Goal: Information Seeking & Learning: Understand process/instructions

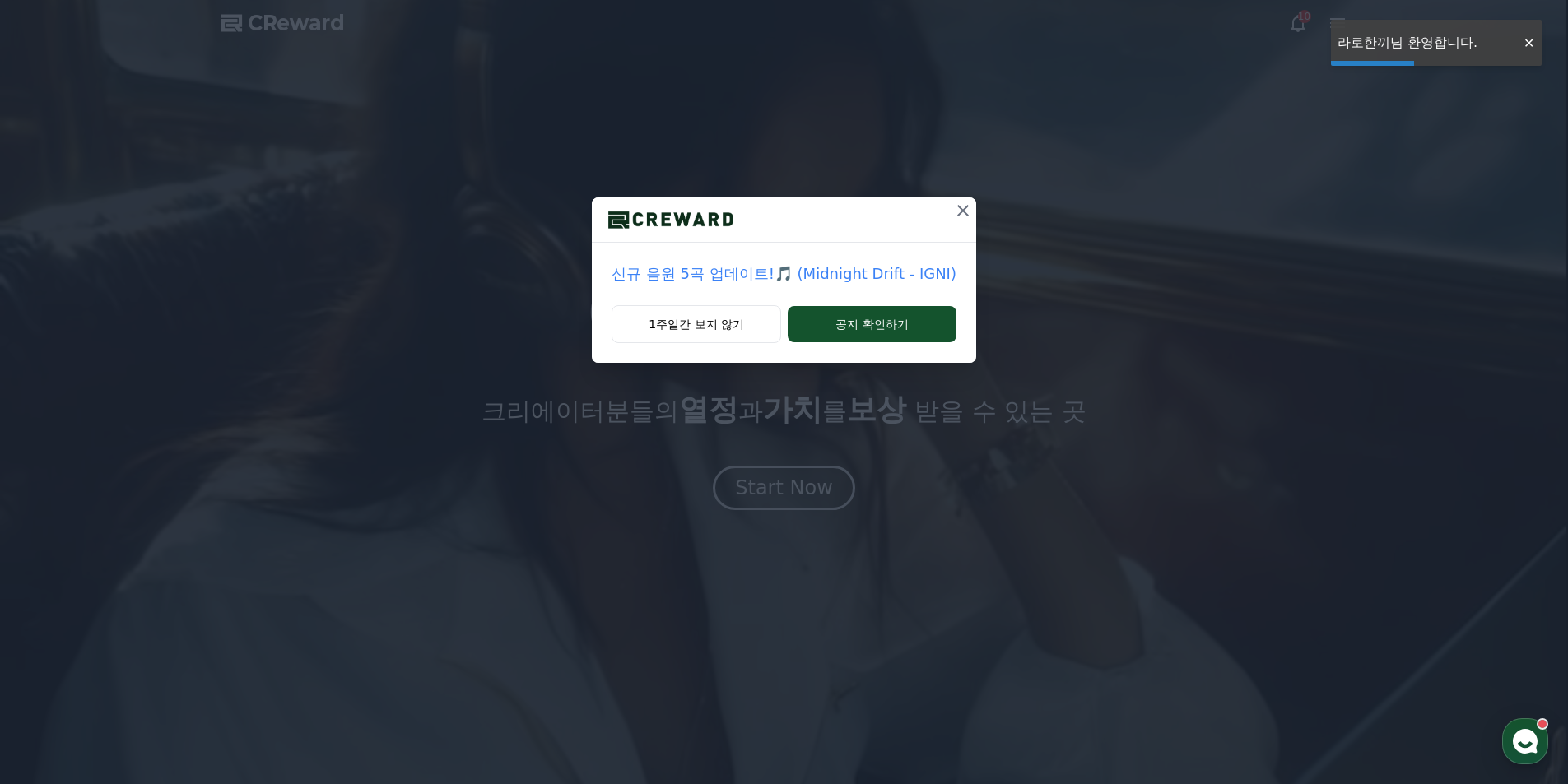
click at [957, 213] on icon at bounding box center [962, 211] width 12 height 12
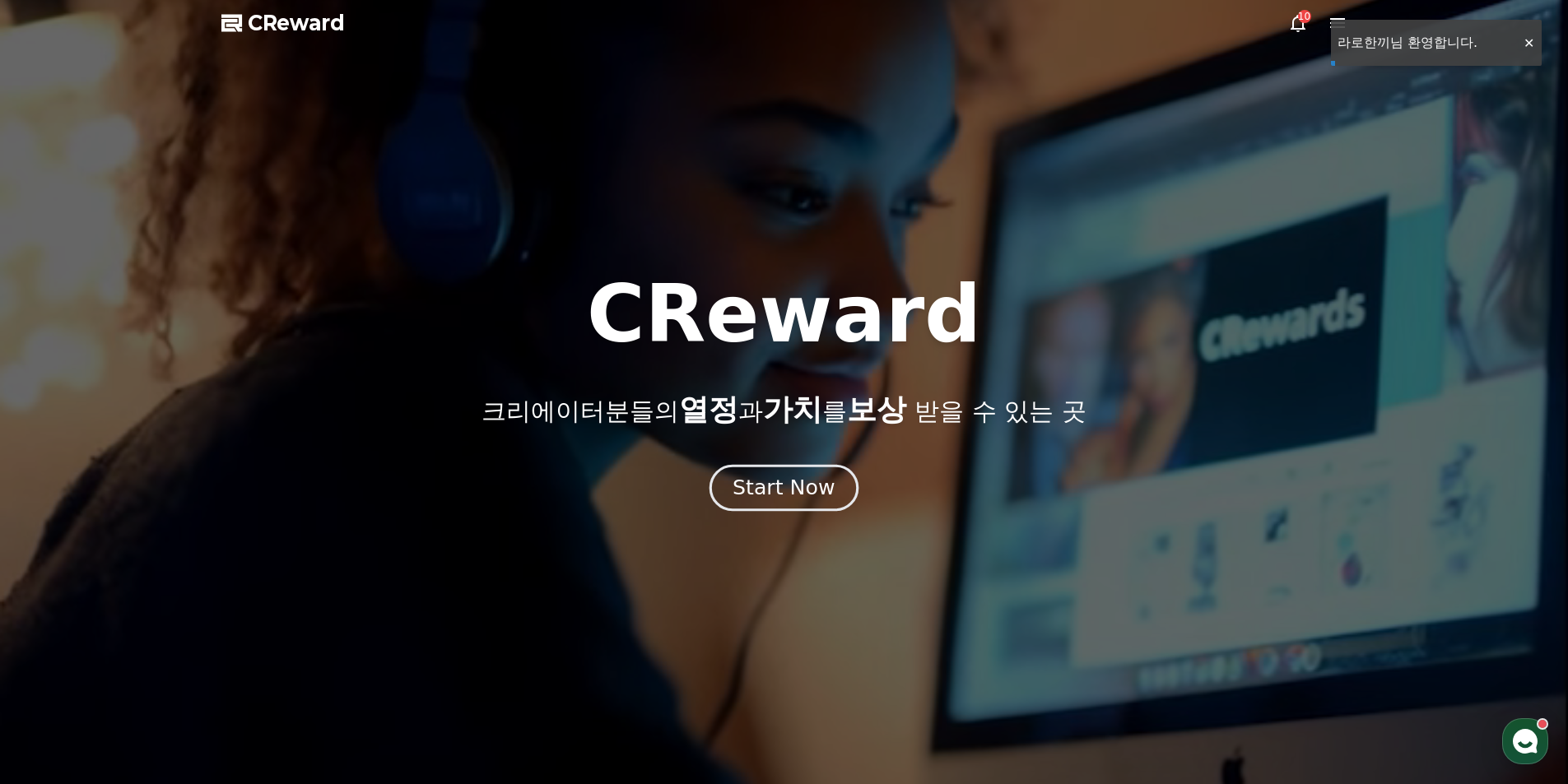
click at [785, 486] on div "Start Now" at bounding box center [784, 488] width 102 height 28
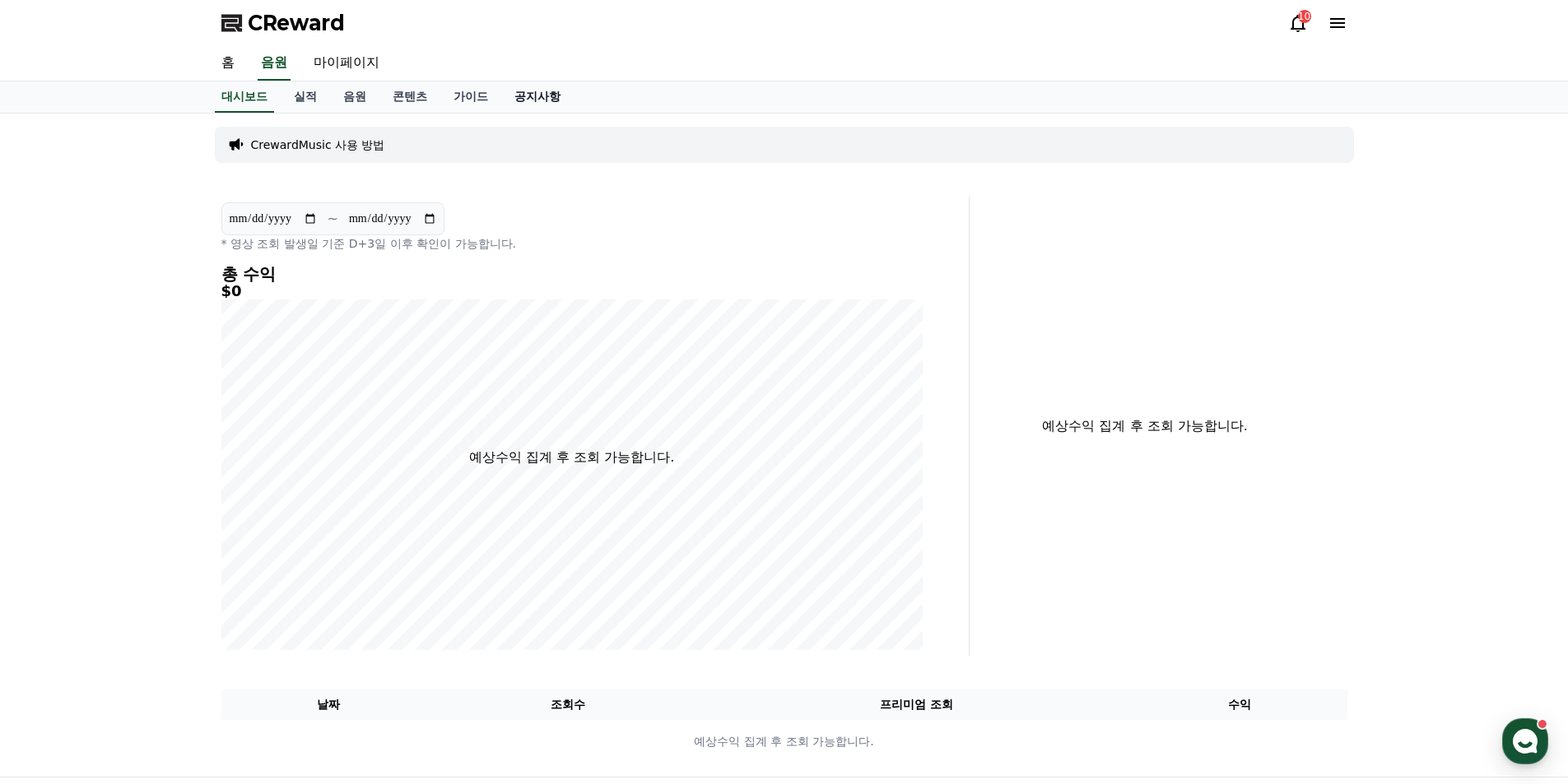
click at [549, 92] on link "공지사항" at bounding box center [537, 96] width 73 height 31
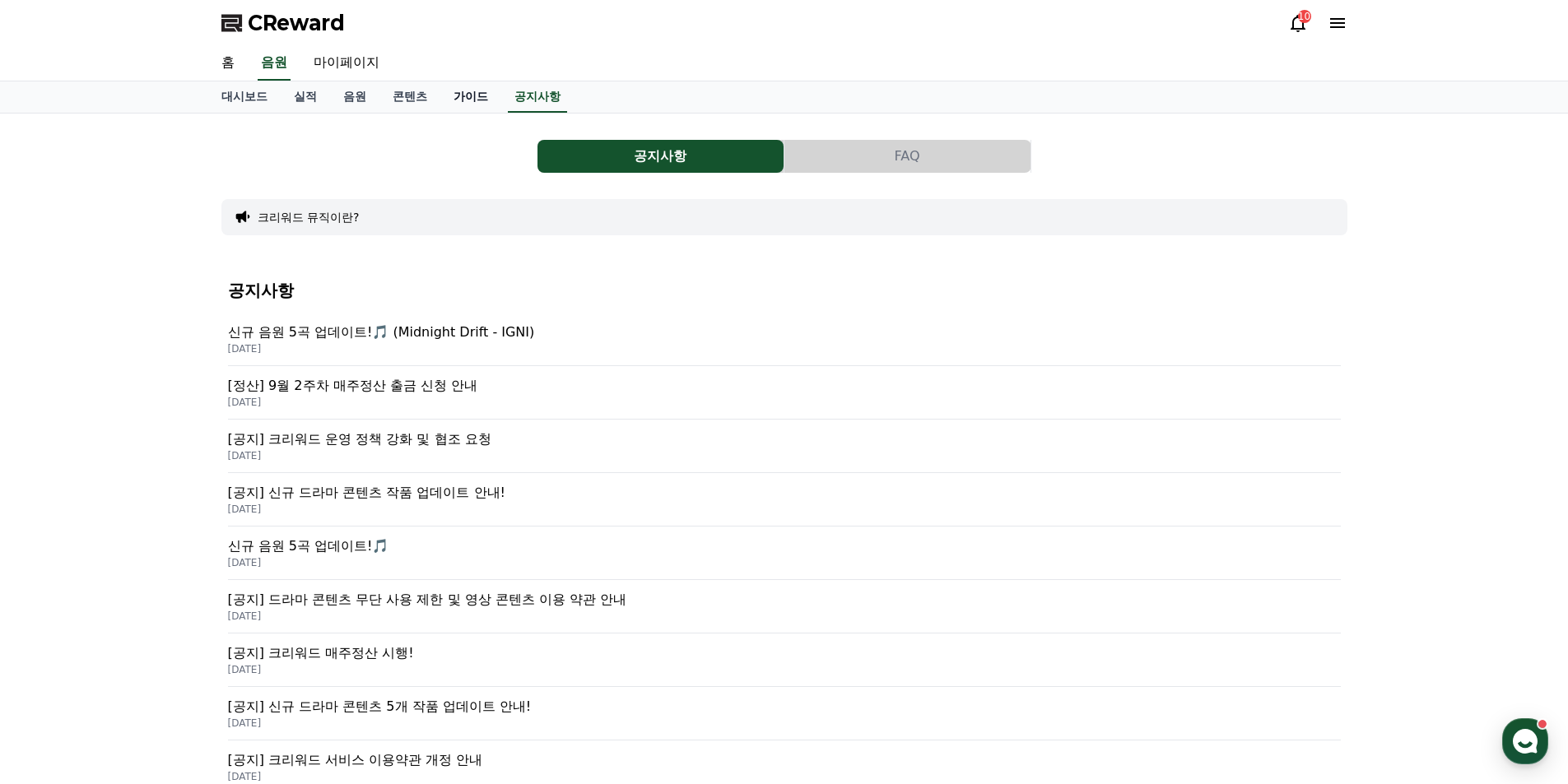
click at [483, 92] on link "가이드" at bounding box center [470, 96] width 61 height 31
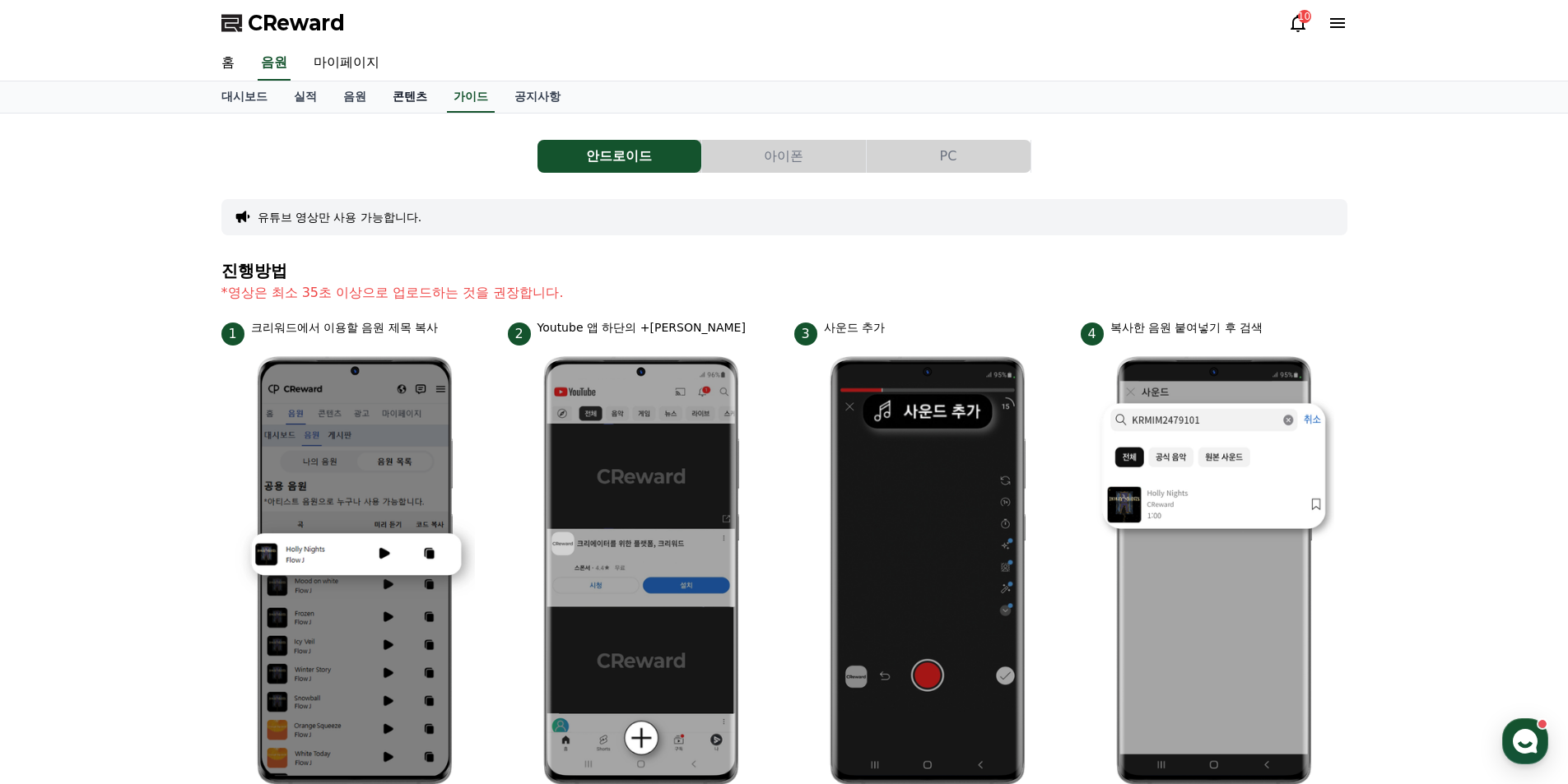
click at [422, 98] on link "콘텐츠" at bounding box center [410, 96] width 61 height 31
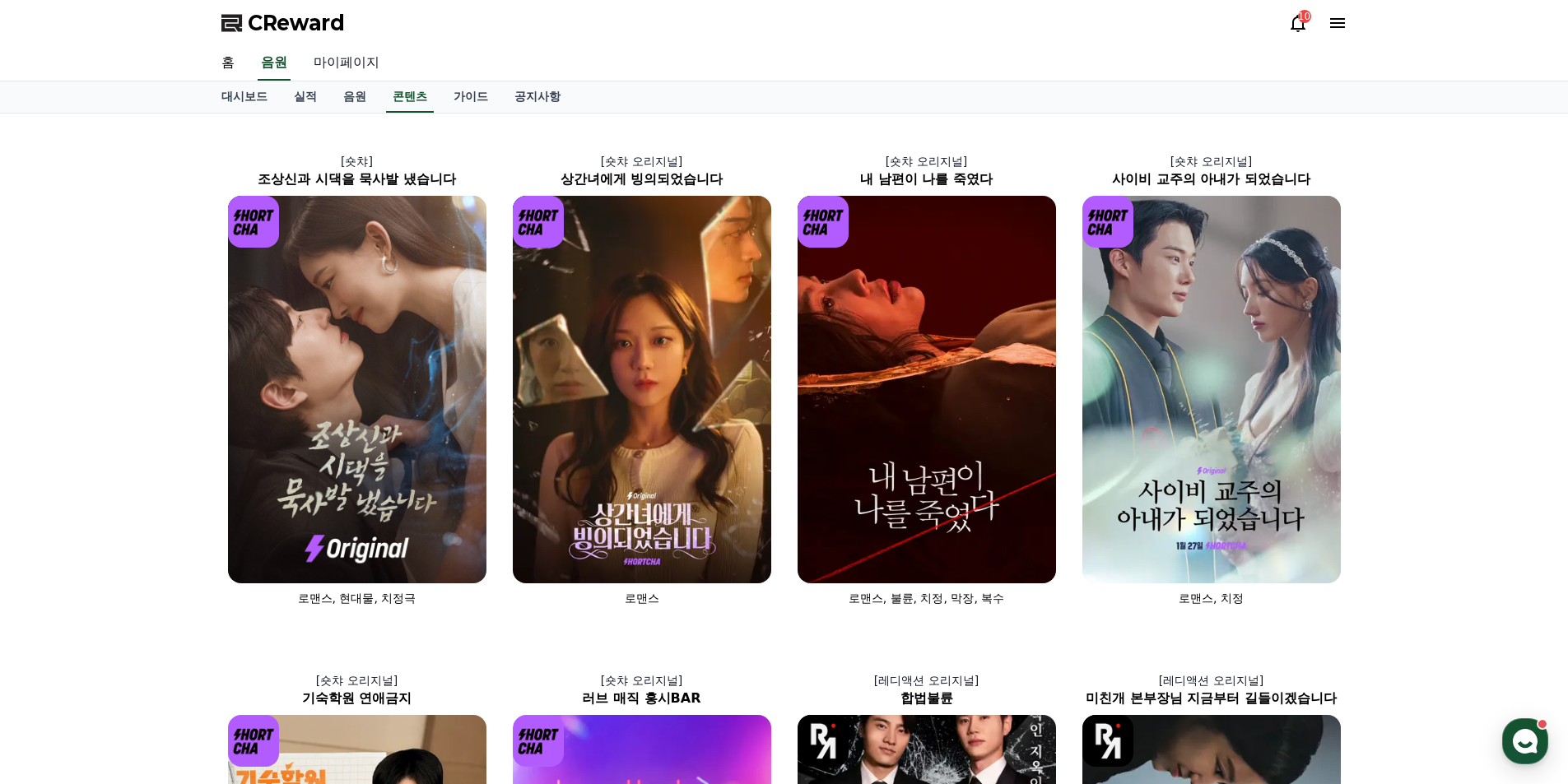
click at [346, 58] on link "마이페이지" at bounding box center [346, 63] width 92 height 35
select select "**********"
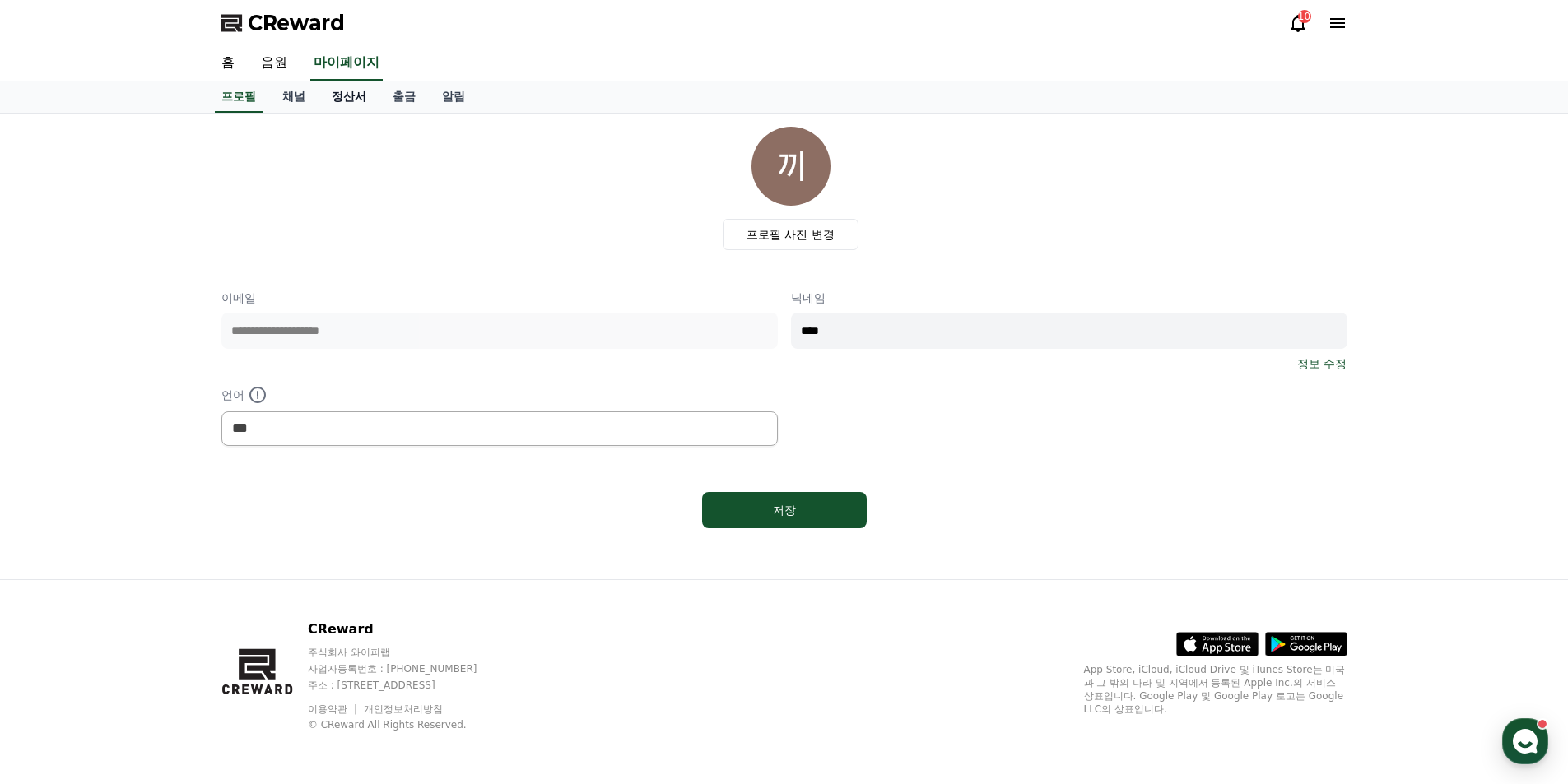
click at [358, 98] on link "정산서" at bounding box center [349, 96] width 61 height 31
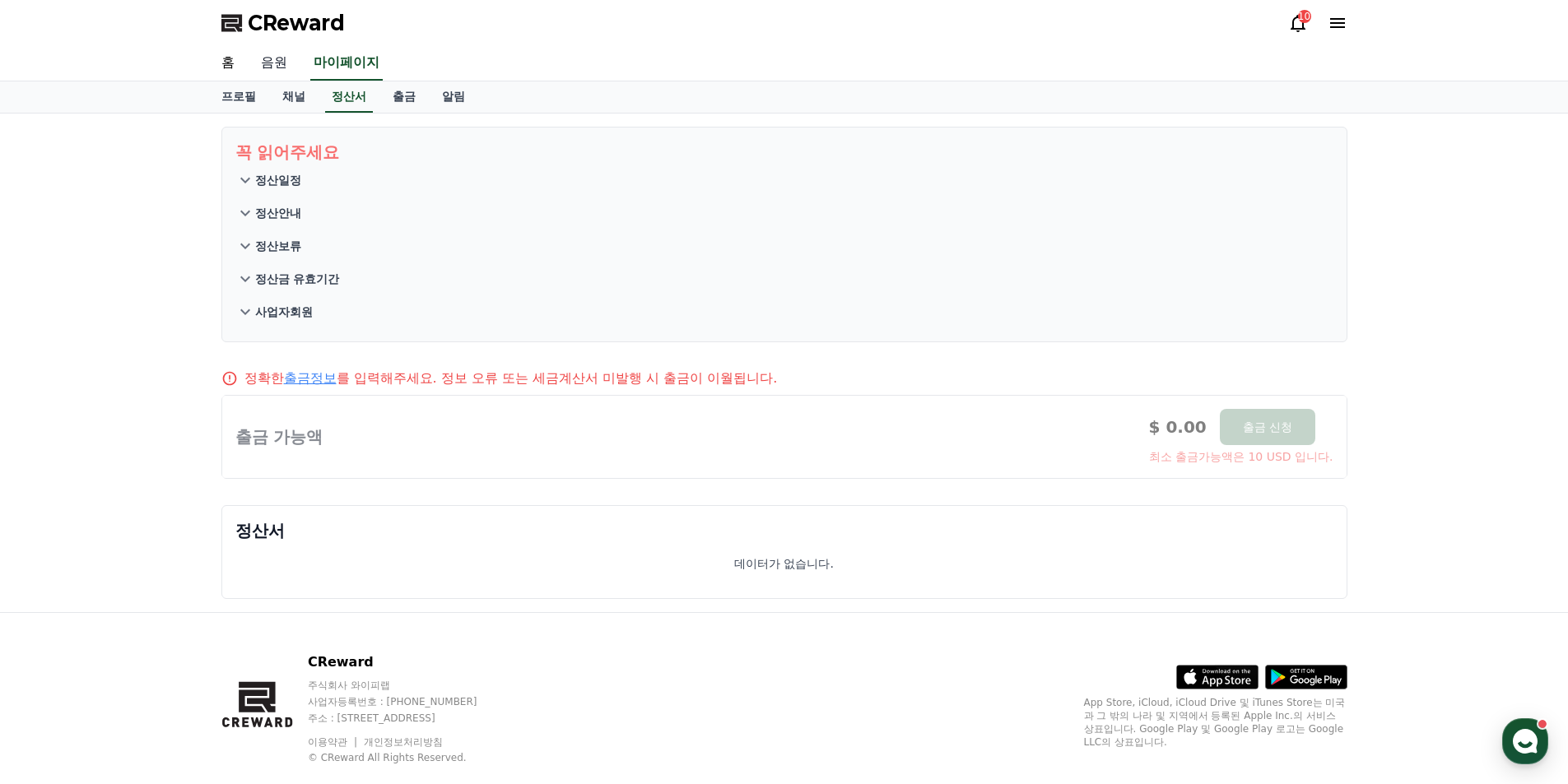
click at [279, 63] on link "음원" at bounding box center [274, 63] width 53 height 35
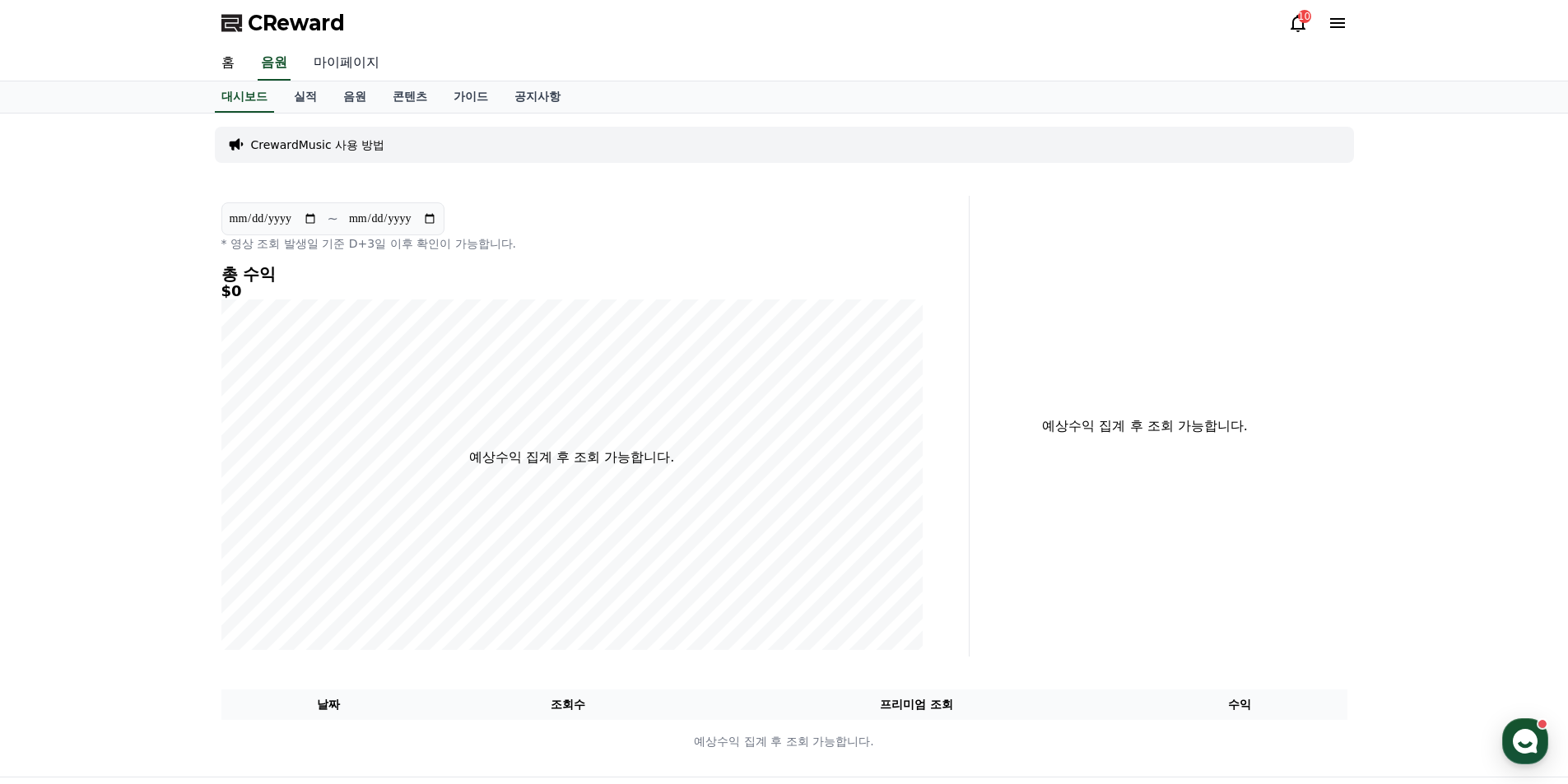
click at [330, 65] on link "마이페이지" at bounding box center [346, 63] width 92 height 35
select select "**********"
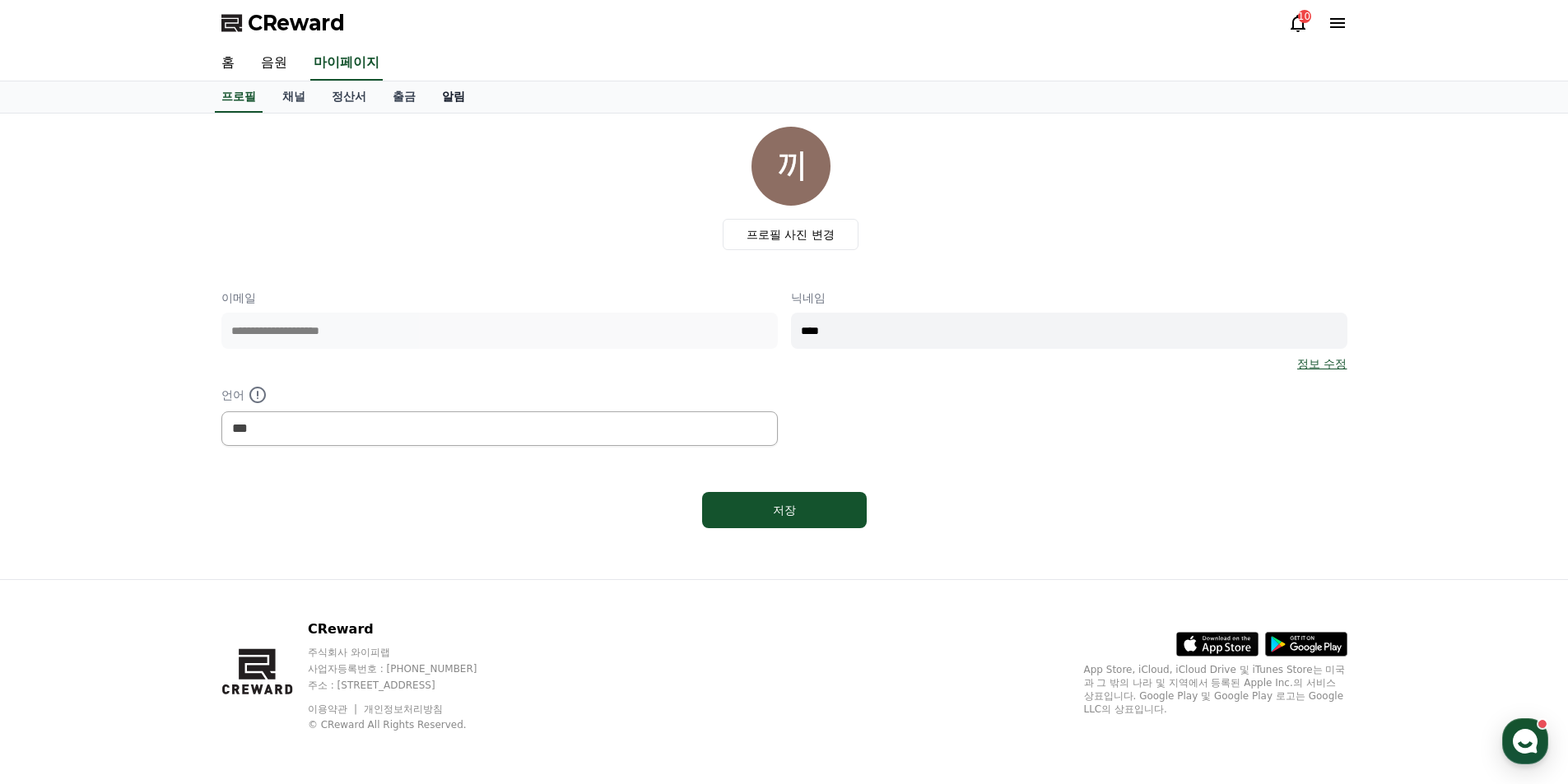
click at [452, 90] on link "알림" at bounding box center [453, 96] width 50 height 31
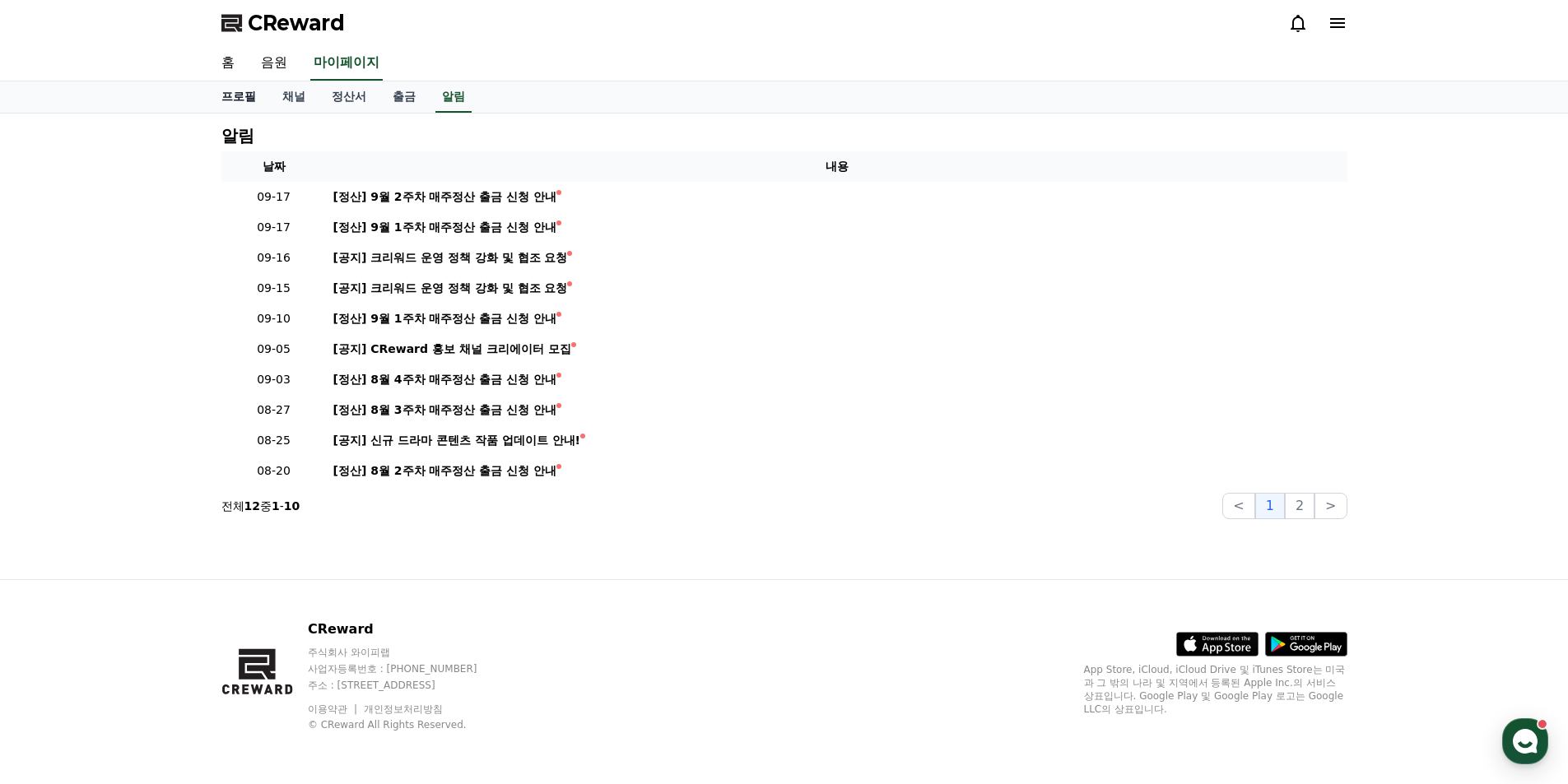
click at [251, 95] on link "프로필" at bounding box center [238, 96] width 61 height 31
select select "**********"
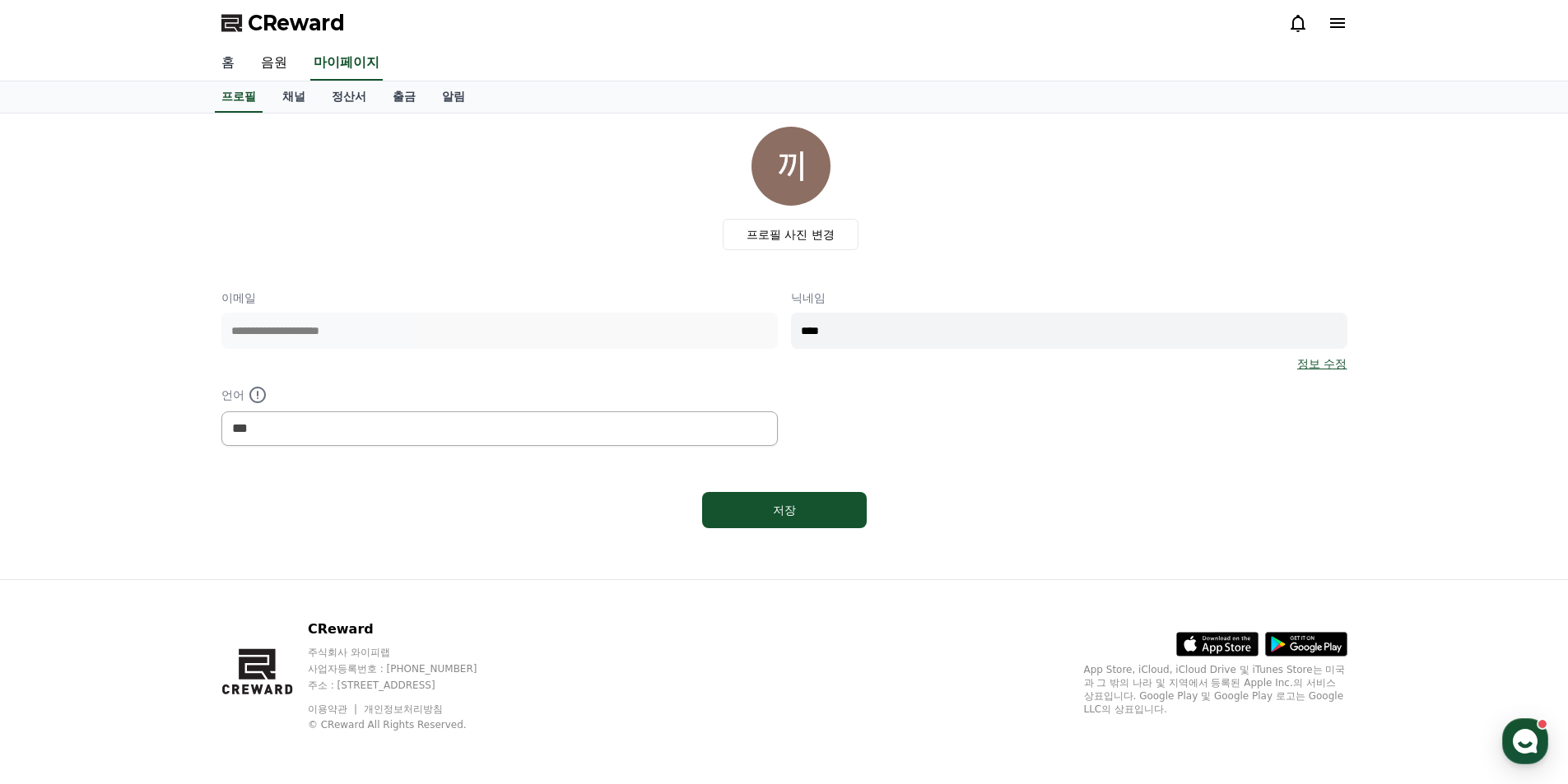
click at [228, 62] on link "홈" at bounding box center [228, 63] width 40 height 35
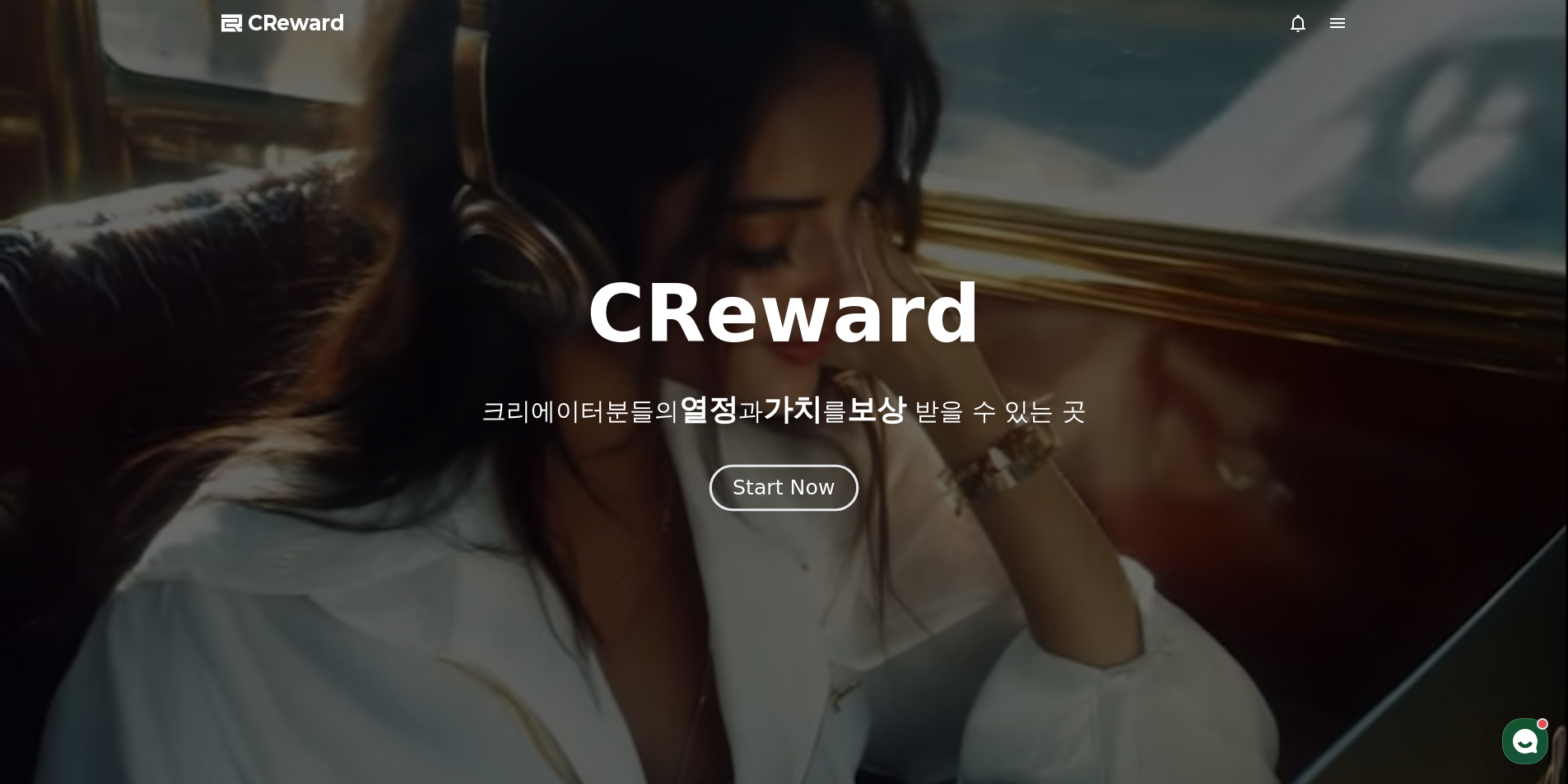
click at [772, 486] on div "Start Now" at bounding box center [784, 488] width 102 height 28
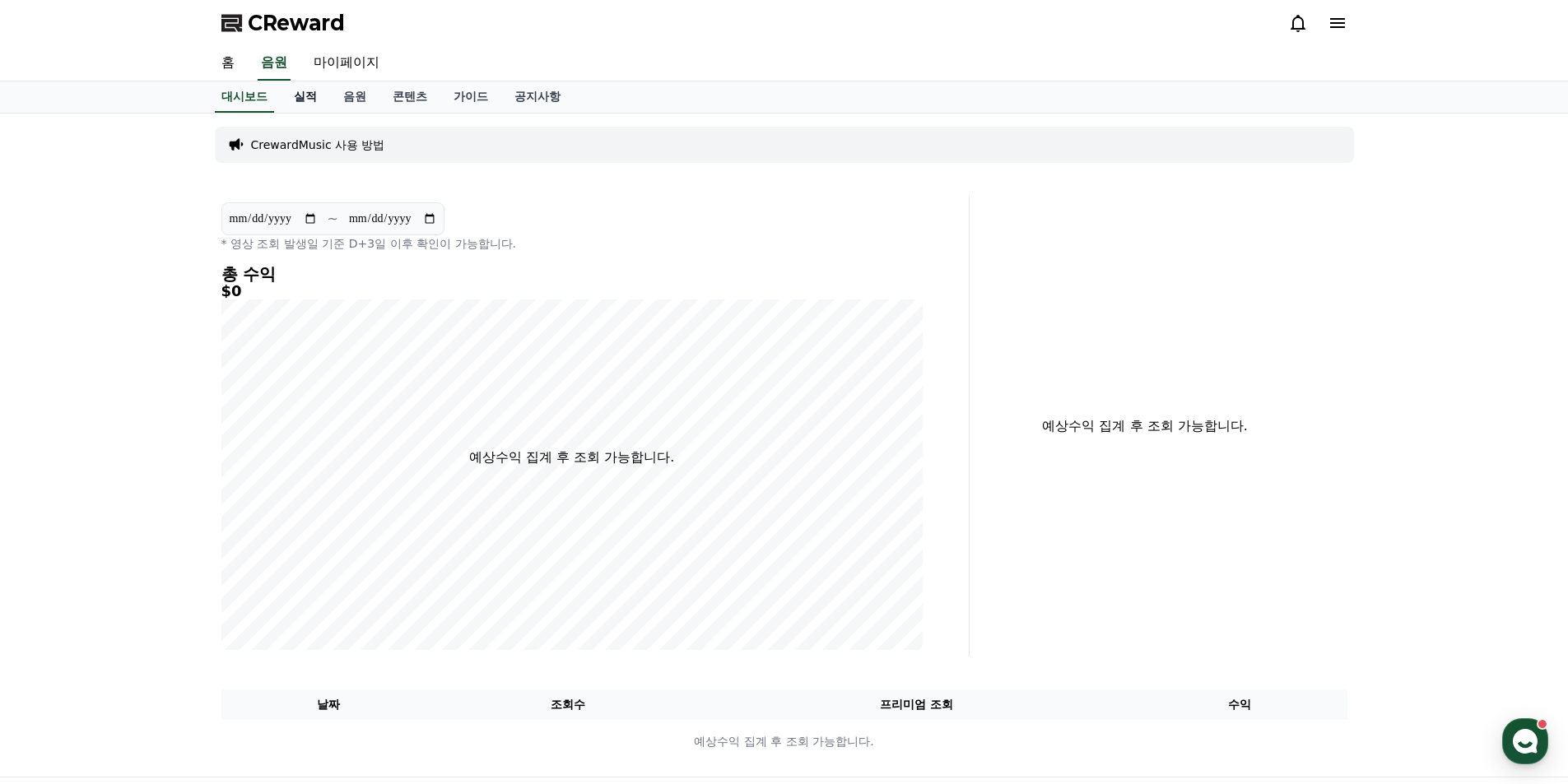
click at [316, 95] on link "실적" at bounding box center [305, 96] width 50 height 31
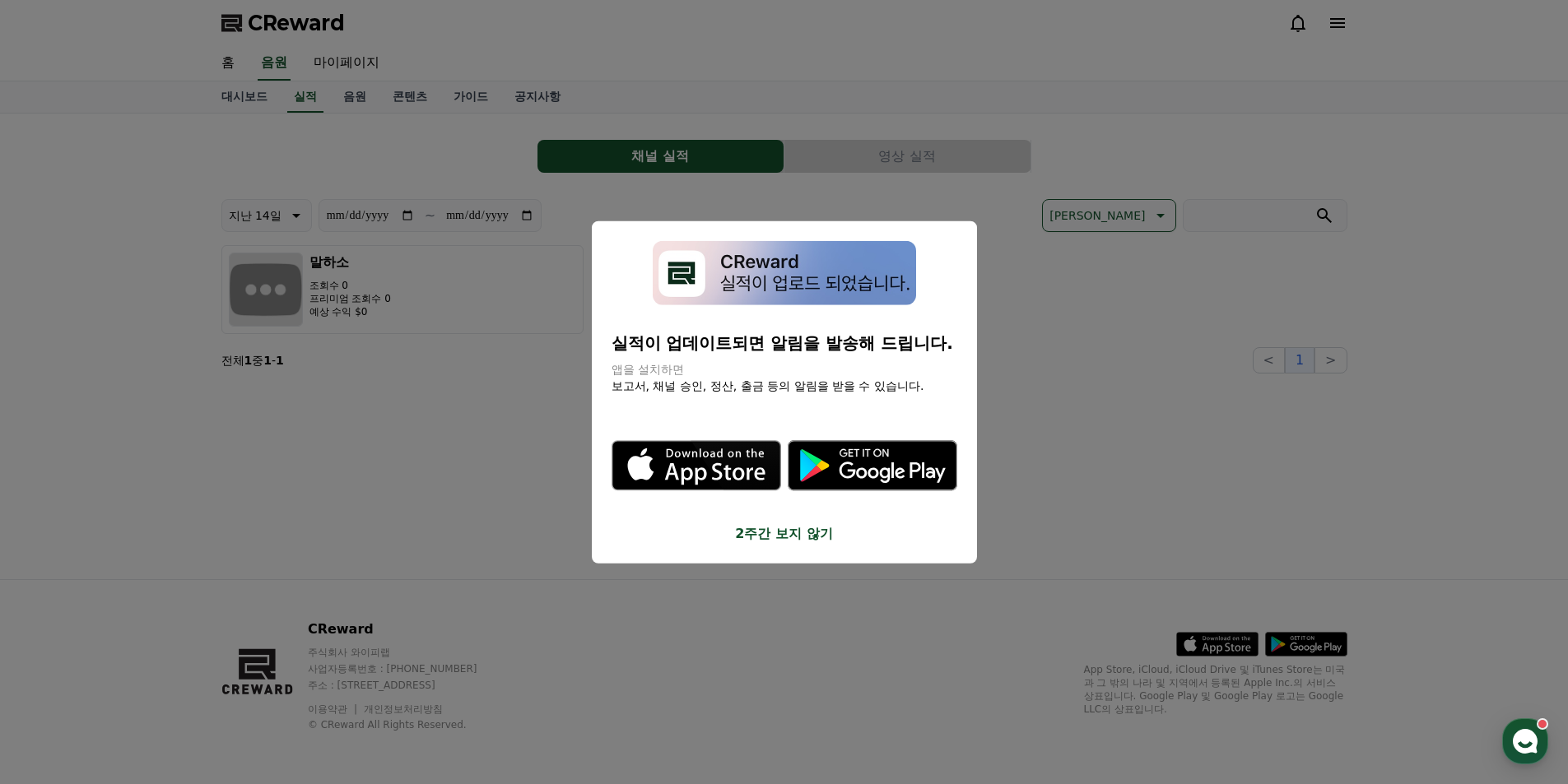
click at [1086, 321] on button "close modal" at bounding box center [784, 392] width 1568 height 784
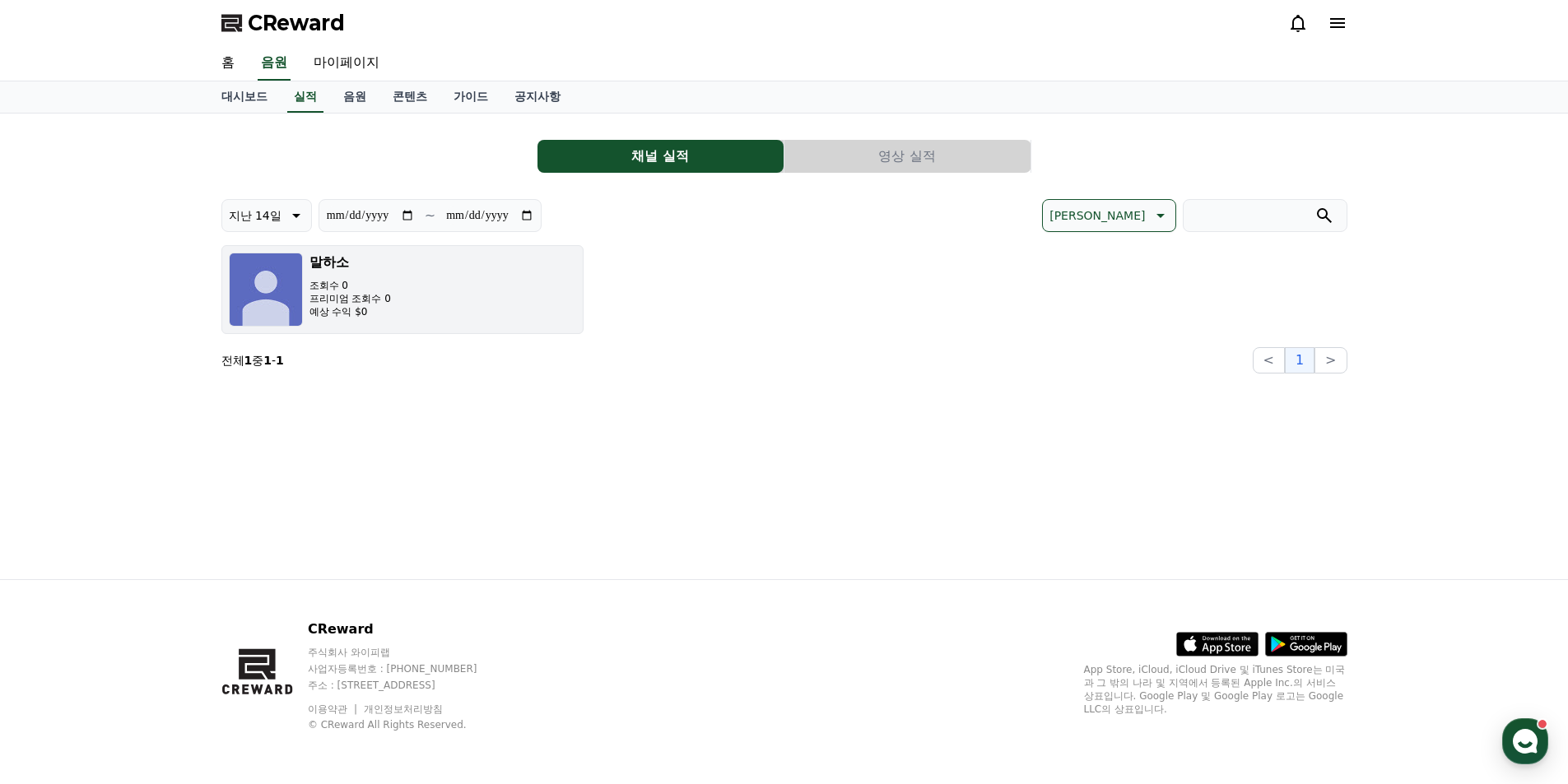
click at [349, 285] on p "조회수 0" at bounding box center [351, 285] width 81 height 13
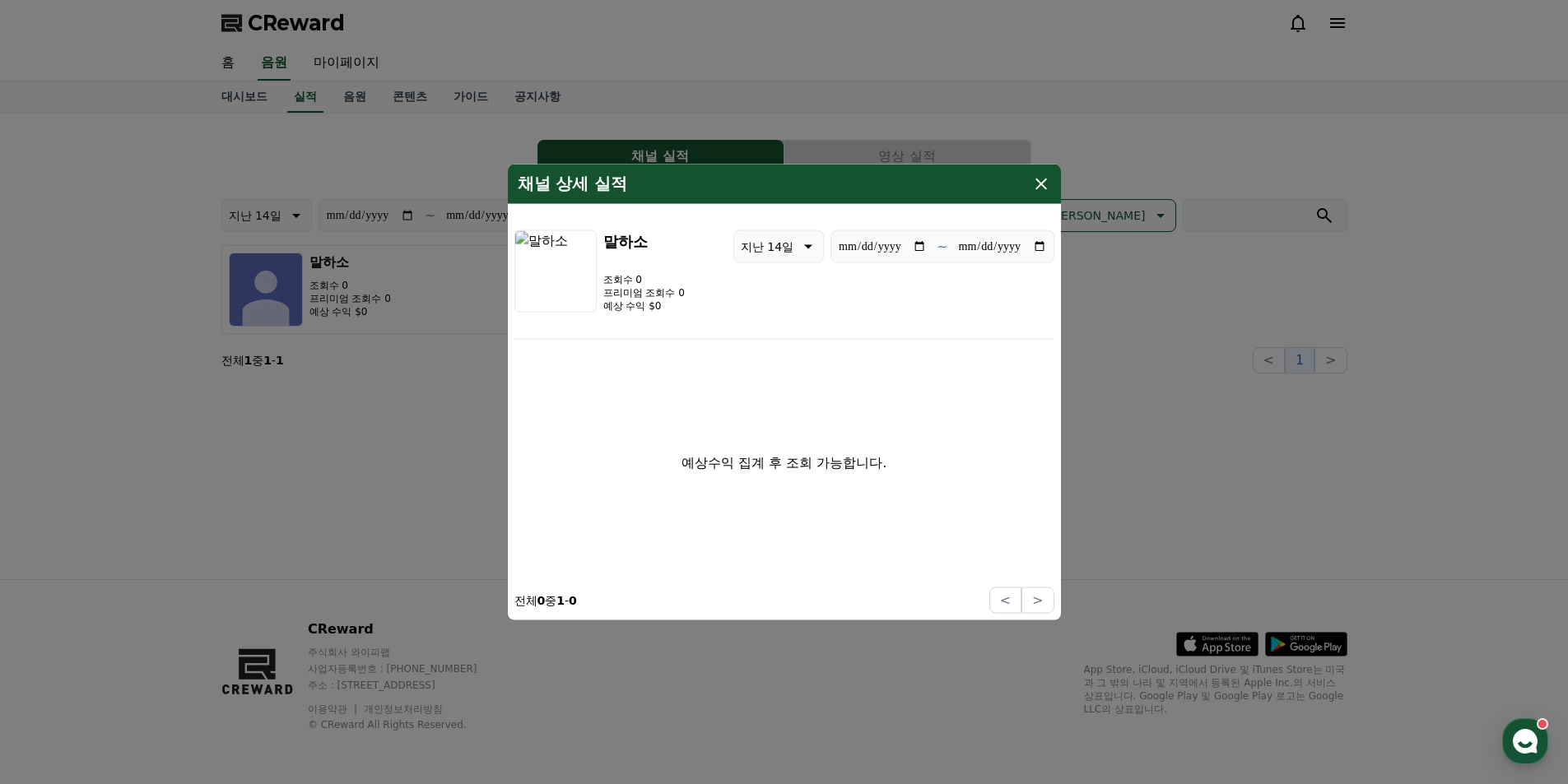
click at [1043, 178] on icon "modal" at bounding box center [1041, 183] width 19 height 19
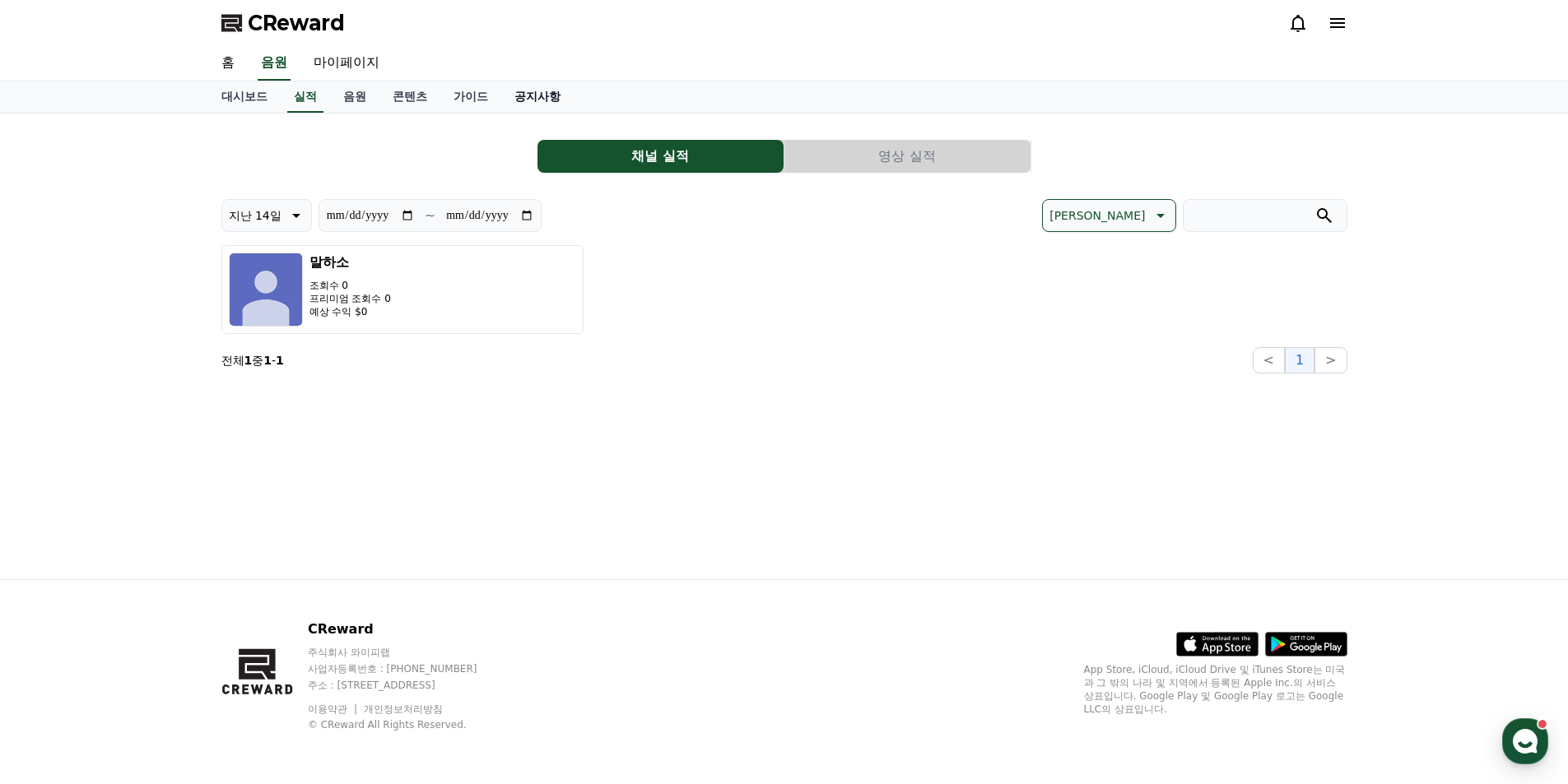
click at [545, 100] on link "공지사항" at bounding box center [537, 96] width 73 height 31
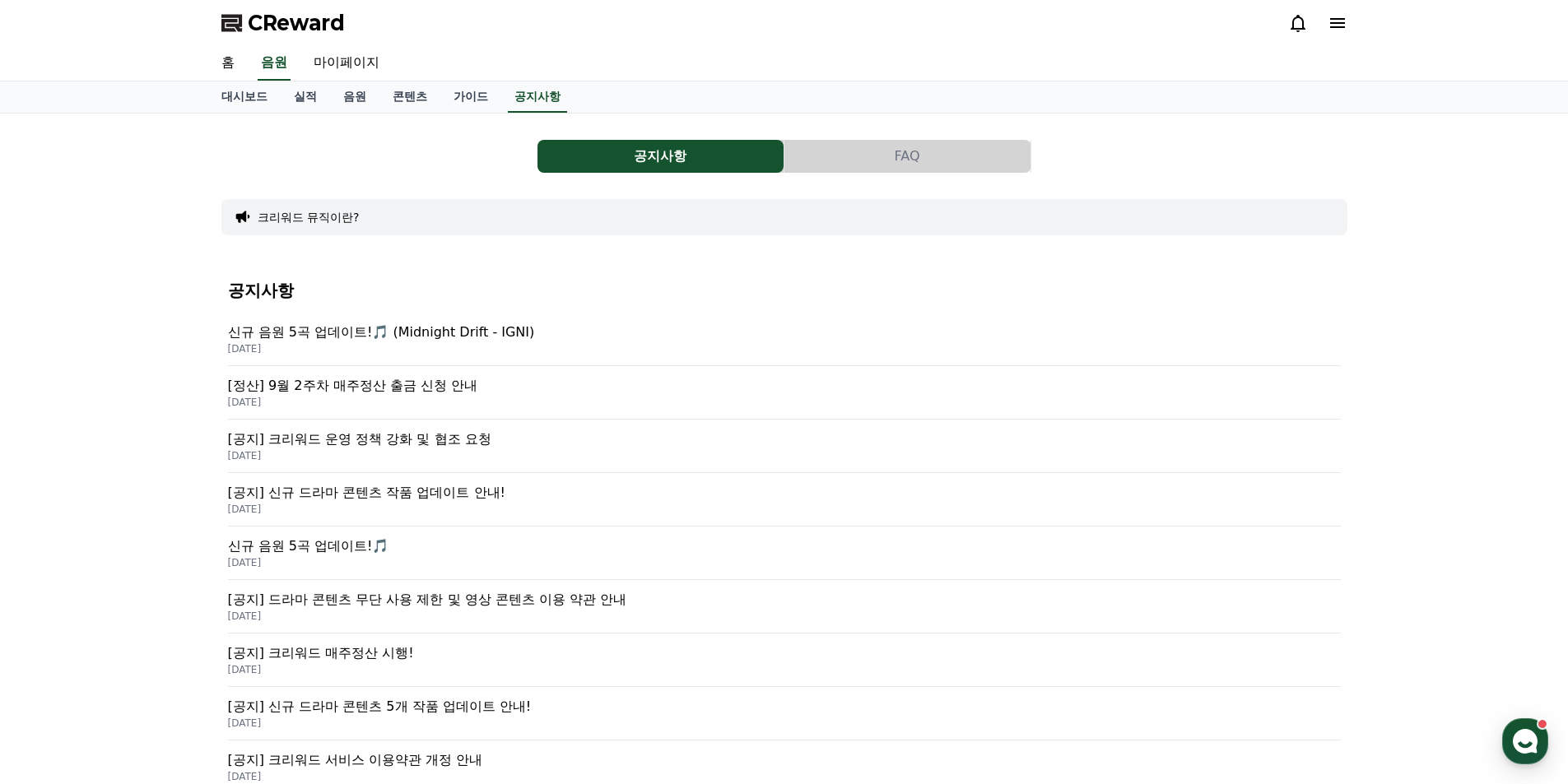
click at [859, 167] on button "FAQ" at bounding box center [908, 156] width 246 height 33
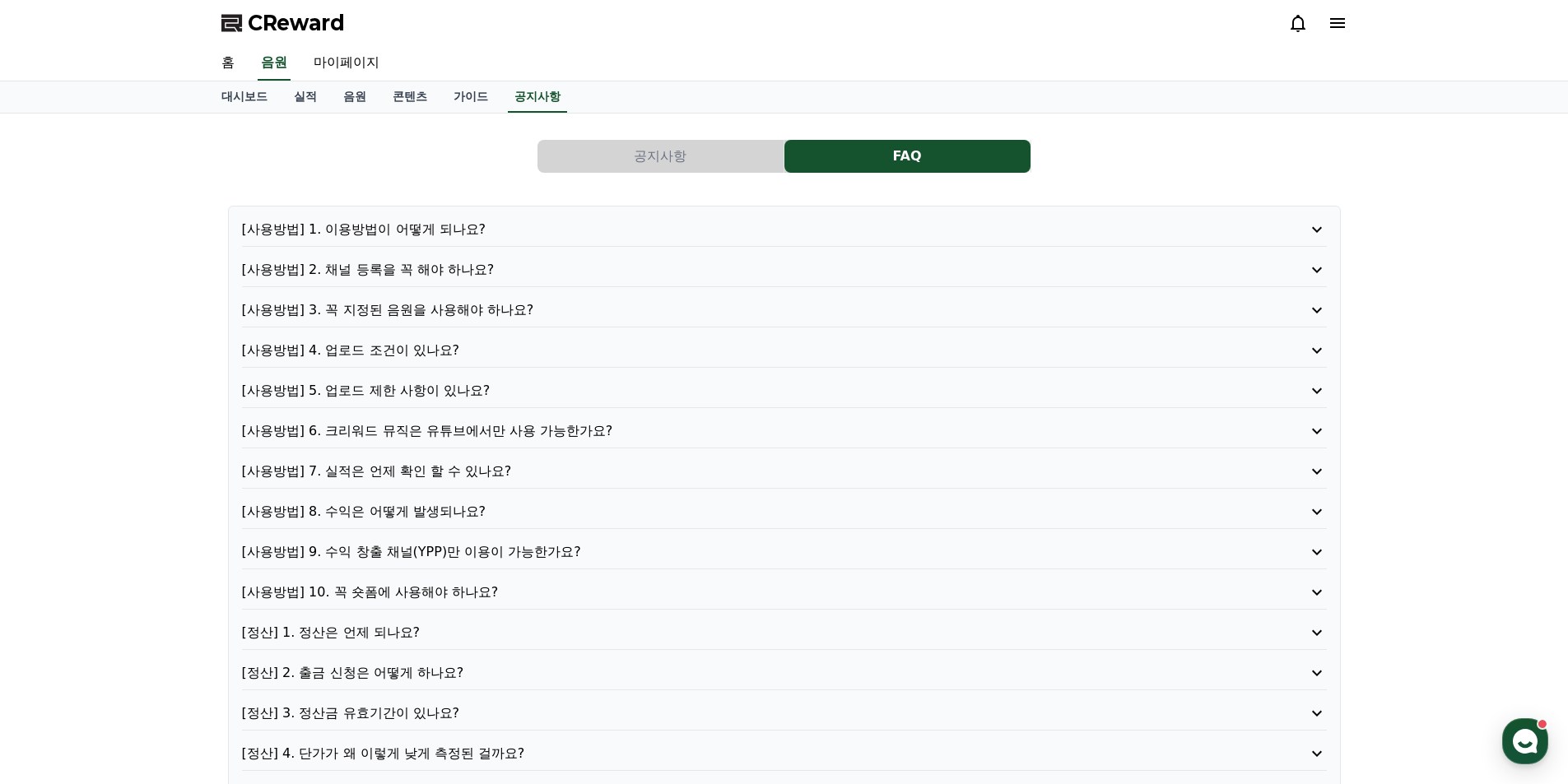
click at [445, 232] on p "[사용방법] 1. 이용방법이 어떻게 되나요?" at bounding box center [741, 229] width 999 height 19
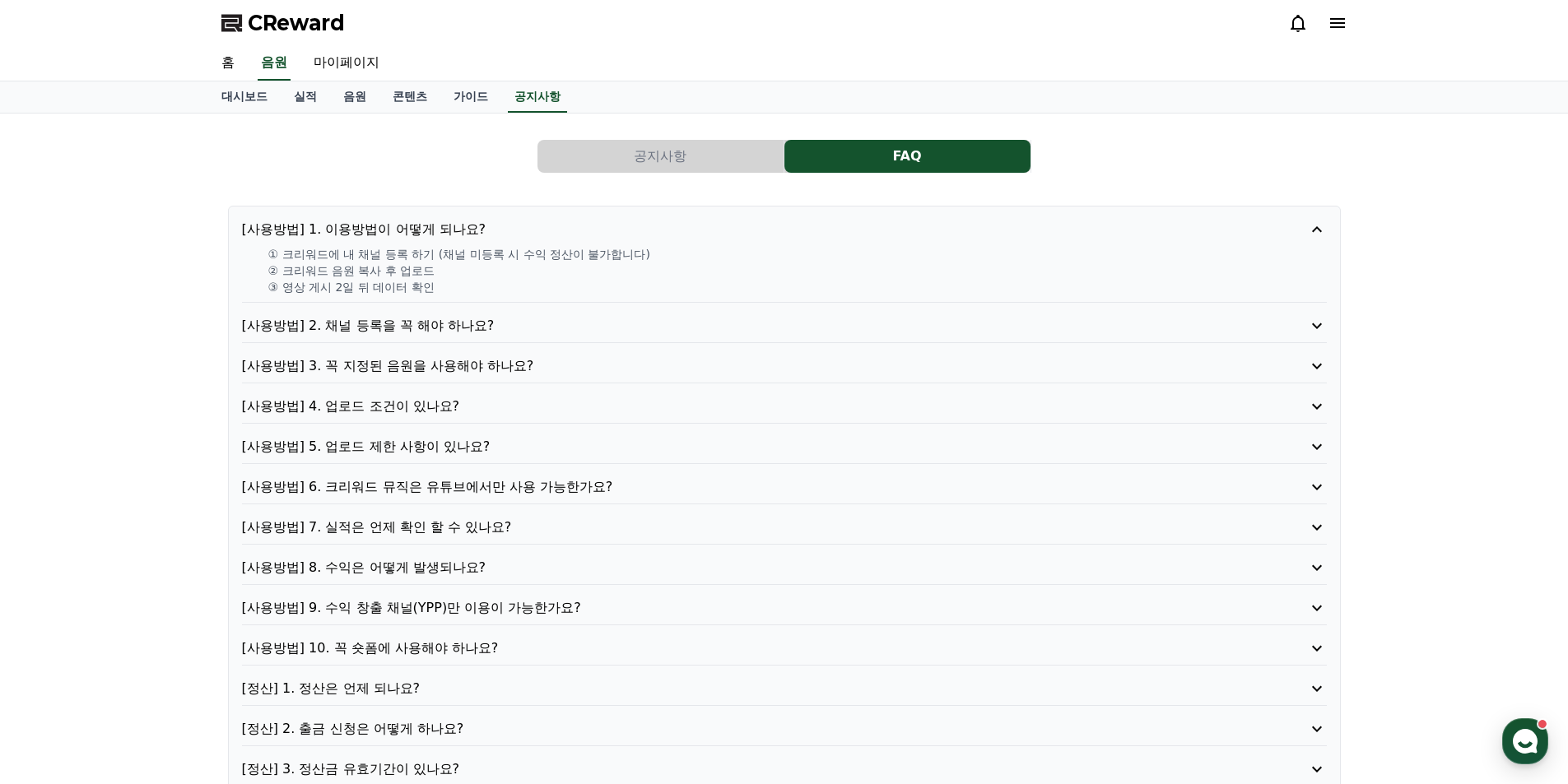
drag, startPoint x: 311, startPoint y: 252, endPoint x: 519, endPoint y: 282, distance: 210.2
click at [519, 282] on div "① 크리워드에 내 채널 등록 하기 (채널 미등록 시 수익 정산이 불가합니다) ② 크리워드 음원 복사 후 업로드 ③ 영상 게시 2일 뒤 데이터 …" at bounding box center [784, 271] width 1085 height 50
click at [519, 285] on p "③ 영상 게시 2일 뒤 데이터 확인" at bounding box center [798, 287] width 1059 height 17
click at [413, 268] on p "② 크리워드 음원 복사 후 업로드" at bounding box center [798, 271] width 1059 height 17
drag, startPoint x: 454, startPoint y: 273, endPoint x: 311, endPoint y: 268, distance: 143.1
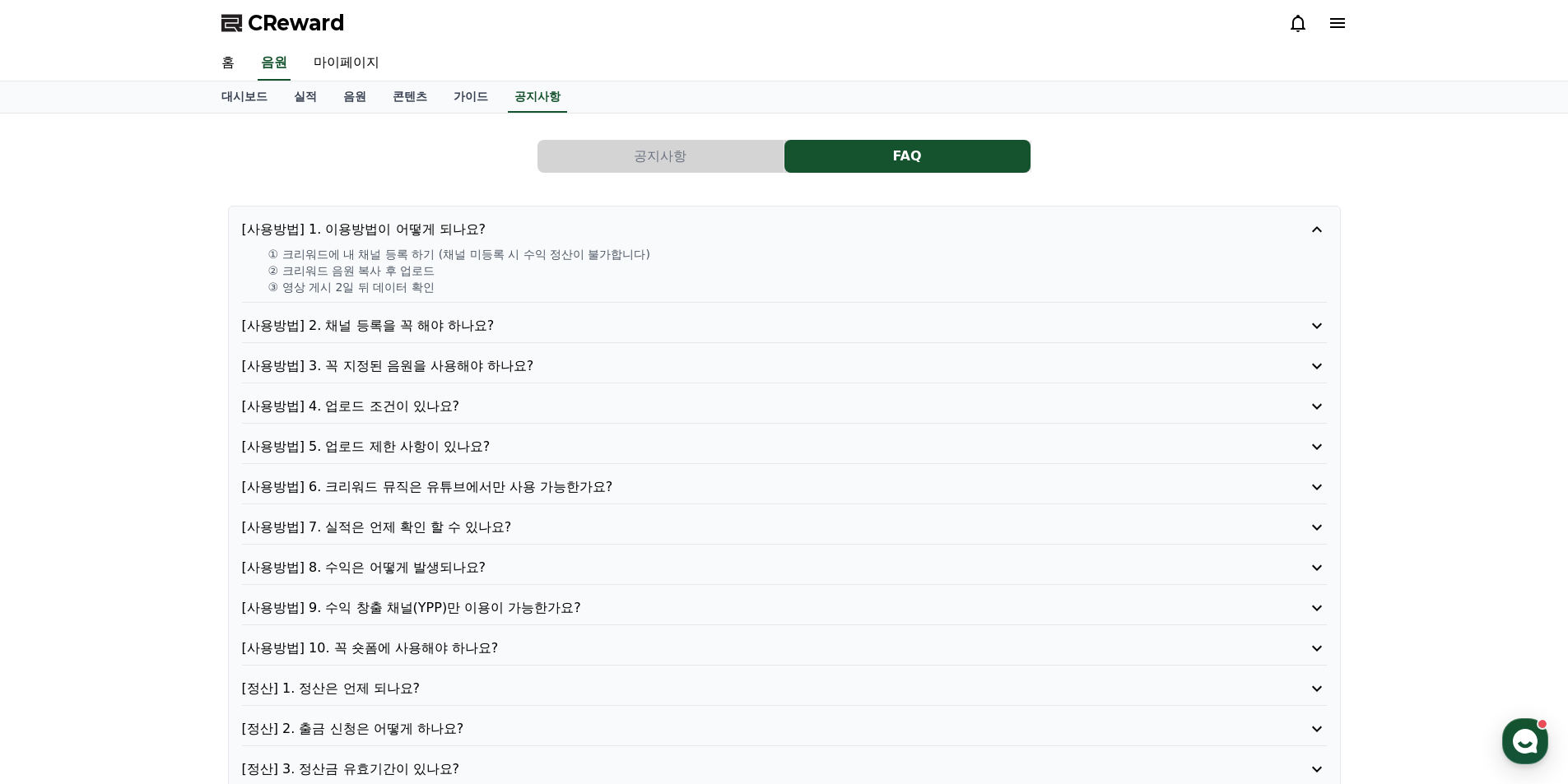
click at [311, 268] on p "② 크리워드 음원 복사 후 업로드" at bounding box center [798, 271] width 1059 height 17
click at [318, 266] on p "② 크리워드 음원 복사 후 업로드" at bounding box center [798, 271] width 1059 height 17
drag, startPoint x: 313, startPoint y: 286, endPoint x: 400, endPoint y: 295, distance: 87.5
click at [390, 294] on p "③ 영상 게시 2일 뒤 데이터 확인" at bounding box center [798, 287] width 1059 height 17
click at [400, 295] on p "③ 영상 게시 2일 뒤 데이터 확인" at bounding box center [798, 287] width 1059 height 17
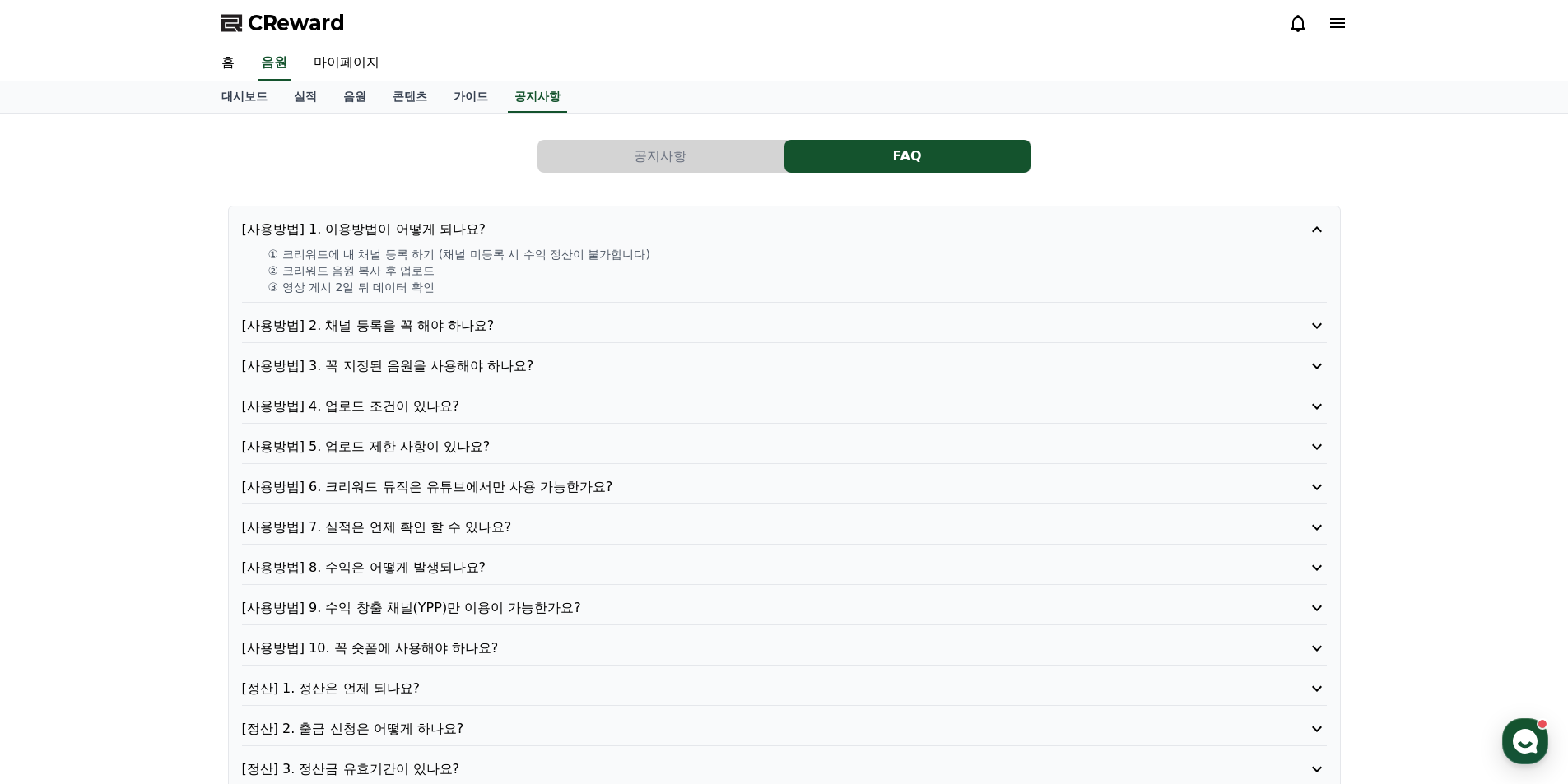
click at [456, 400] on p "[사용방법] 4. 업로드 조건이 있나요?" at bounding box center [741, 406] width 999 height 19
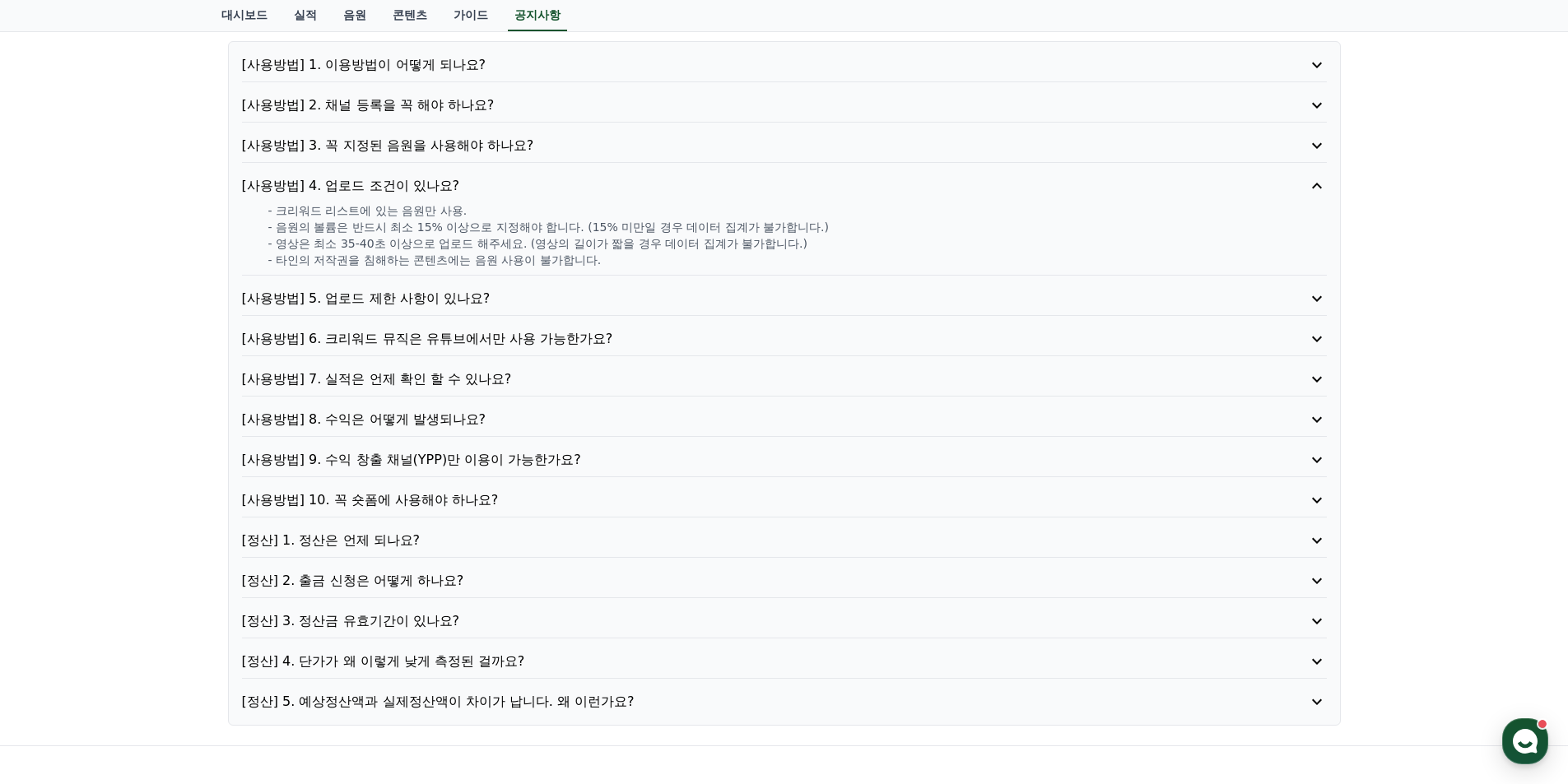
scroll to position [82, 0]
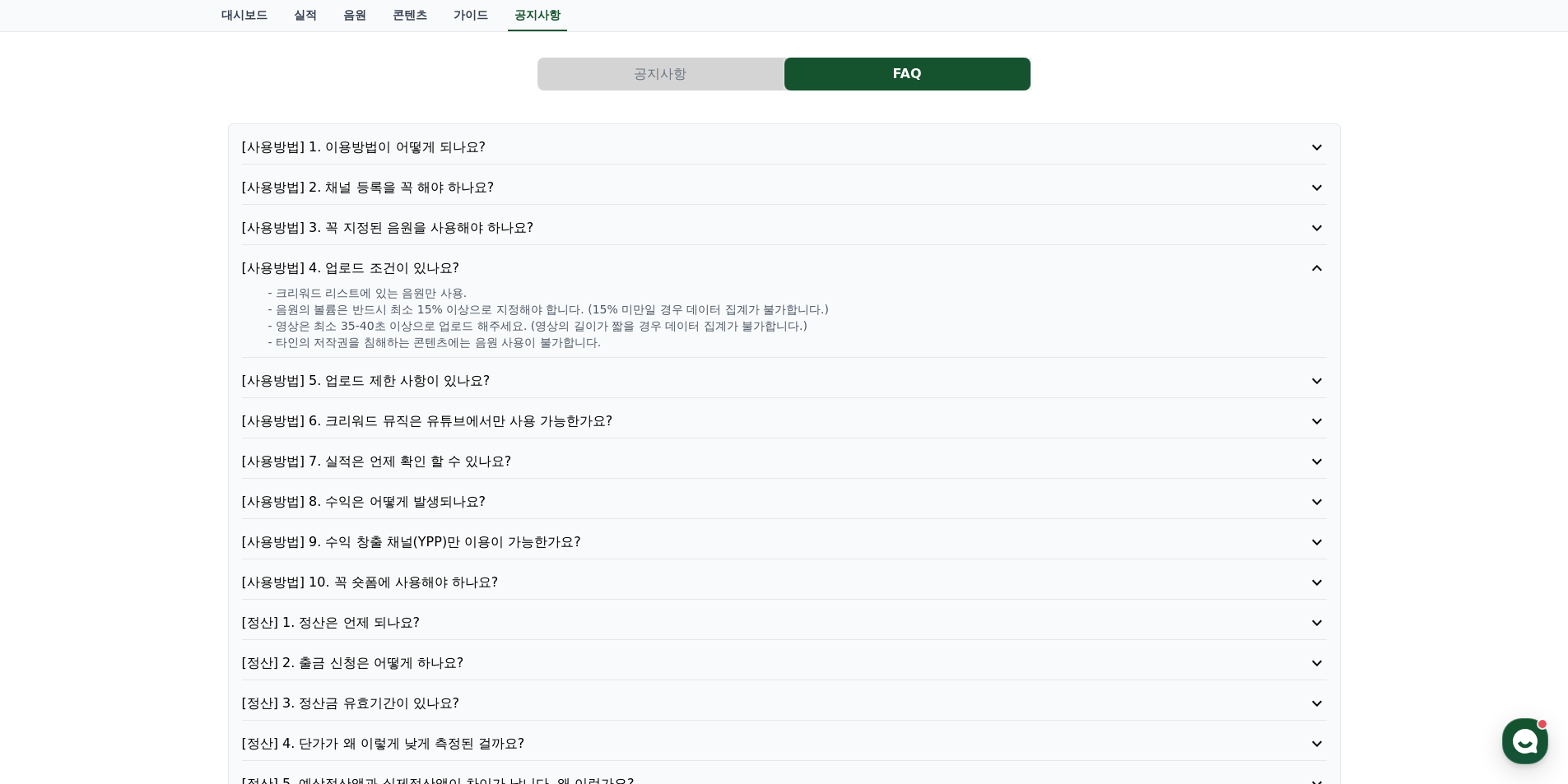
click at [463, 379] on p "[사용방법] 5. 업로드 제한 사항이 있나요?" at bounding box center [741, 380] width 999 height 19
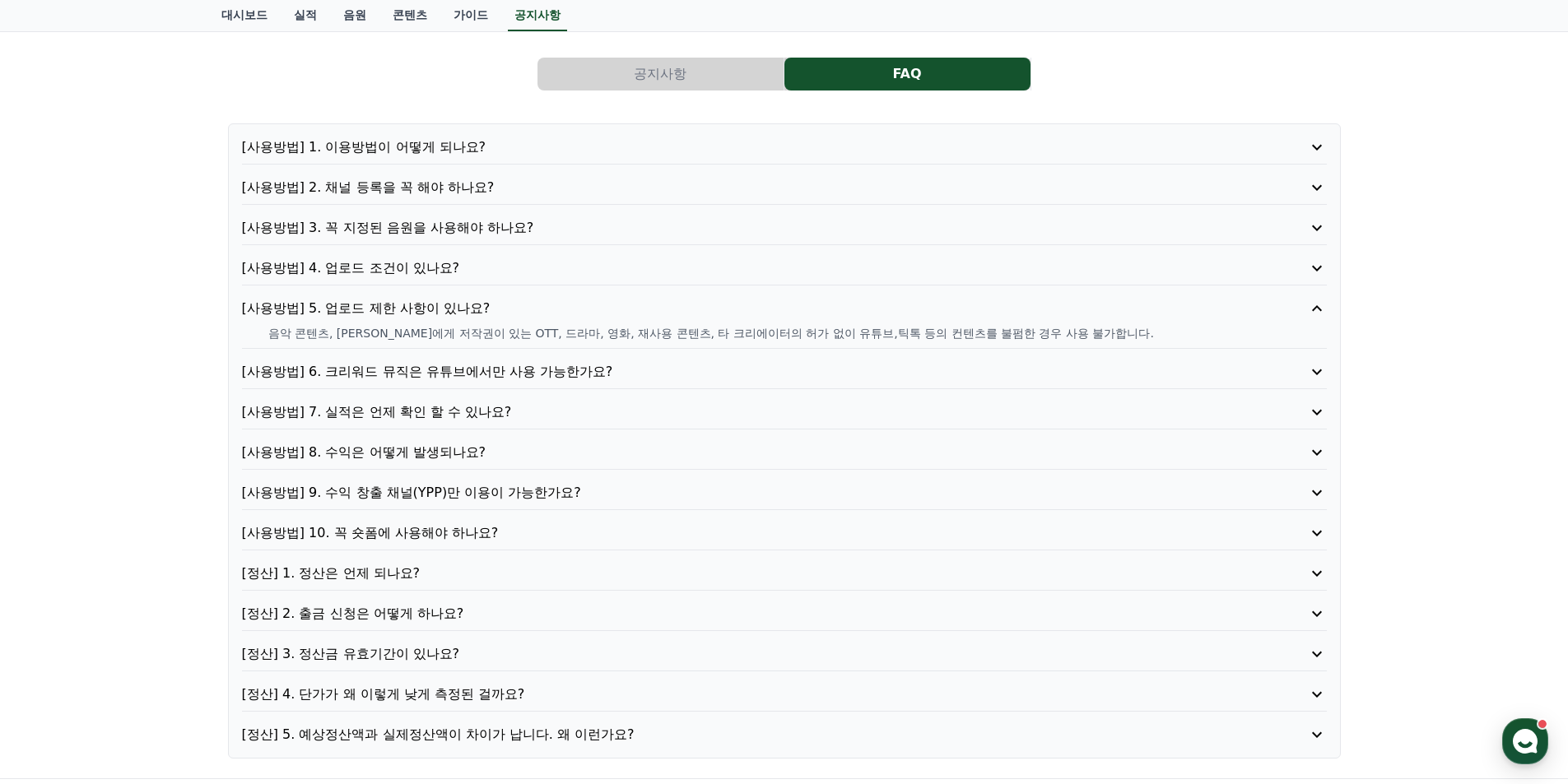
click at [429, 307] on p "[사용방법] 5. 업로드 제한 사항이 있나요?" at bounding box center [741, 309] width 999 height 19
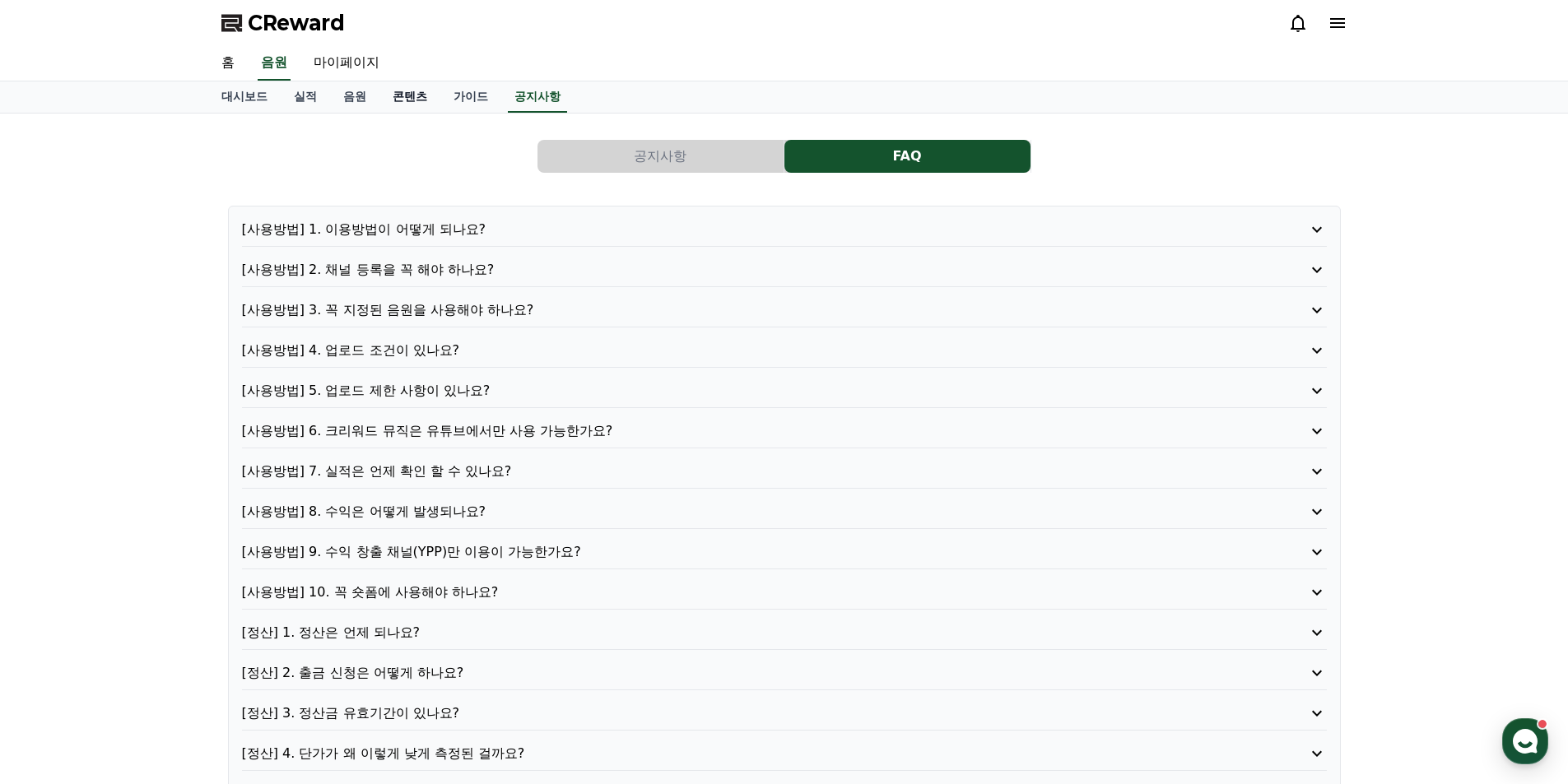
click at [421, 101] on link "콘텐츠" at bounding box center [410, 96] width 61 height 31
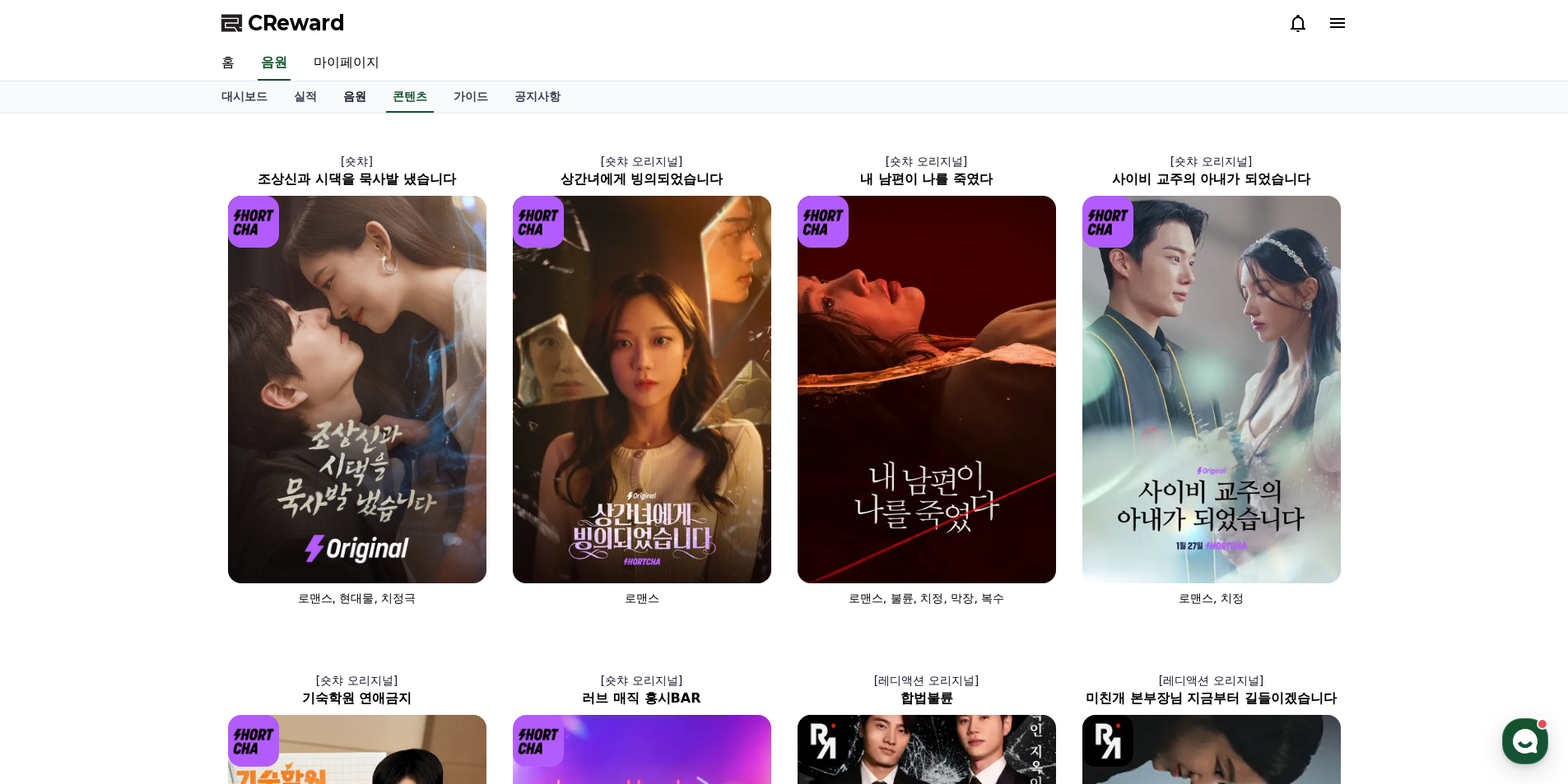
click at [359, 101] on link "음원" at bounding box center [355, 96] width 50 height 31
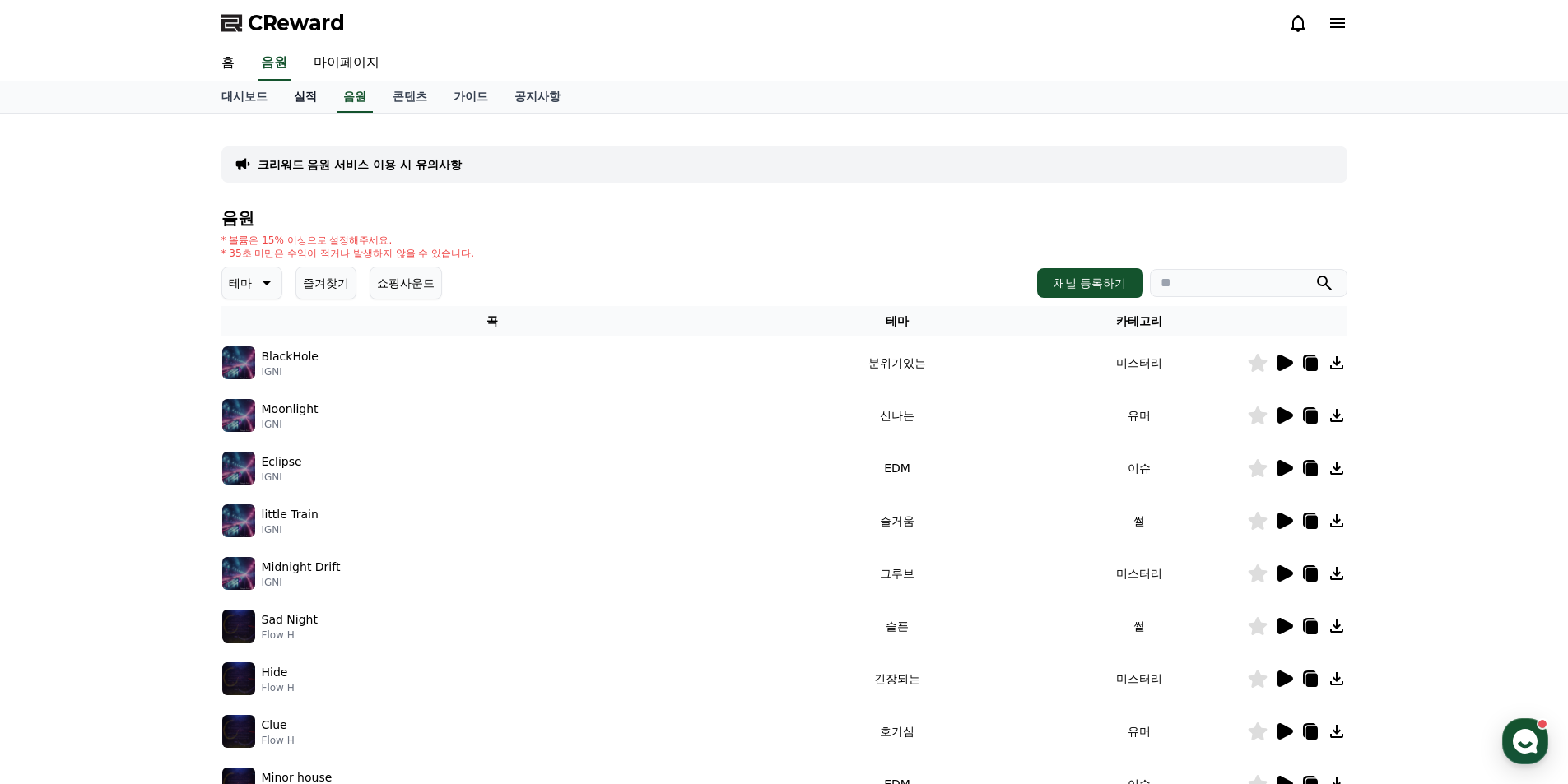
click at [309, 95] on link "실적" at bounding box center [305, 96] width 50 height 31
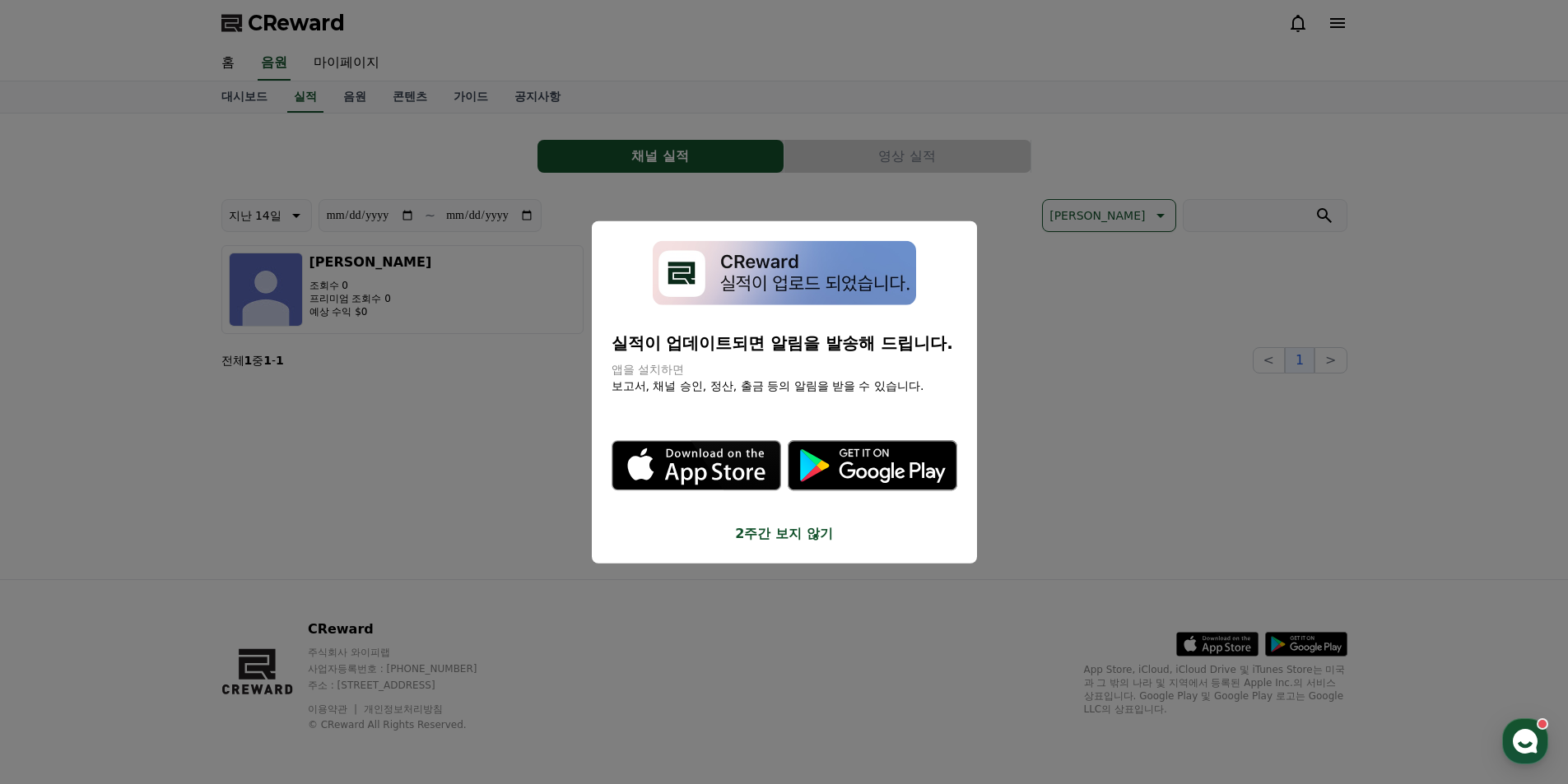
click at [240, 138] on button "close modal" at bounding box center [784, 392] width 1568 height 784
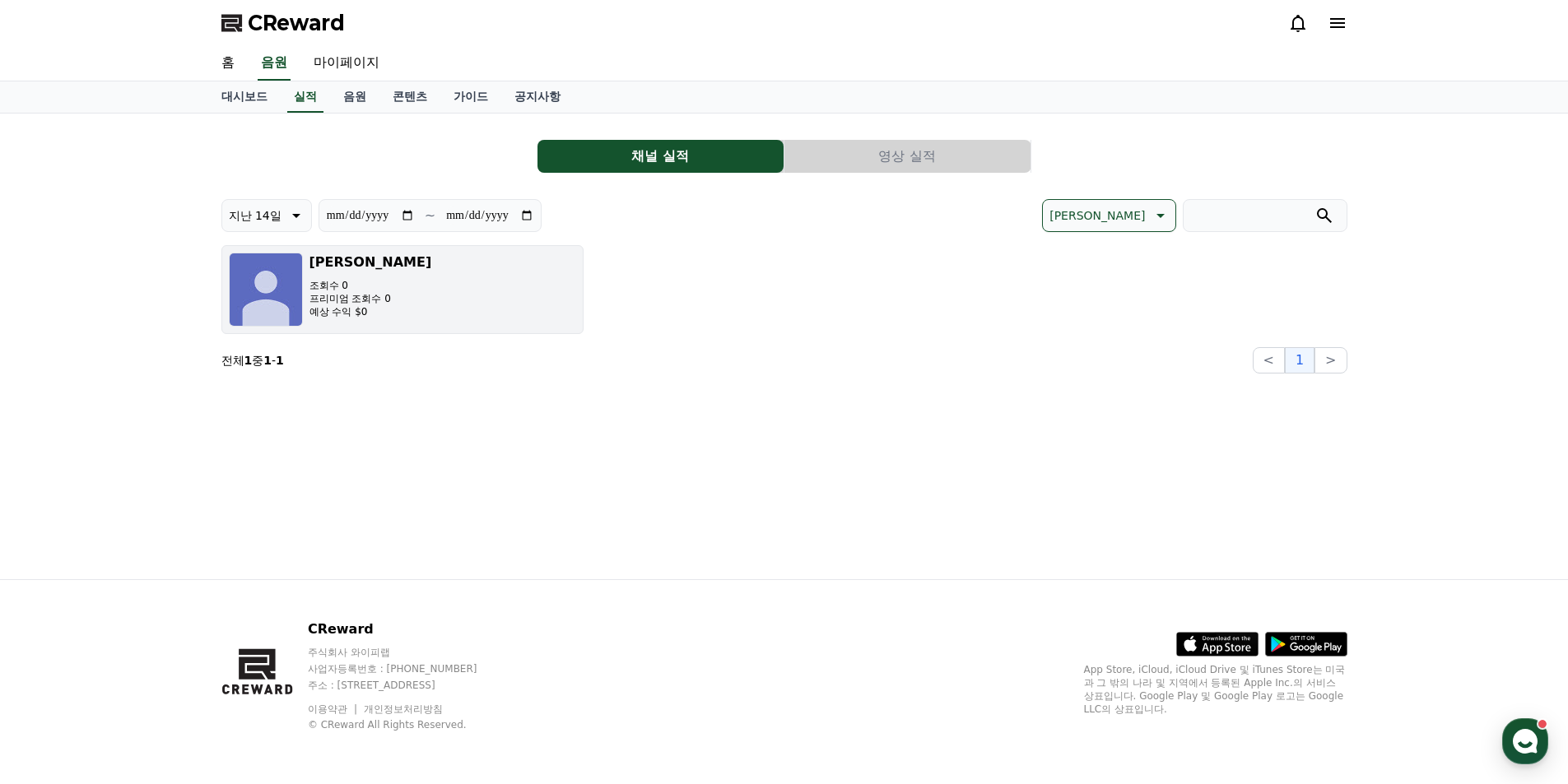
click at [366, 282] on p "조회수 0" at bounding box center [371, 285] width 123 height 13
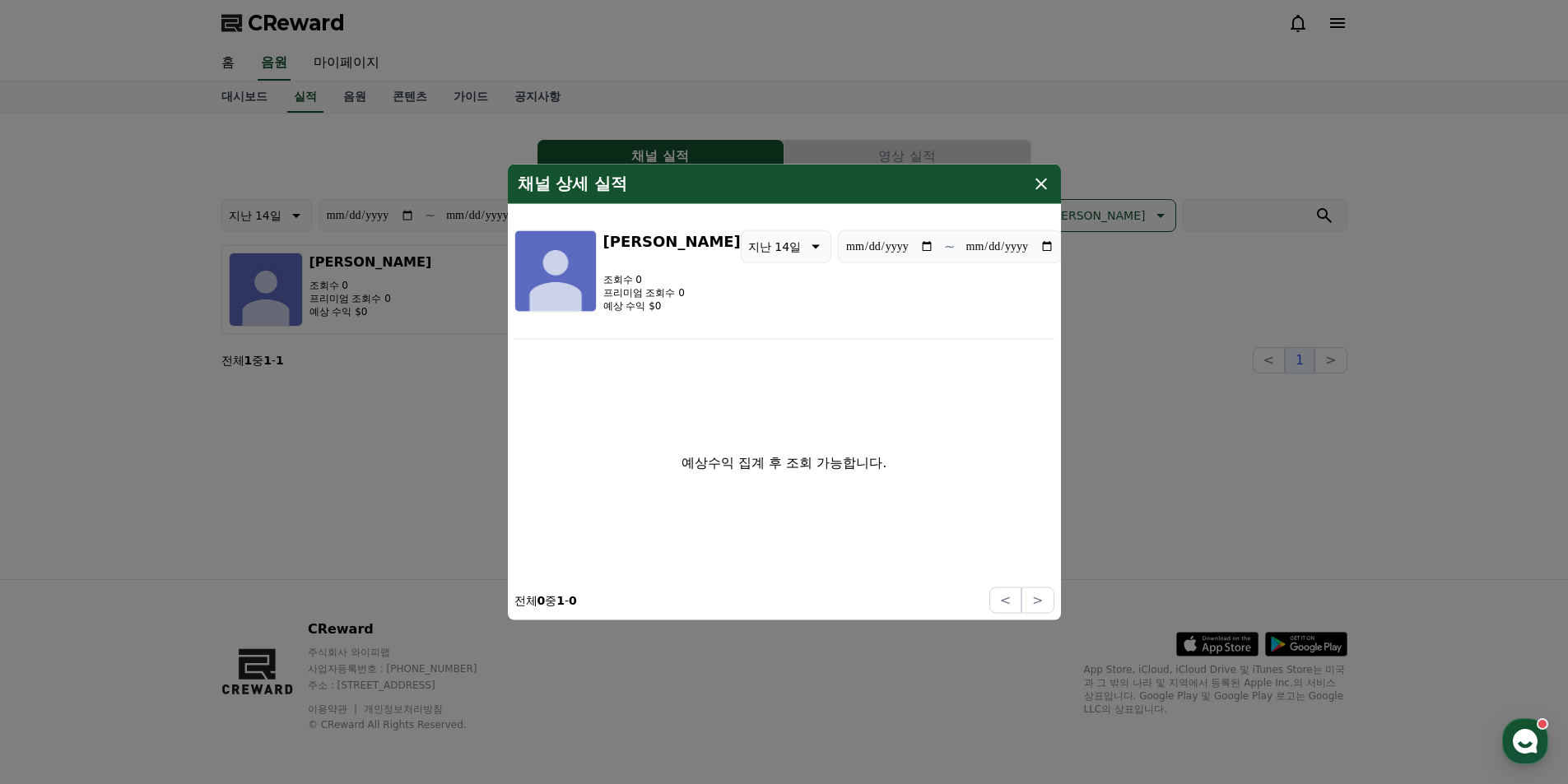
click at [1034, 178] on icon "modal" at bounding box center [1041, 183] width 19 height 19
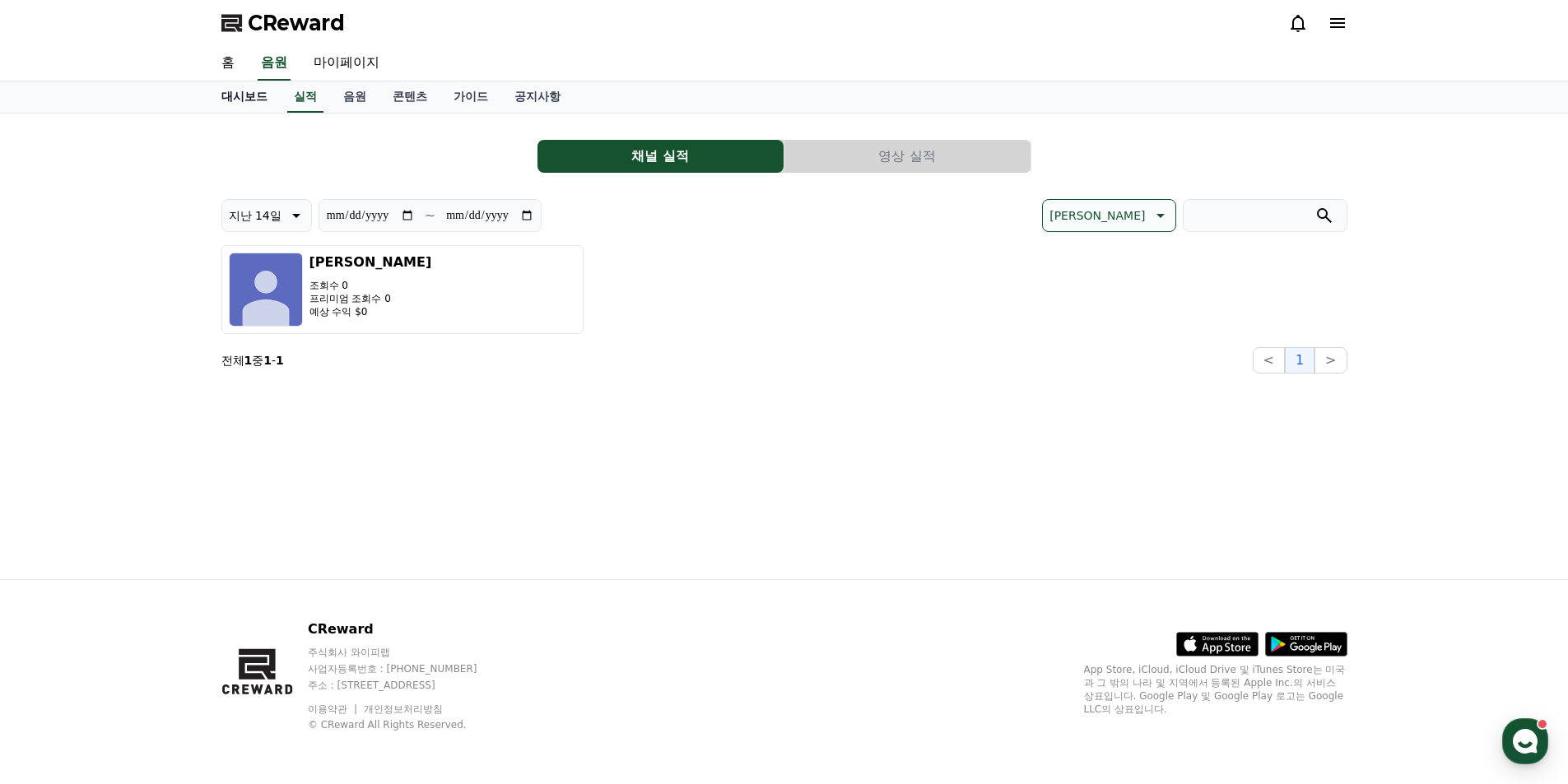
click at [254, 97] on link "대시보드" at bounding box center [244, 96] width 73 height 31
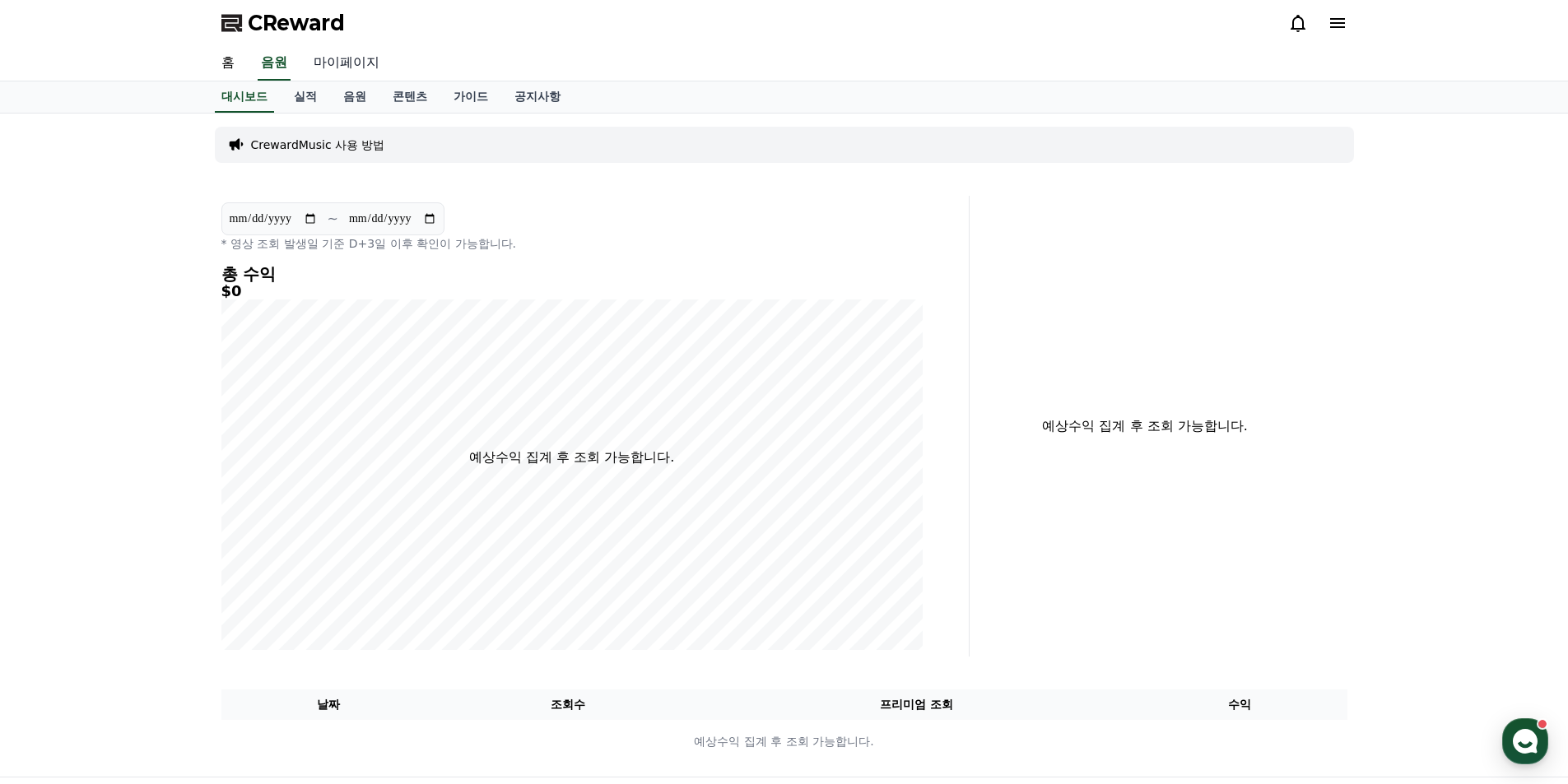
click at [373, 65] on link "마이페이지" at bounding box center [346, 63] width 92 height 35
select select "**********"
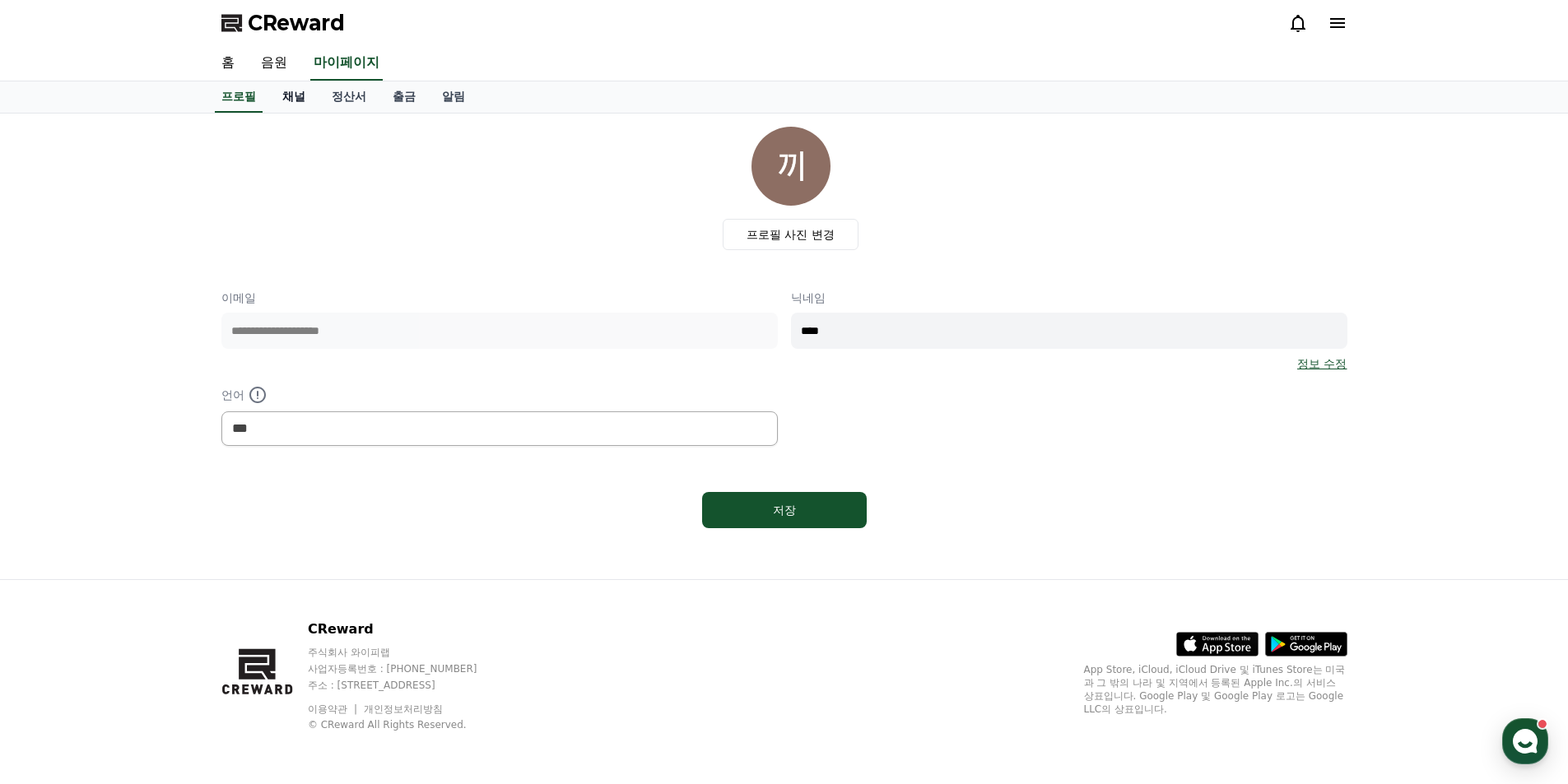
click at [291, 93] on link "채널" at bounding box center [294, 96] width 50 height 31
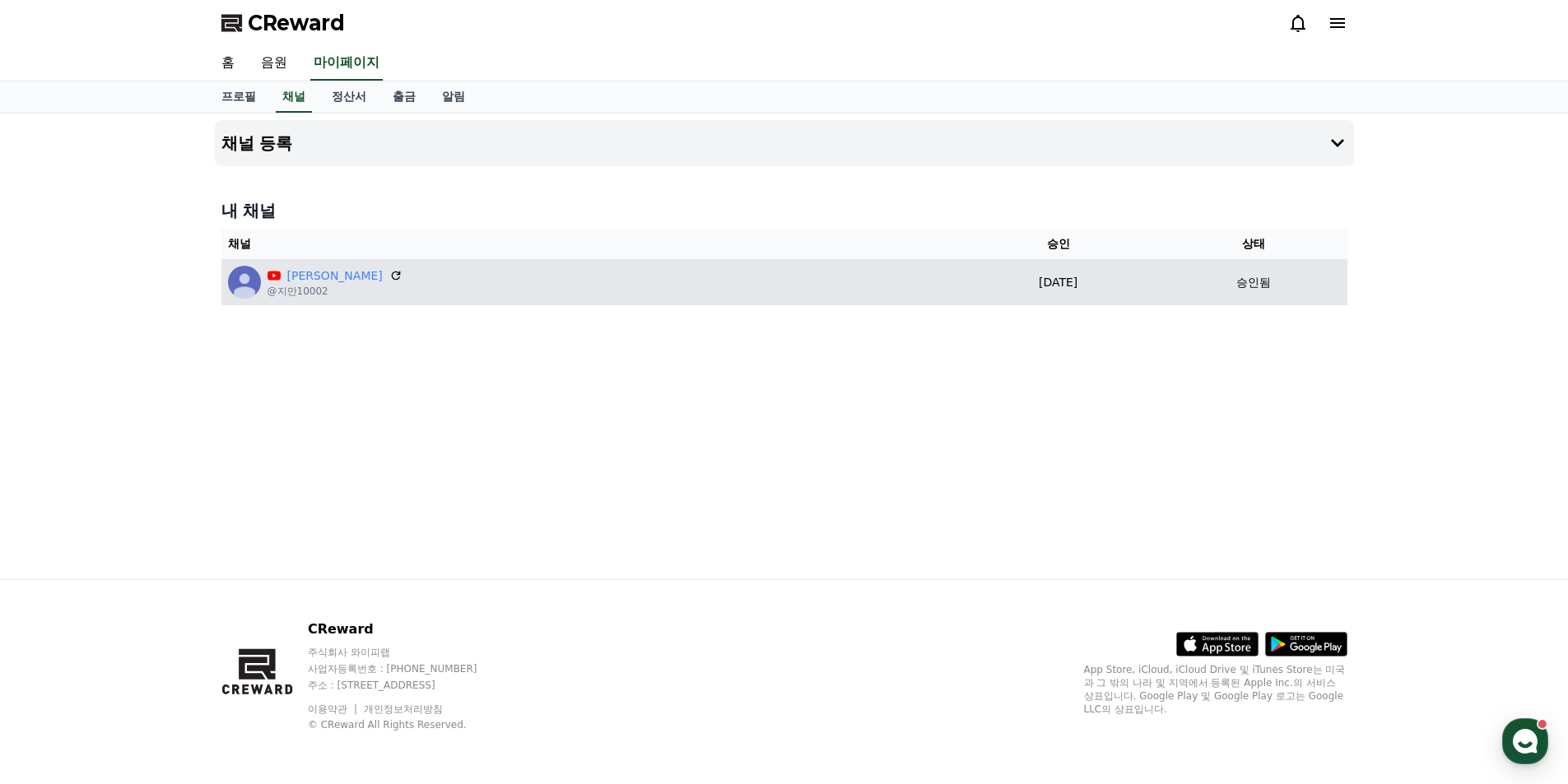
click at [978, 281] on p "[DATE]" at bounding box center [1059, 283] width 191 height 18
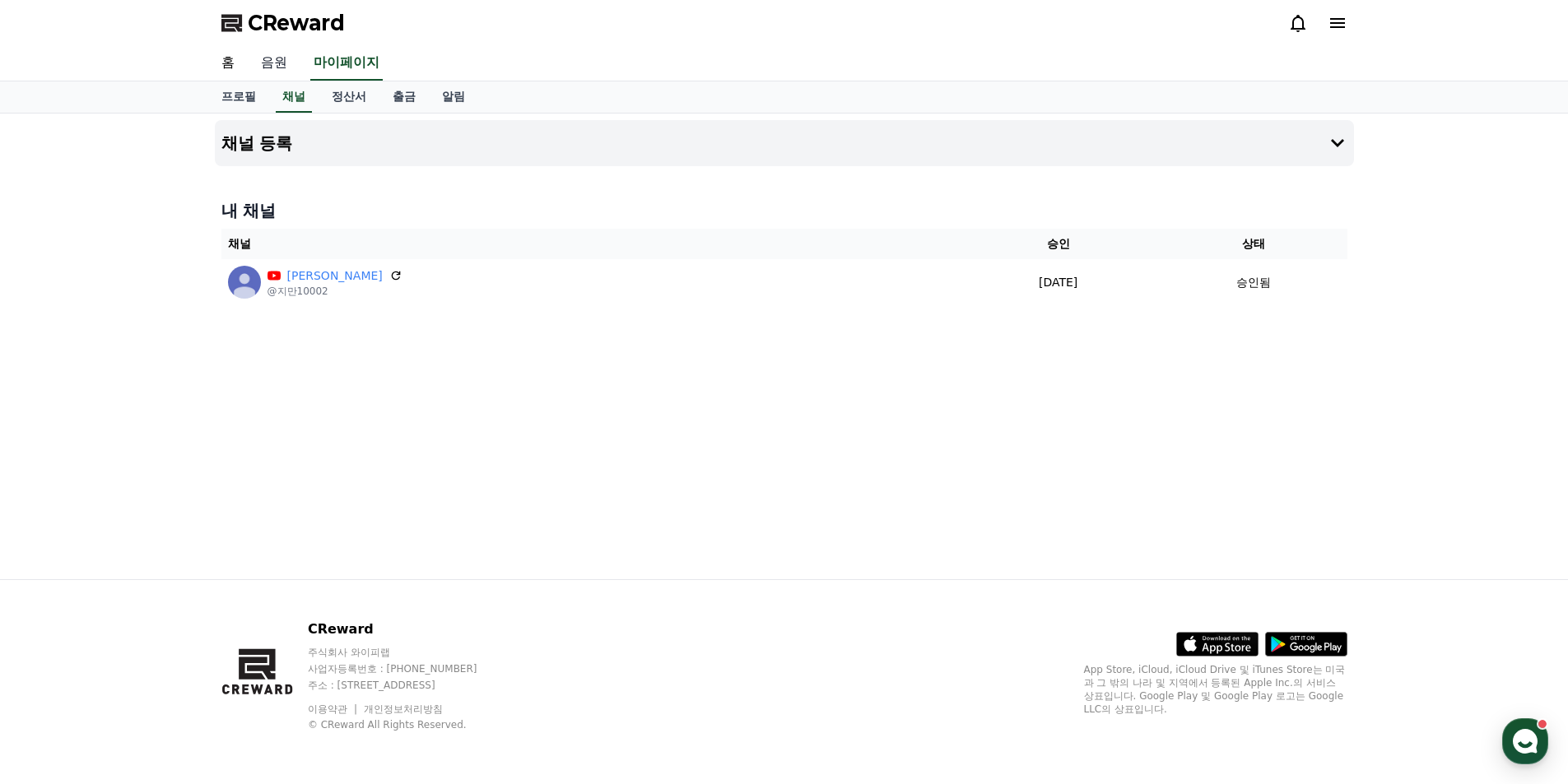
click at [276, 63] on link "음원" at bounding box center [274, 63] width 53 height 35
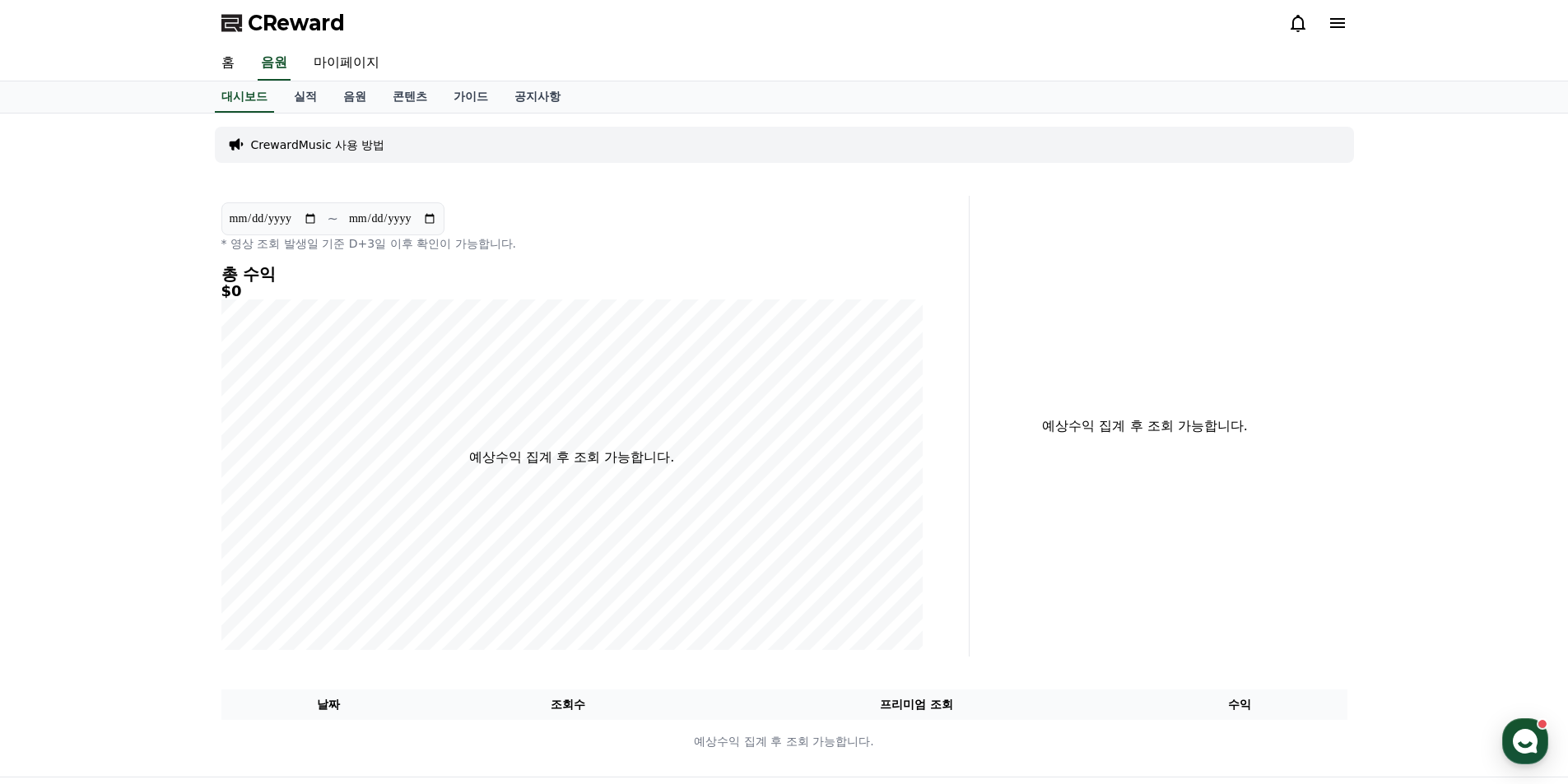
click at [328, 146] on p "CrewardMusic 사용 방법" at bounding box center [319, 144] width 135 height 17
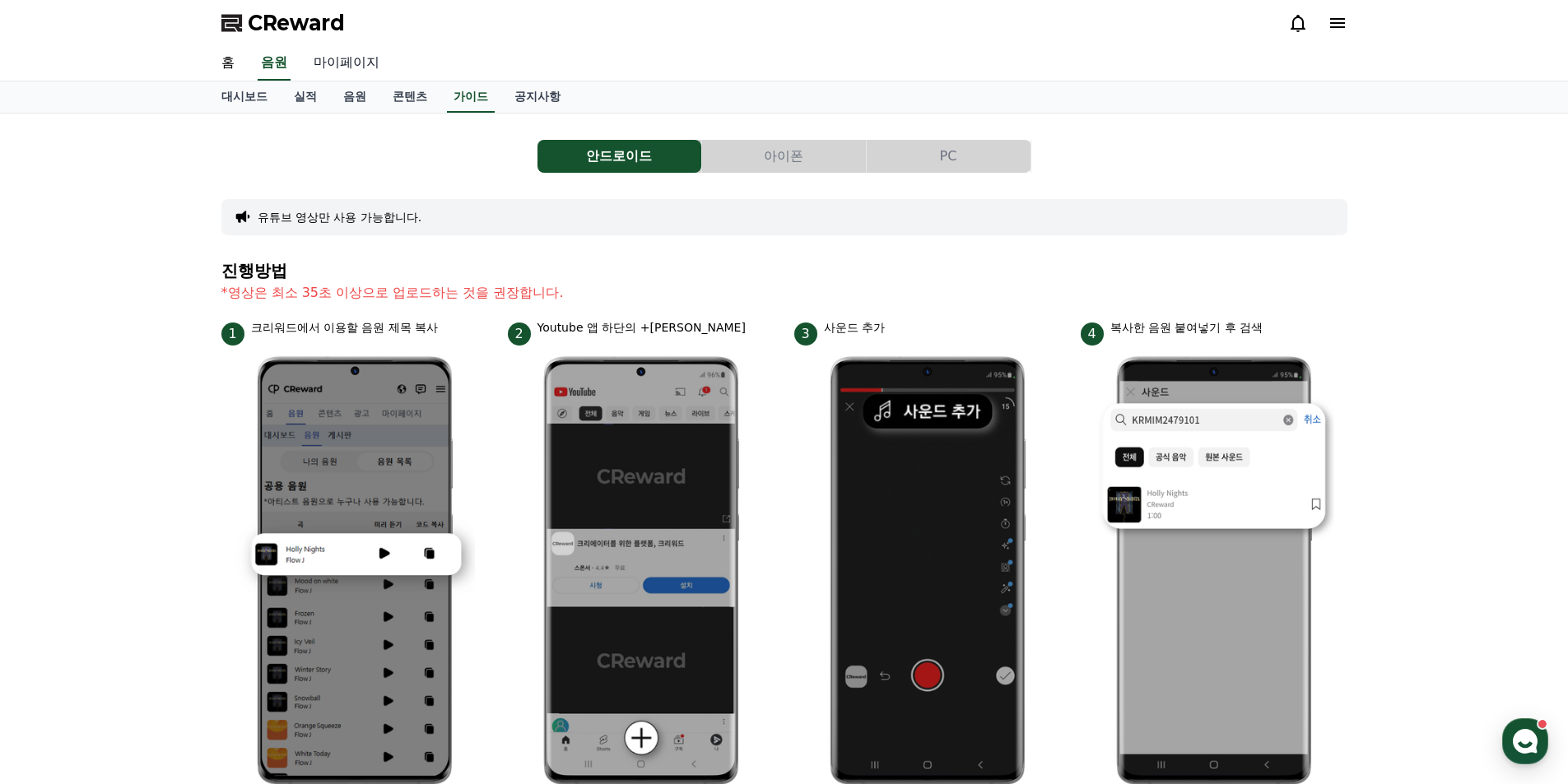
click at [368, 75] on link "마이페이지" at bounding box center [346, 63] width 92 height 35
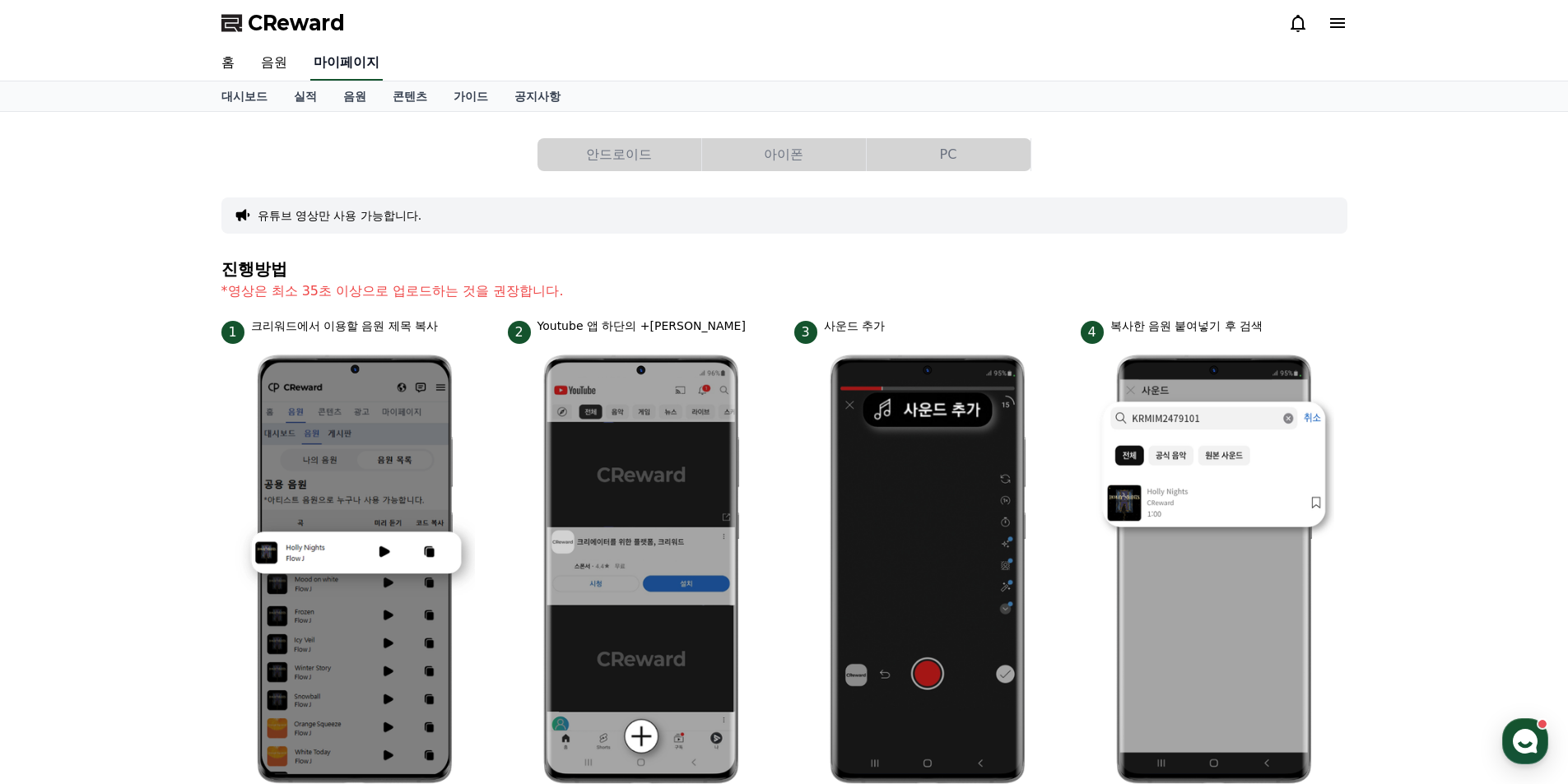
select select "**********"
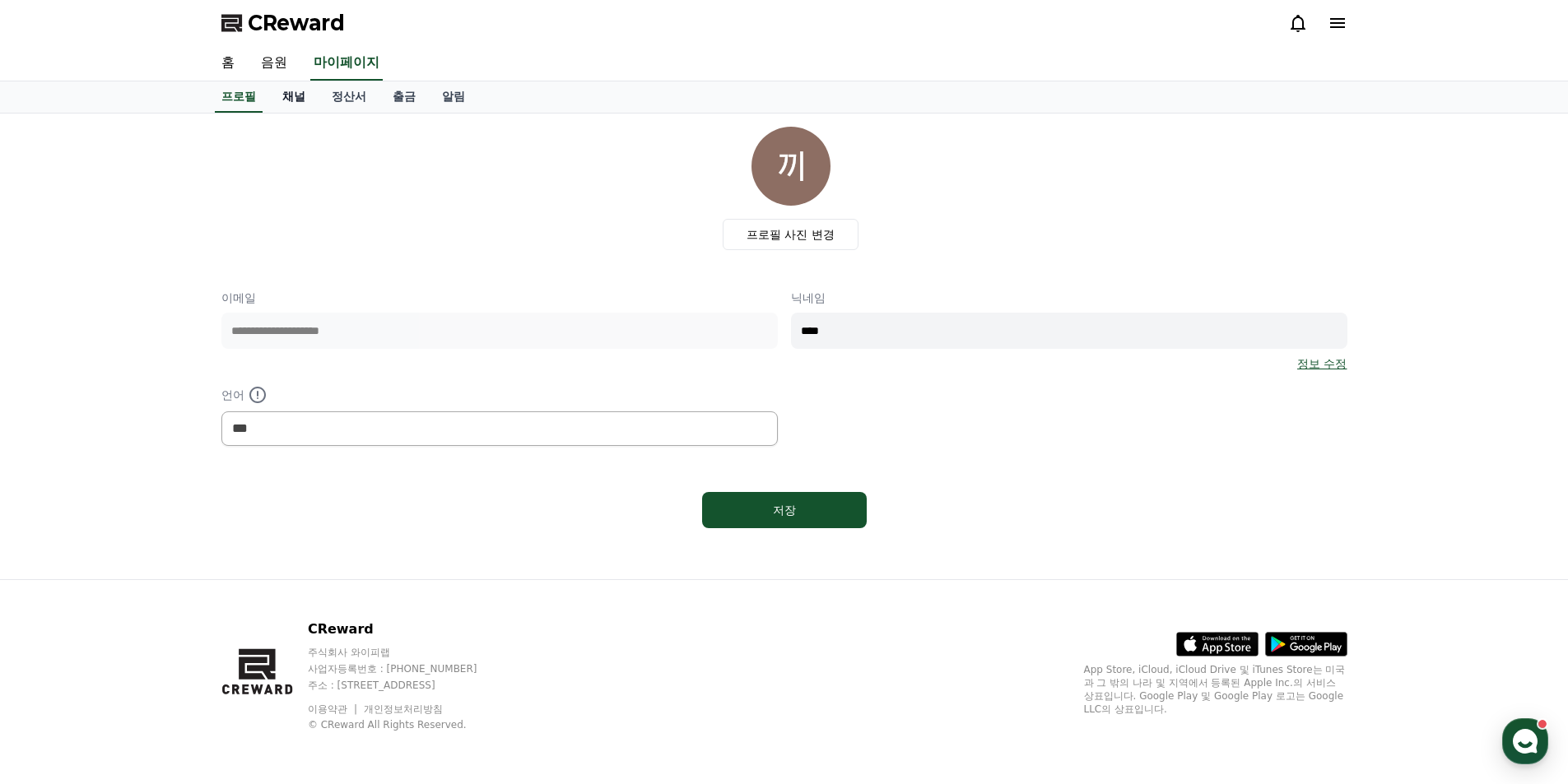
click at [299, 101] on link "채널" at bounding box center [294, 96] width 50 height 31
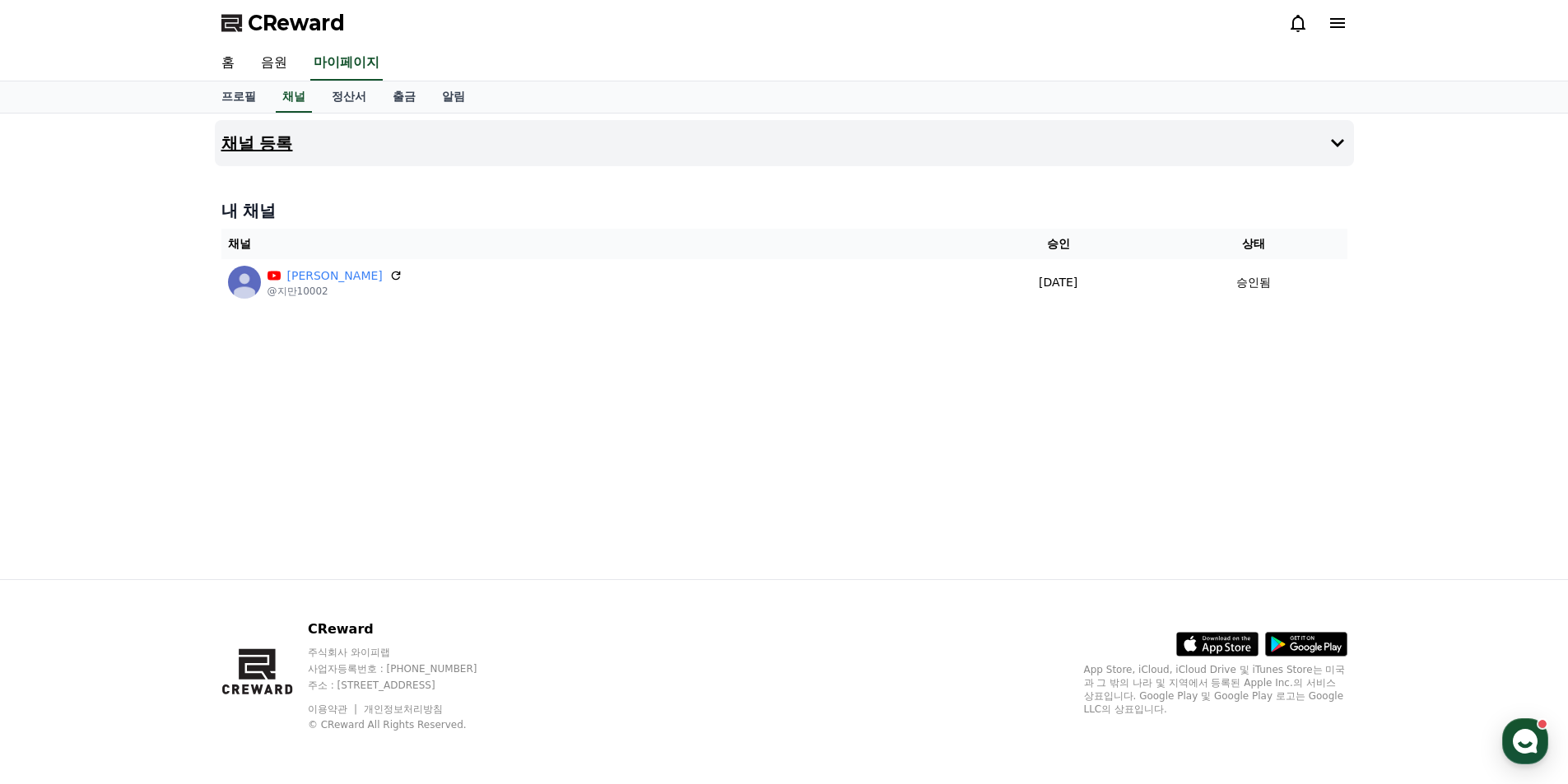
click at [270, 142] on h4 "채널 등록" at bounding box center [257, 143] width 72 height 18
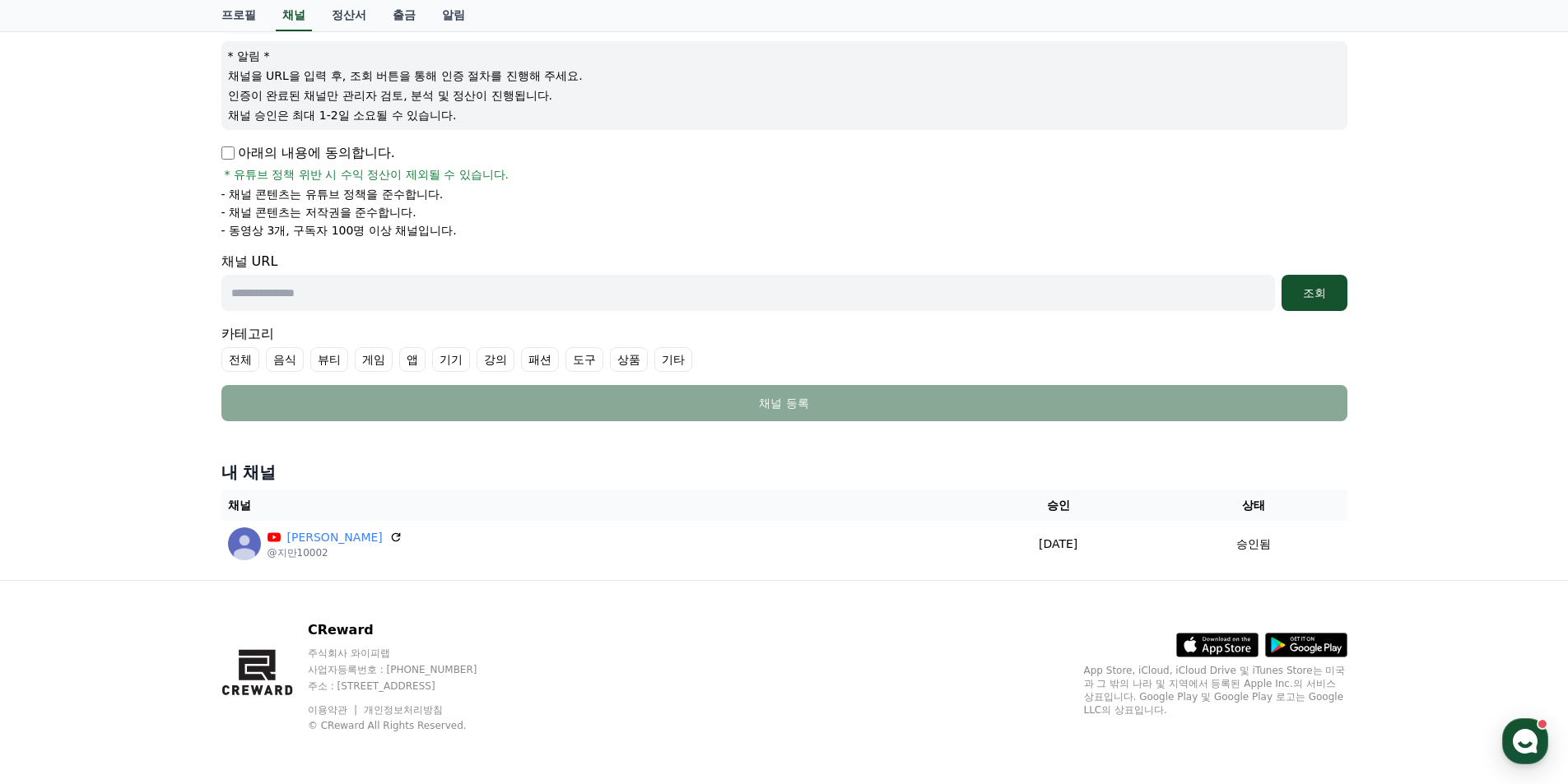
scroll to position [187, 0]
drag, startPoint x: 313, startPoint y: 232, endPoint x: 405, endPoint y: 231, distance: 92.0
click at [405, 231] on p "- 동영상 3개, 구독자 100명 이상 채널입니다." at bounding box center [339, 229] width 236 height 17
drag, startPoint x: 429, startPoint y: 231, endPoint x: 511, endPoint y: 242, distance: 82.7
click at [429, 231] on p "- 동영상 3개, 구독자 100명 이상 채널입니다." at bounding box center [339, 229] width 236 height 17
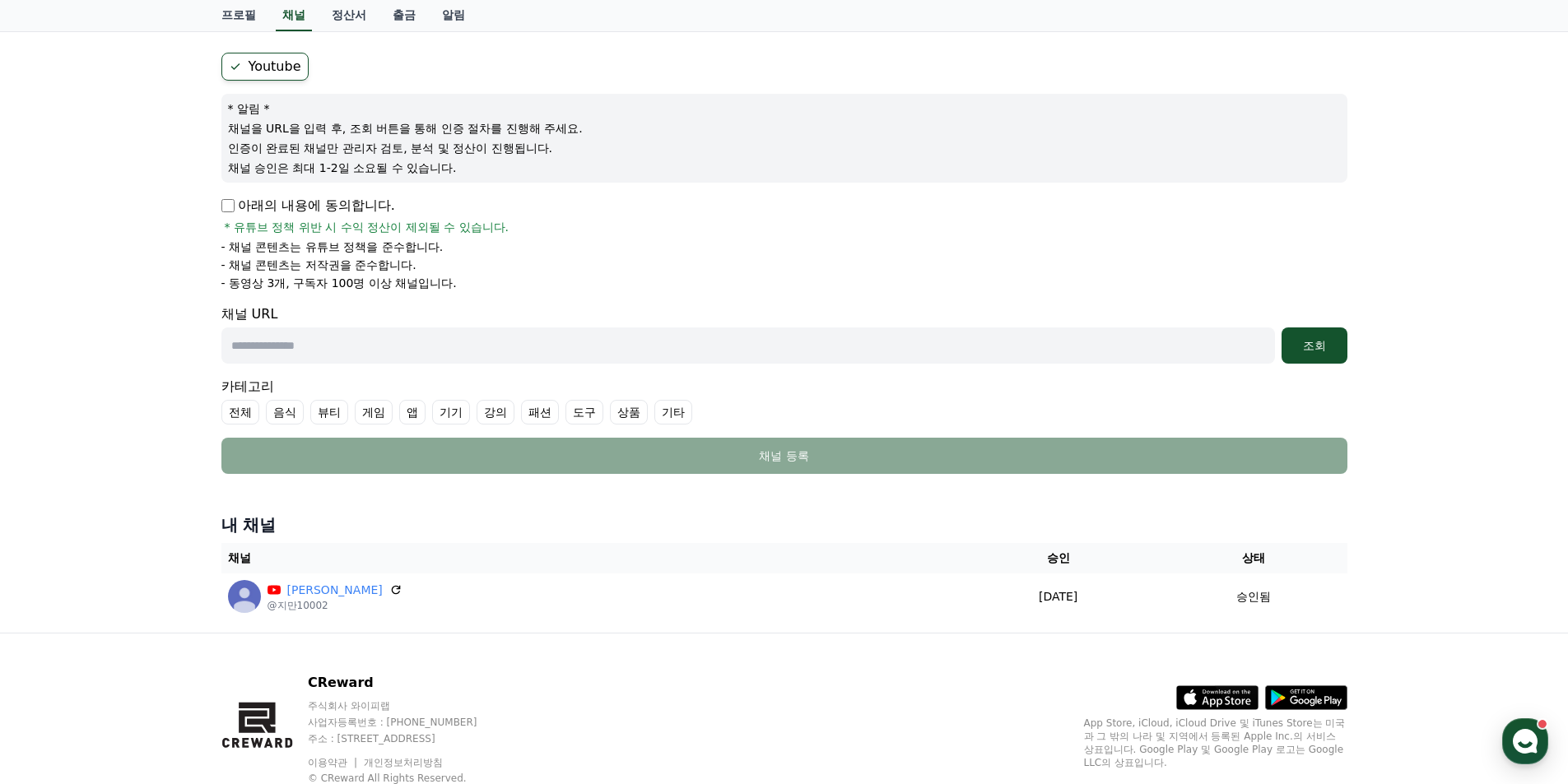
scroll to position [104, 0]
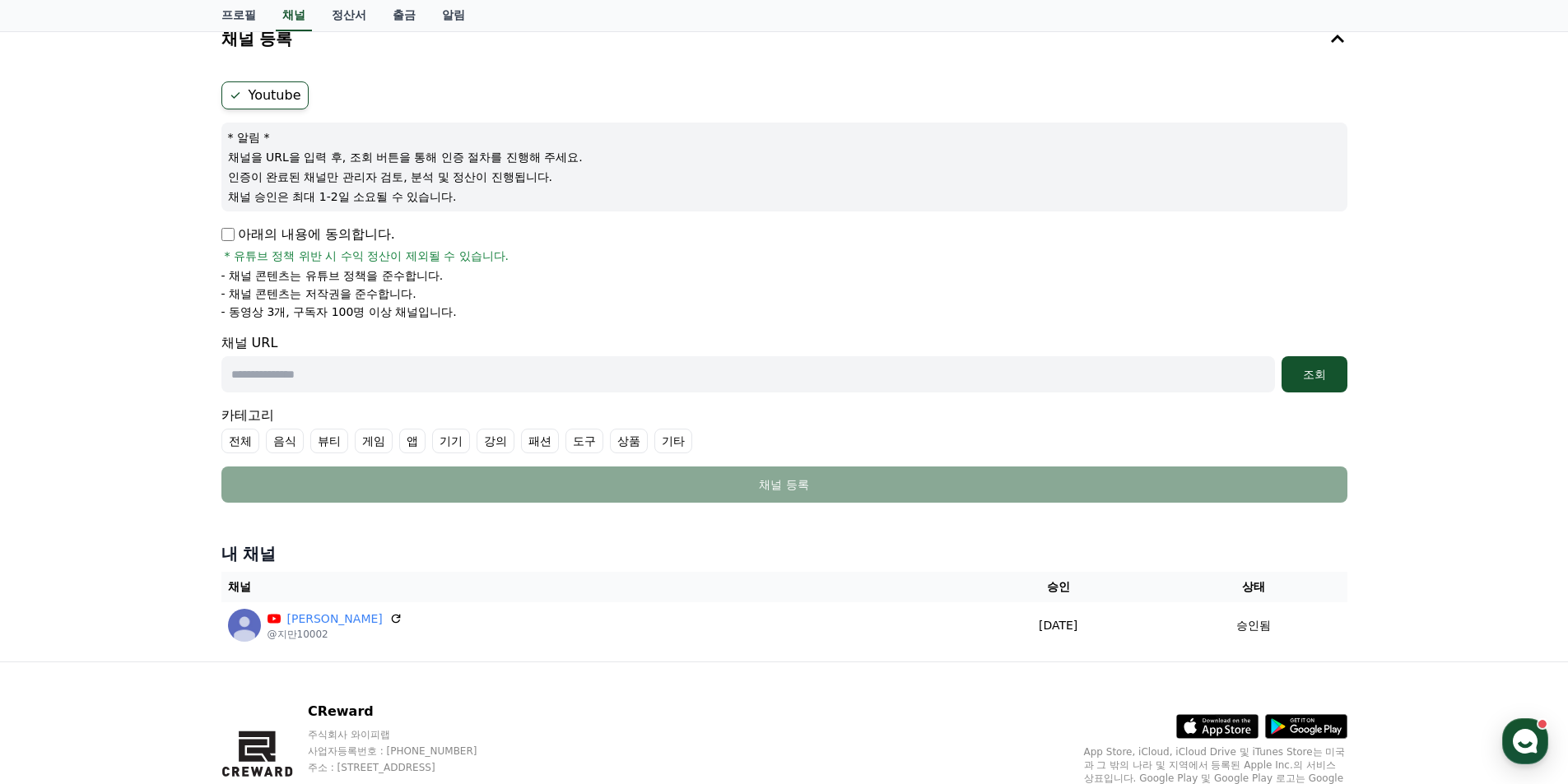
click at [347, 369] on input "text" at bounding box center [748, 374] width 1054 height 36
paste input "**********"
type input "**********"
click at [1318, 382] on button "조회" at bounding box center [1315, 374] width 66 height 36
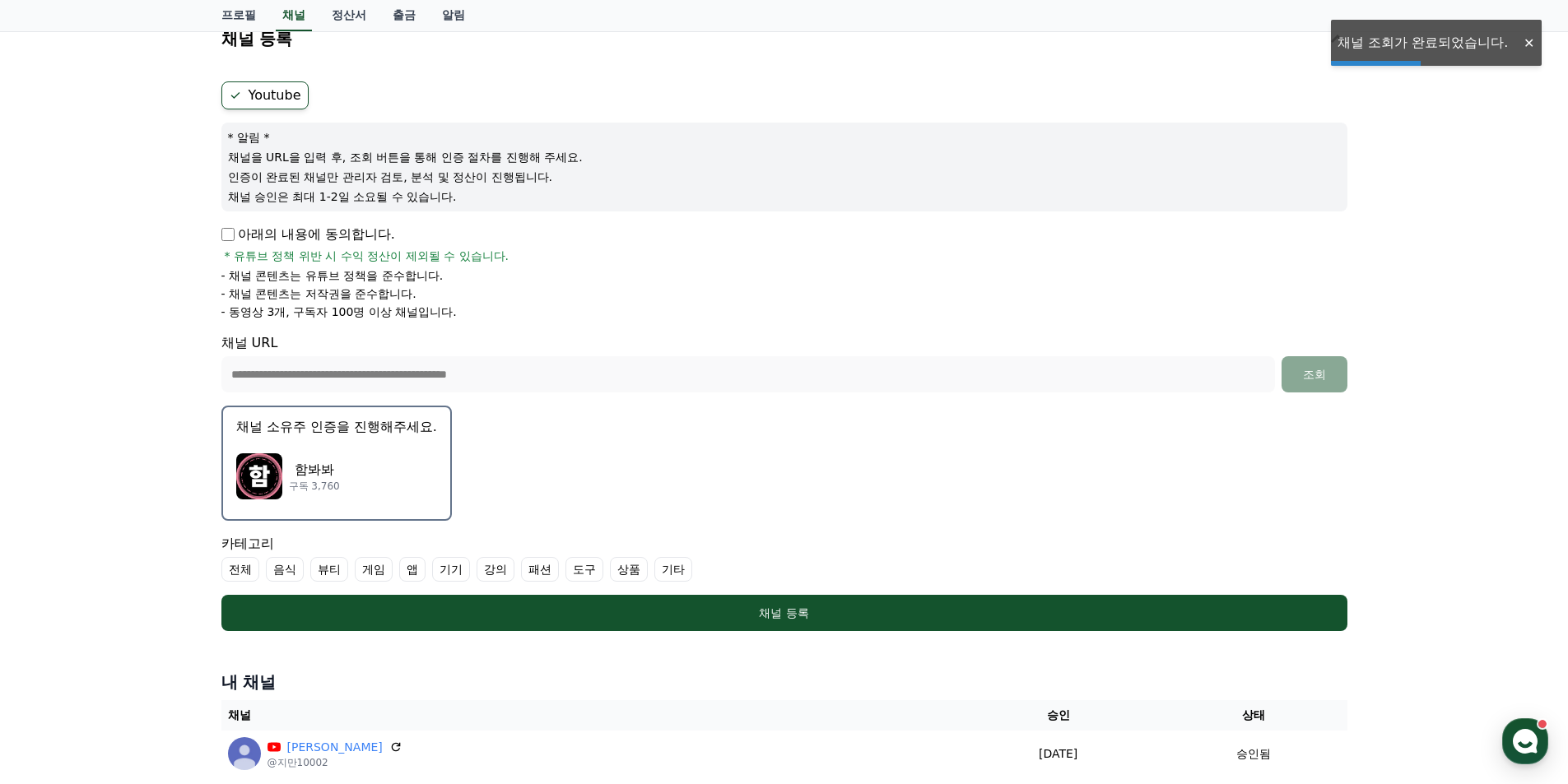
click at [346, 474] on div "함봐봐 구독 3,760" at bounding box center [336, 476] width 201 height 65
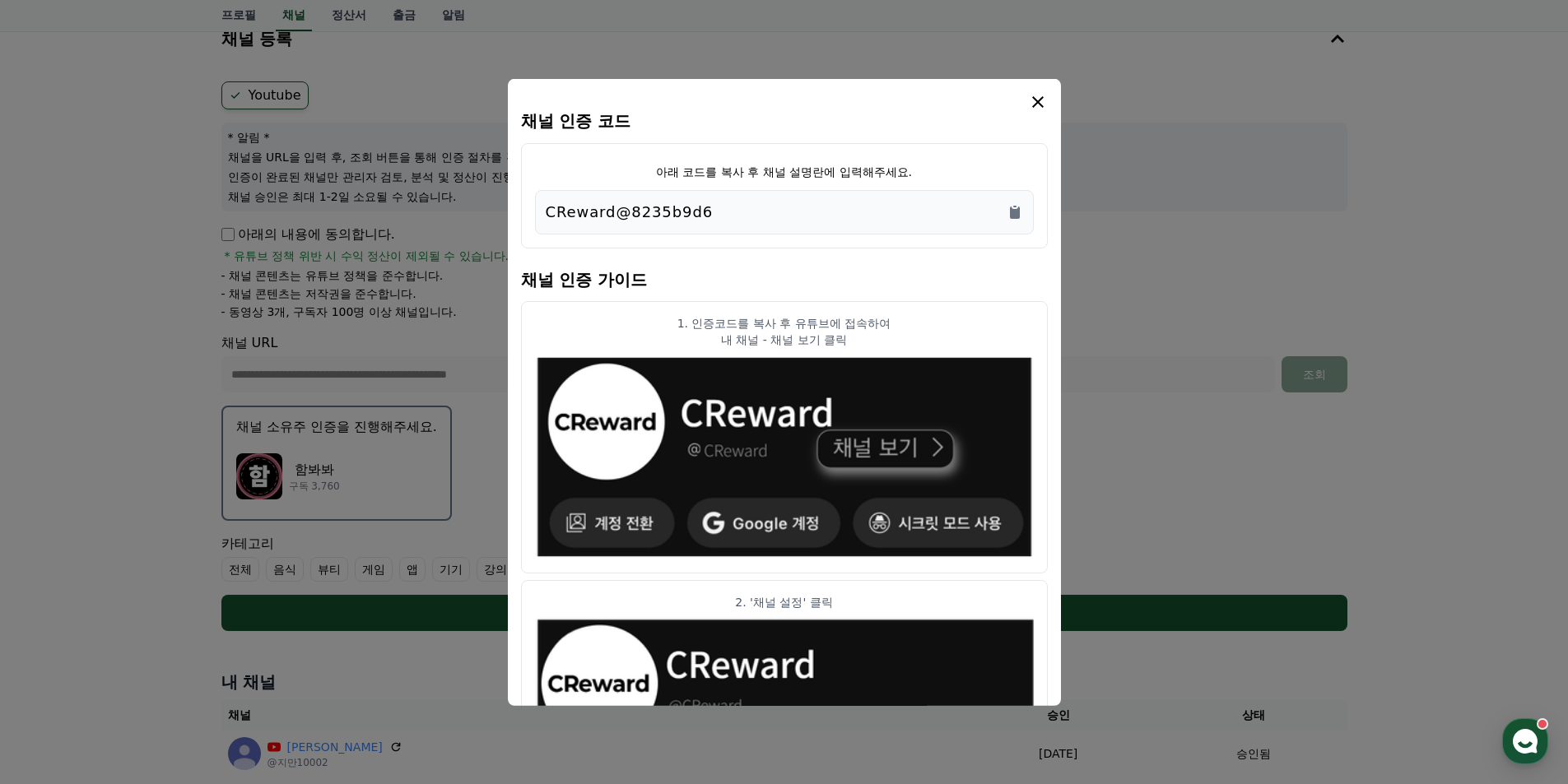
click at [726, 206] on div "CReward@8235b9d6" at bounding box center [784, 211] width 477 height 23
drag, startPoint x: 768, startPoint y: 41, endPoint x: 738, endPoint y: 11, distance: 42.4
click at [738, 638] on div "채널 인증 코드 아래 코드를 복사 후 채널 설명란에 입력해주세요. CReward@8235b9d6 채널 인증 가이드 1. 인증코드를 복사 후 유…" at bounding box center [784, 638] width 1139 height 0
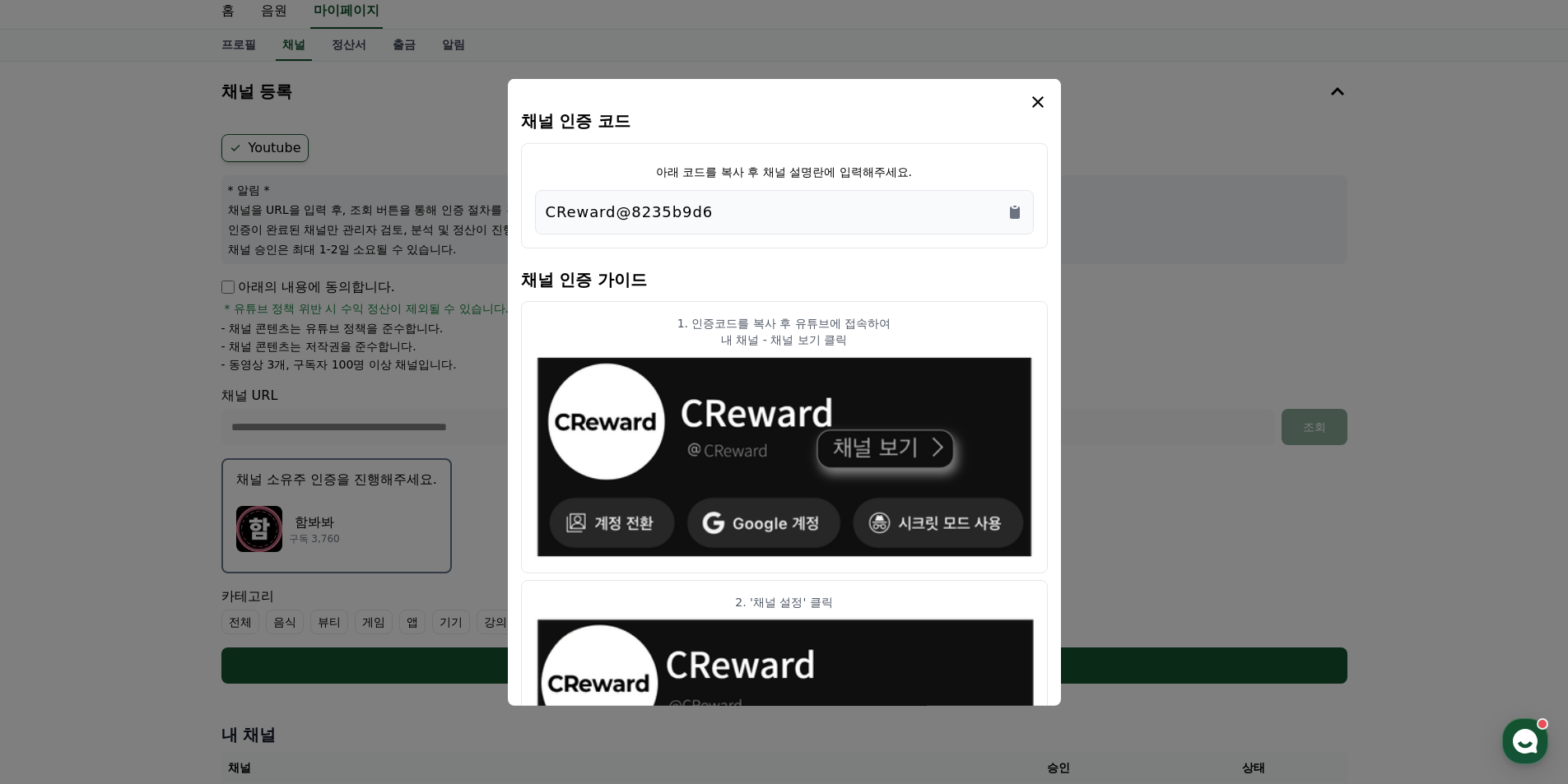
scroll to position [0, 0]
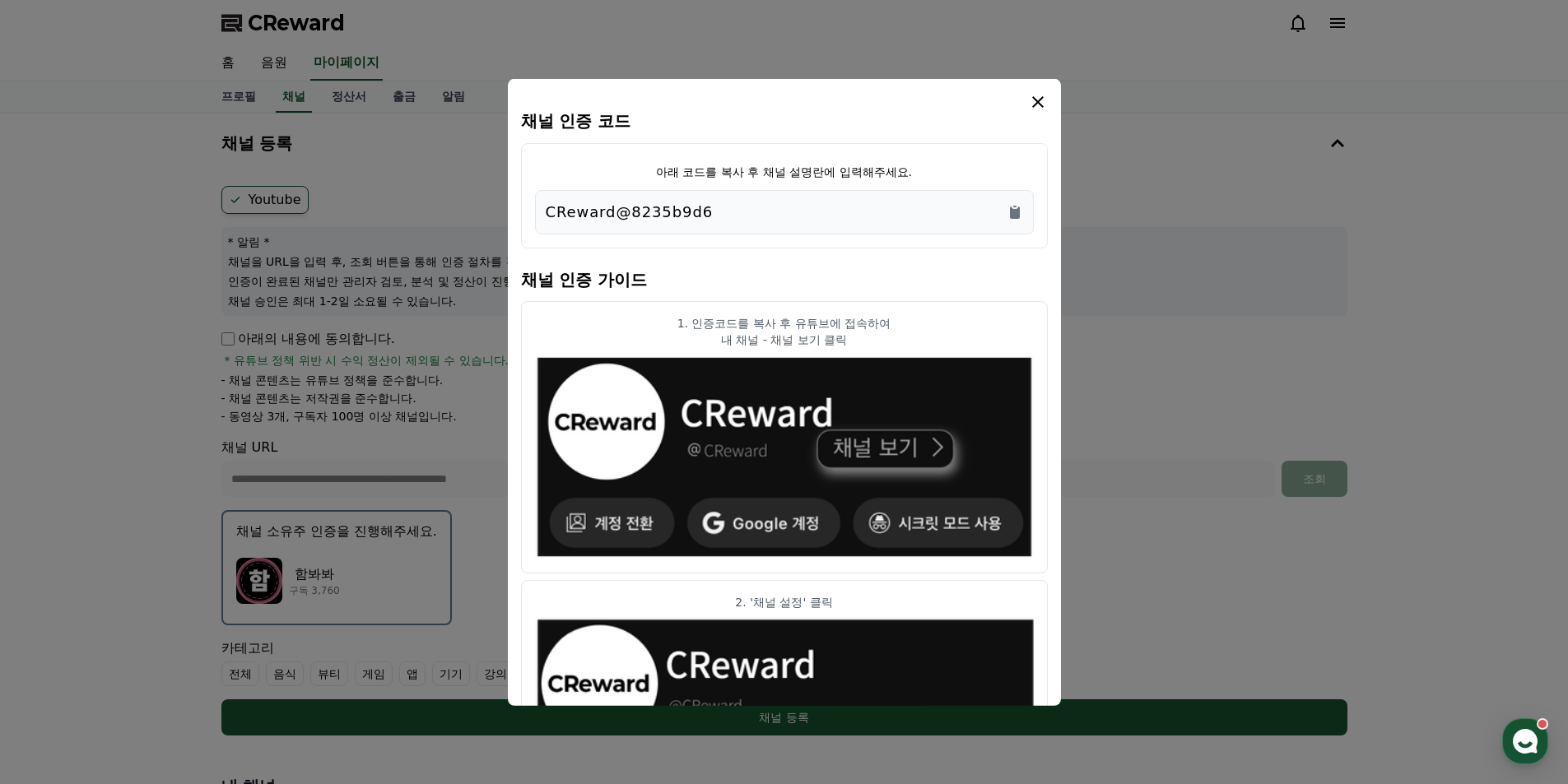
click at [713, 211] on div "CReward@8235b9d6" at bounding box center [784, 211] width 477 height 23
drag, startPoint x: 705, startPoint y: 211, endPoint x: 545, endPoint y: 220, distance: 160.3
click at [545, 220] on div "CReward@8235b9d6" at bounding box center [784, 211] width 498 height 44
copy p "CReward@8235b9d6"
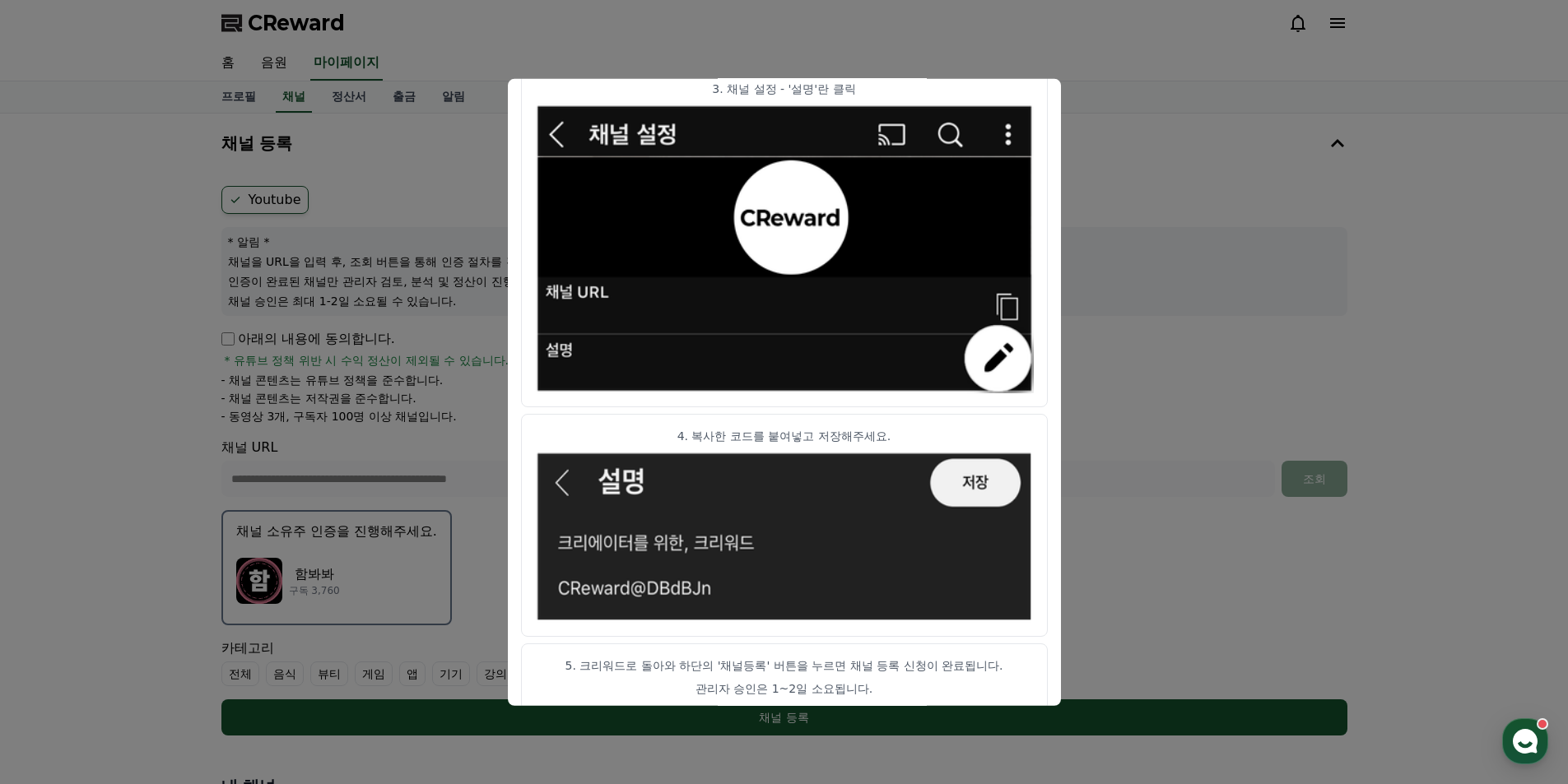
scroll to position [793, 0]
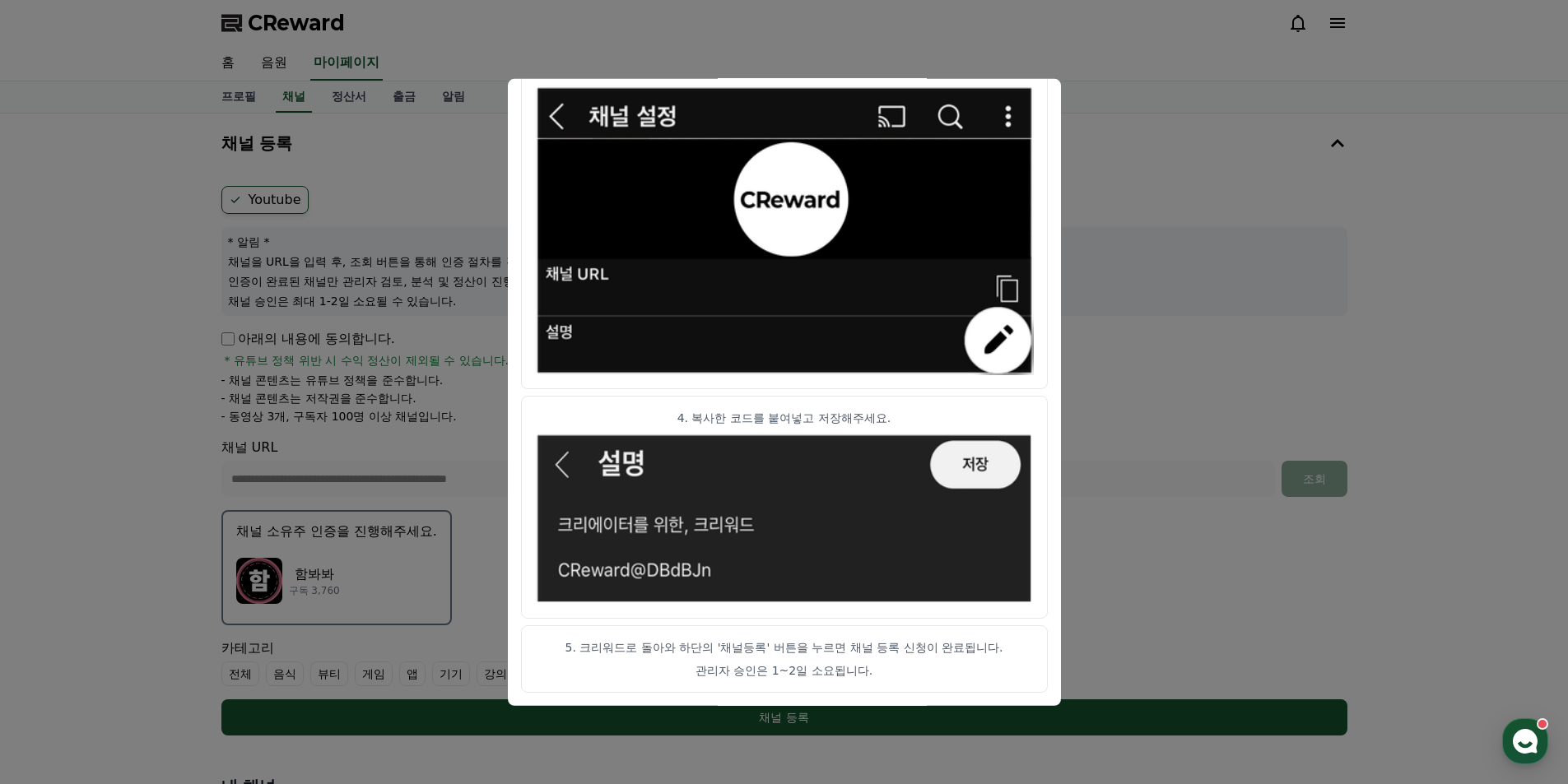
click at [1112, 590] on button "close modal" at bounding box center [784, 392] width 1568 height 784
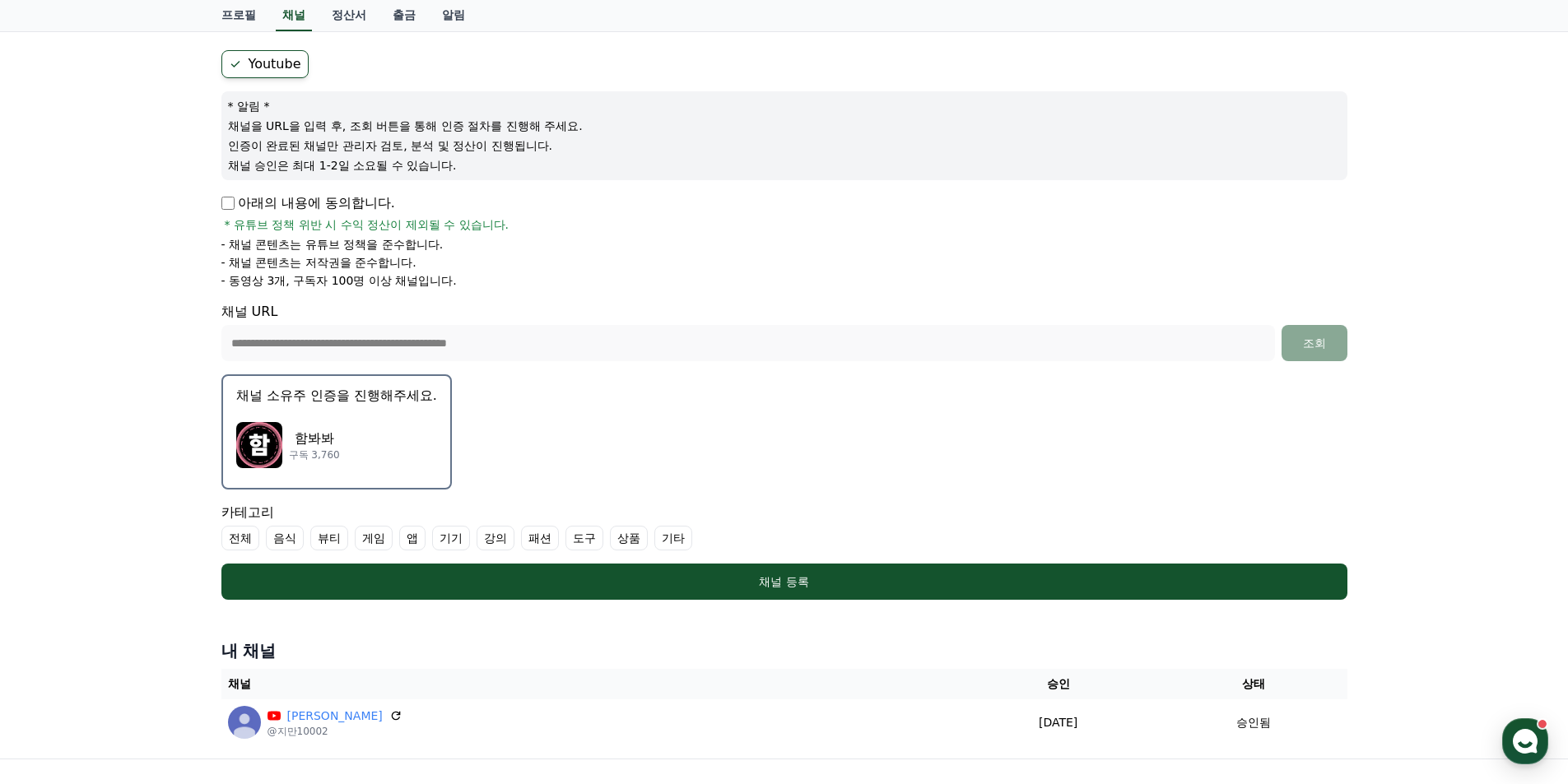
scroll to position [315, 0]
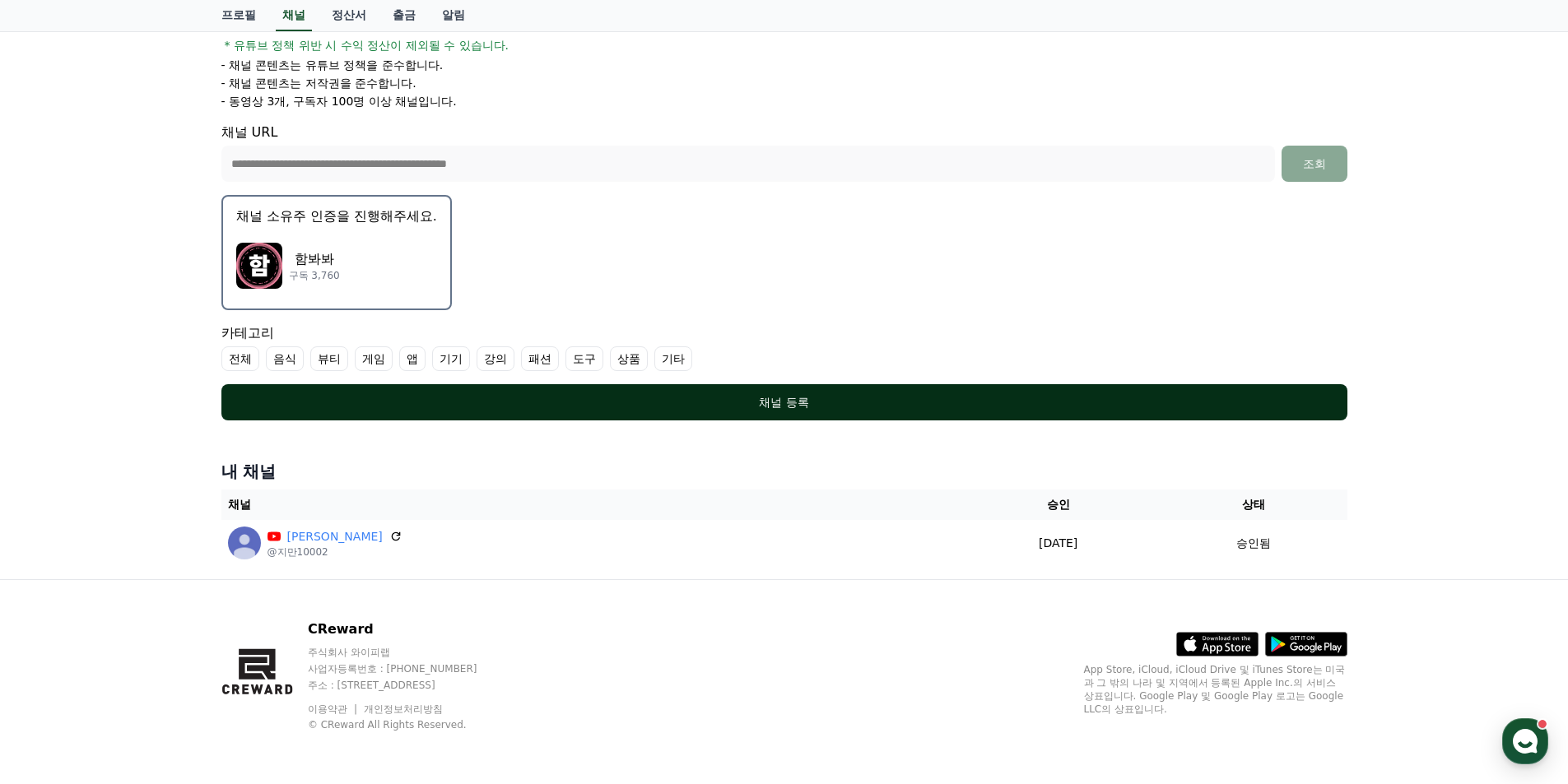
click at [794, 402] on div "채널 등록" at bounding box center [784, 402] width 1061 height 17
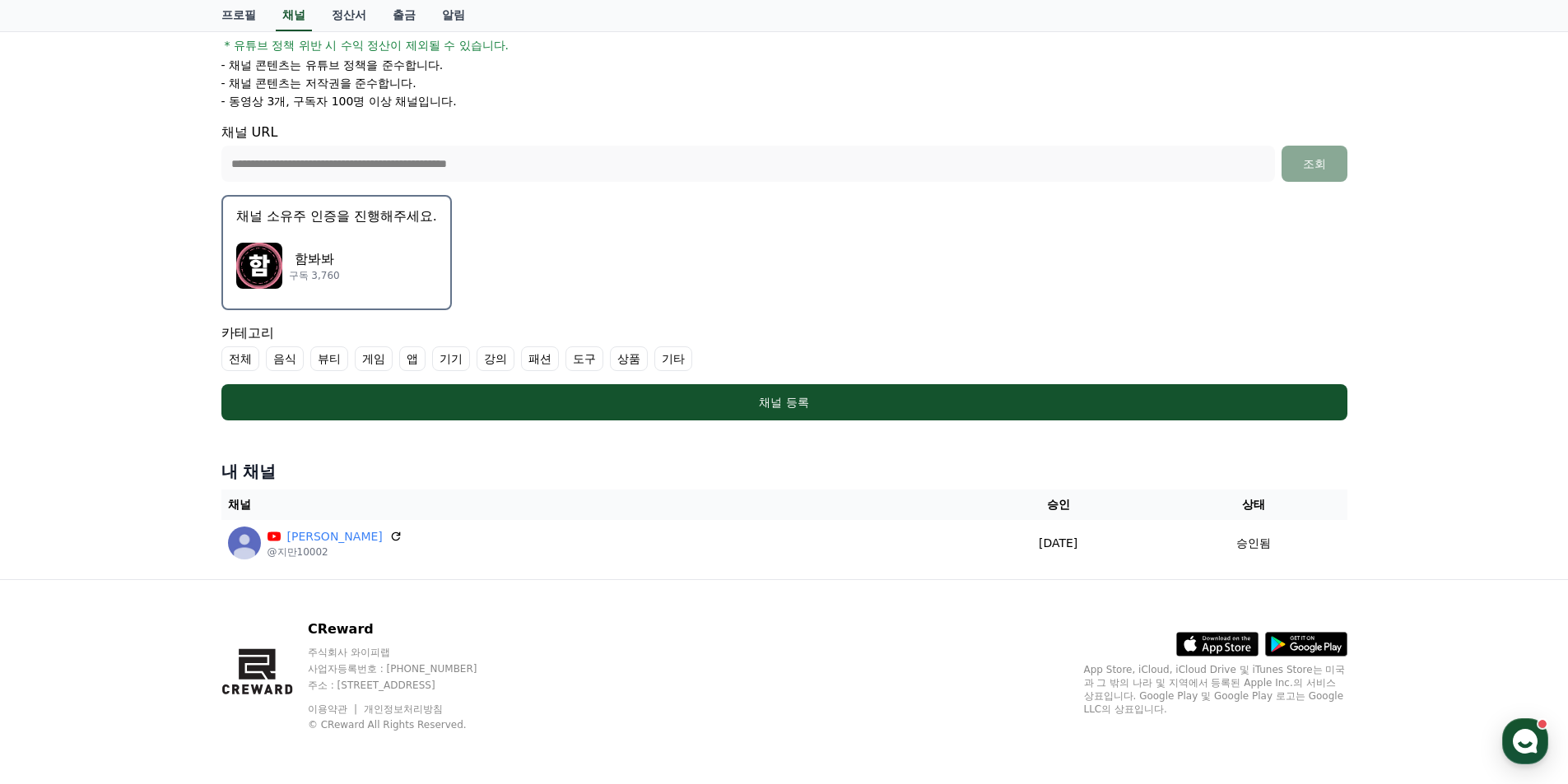
click at [239, 359] on label "전체" at bounding box center [240, 358] width 38 height 25
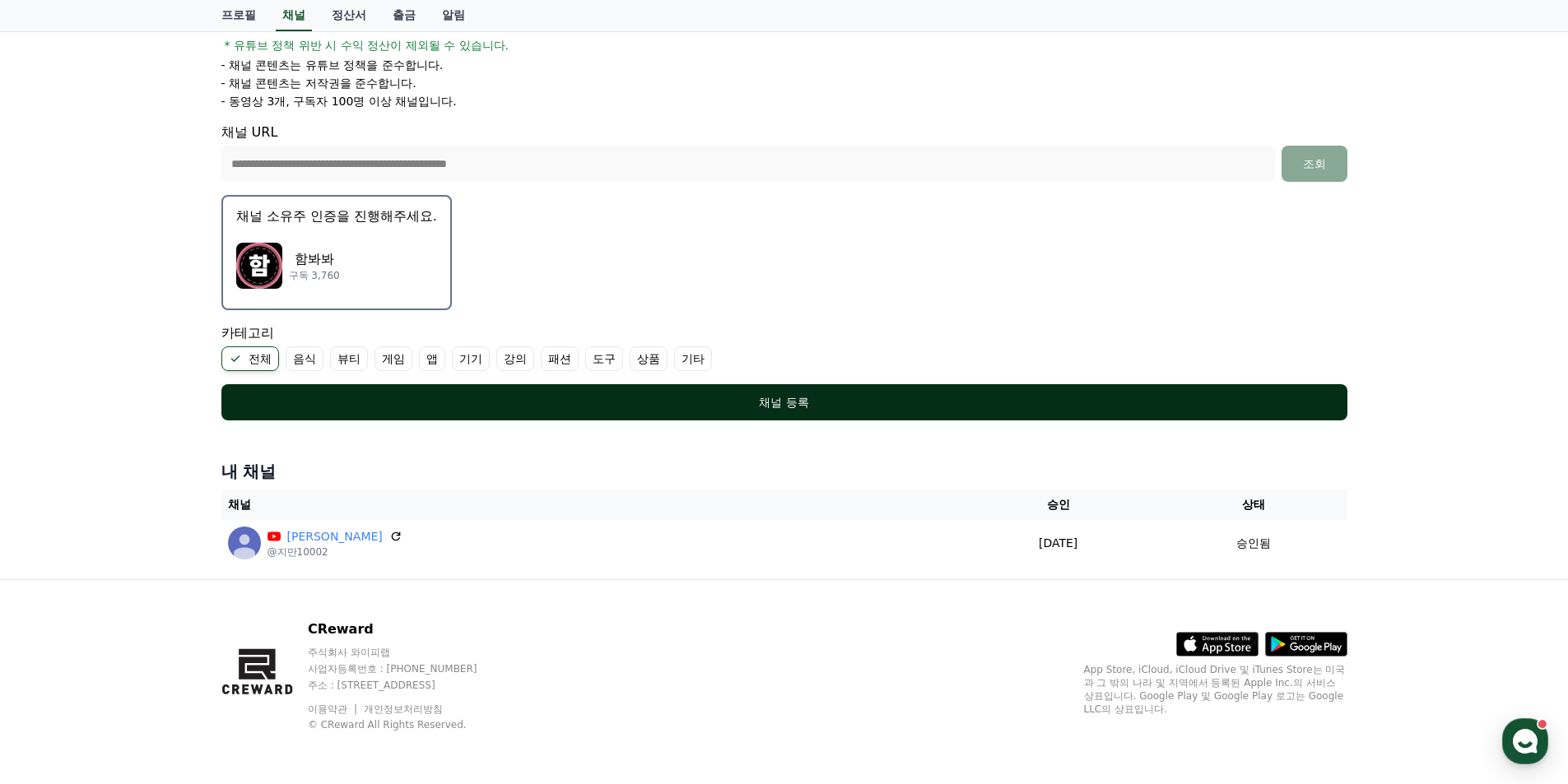
click at [516, 404] on div "채널 등록" at bounding box center [784, 402] width 1061 height 17
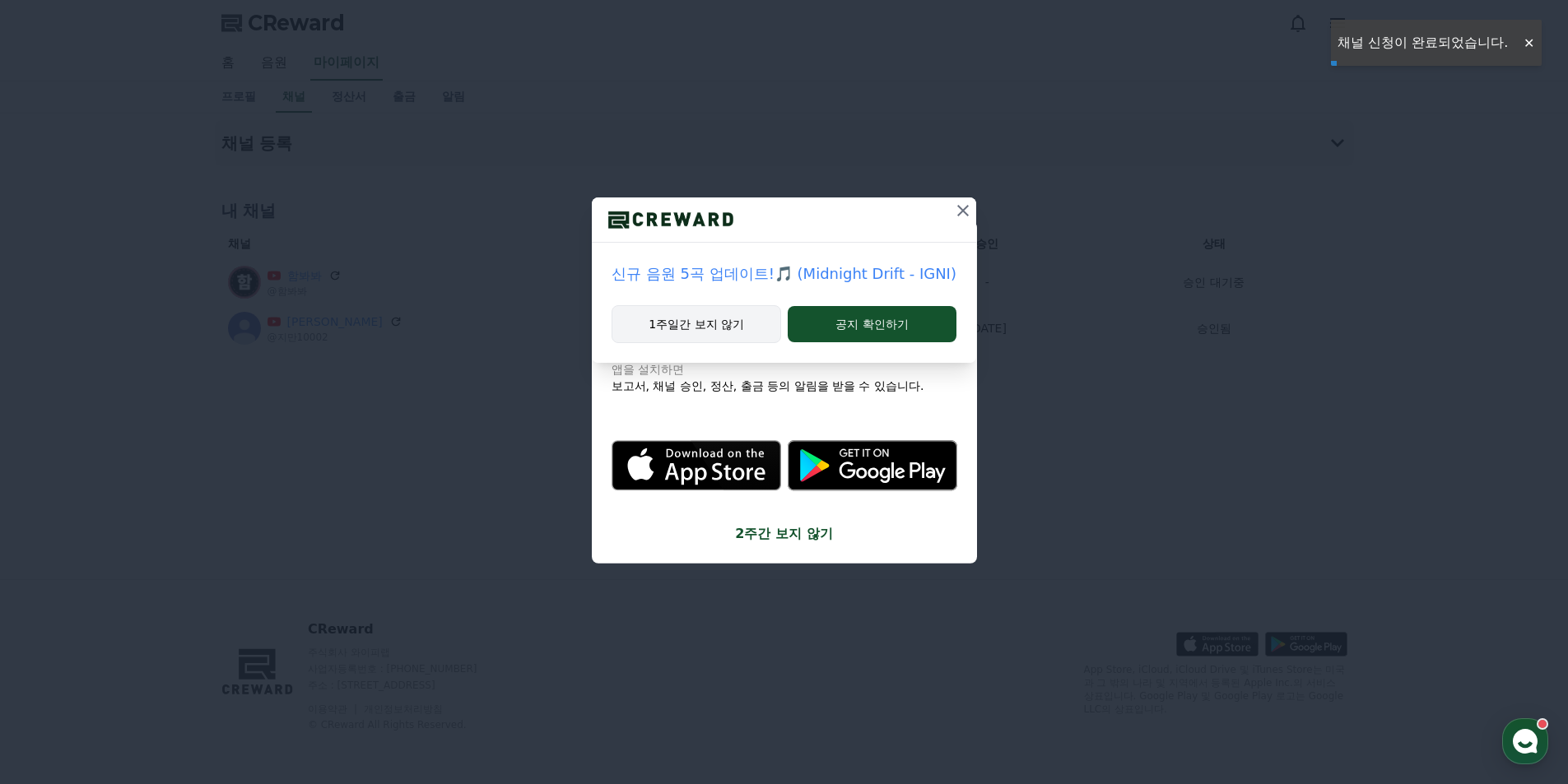
click at [669, 327] on button "1주일간 보지 않기" at bounding box center [697, 324] width 170 height 38
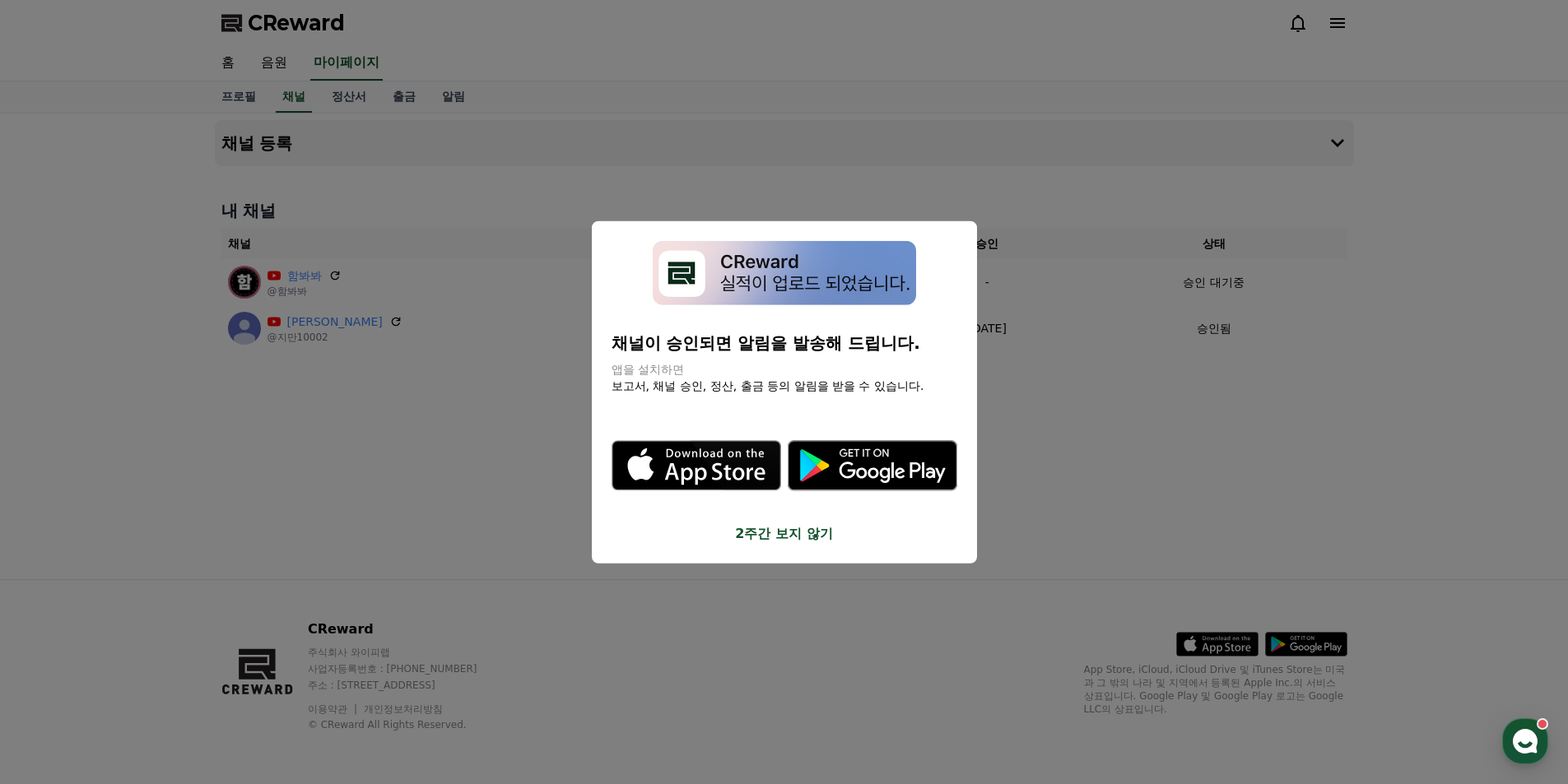
click at [1093, 440] on button "close modal" at bounding box center [784, 392] width 1568 height 784
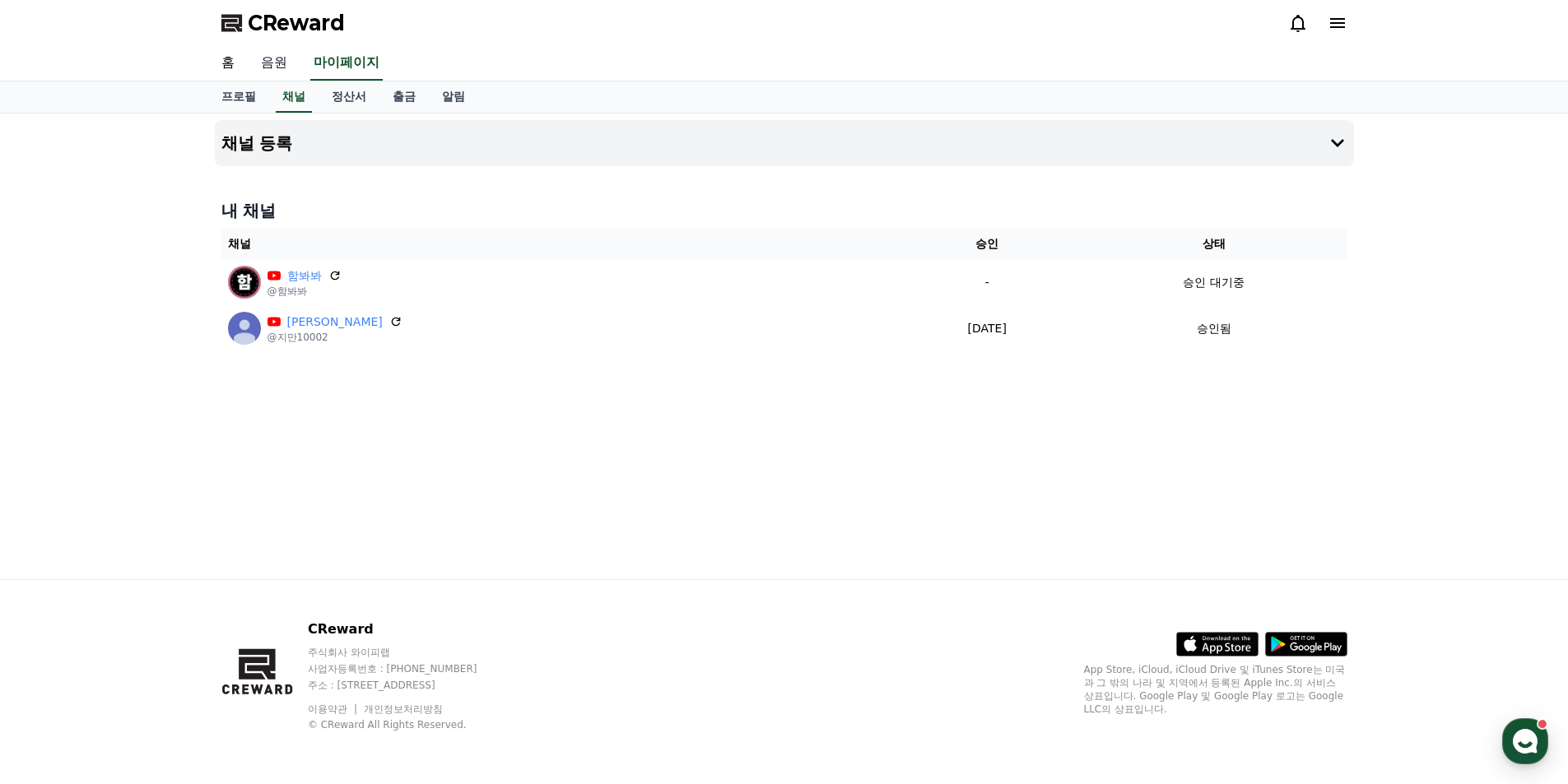
click at [274, 64] on link "음원" at bounding box center [274, 63] width 53 height 35
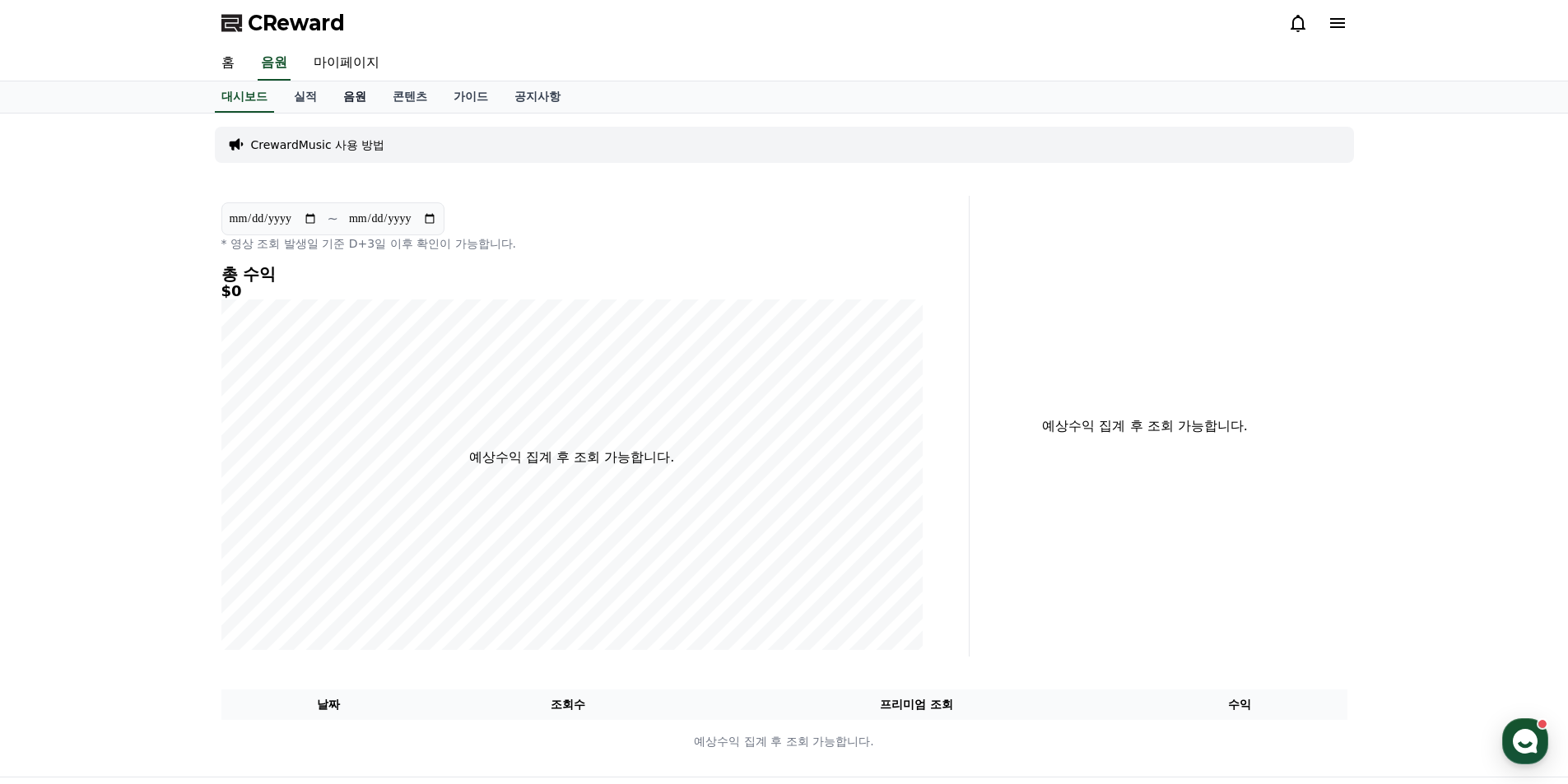
click at [356, 93] on link "음원" at bounding box center [355, 96] width 50 height 31
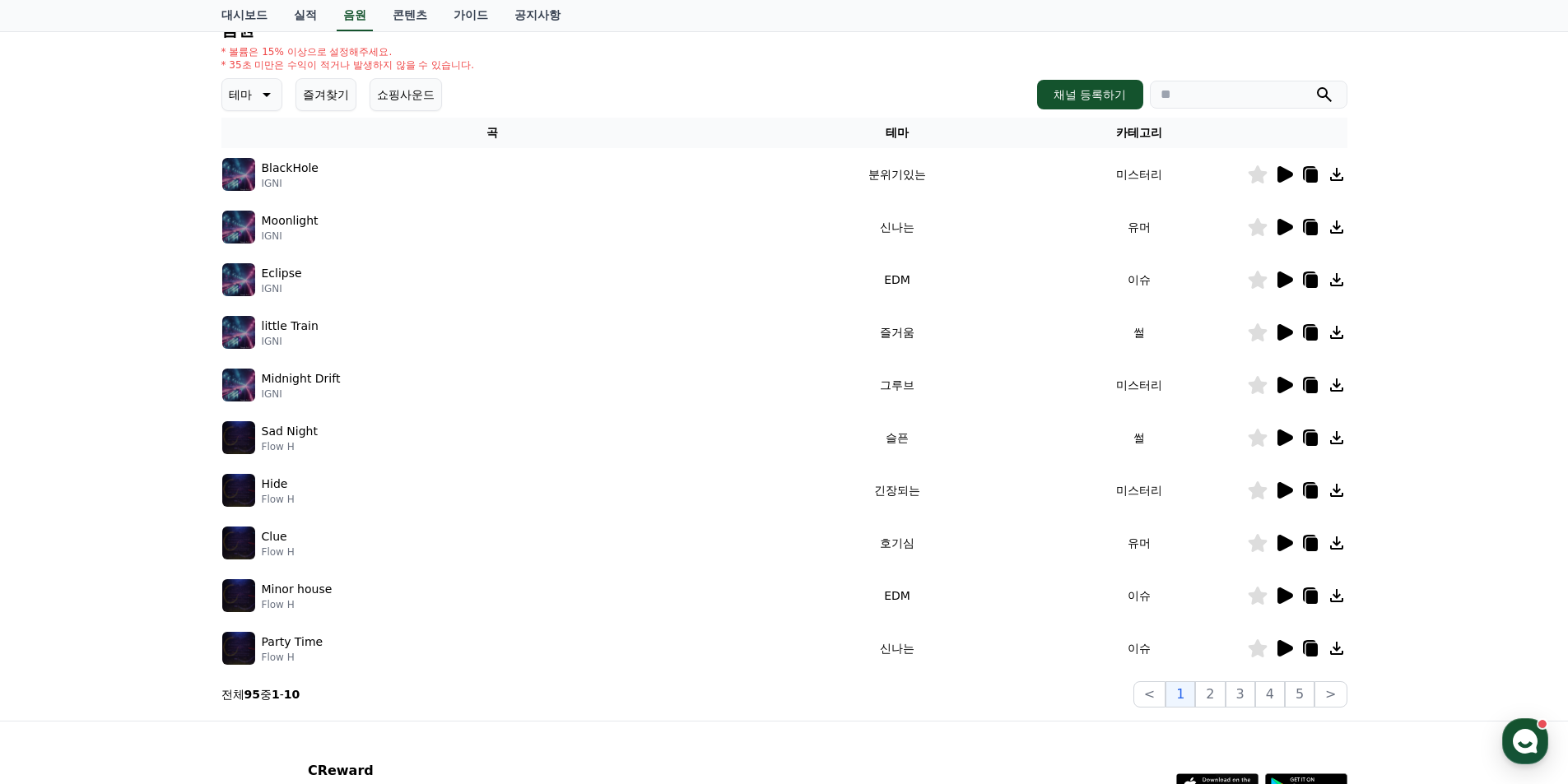
scroll to position [330, 0]
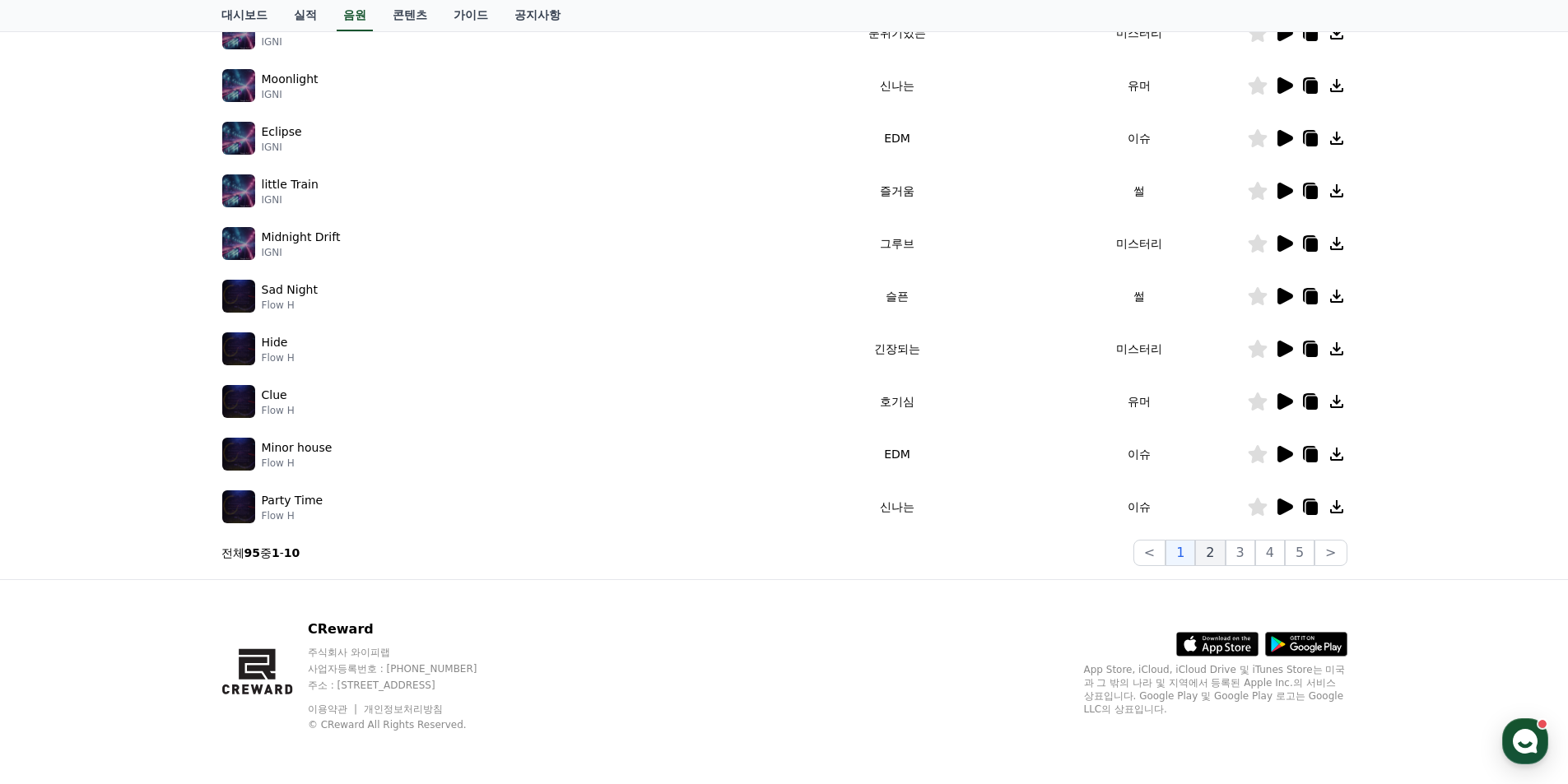
click at [1217, 554] on button "2" at bounding box center [1209, 553] width 29 height 27
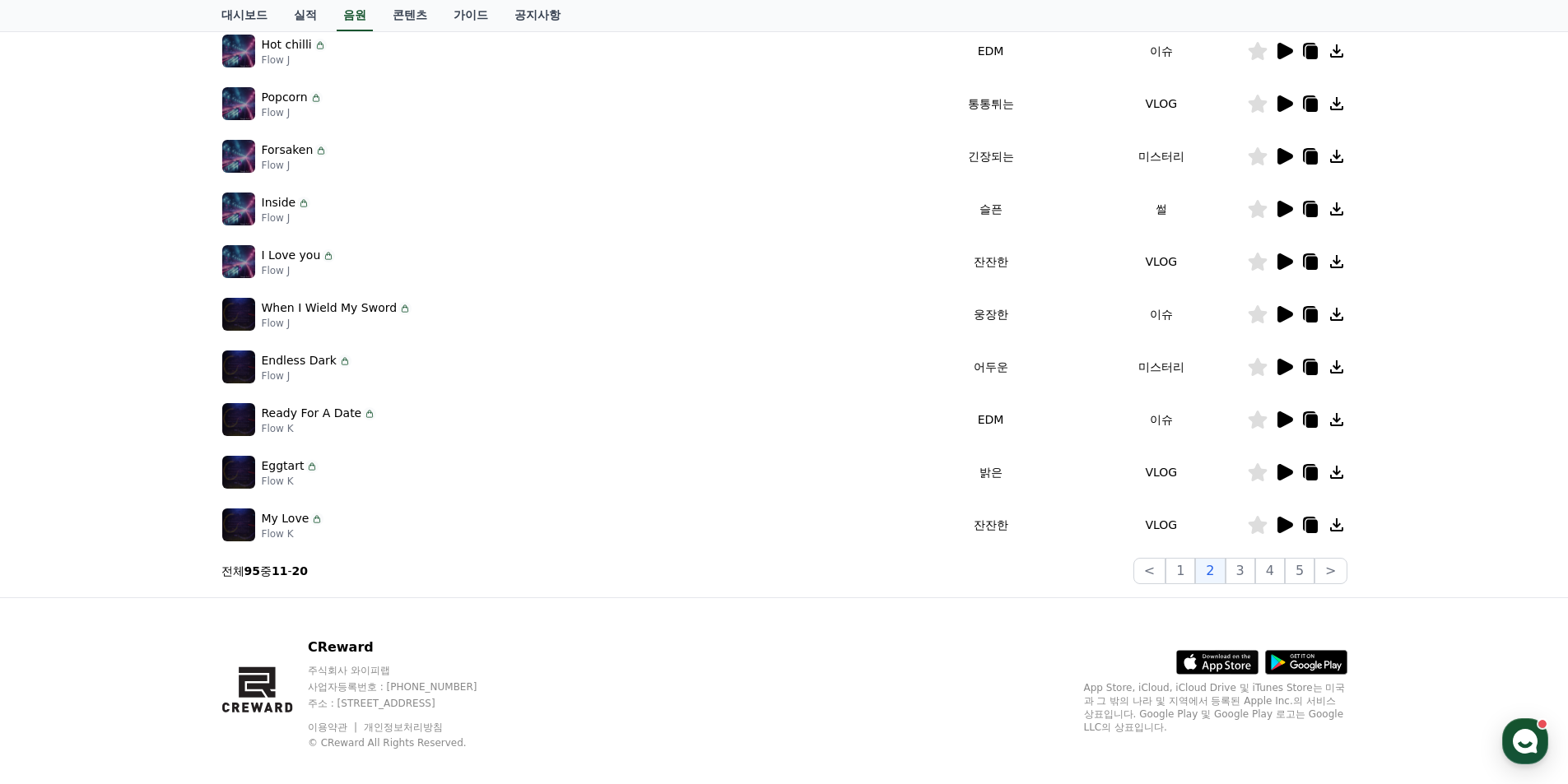
scroll to position [330, 0]
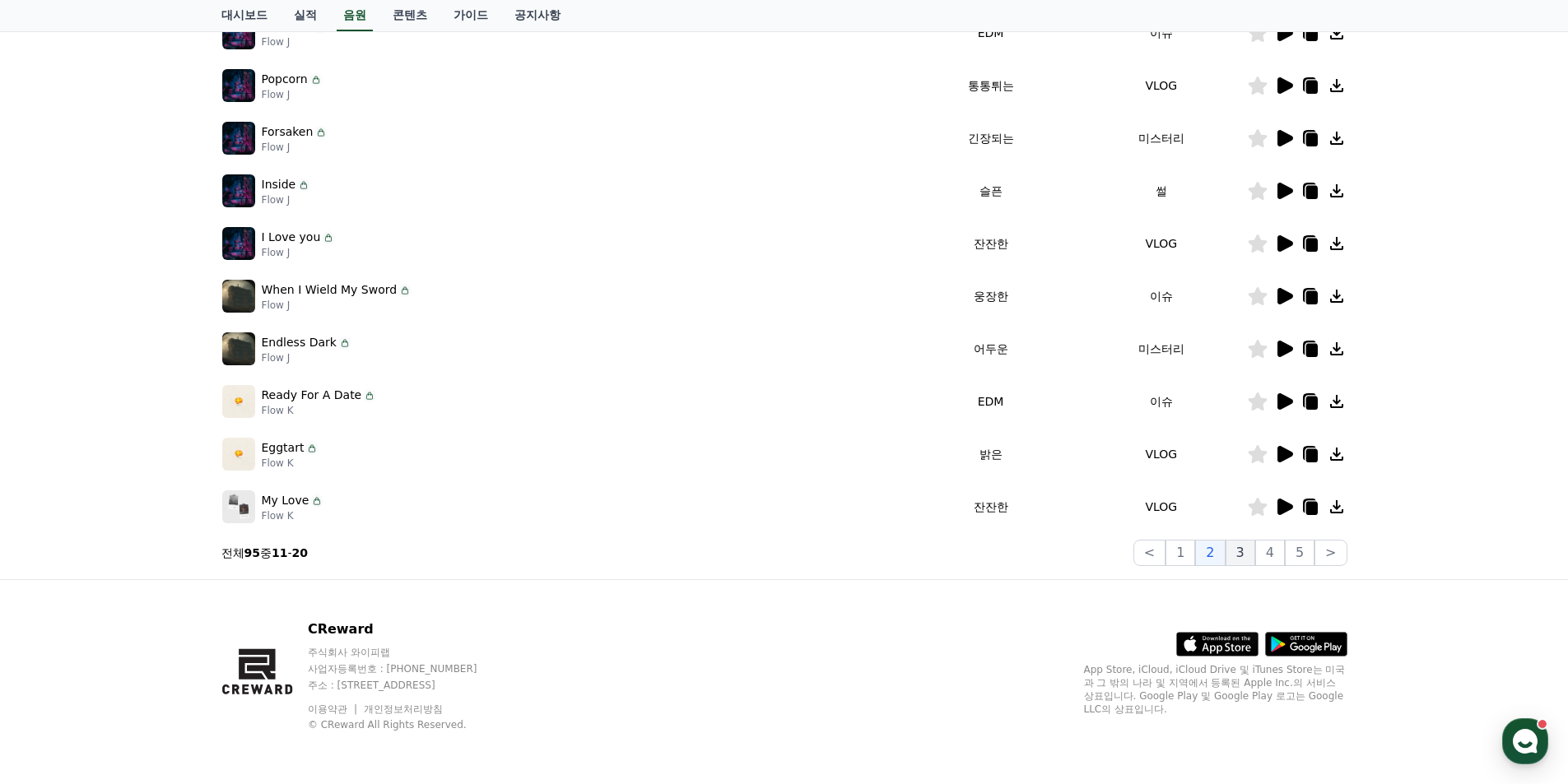
click at [1243, 553] on button "3" at bounding box center [1240, 553] width 29 height 27
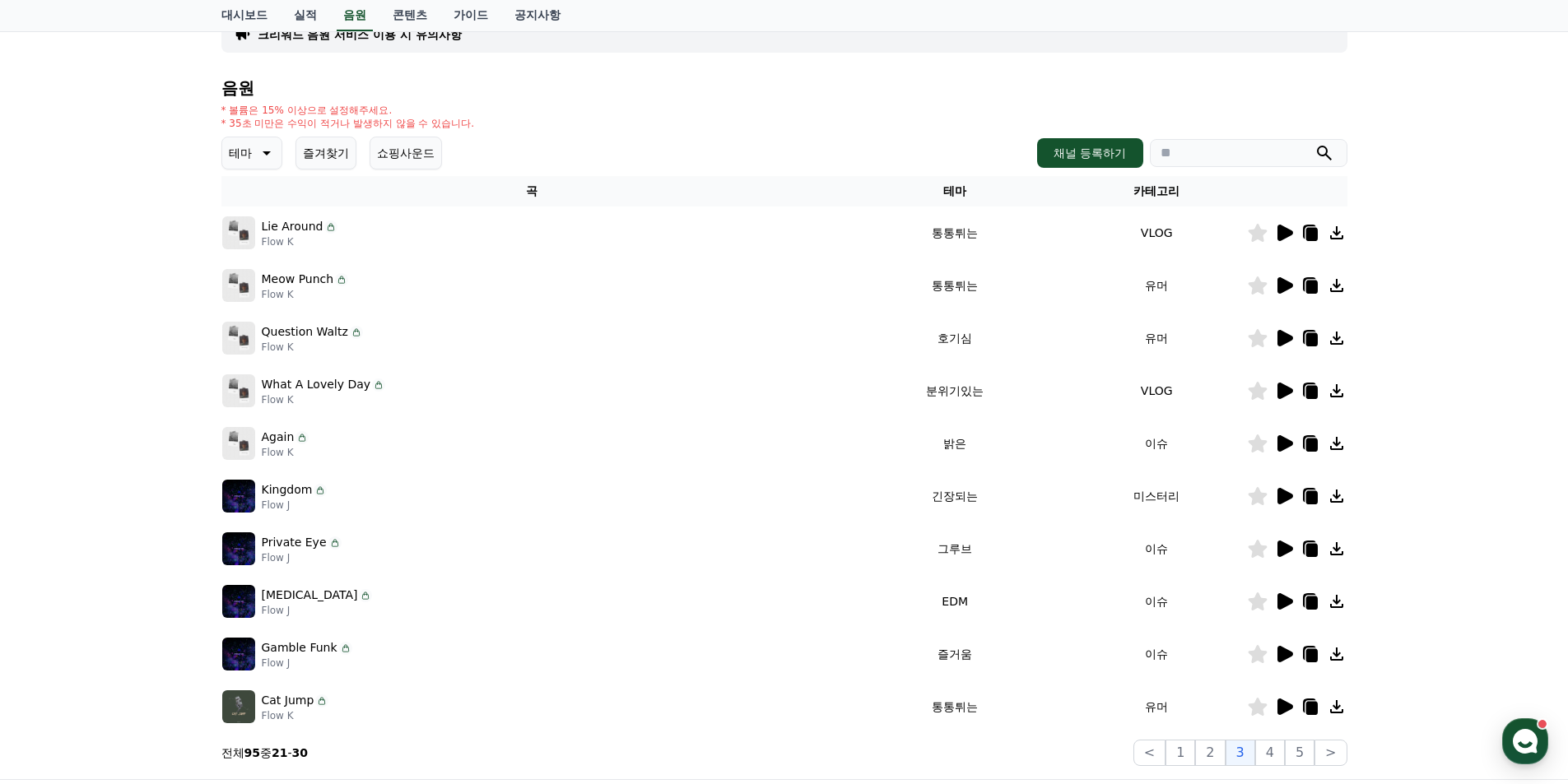
scroll to position [330, 0]
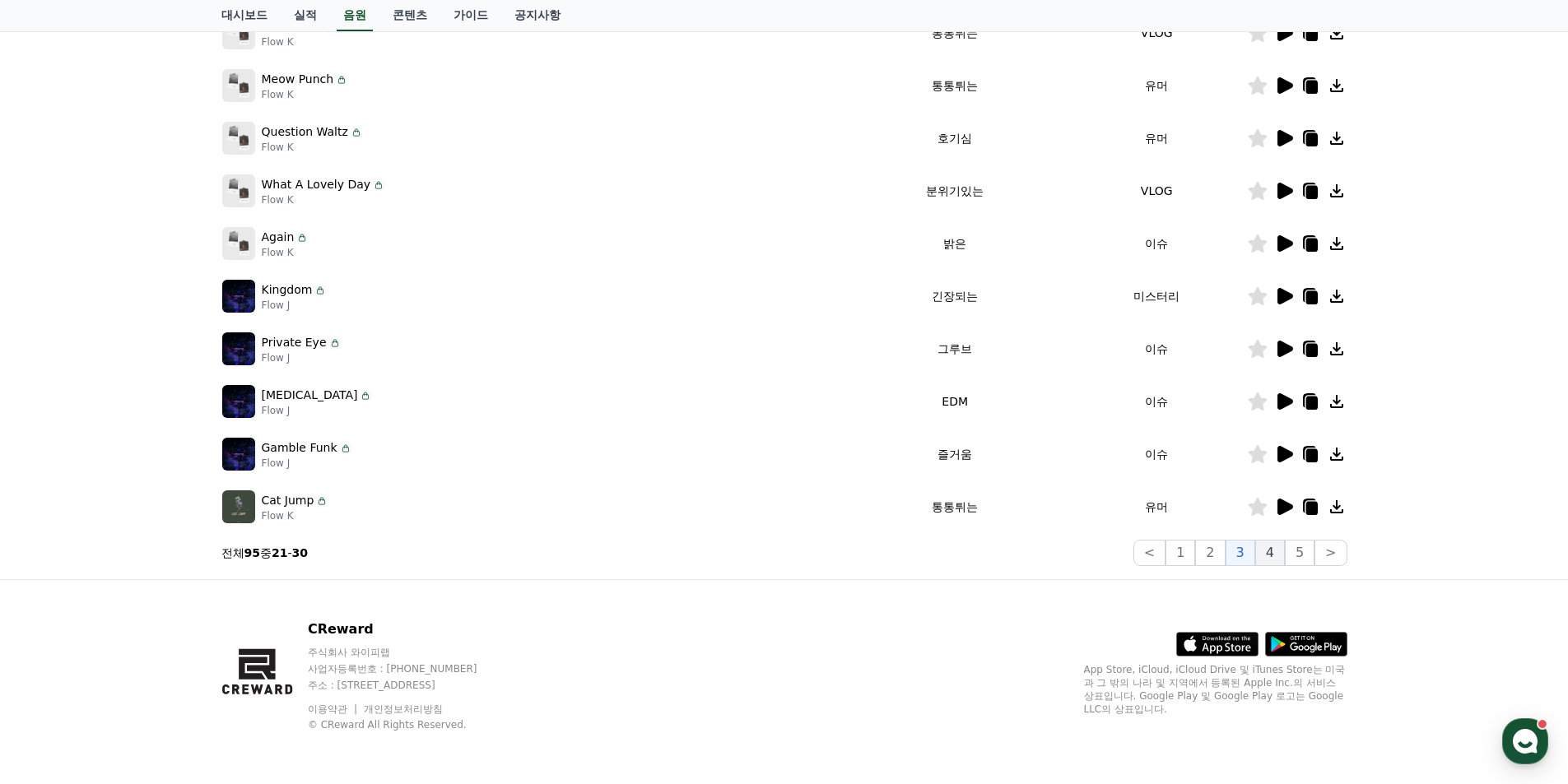
click at [1274, 556] on button "4" at bounding box center [1270, 553] width 29 height 27
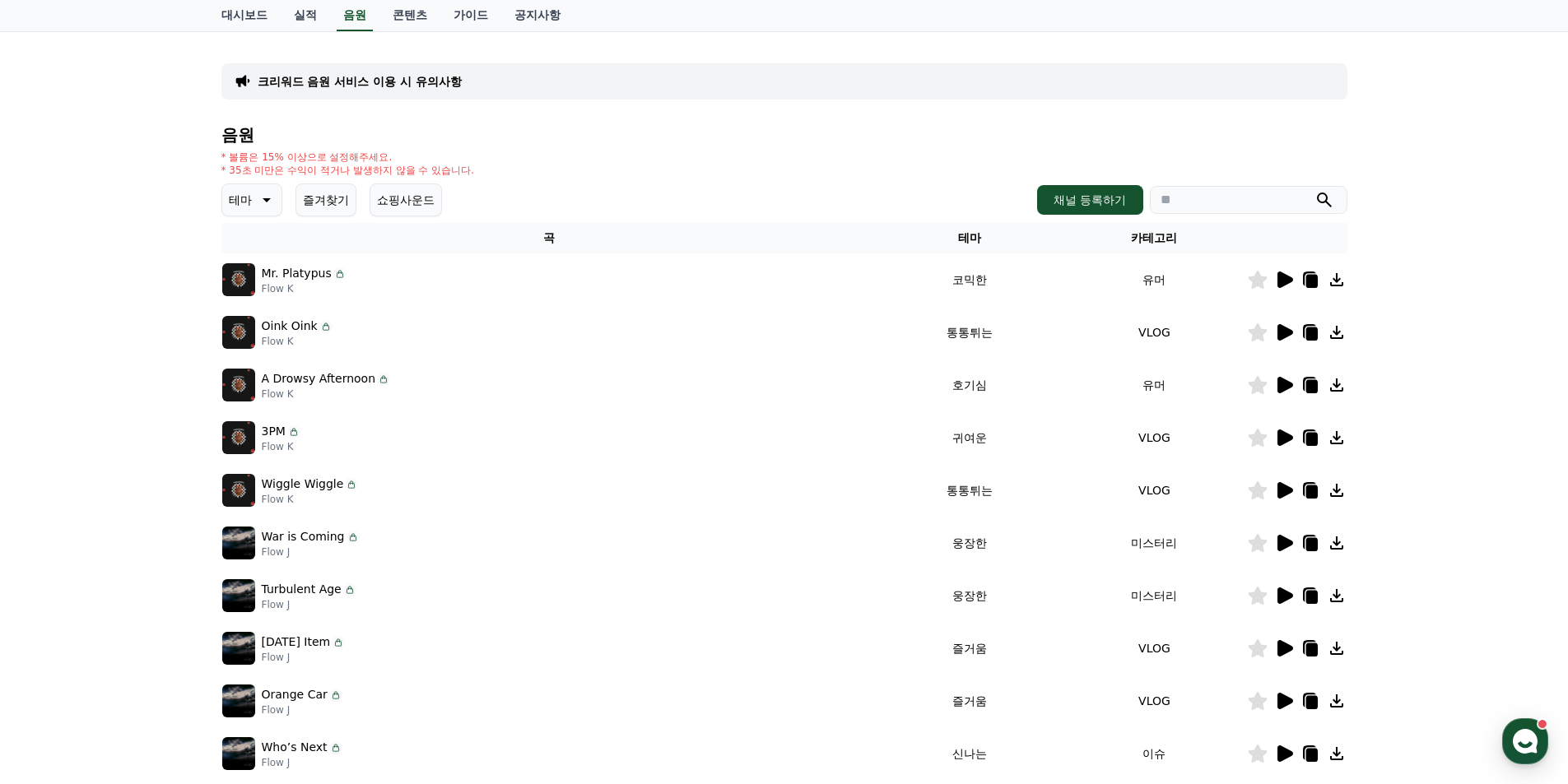
scroll to position [330, 0]
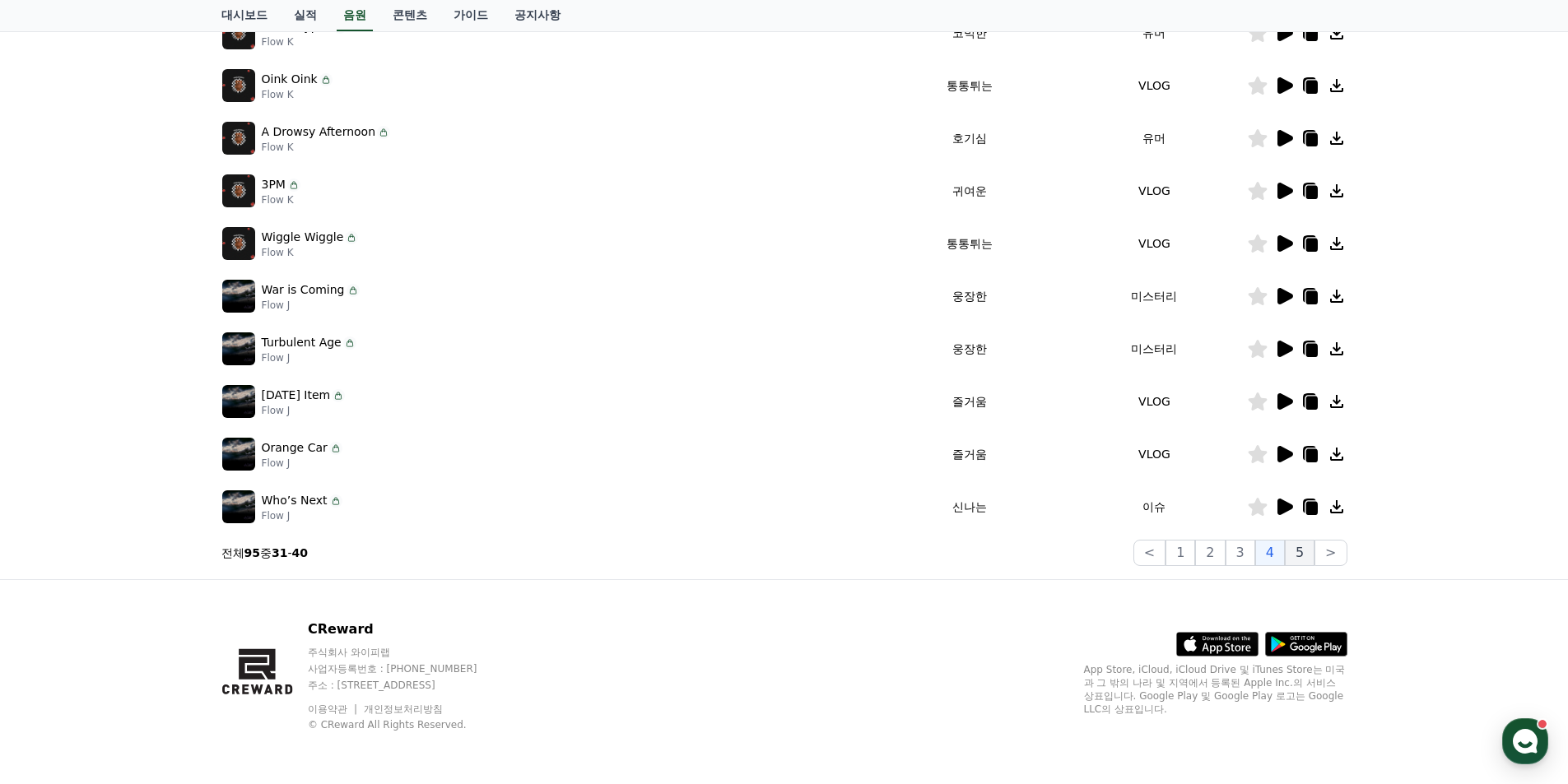
click at [1304, 552] on button "5" at bounding box center [1299, 553] width 29 height 27
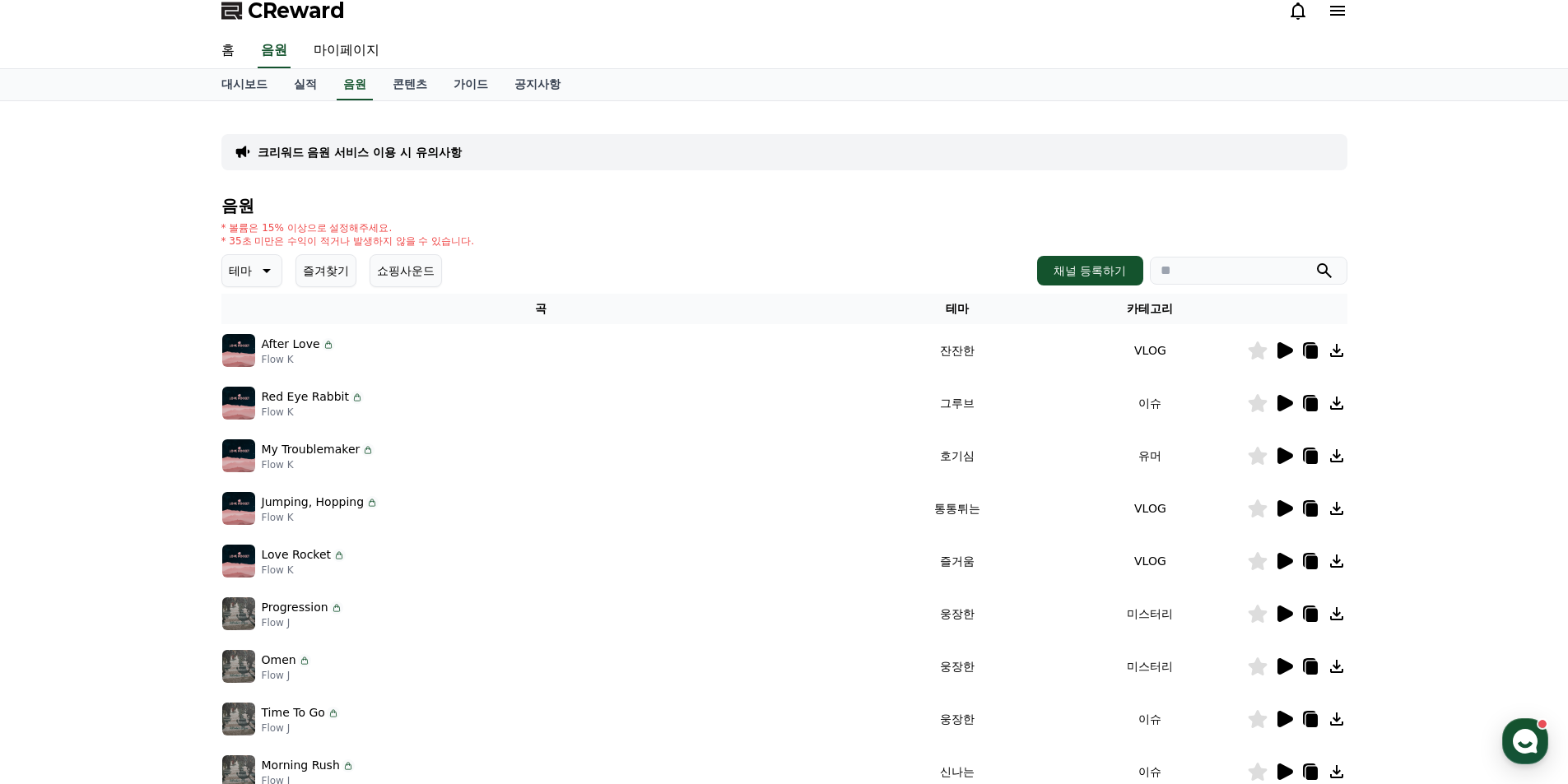
scroll to position [1, 0]
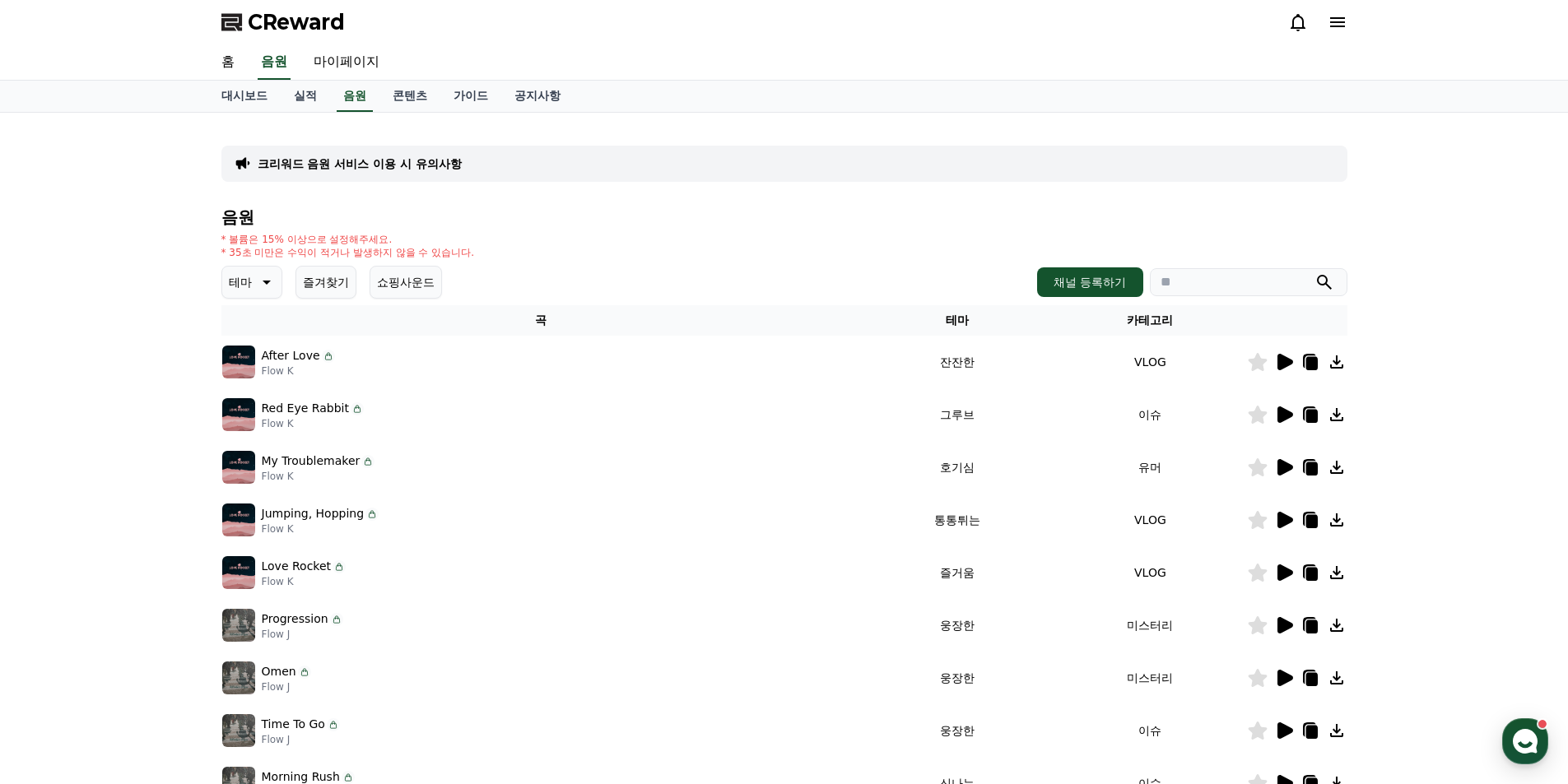
click at [256, 282] on icon at bounding box center [265, 282] width 19 height 19
click at [569, 252] on div "* 볼륨은 15% 이상으로 설정해주세요. * 35초 미만은 수익이 적거나 발생하지 않을 수 있습니다." at bounding box center [784, 246] width 1126 height 27
click at [172, 153] on div "크리워드 음원 서비스 이용 시 유의사항 음원 * 볼륨은 15% 이상으로 설정해주세요. * 35초 미만은 수익이 적거나 발생하지 않을 수 있습니…" at bounding box center [784, 510] width 1568 height 796
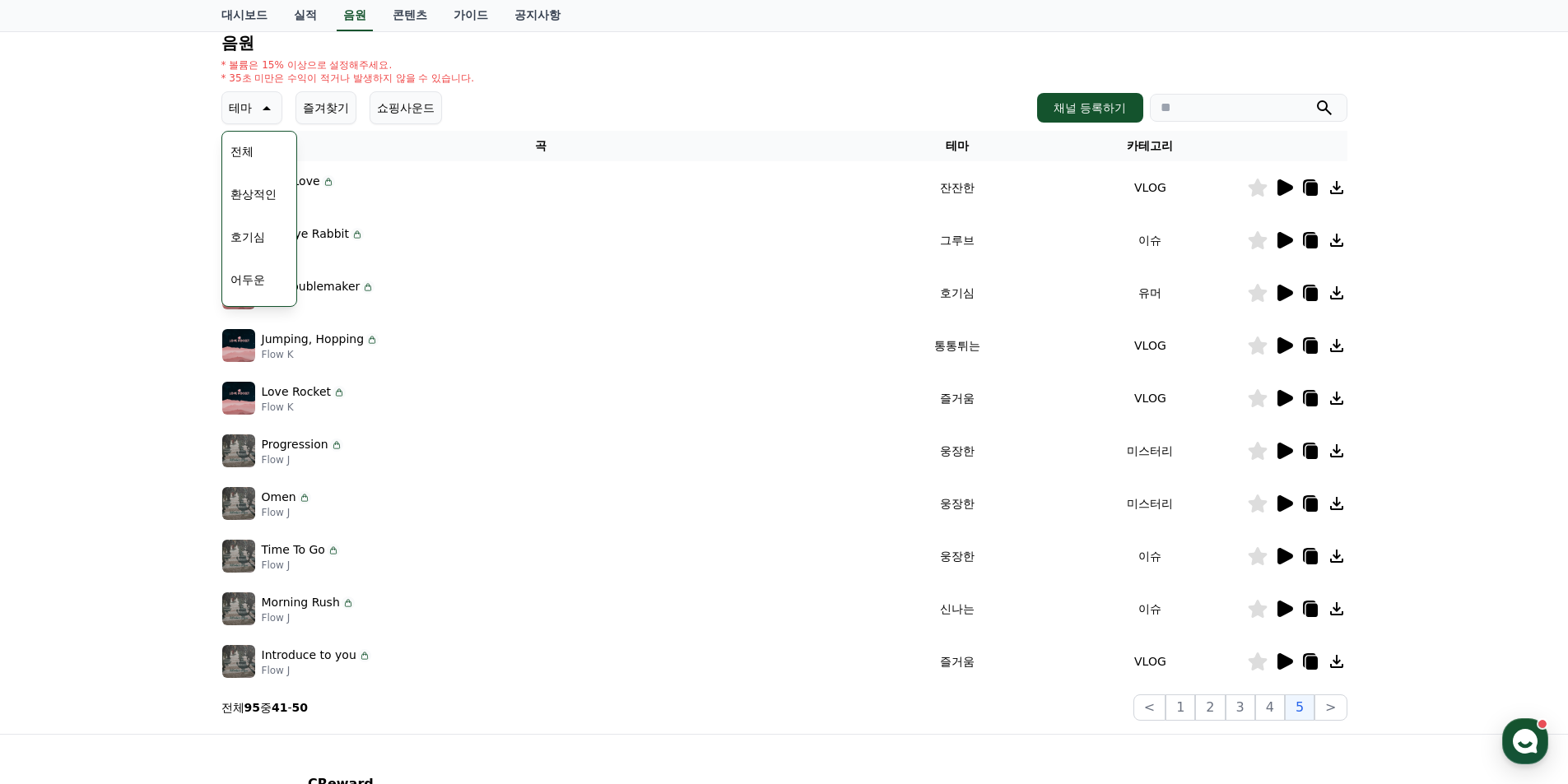
scroll to position [330, 0]
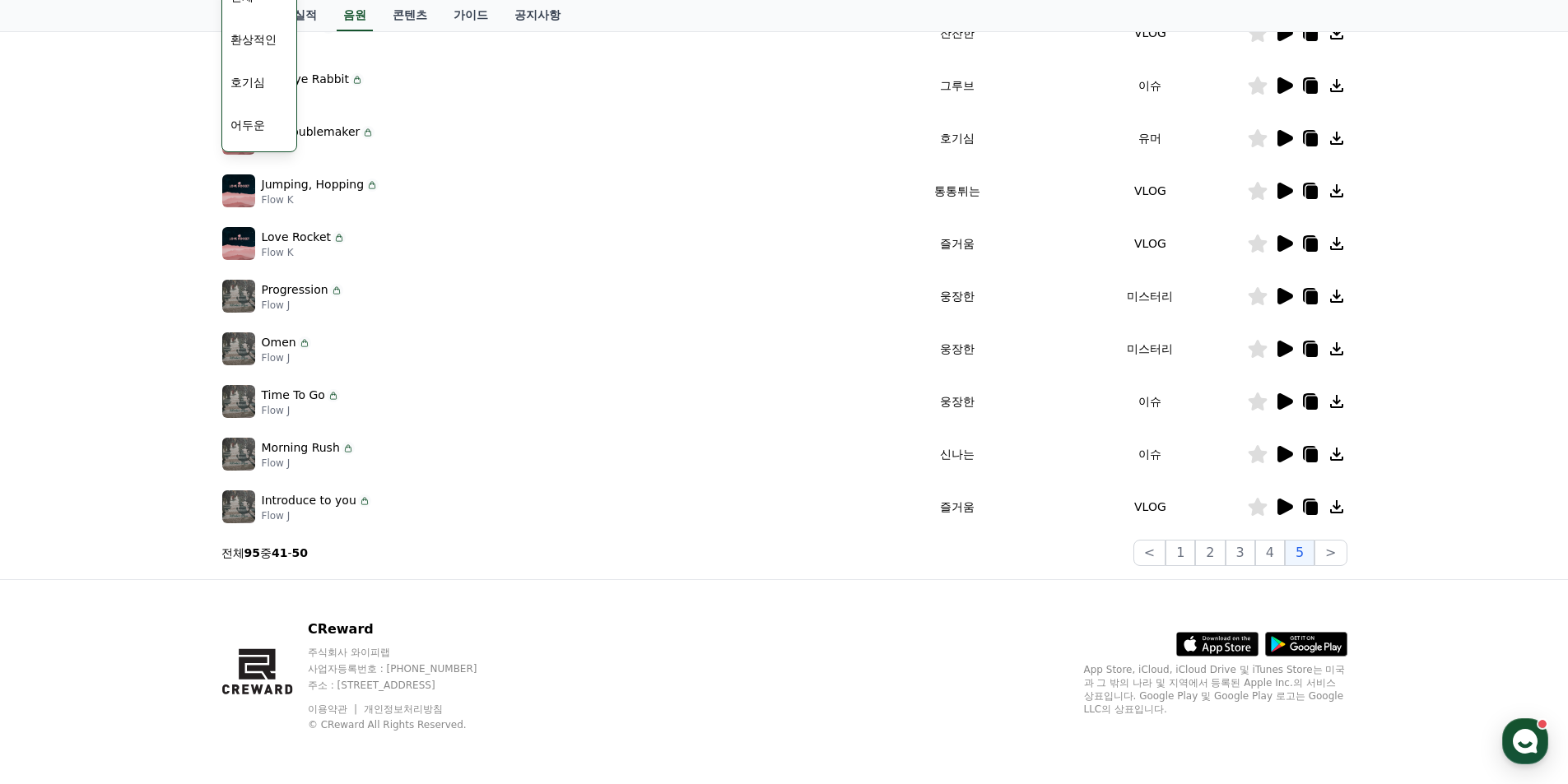
click at [619, 626] on div "CReward 주식회사 와이피랩 사업자등록번호 : 655-81-03655 주소 : 경기도 김포시 양촌읍 양곡로 495, 3층 305-비이16호…" at bounding box center [784, 681] width 1153 height 204
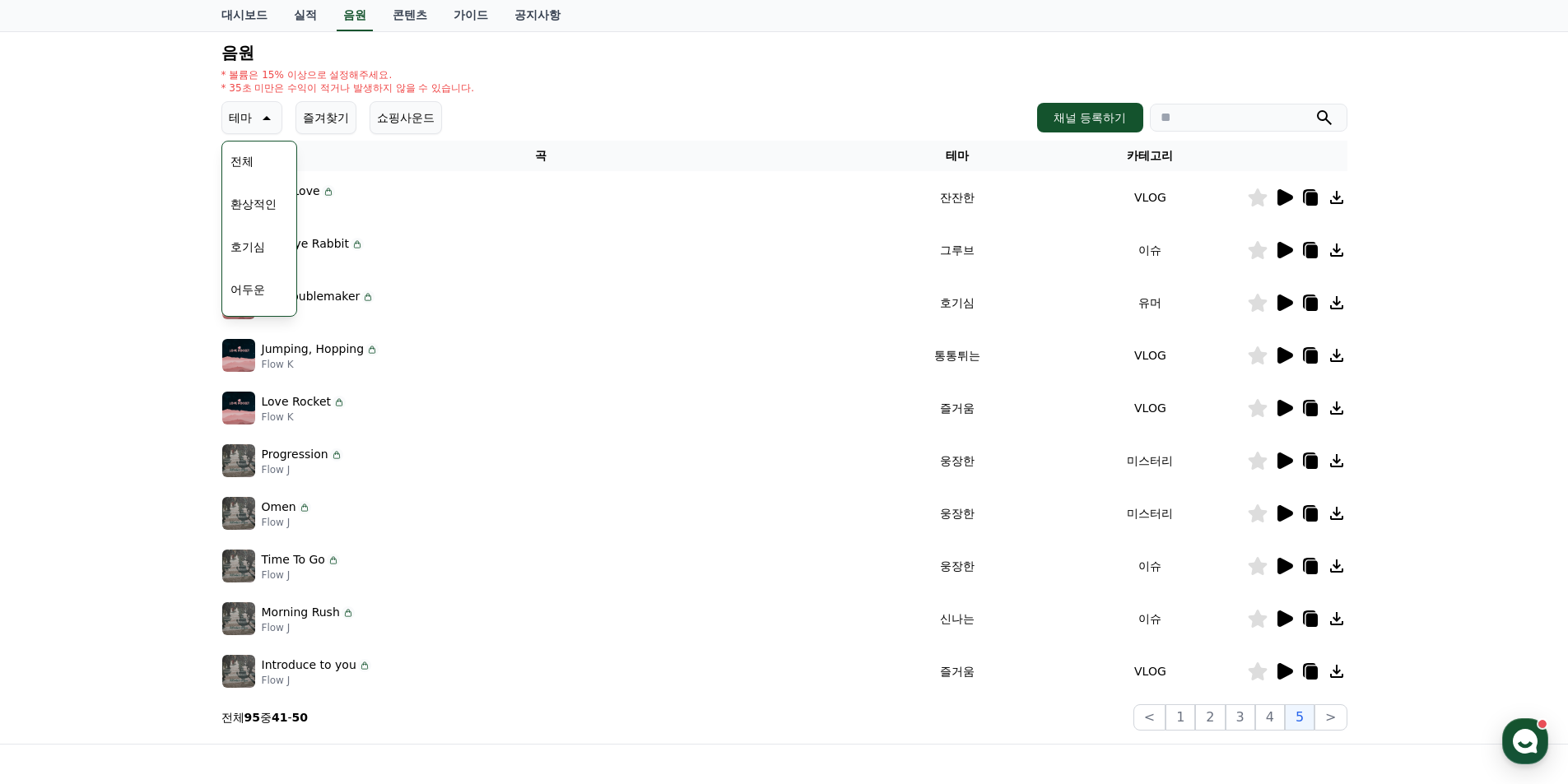
scroll to position [0, 0]
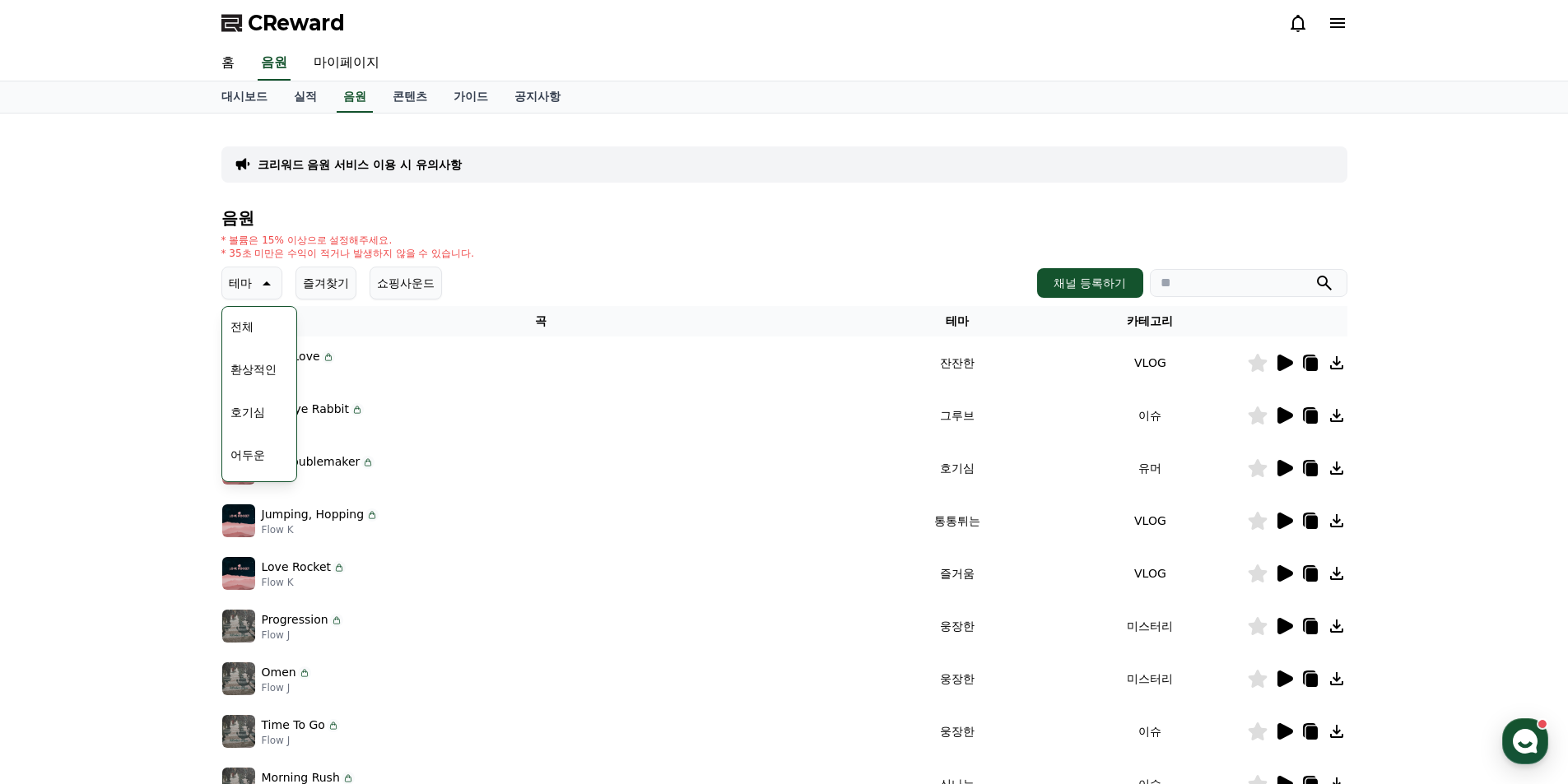
click at [642, 259] on div "* 볼륨은 15% 이상으로 설정해주세요. * 35초 미만은 수익이 적거나 발생하지 않을 수 있습니다." at bounding box center [784, 247] width 1126 height 27
click at [615, 274] on div "테마 테마 전체 환상적인 호기심 어두운 밝은 통통튀는 신나는 반전 웅장한 드라마틱 즐거움 분위기있는 EDM 그루브 슬픈 잔잔한 귀여운 감동적인…" at bounding box center [784, 282] width 1126 height 33
drag, startPoint x: 119, startPoint y: 367, endPoint x: 215, endPoint y: 366, distance: 96.0
click at [128, 365] on div "크리워드 음원 서비스 이용 시 유의사항 음원 * 볼륨은 15% 이상으로 설정해주세요. * 35초 미만은 수익이 적거나 발생하지 않을 수 있습니…" at bounding box center [784, 511] width 1568 height 796
click at [328, 414] on p "Red Eye Rabbit" at bounding box center [305, 410] width 88 height 18
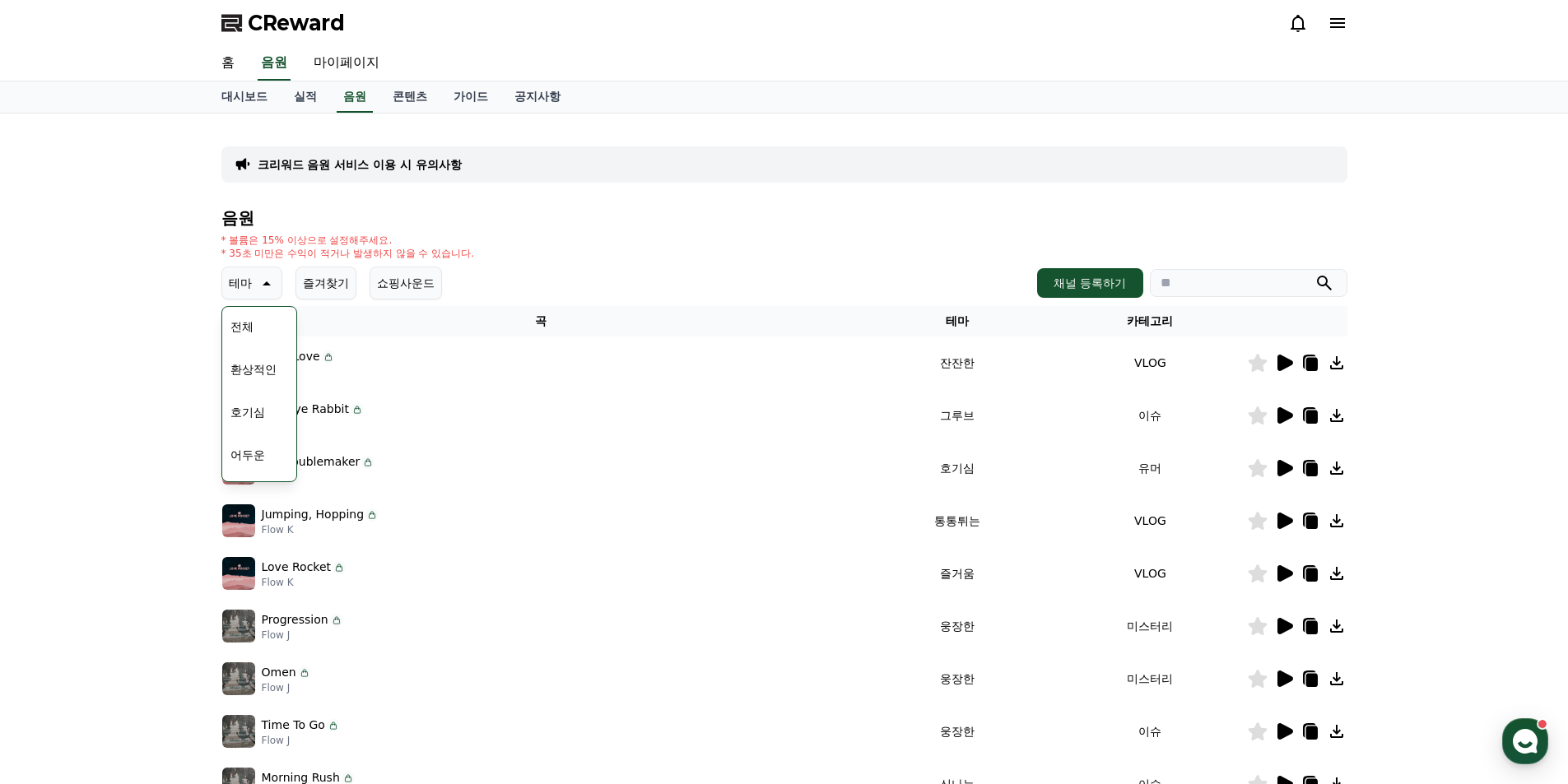
click at [604, 220] on h4 "음원" at bounding box center [784, 218] width 1126 height 18
click at [254, 377] on button "통통튀는" at bounding box center [253, 375] width 59 height 36
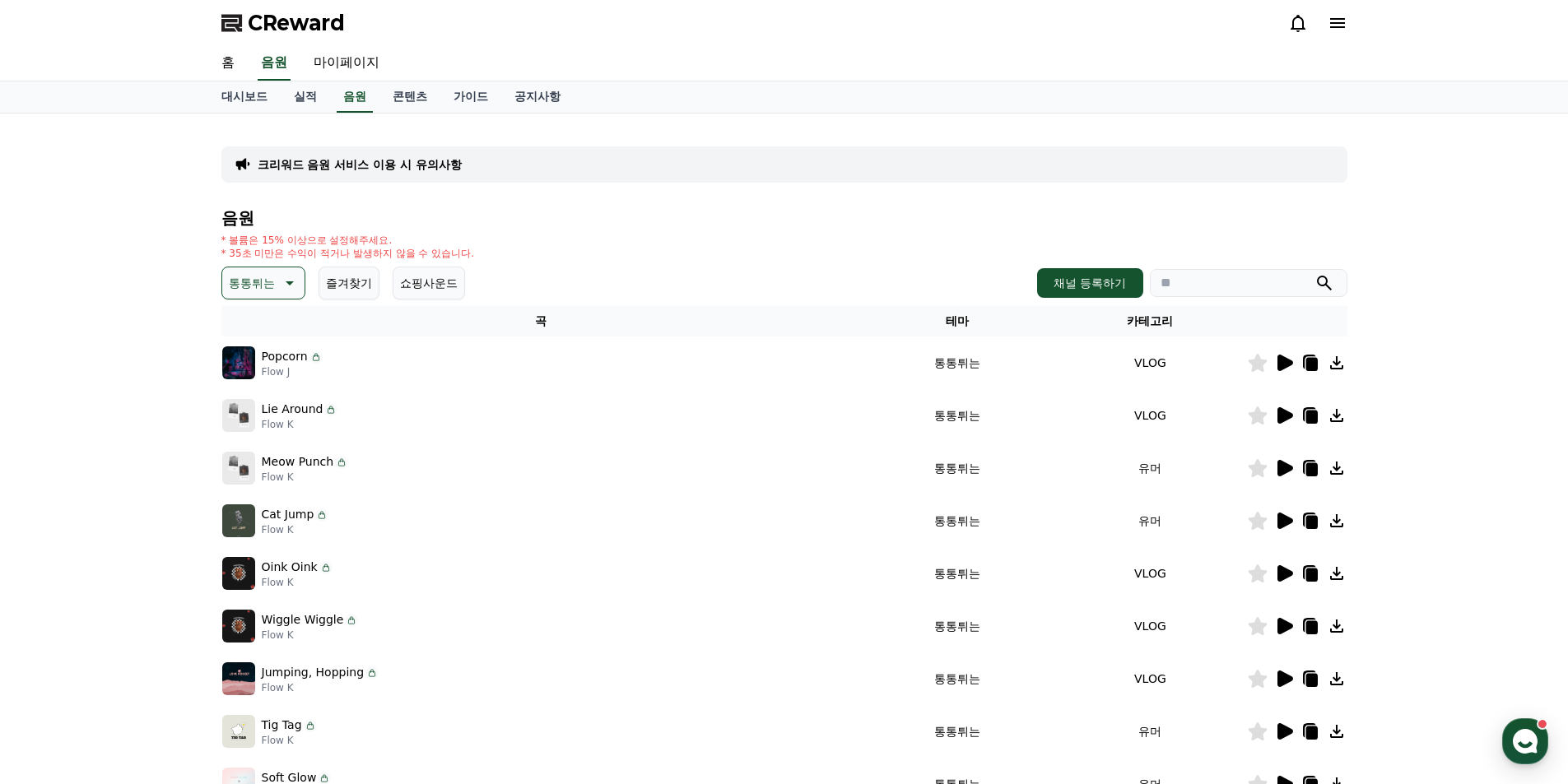
click at [1286, 363] on icon at bounding box center [1286, 363] width 16 height 17
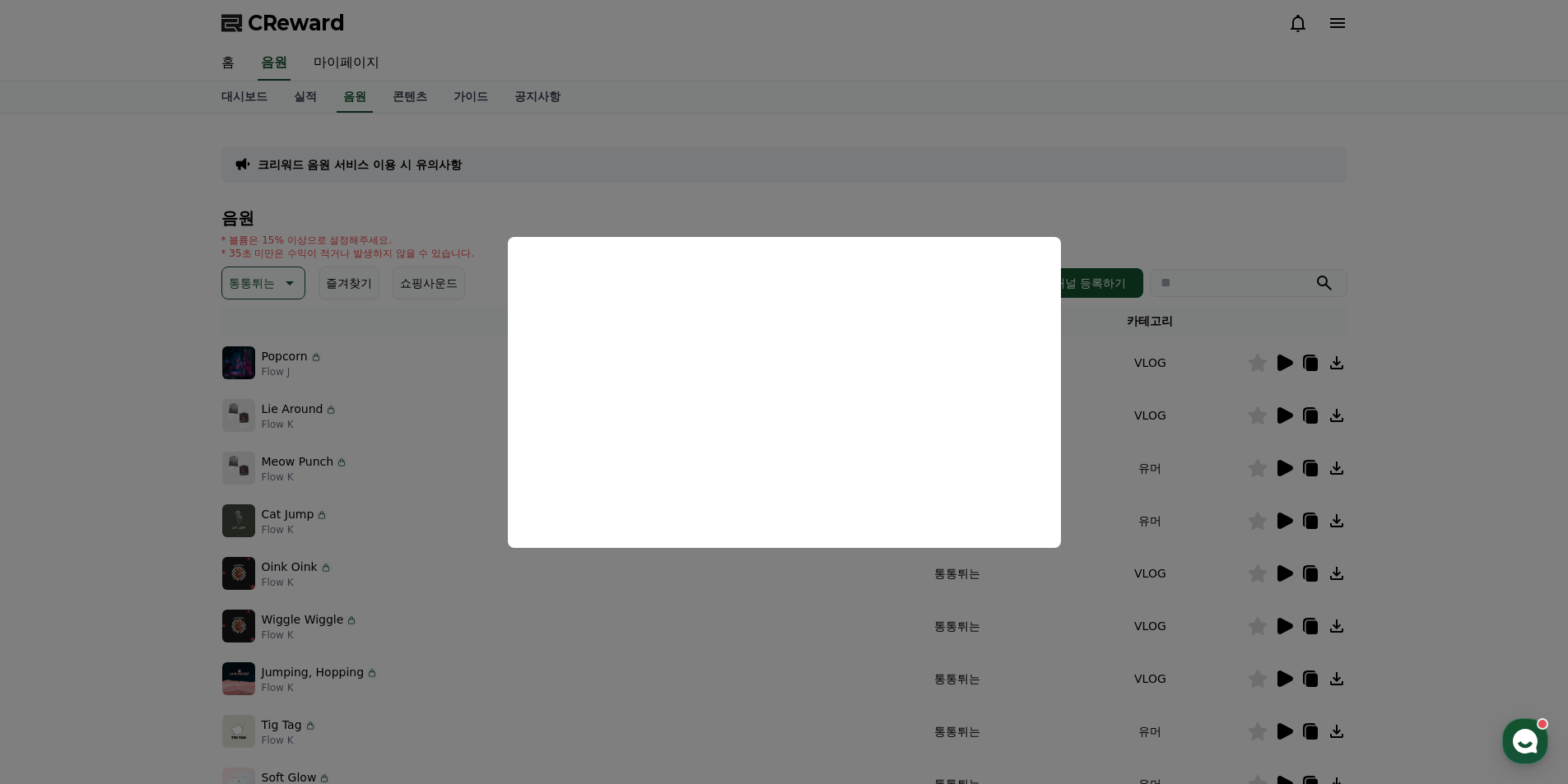
click at [1261, 204] on button "close modal" at bounding box center [784, 392] width 1568 height 784
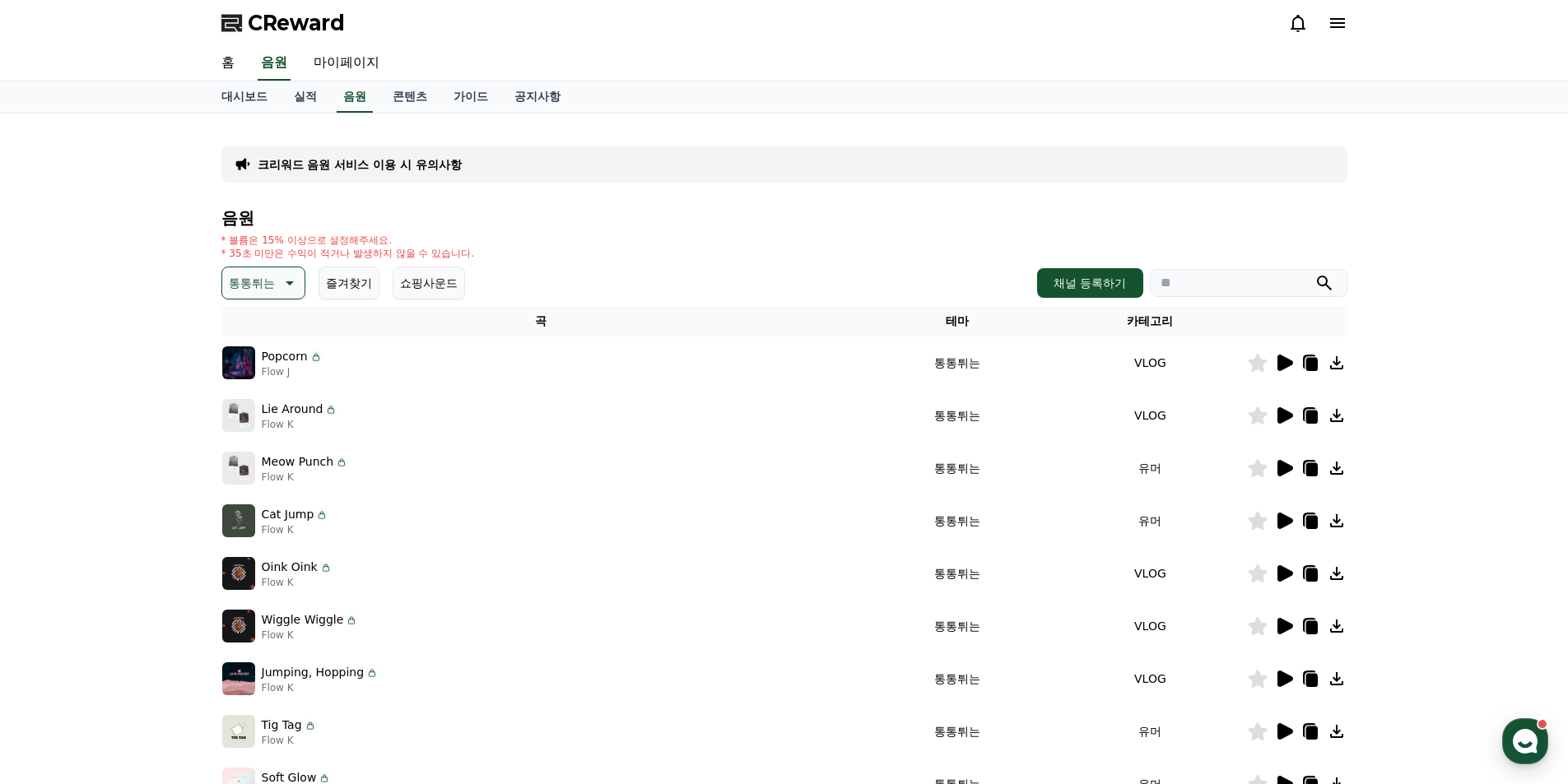
click at [1287, 414] on icon at bounding box center [1286, 415] width 16 height 17
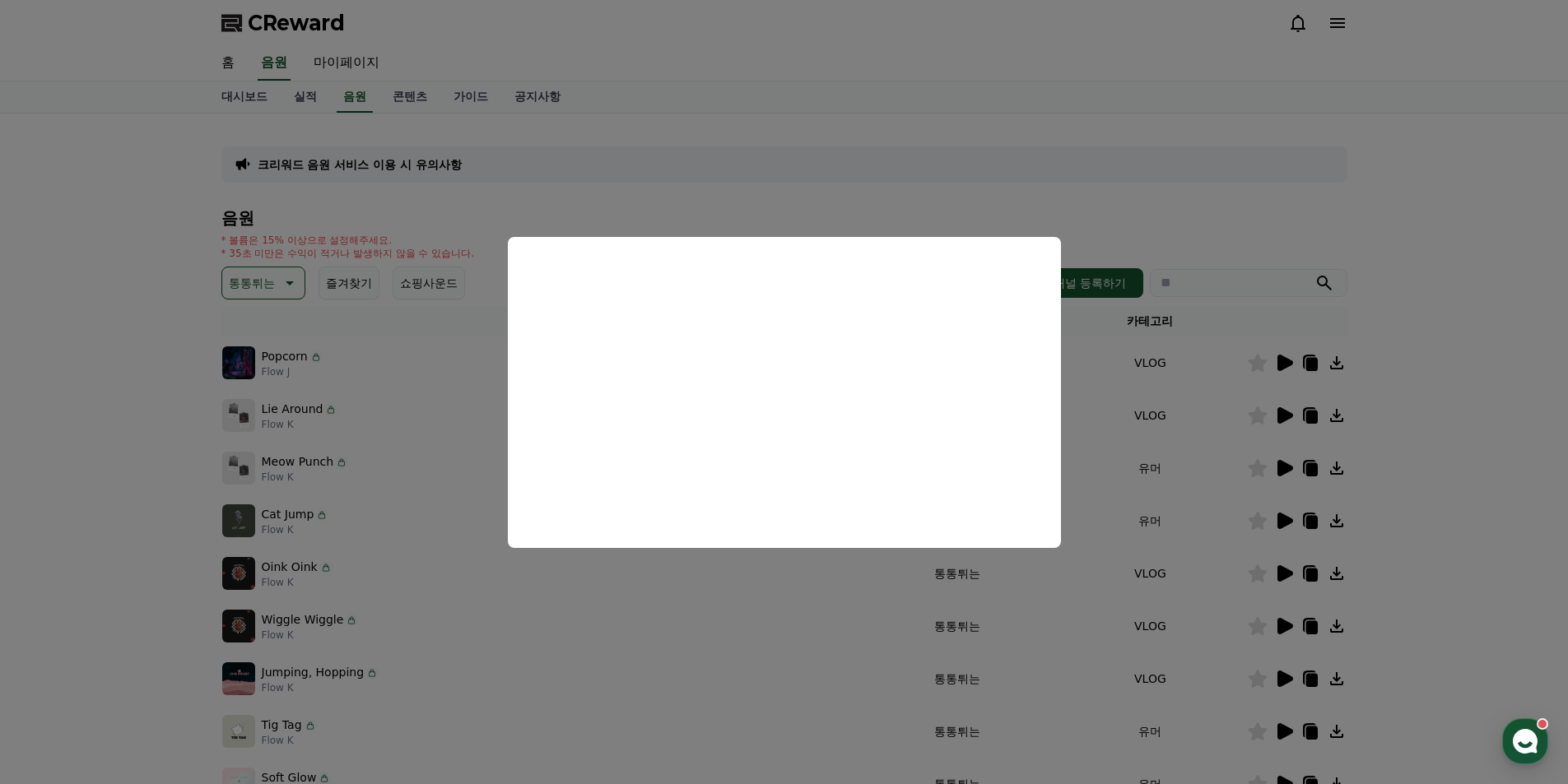
click at [1316, 173] on button "close modal" at bounding box center [784, 392] width 1568 height 784
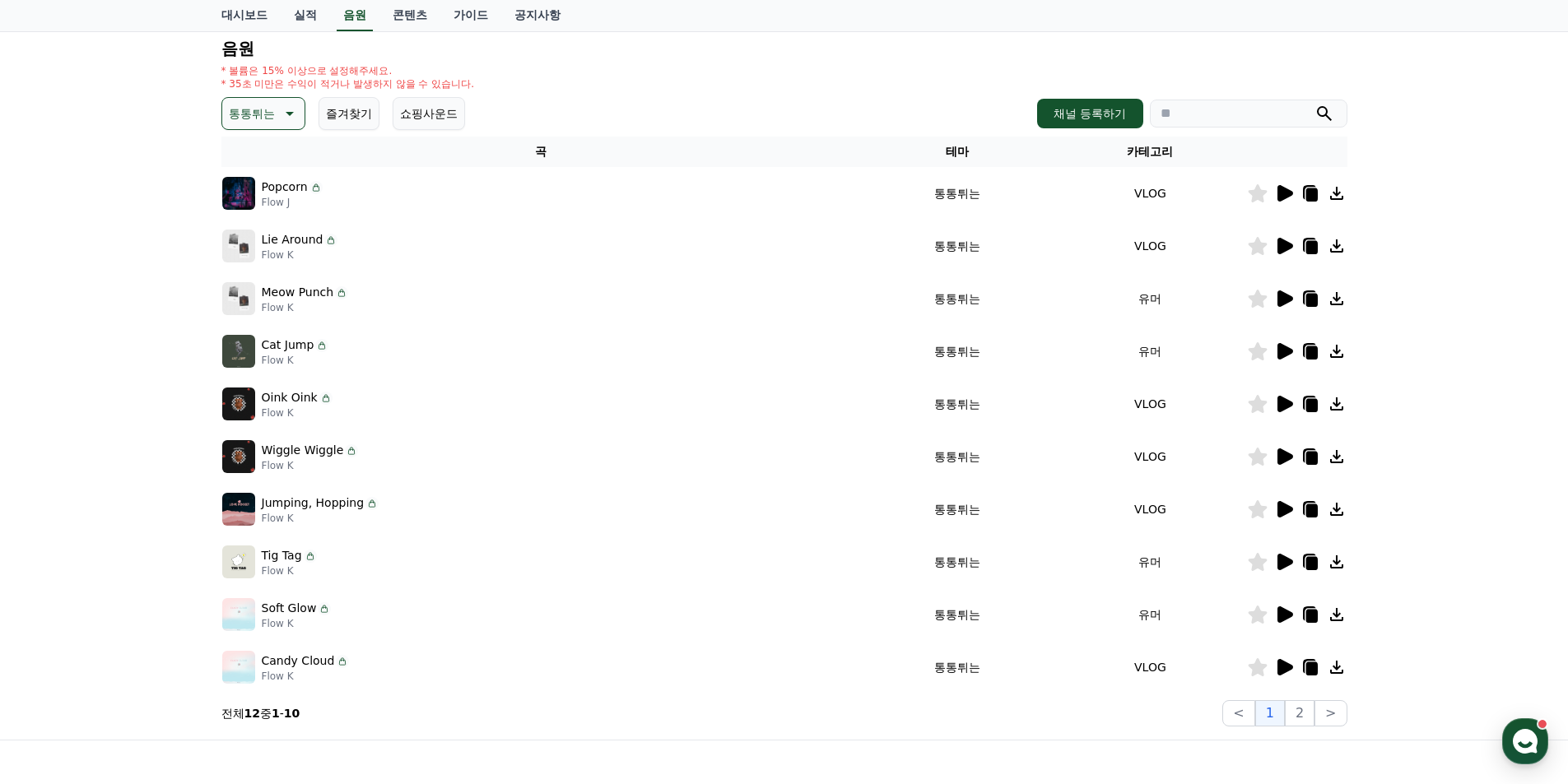
scroll to position [82, 0]
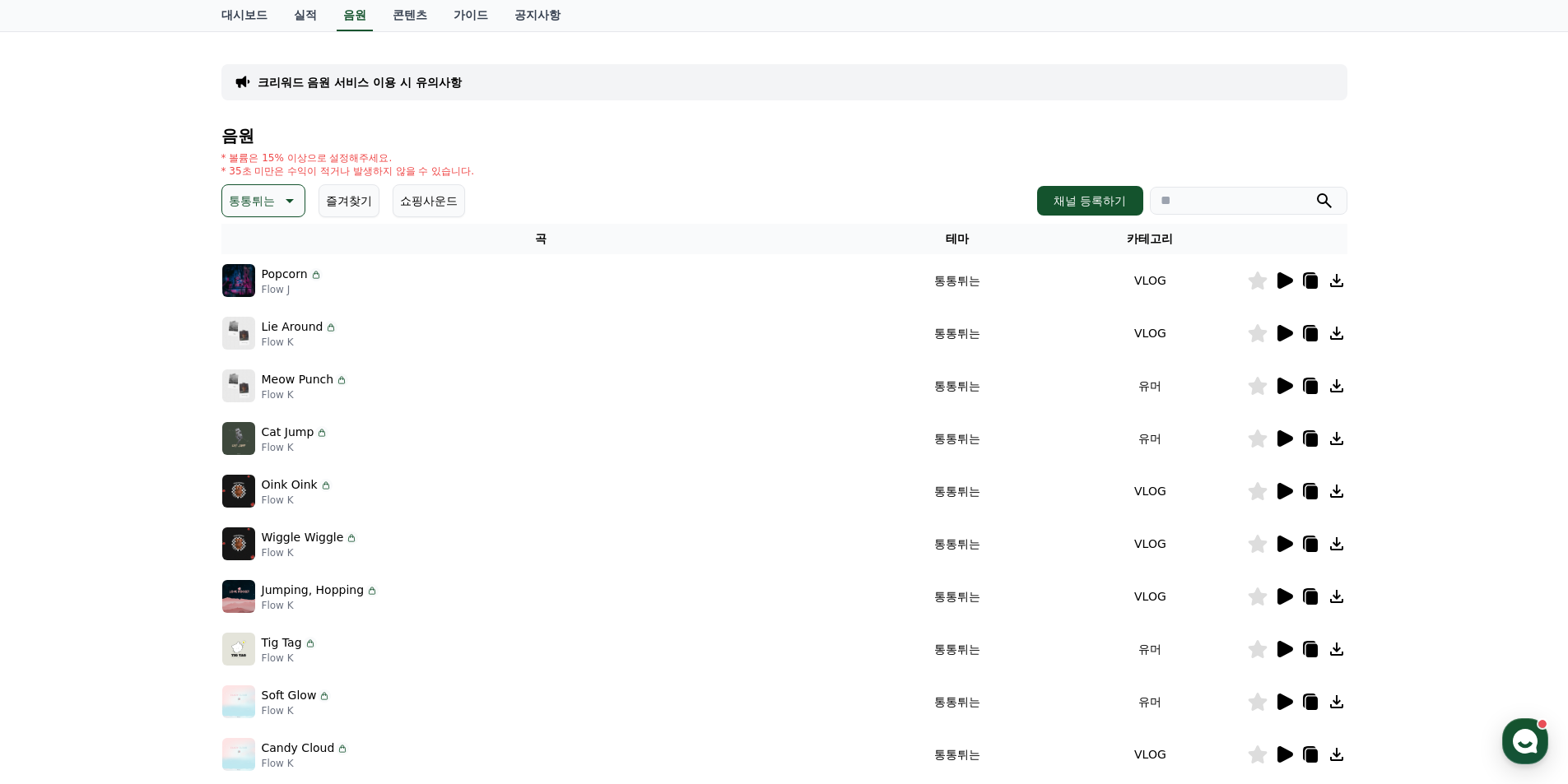
drag, startPoint x: 266, startPoint y: 207, endPoint x: 276, endPoint y: 217, distance: 14.1
click at [267, 207] on p "통통튀는" at bounding box center [251, 201] width 46 height 23
click at [257, 257] on button "신나는" at bounding box center [248, 254] width 48 height 36
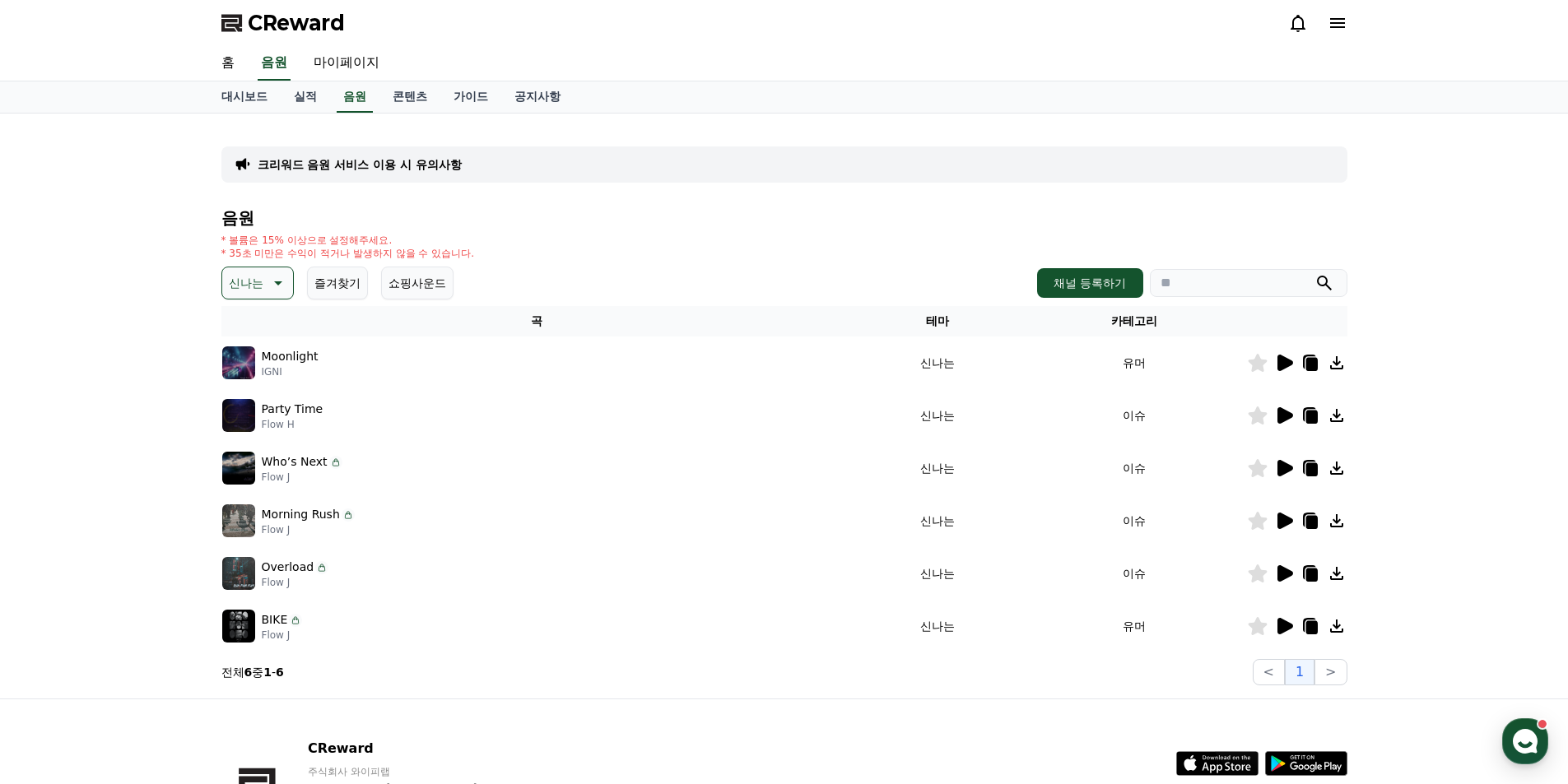
click at [1278, 369] on icon at bounding box center [1286, 363] width 16 height 17
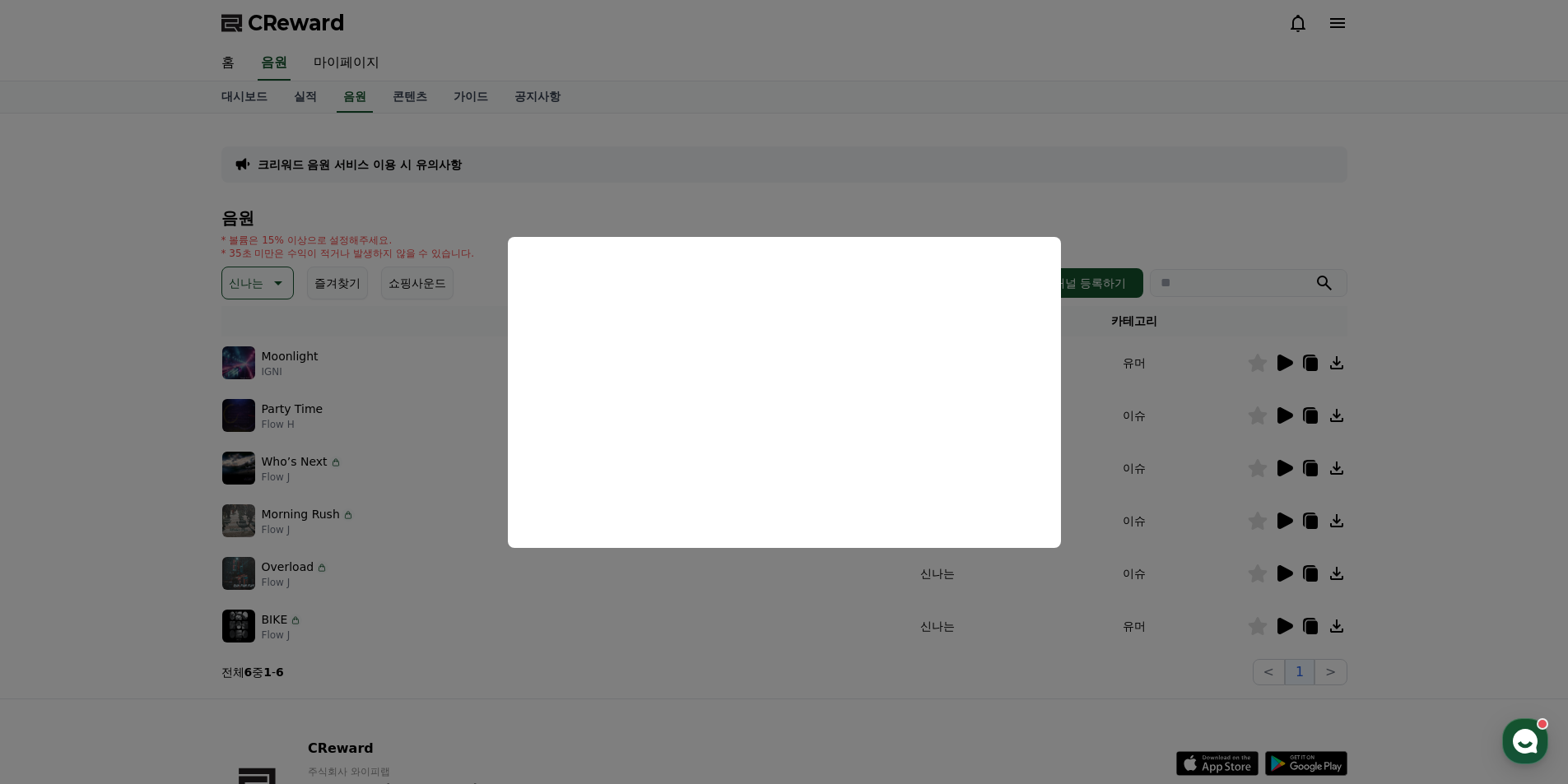
click at [1153, 219] on button "close modal" at bounding box center [784, 392] width 1568 height 784
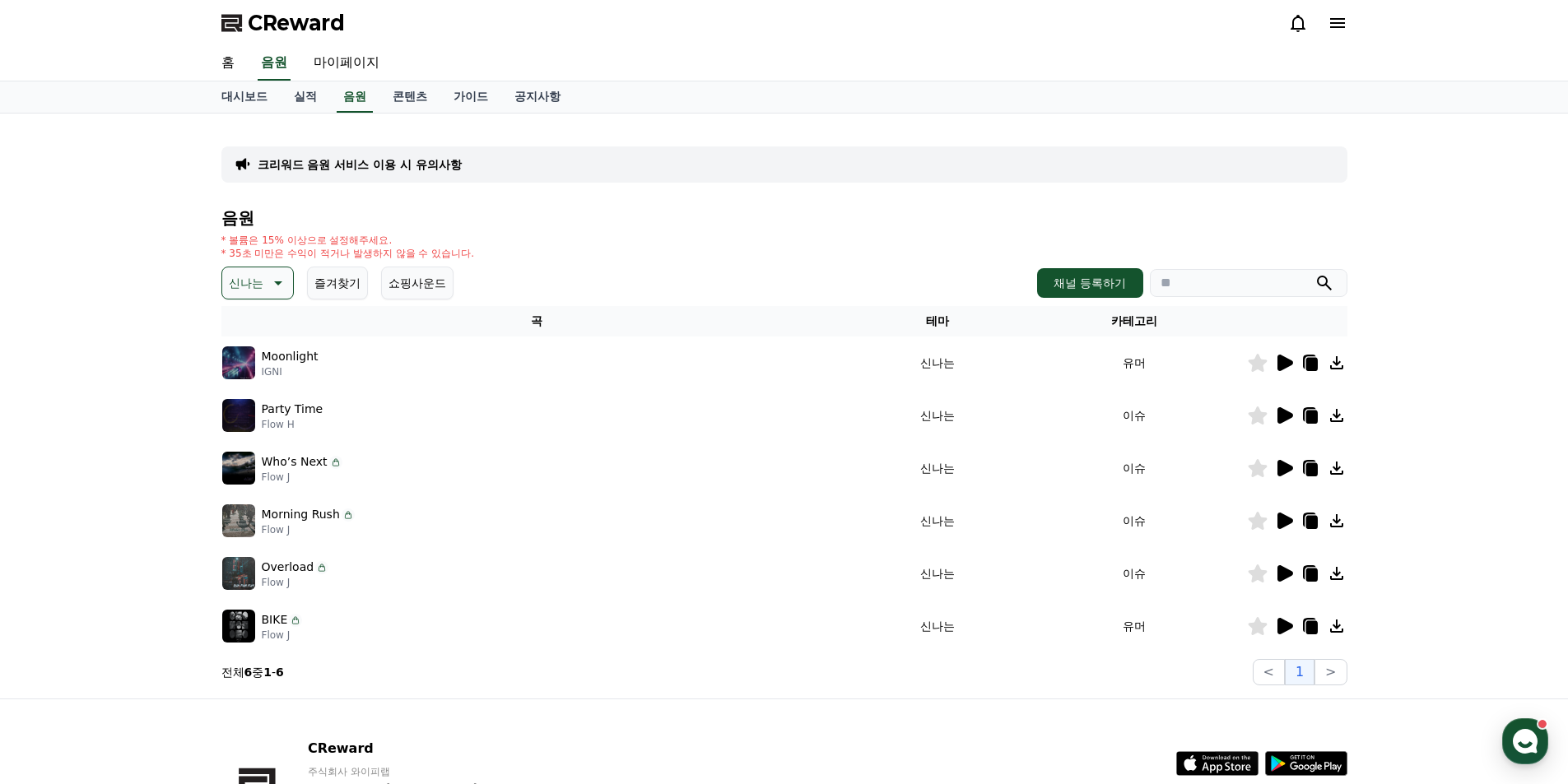
click at [1284, 423] on icon at bounding box center [1284, 415] width 19 height 19
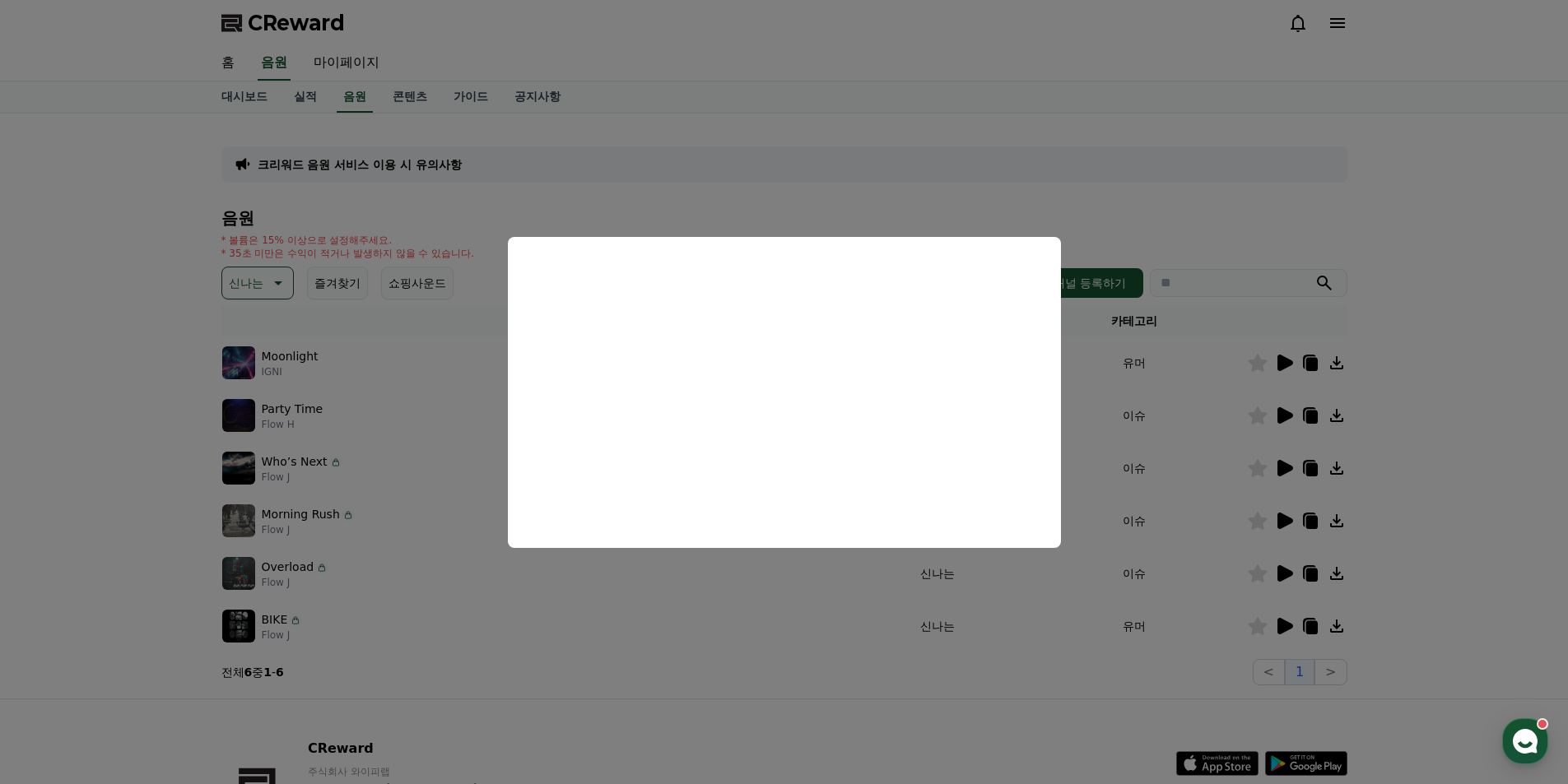
click at [1080, 205] on button "close modal" at bounding box center [784, 392] width 1568 height 784
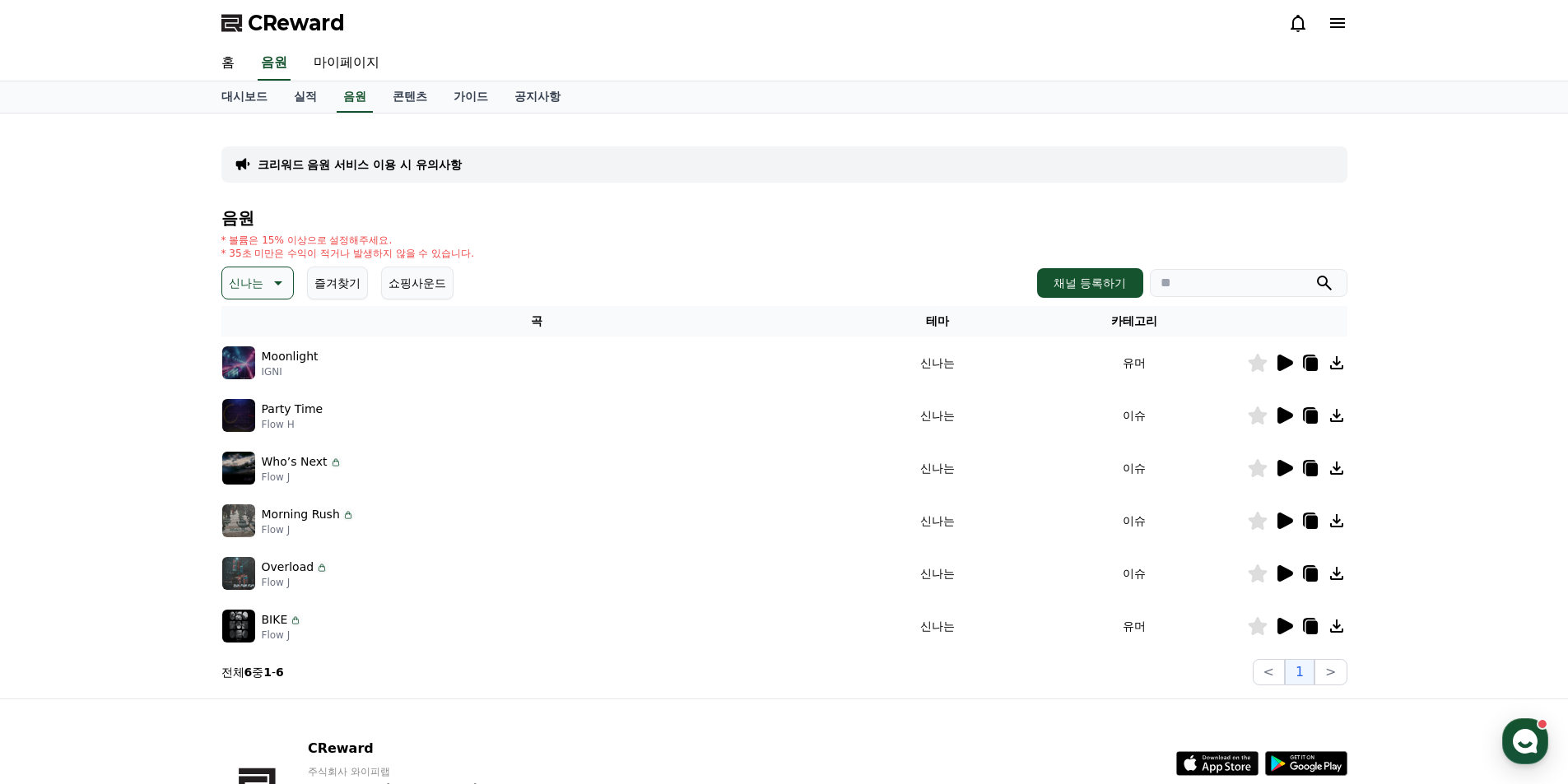
click at [1286, 468] on icon at bounding box center [1286, 468] width 16 height 17
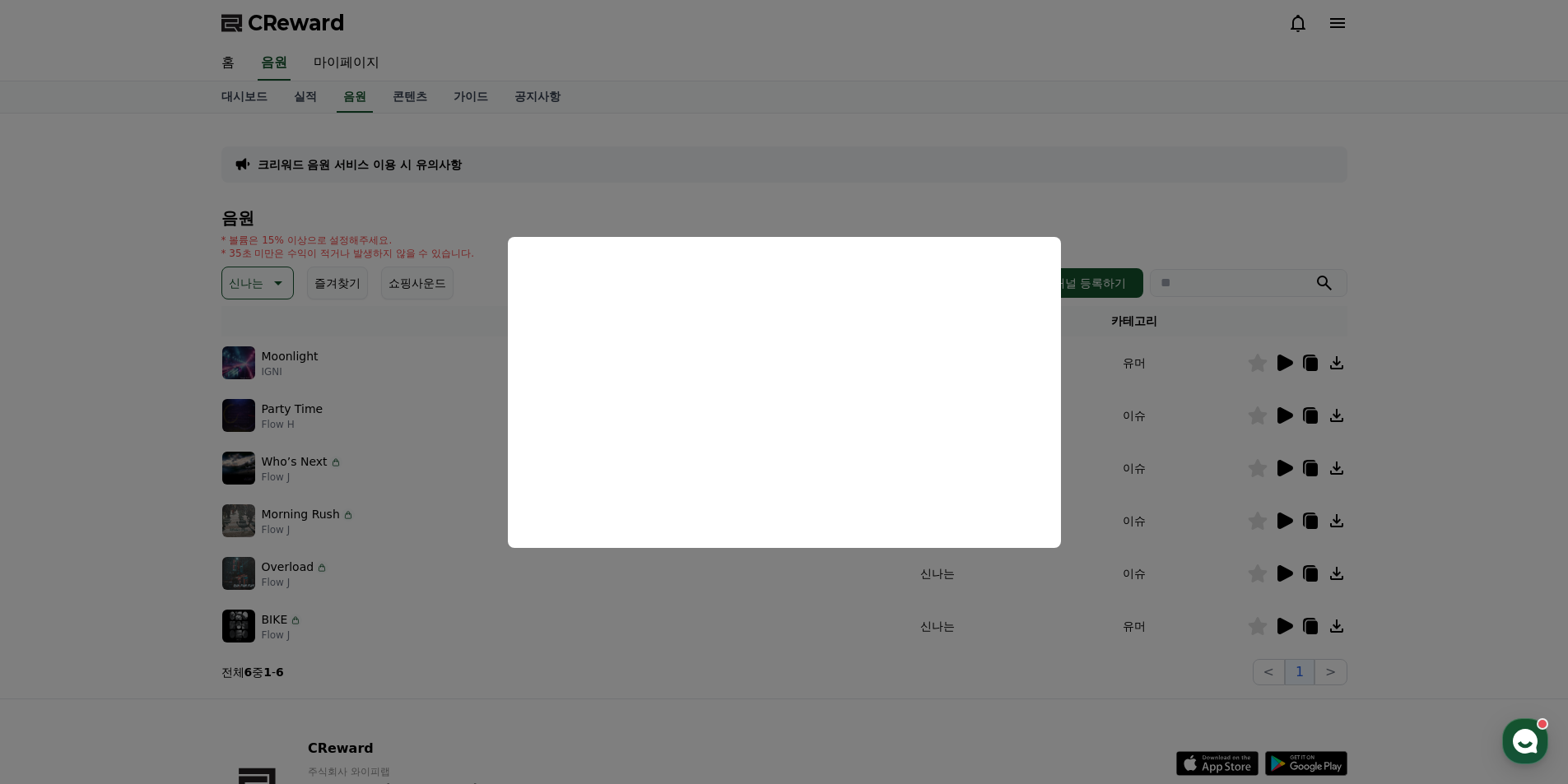
click at [1124, 228] on button "close modal" at bounding box center [784, 392] width 1568 height 784
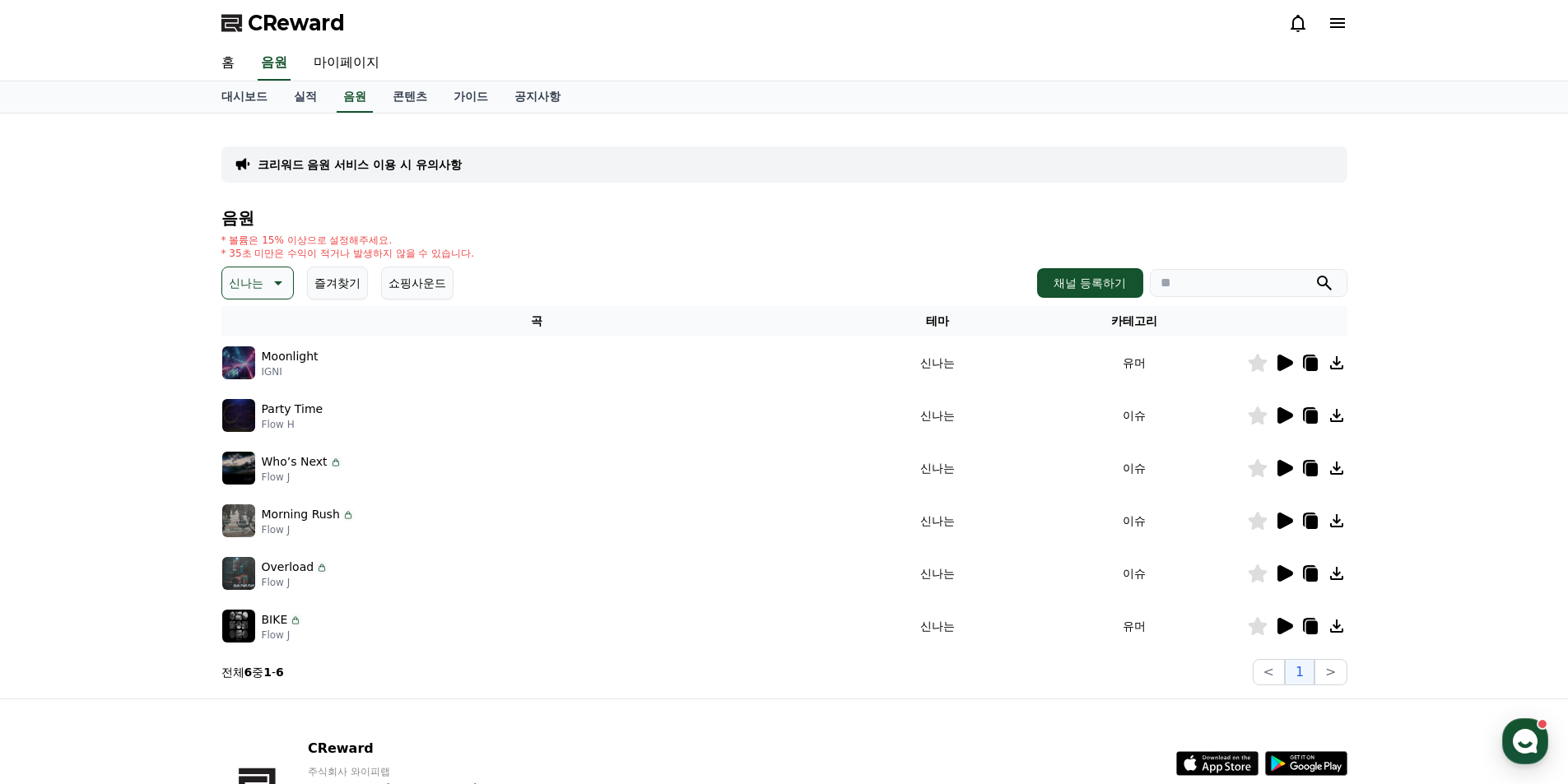
click at [1288, 518] on icon at bounding box center [1286, 520] width 16 height 17
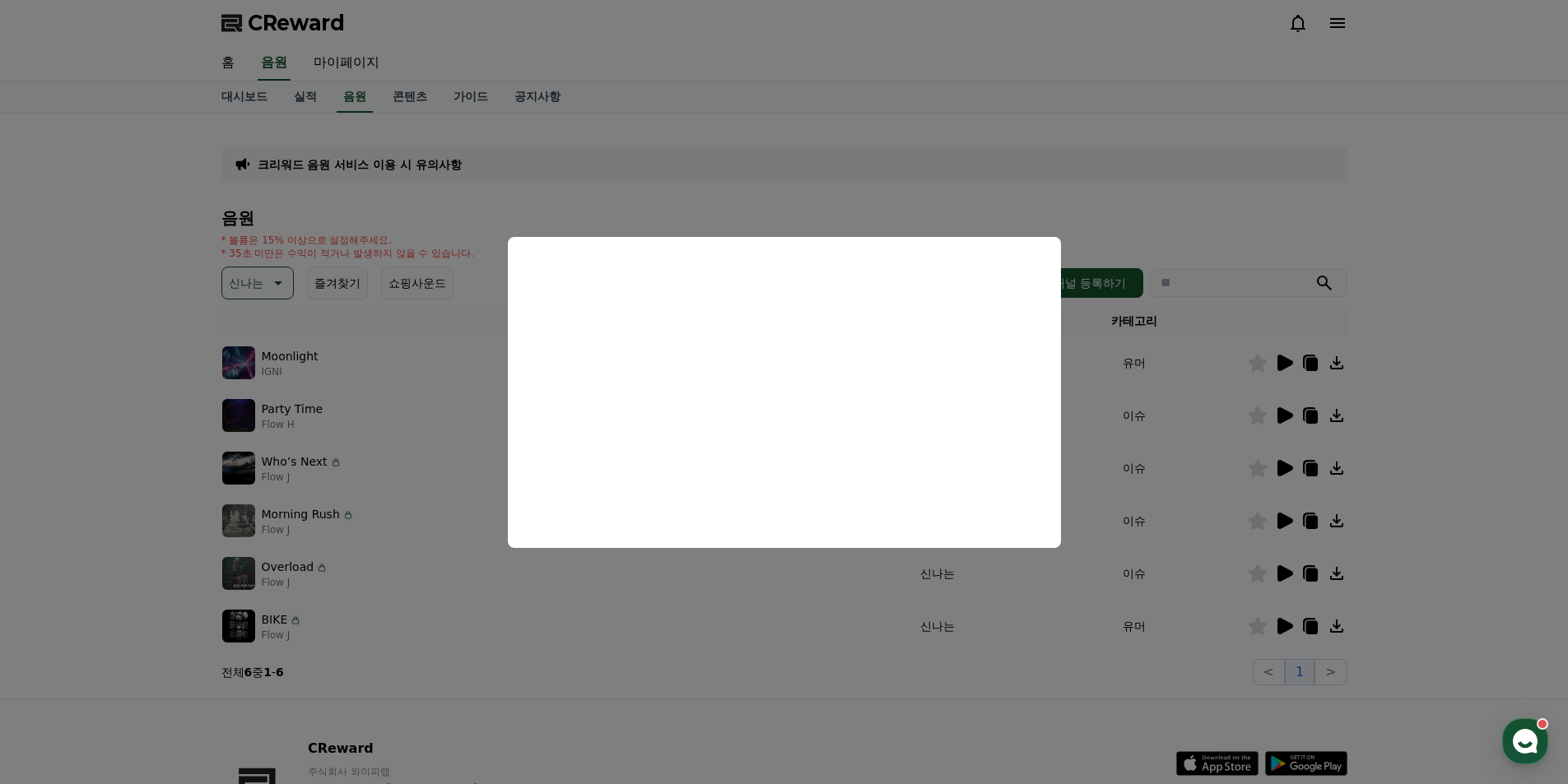
scroll to position [82, 0]
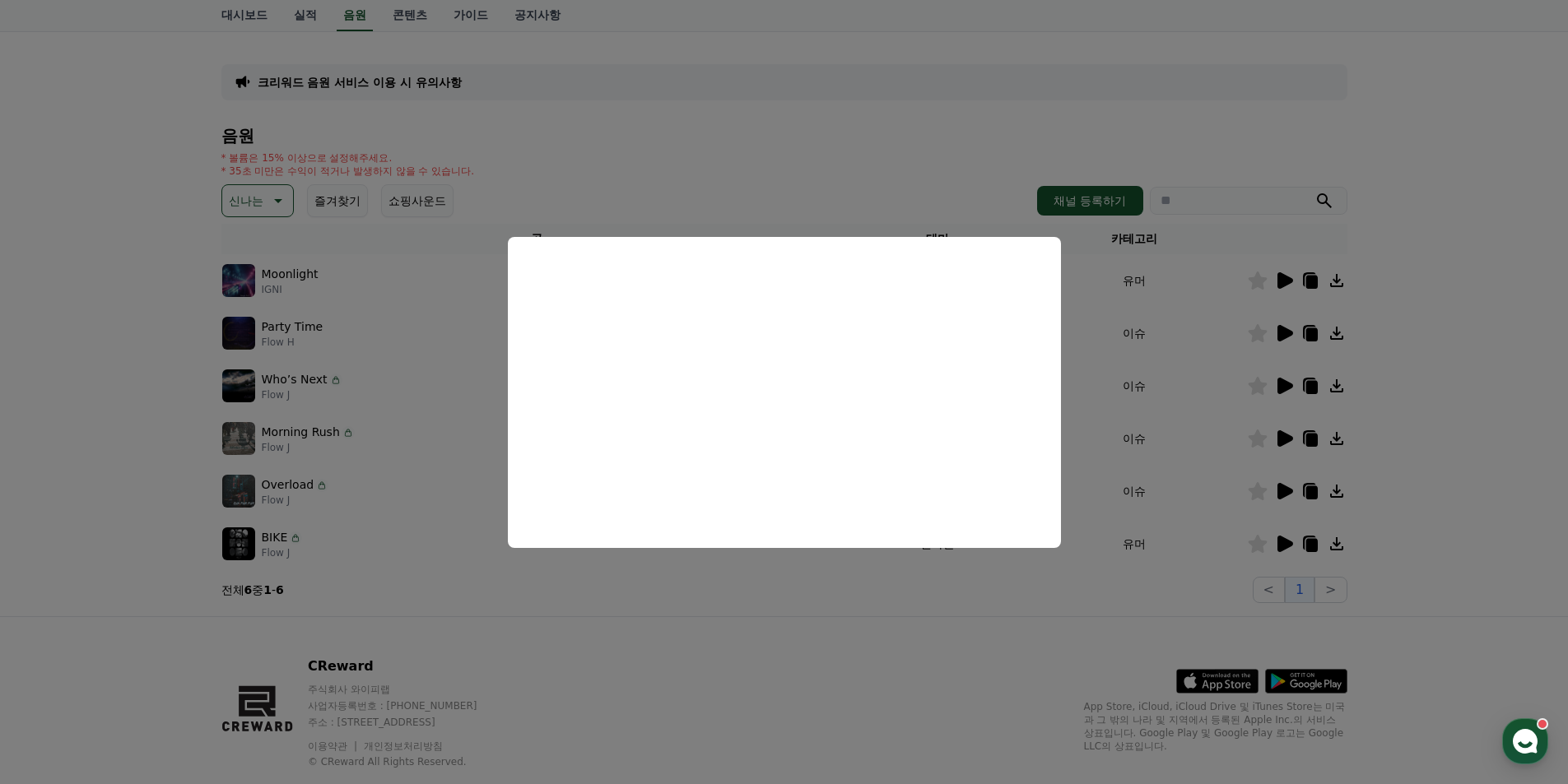
drag, startPoint x: 1495, startPoint y: 360, endPoint x: 1480, endPoint y: 373, distance: 19.8
click at [1497, 364] on button "close modal" at bounding box center [784, 392] width 1568 height 784
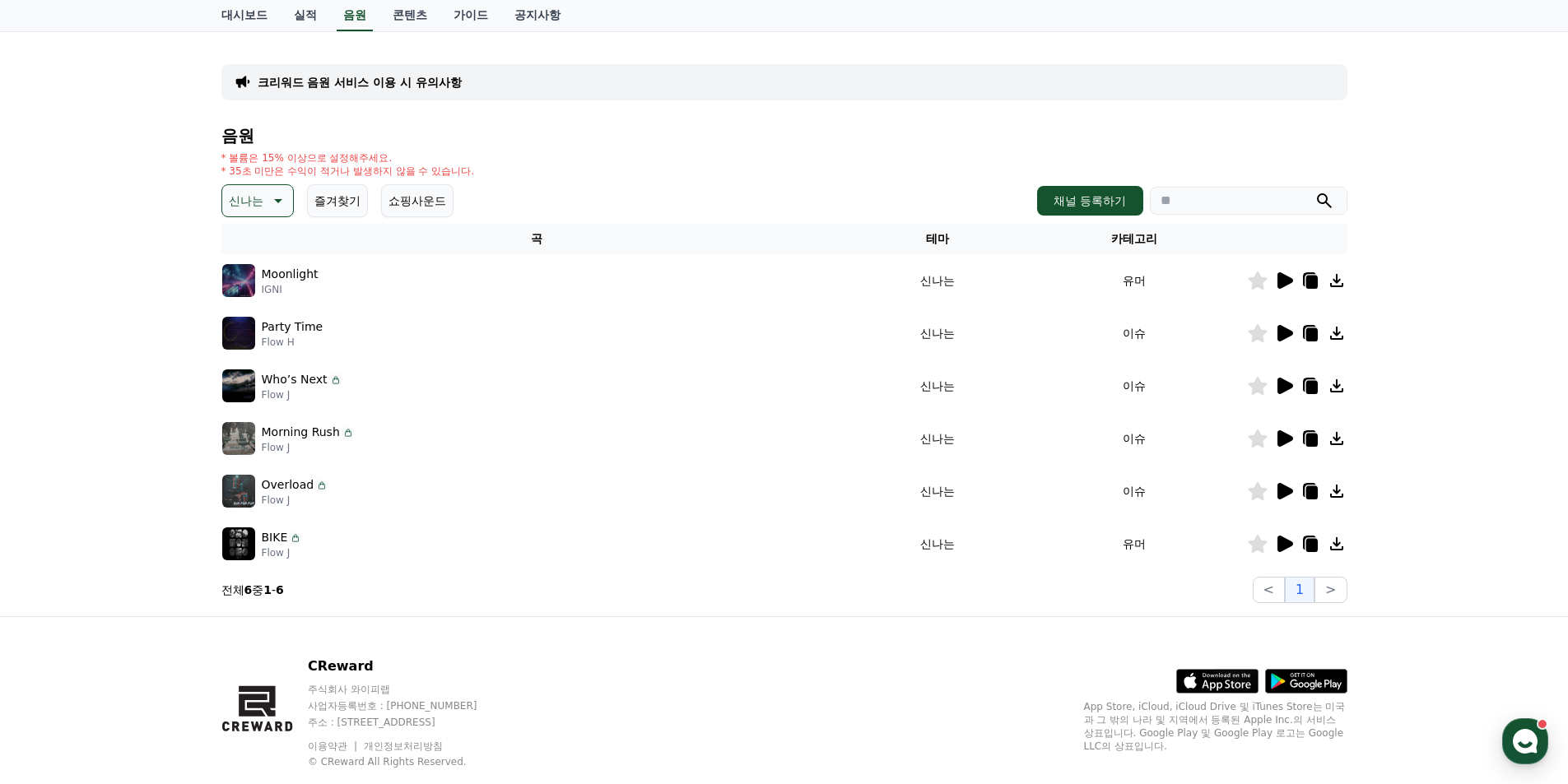
click at [1260, 498] on icon at bounding box center [1257, 491] width 19 height 18
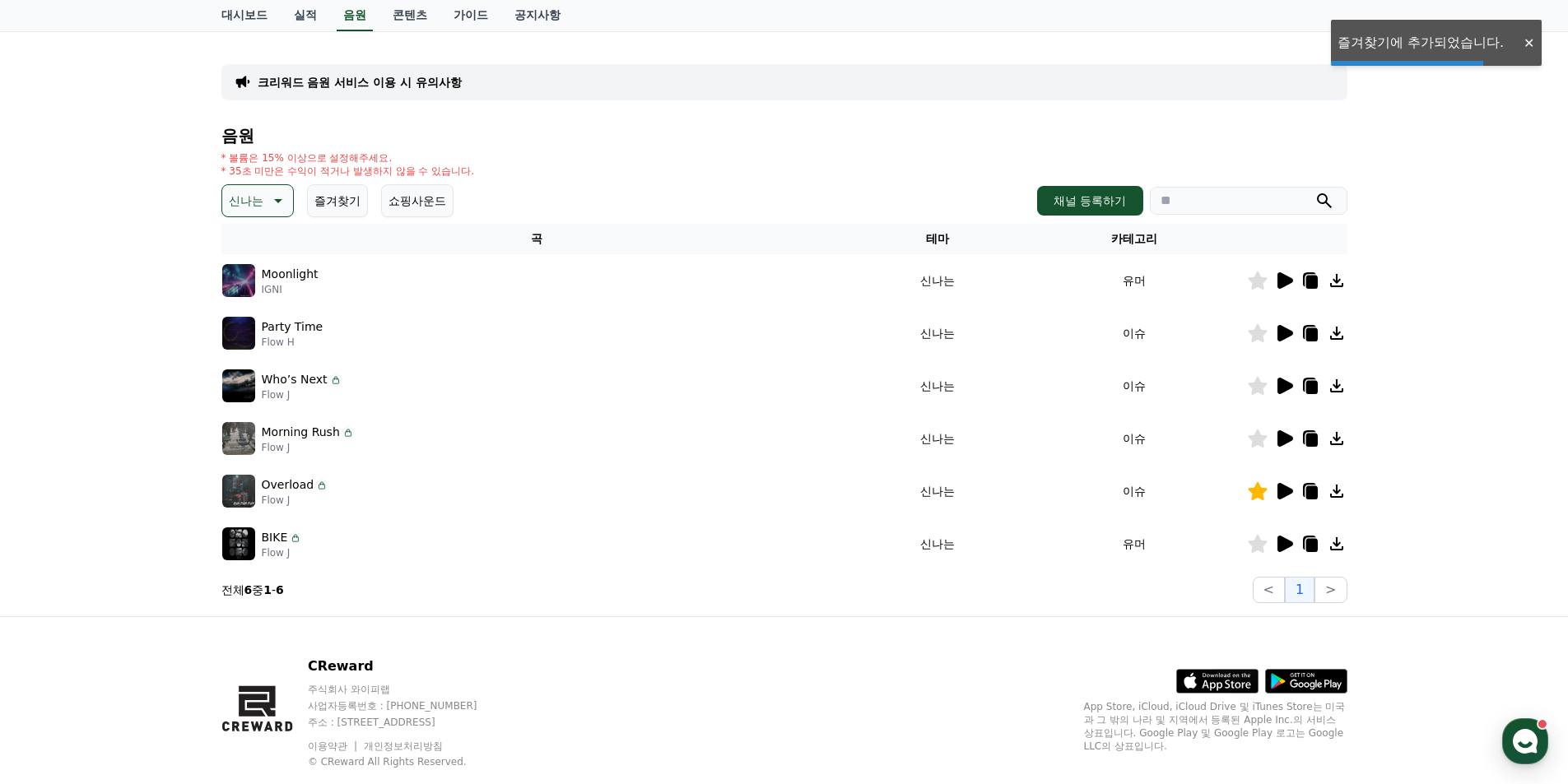
click at [1259, 497] on icon at bounding box center [1257, 491] width 19 height 18
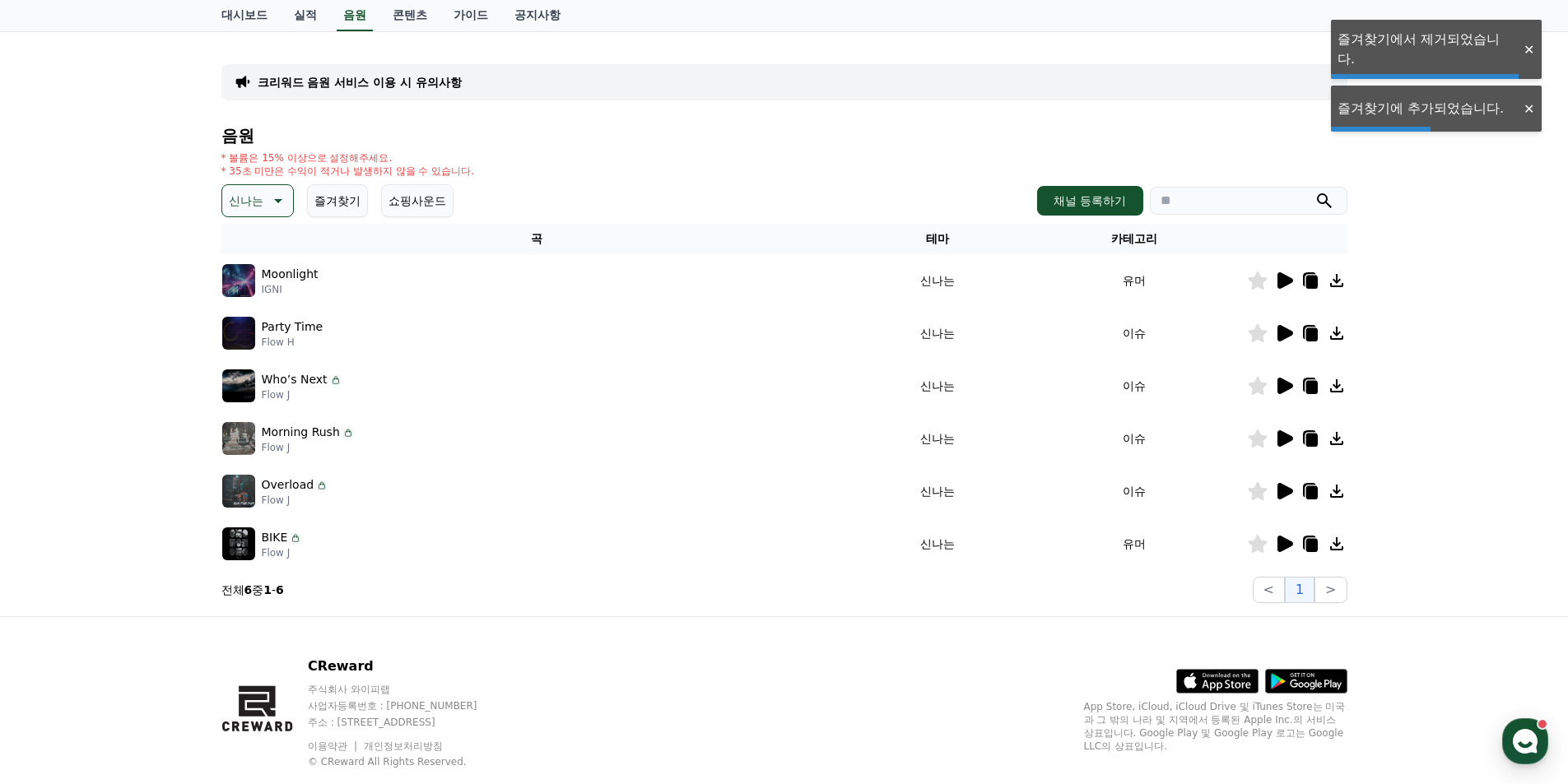
click at [1292, 494] on icon at bounding box center [1284, 491] width 19 height 19
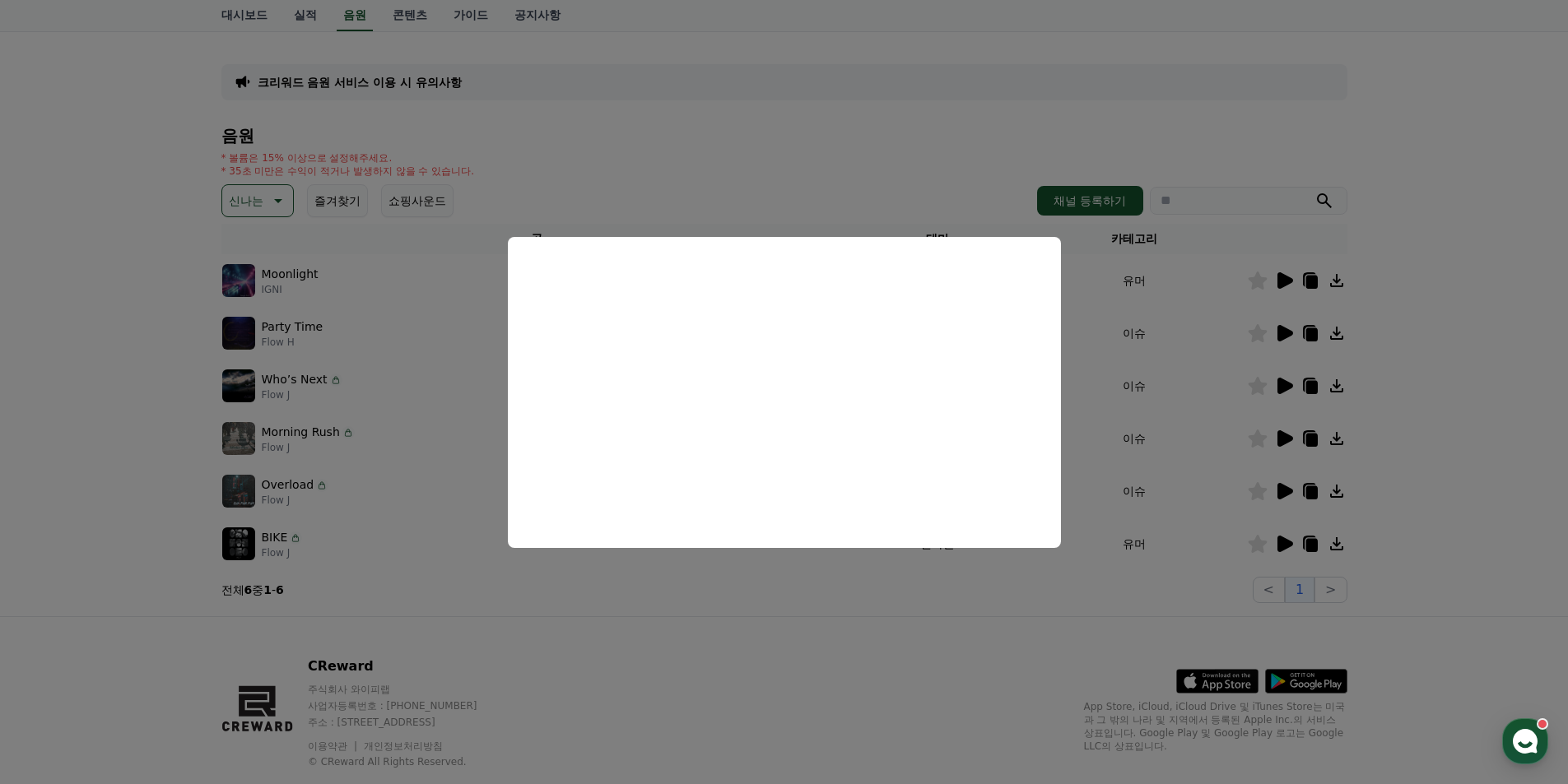
click at [910, 631] on button "close modal" at bounding box center [784, 392] width 1568 height 784
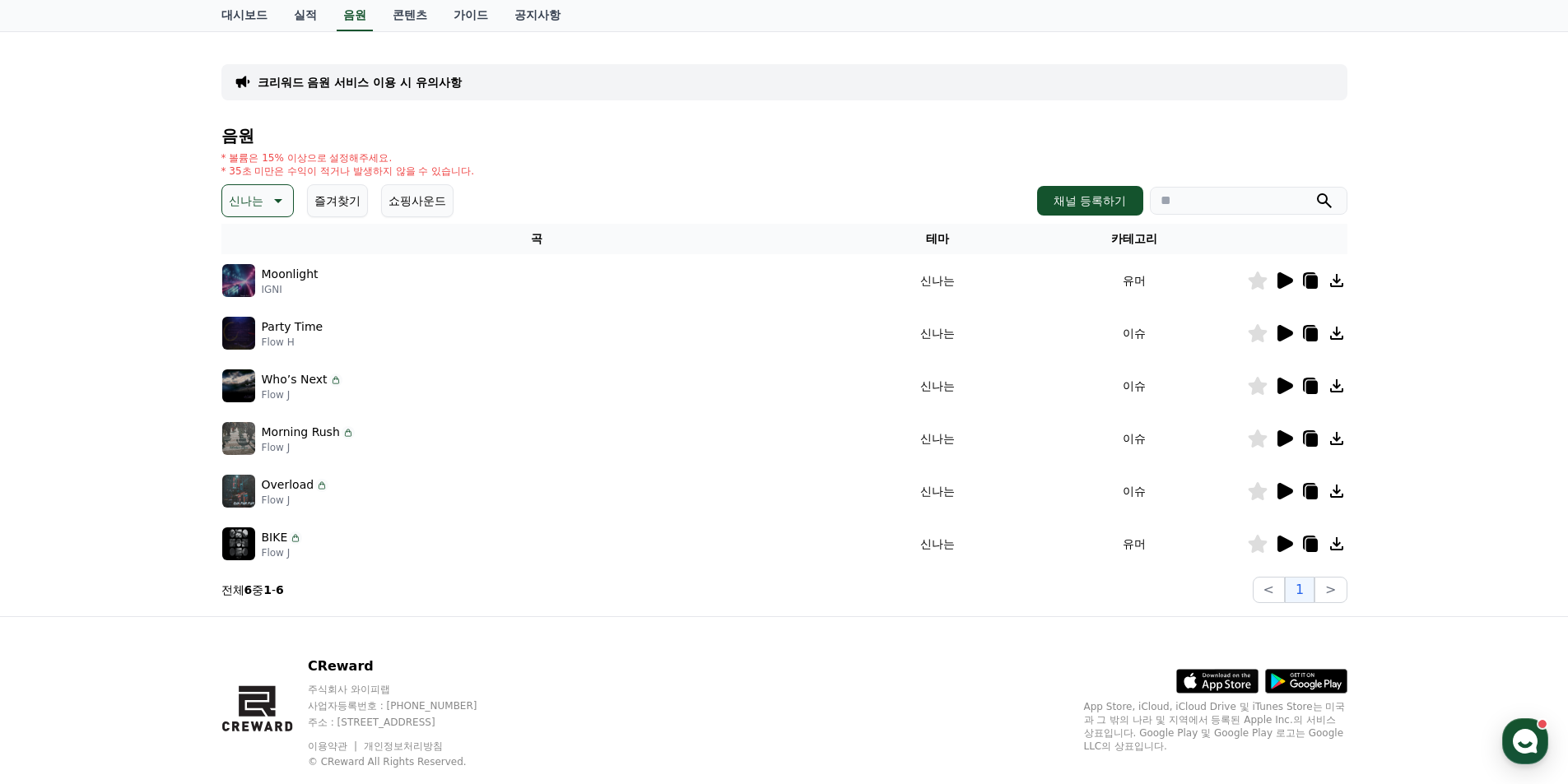
click at [1286, 536] on icon at bounding box center [1284, 543] width 19 height 19
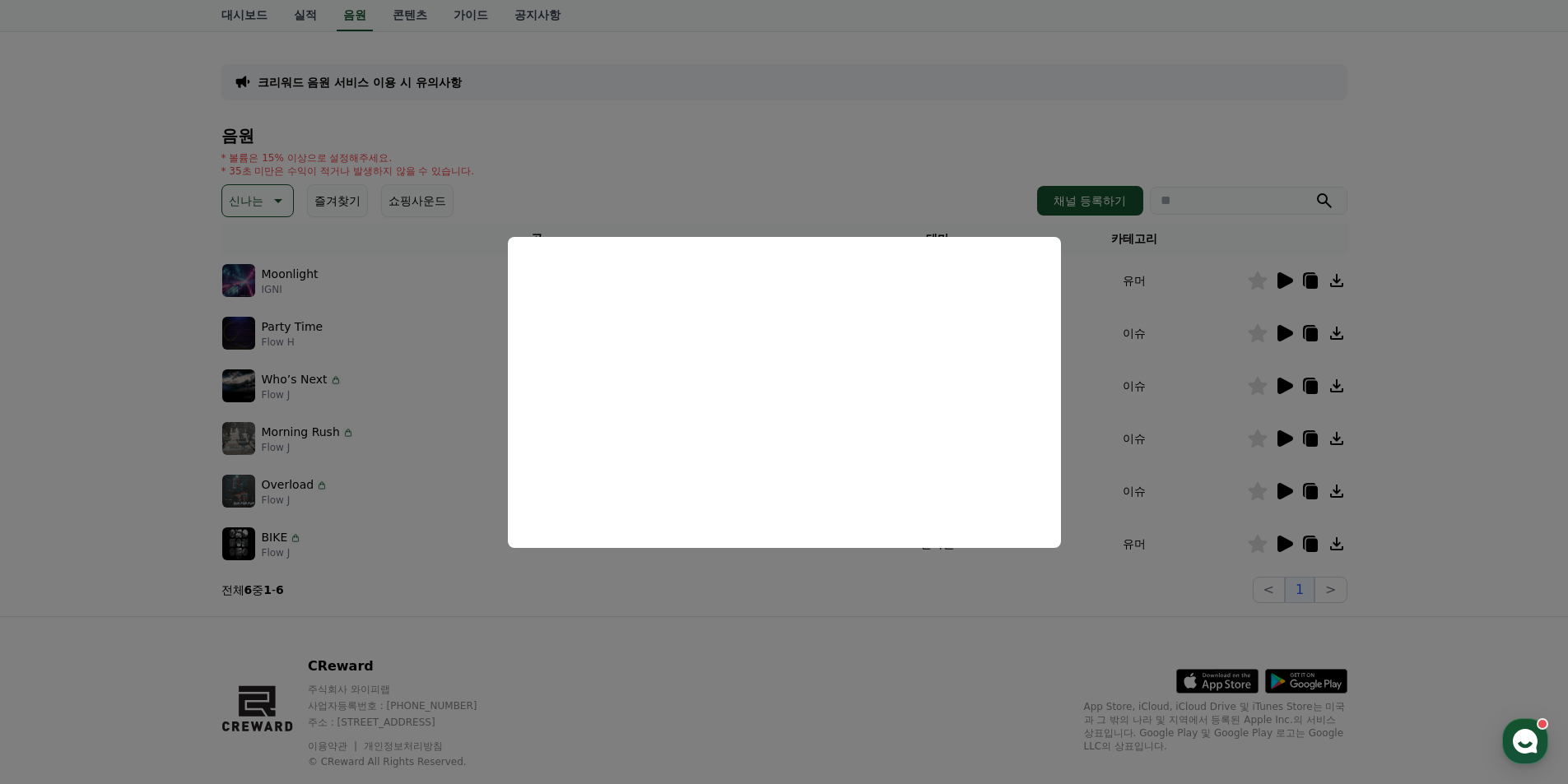
click at [745, 615] on button "close modal" at bounding box center [784, 392] width 1568 height 784
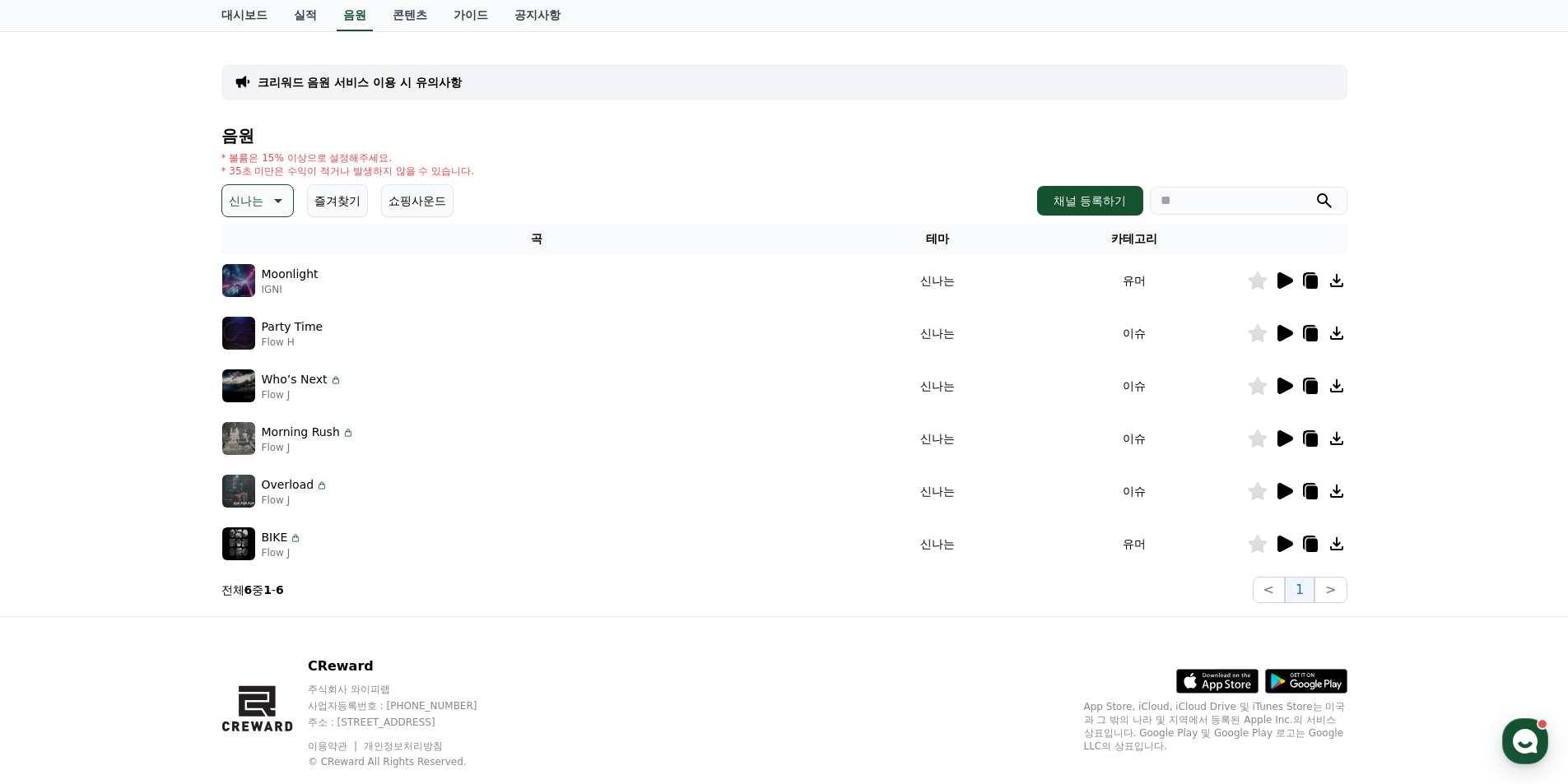
click at [261, 212] on button "신나는" at bounding box center [258, 200] width 73 height 33
click at [264, 336] on button "즐거움" at bounding box center [248, 342] width 48 height 36
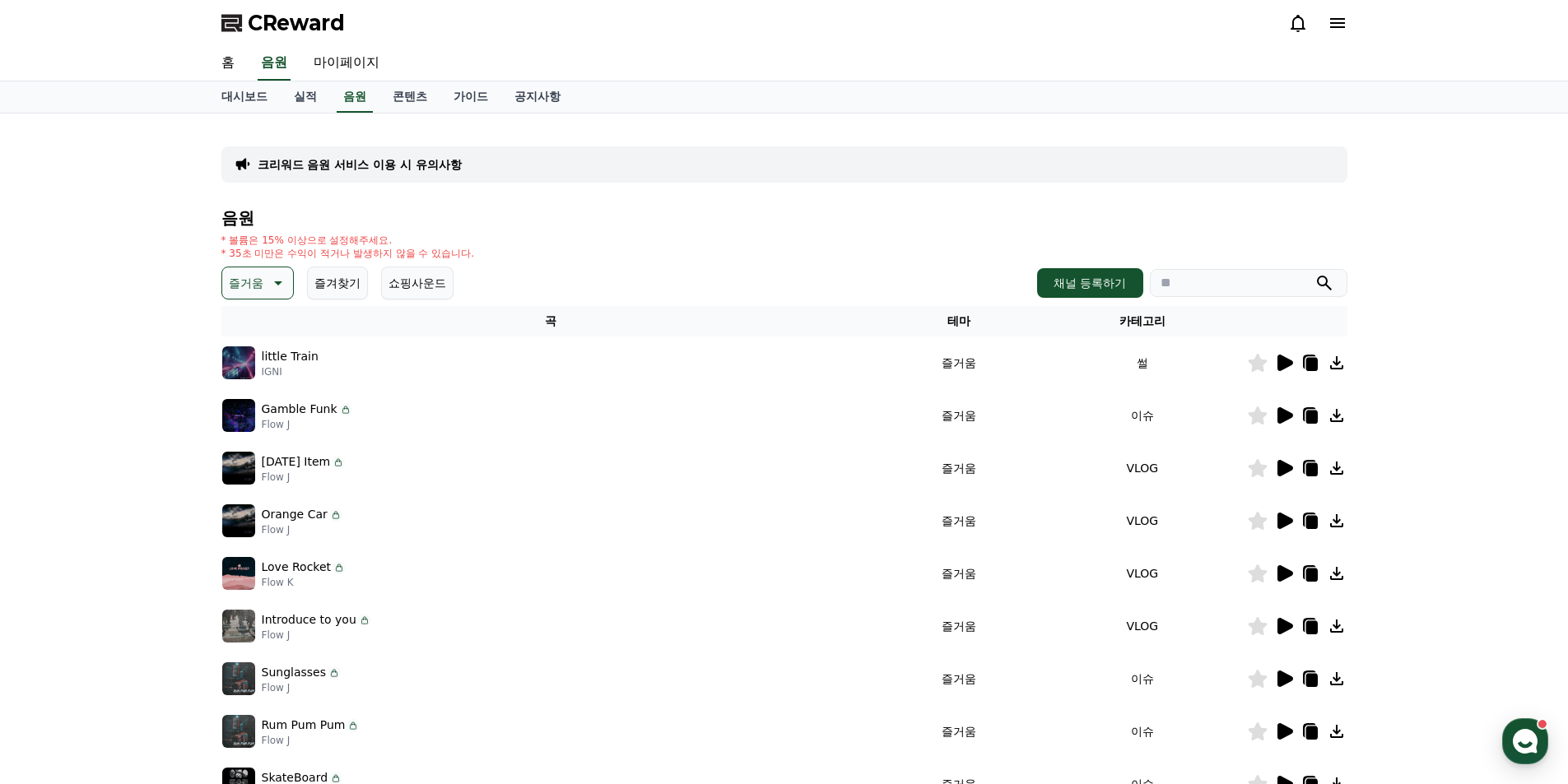
click at [1278, 369] on icon at bounding box center [1286, 363] width 16 height 17
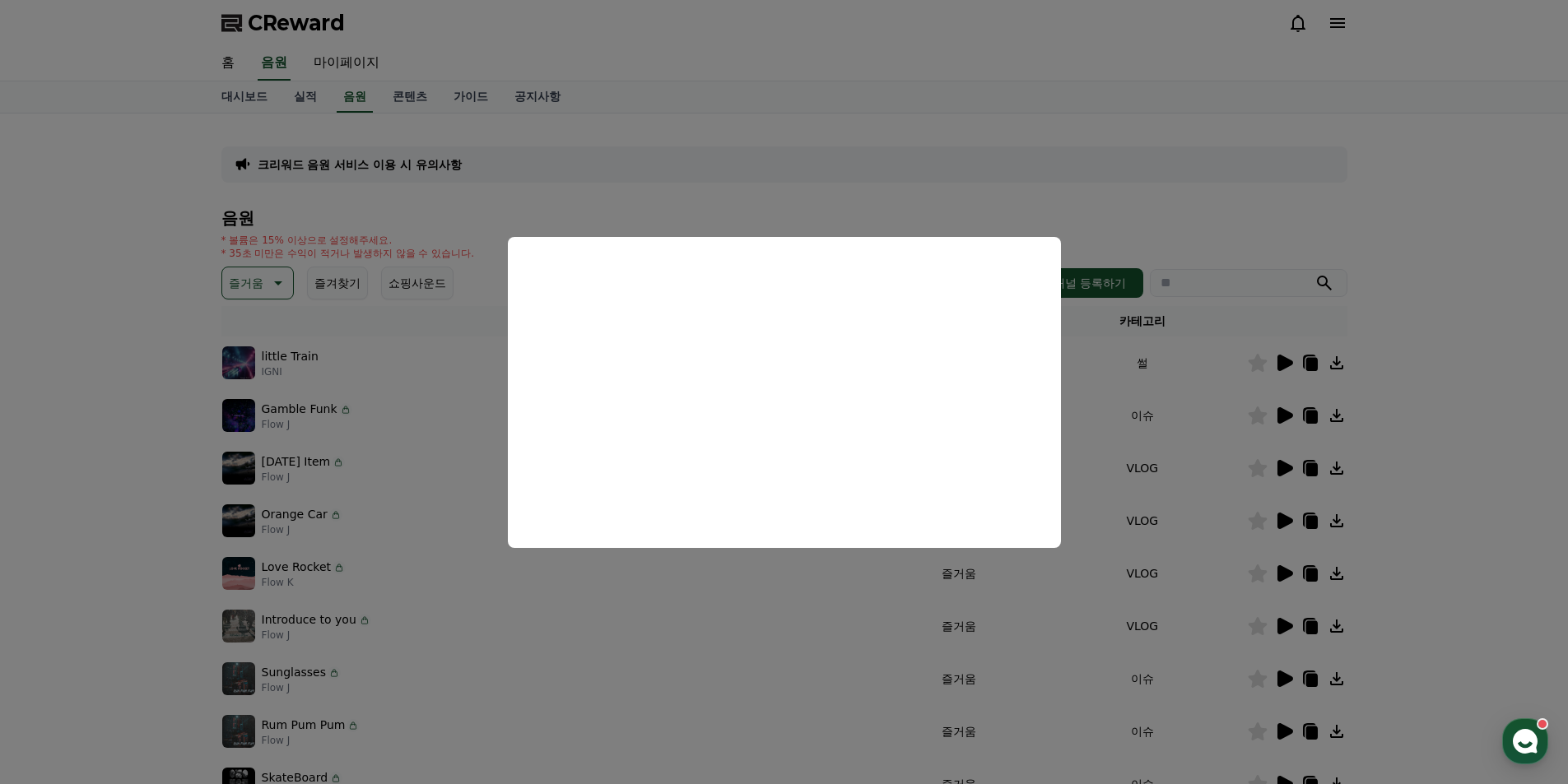
click at [1444, 486] on button "close modal" at bounding box center [784, 392] width 1568 height 784
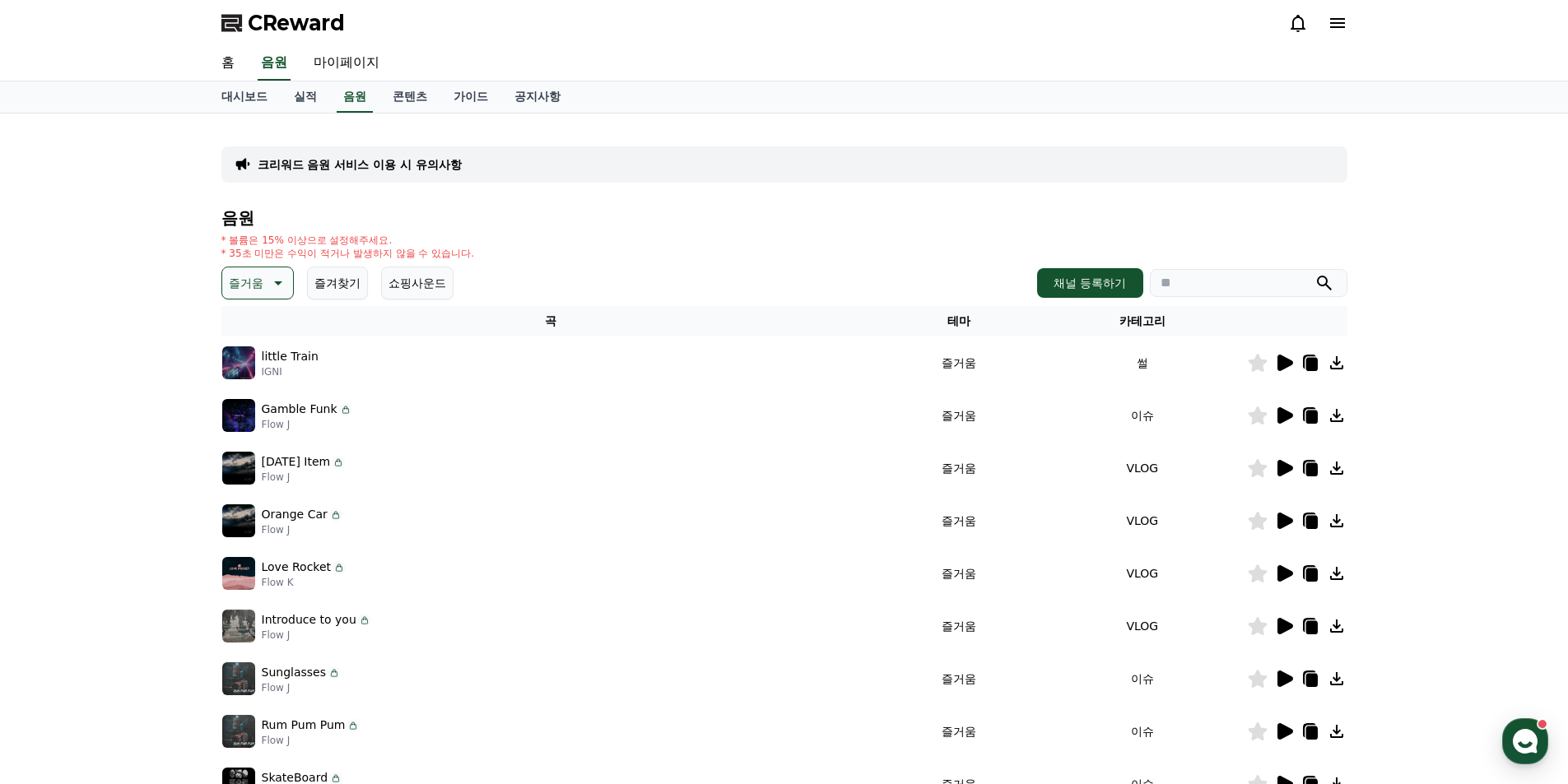
click at [1278, 422] on icon at bounding box center [1286, 415] width 16 height 17
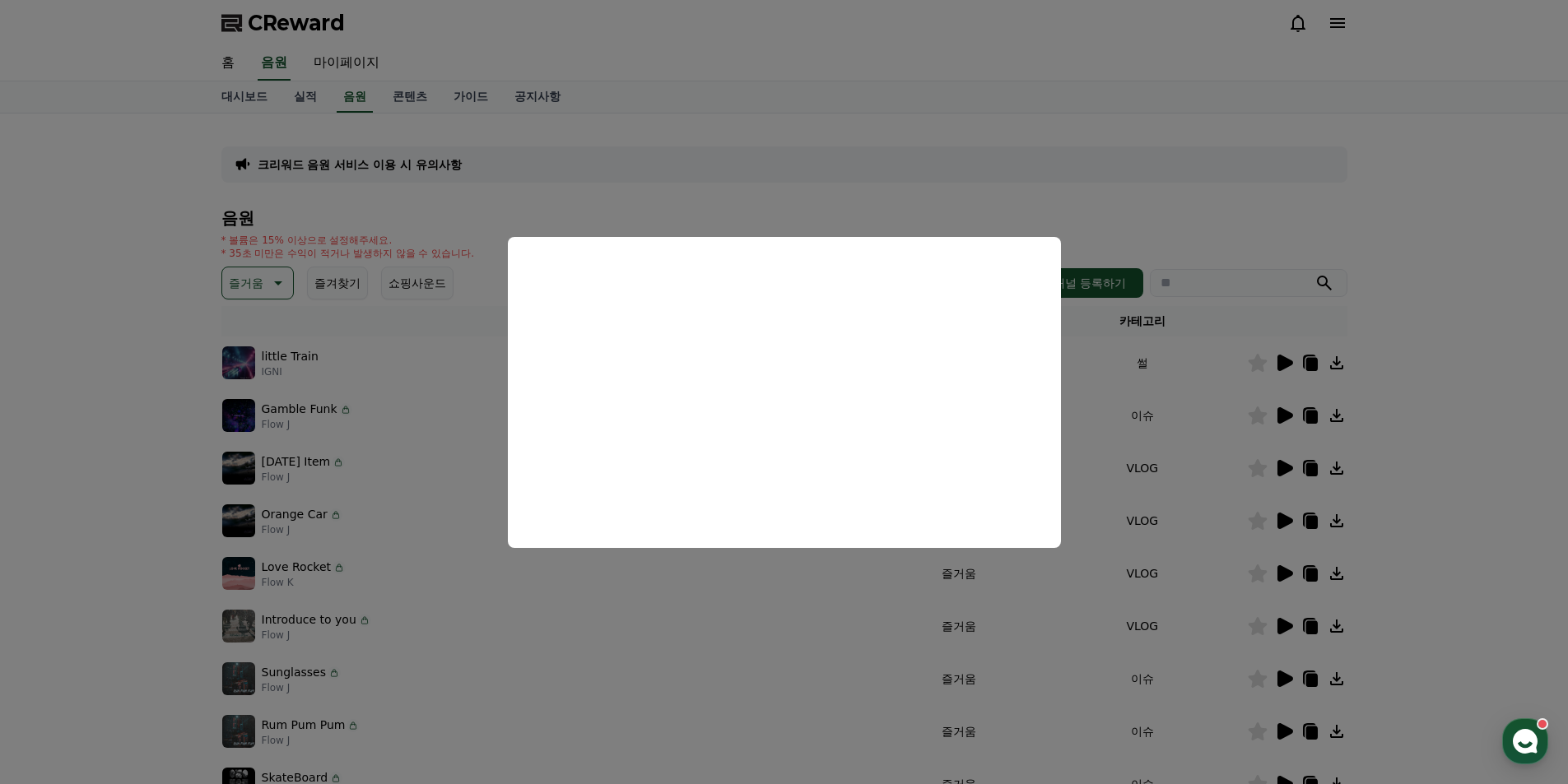
click at [1422, 449] on button "close modal" at bounding box center [784, 392] width 1568 height 784
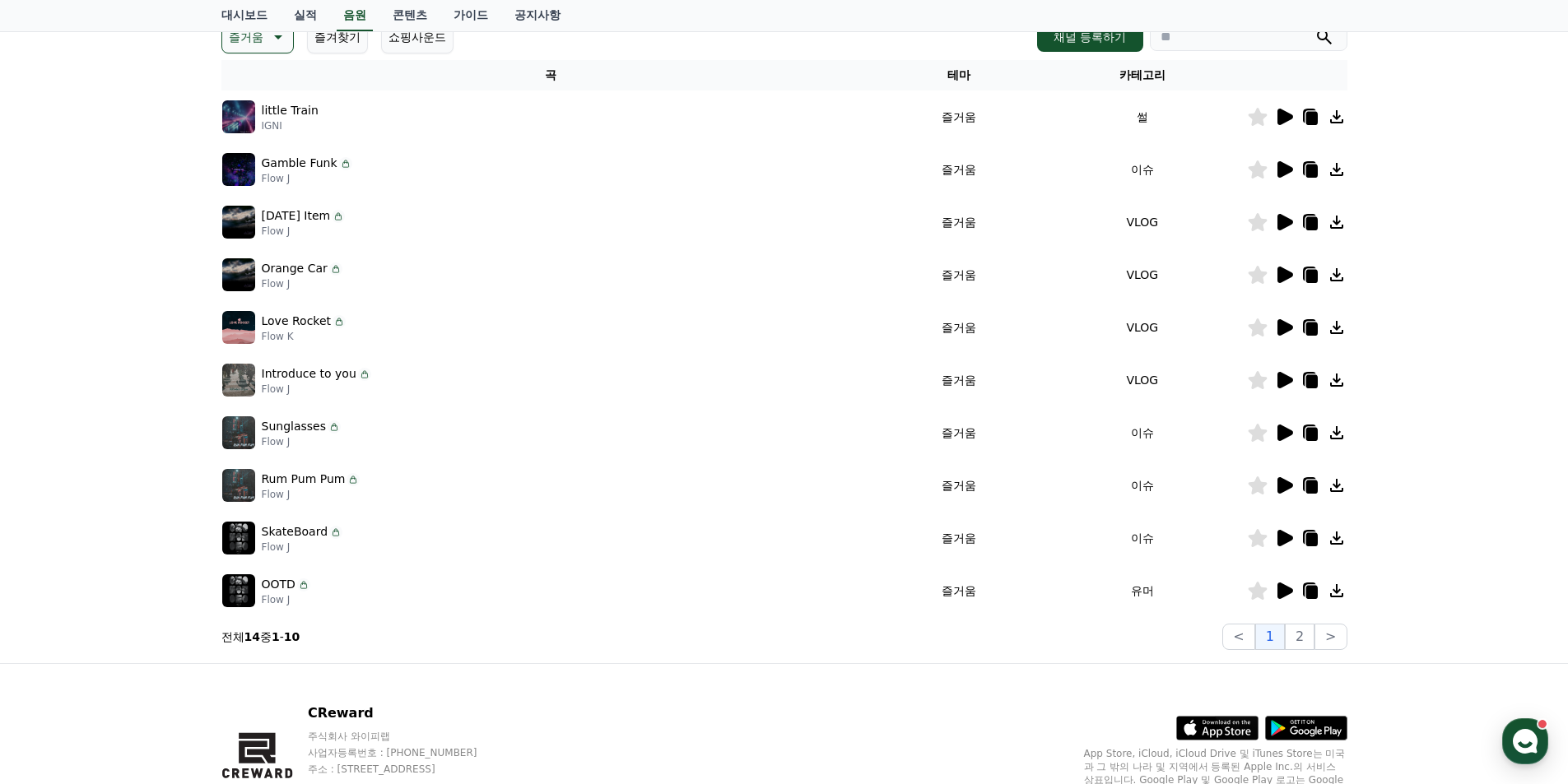
scroll to position [247, 0]
click at [1284, 585] on icon at bounding box center [1286, 589] width 16 height 17
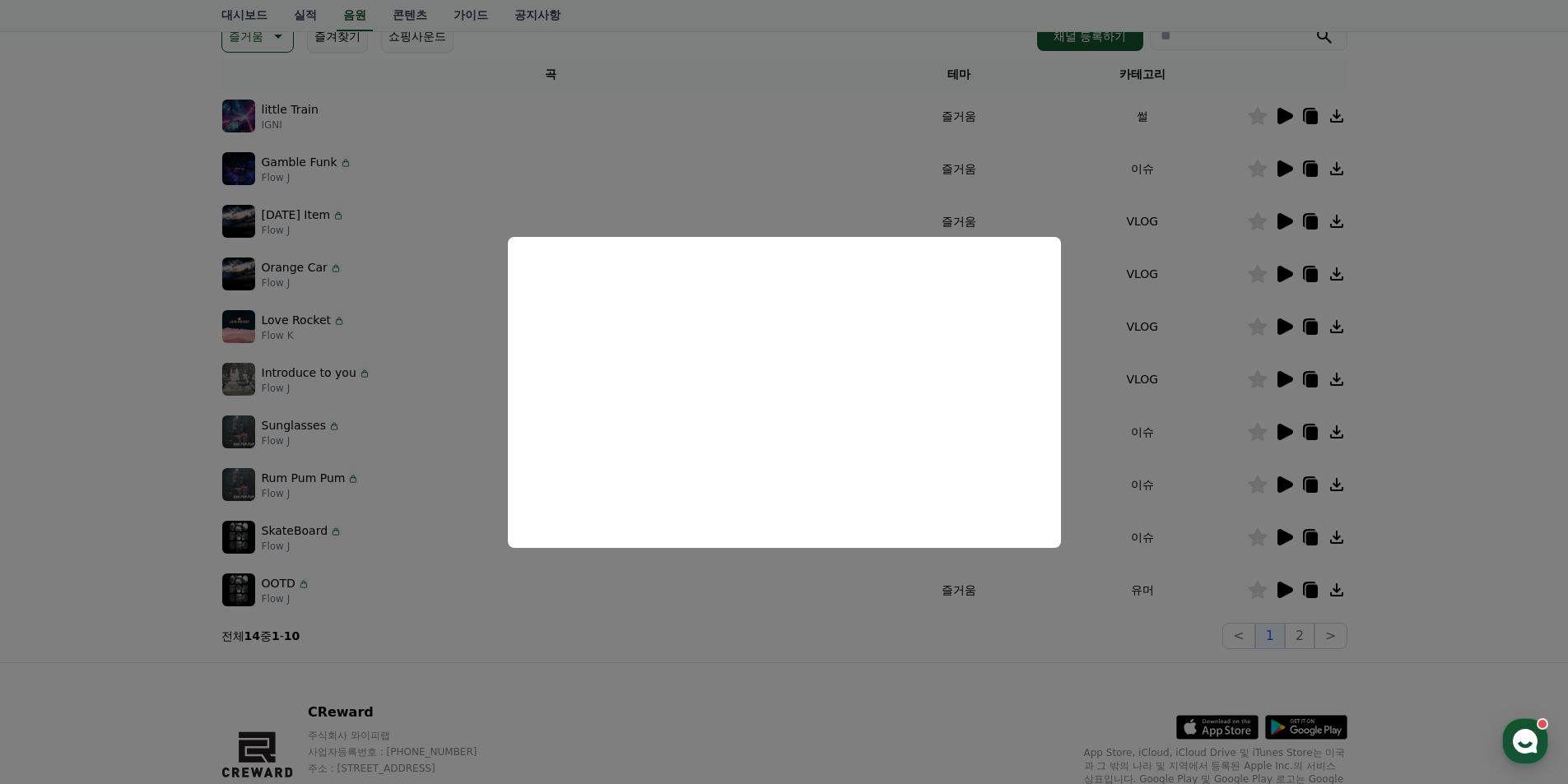
click at [1460, 425] on button "close modal" at bounding box center [784, 392] width 1568 height 784
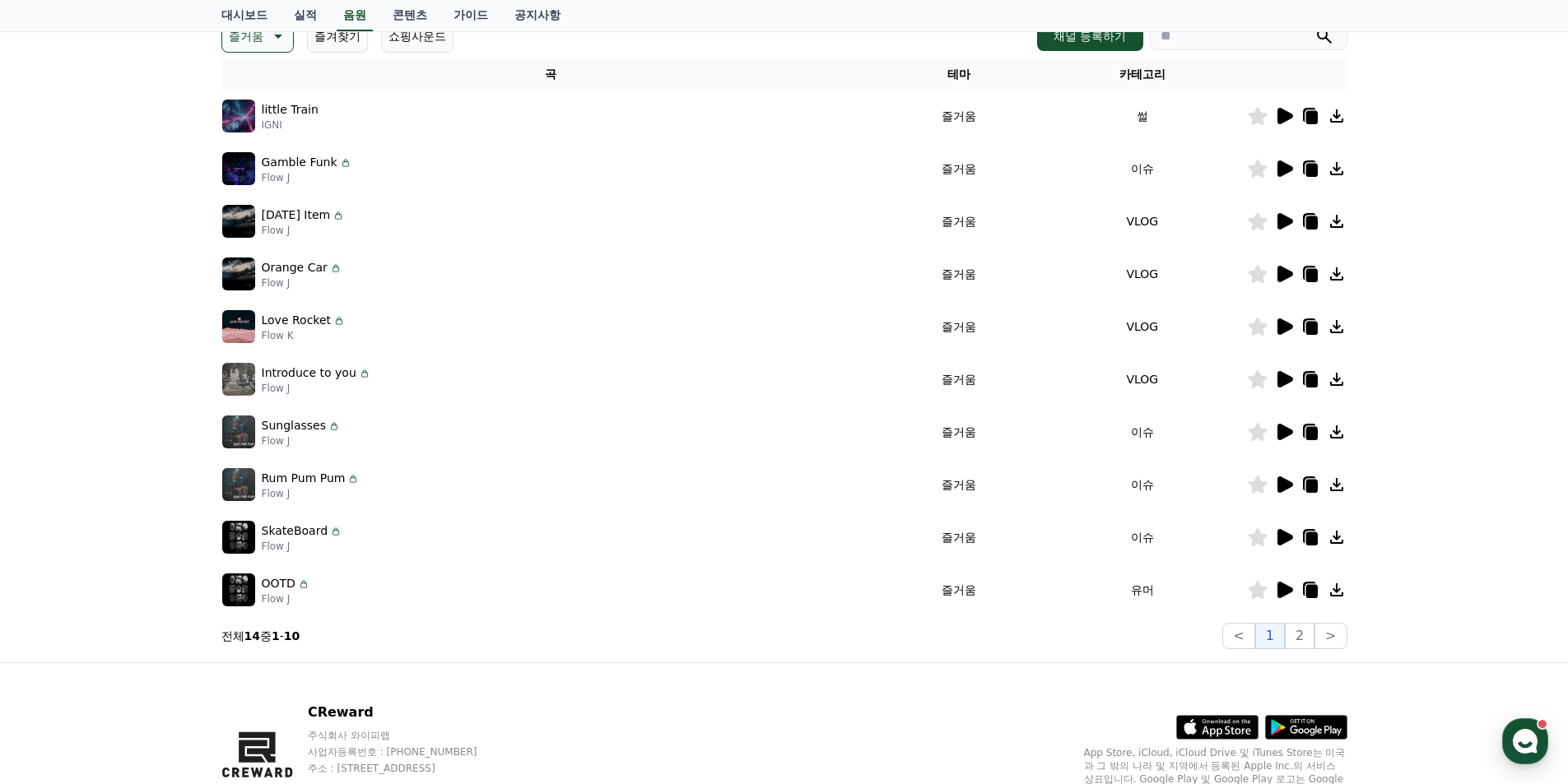
click at [1284, 539] on icon at bounding box center [1286, 537] width 16 height 17
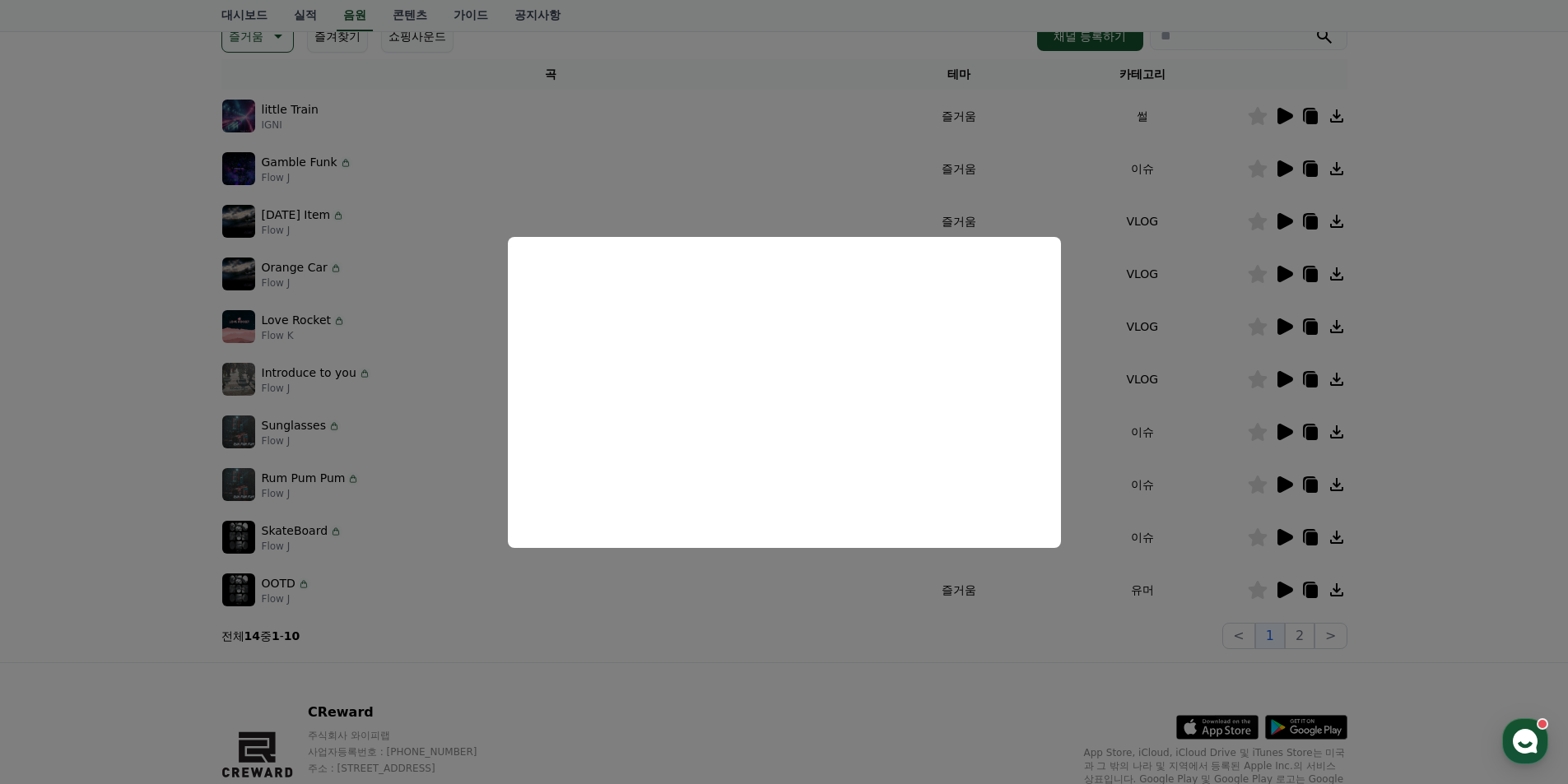
drag, startPoint x: 808, startPoint y: 652, endPoint x: 801, endPoint y: 639, distance: 14.8
click at [807, 652] on button "close modal" at bounding box center [784, 392] width 1568 height 784
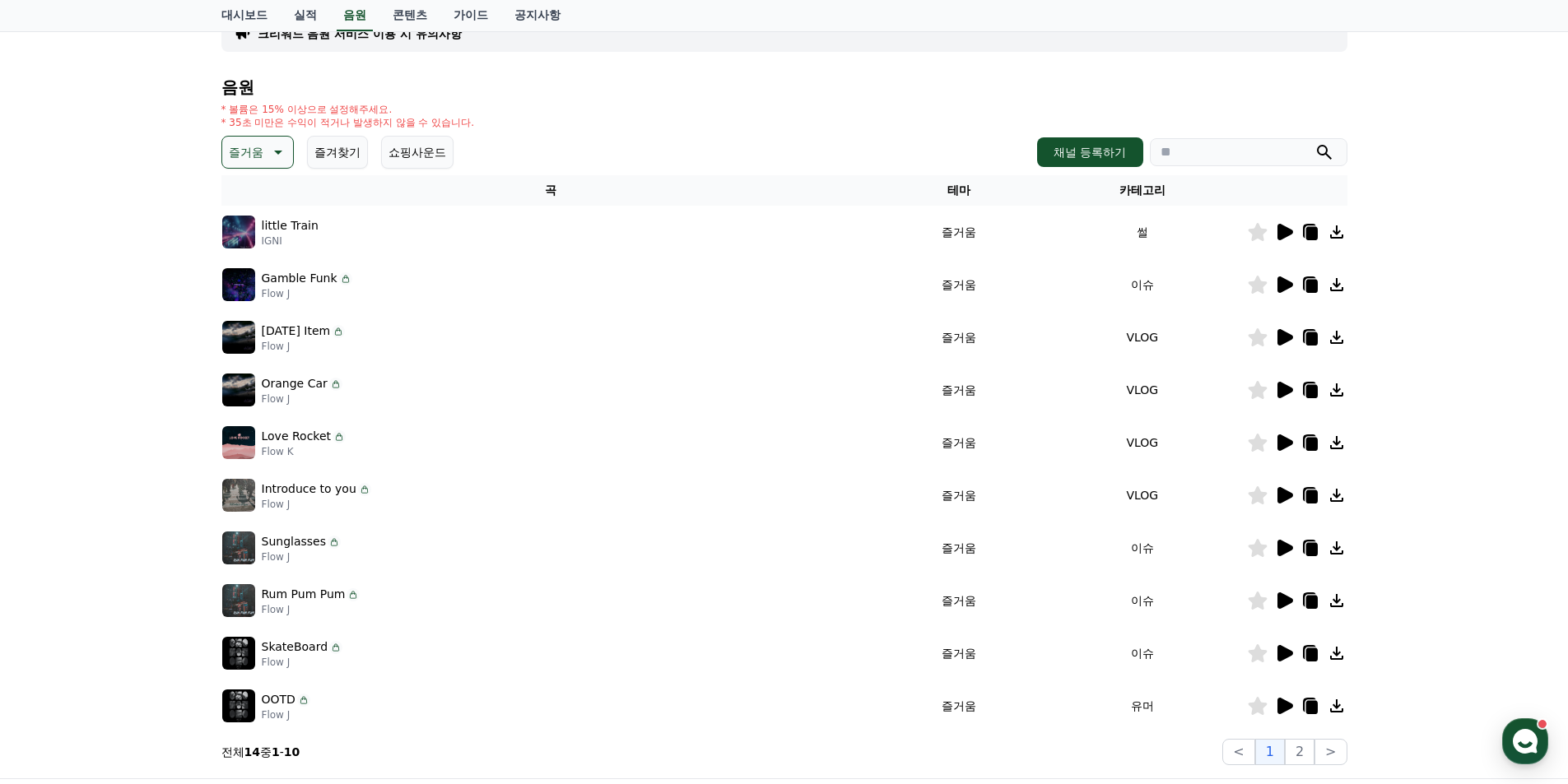
scroll to position [0, 0]
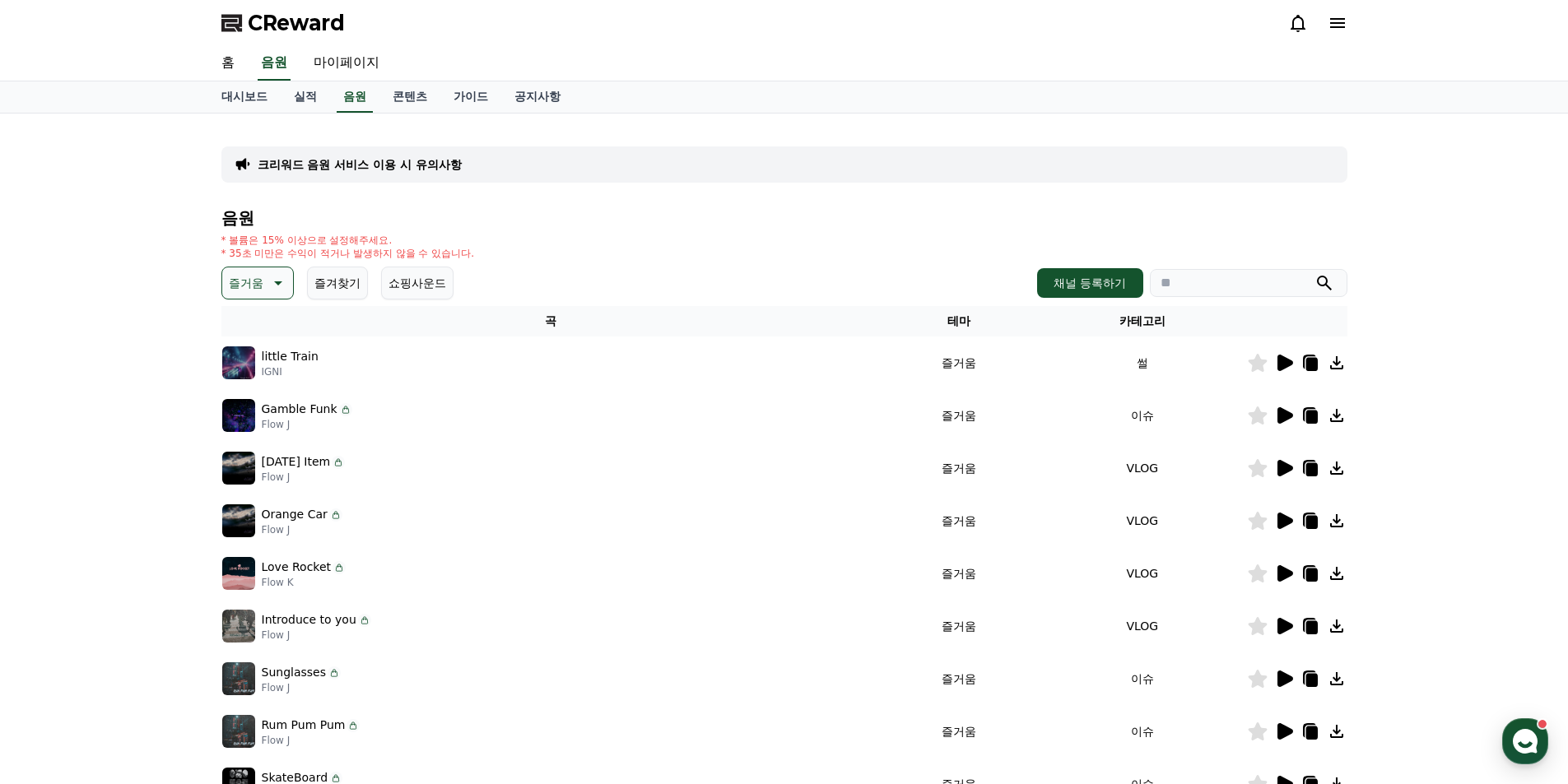
click at [1221, 287] on input "search" at bounding box center [1248, 283] width 197 height 28
type input "*"
type input "**"
click at [1315, 273] on button "submit" at bounding box center [1325, 283] width 19 height 19
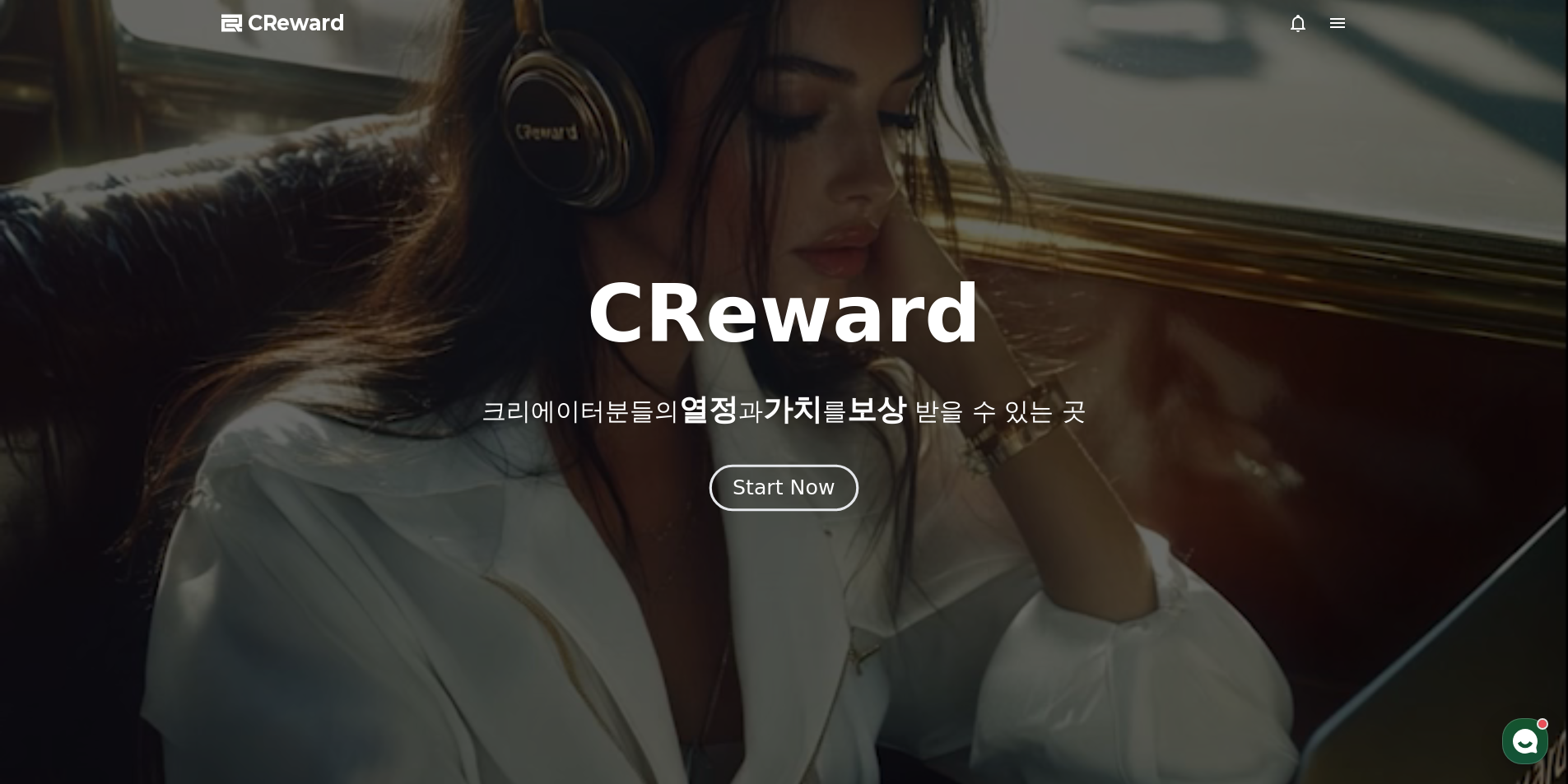
click at [802, 493] on div "Start Now" at bounding box center [784, 488] width 102 height 28
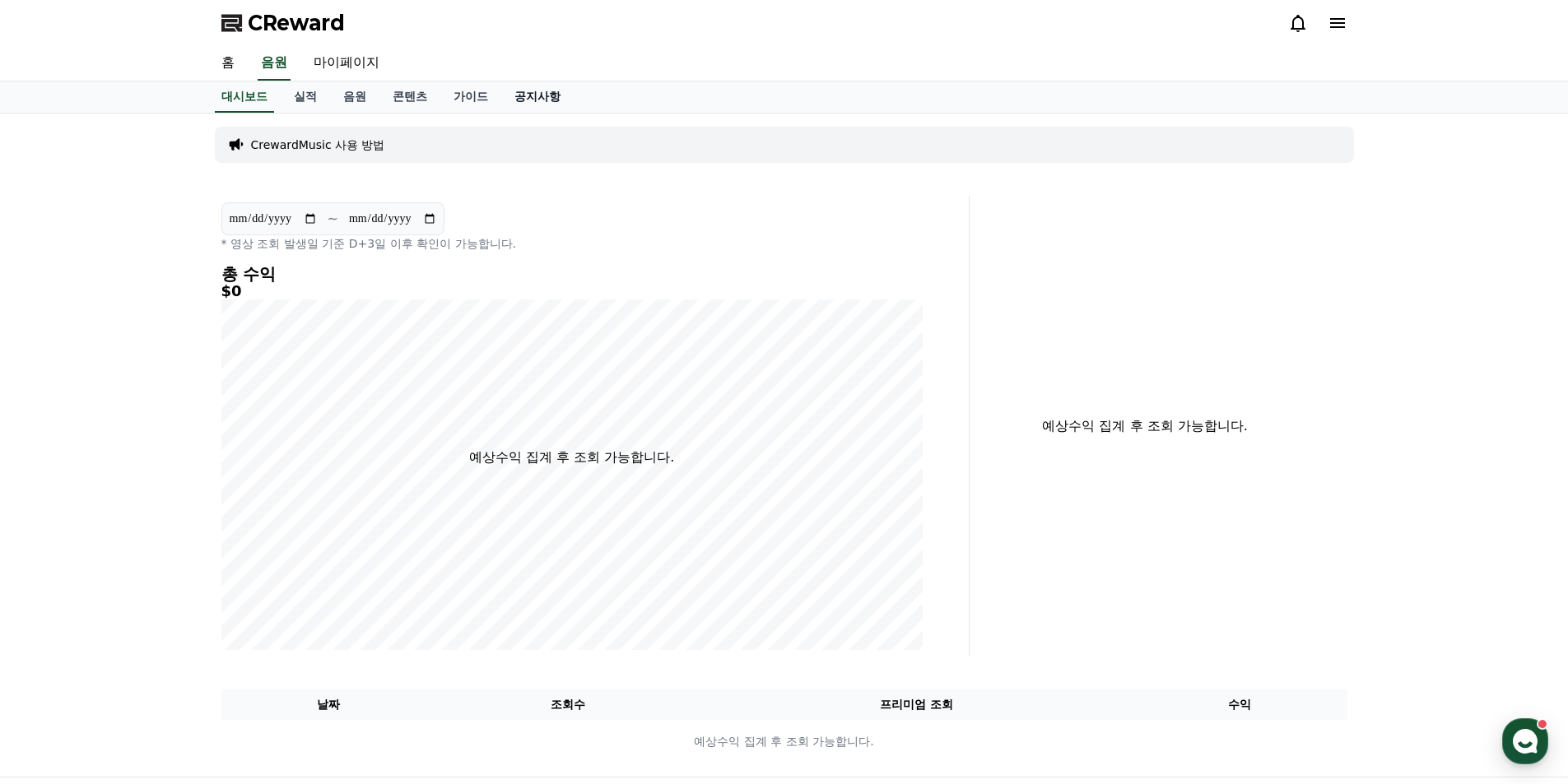
click at [538, 92] on link "공지사항" at bounding box center [537, 96] width 73 height 31
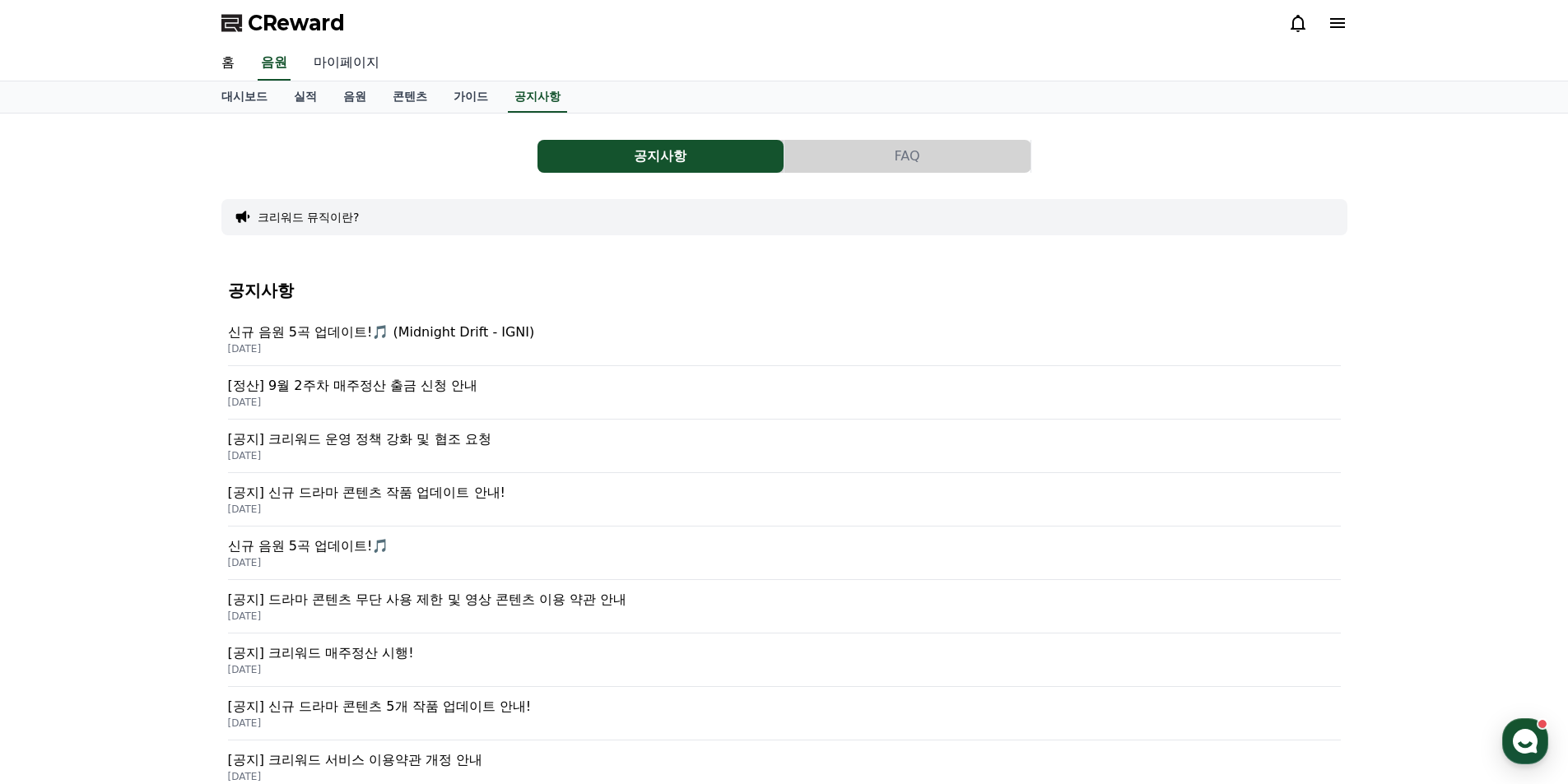
click at [351, 65] on link "마이페이지" at bounding box center [346, 63] width 92 height 35
select select "**********"
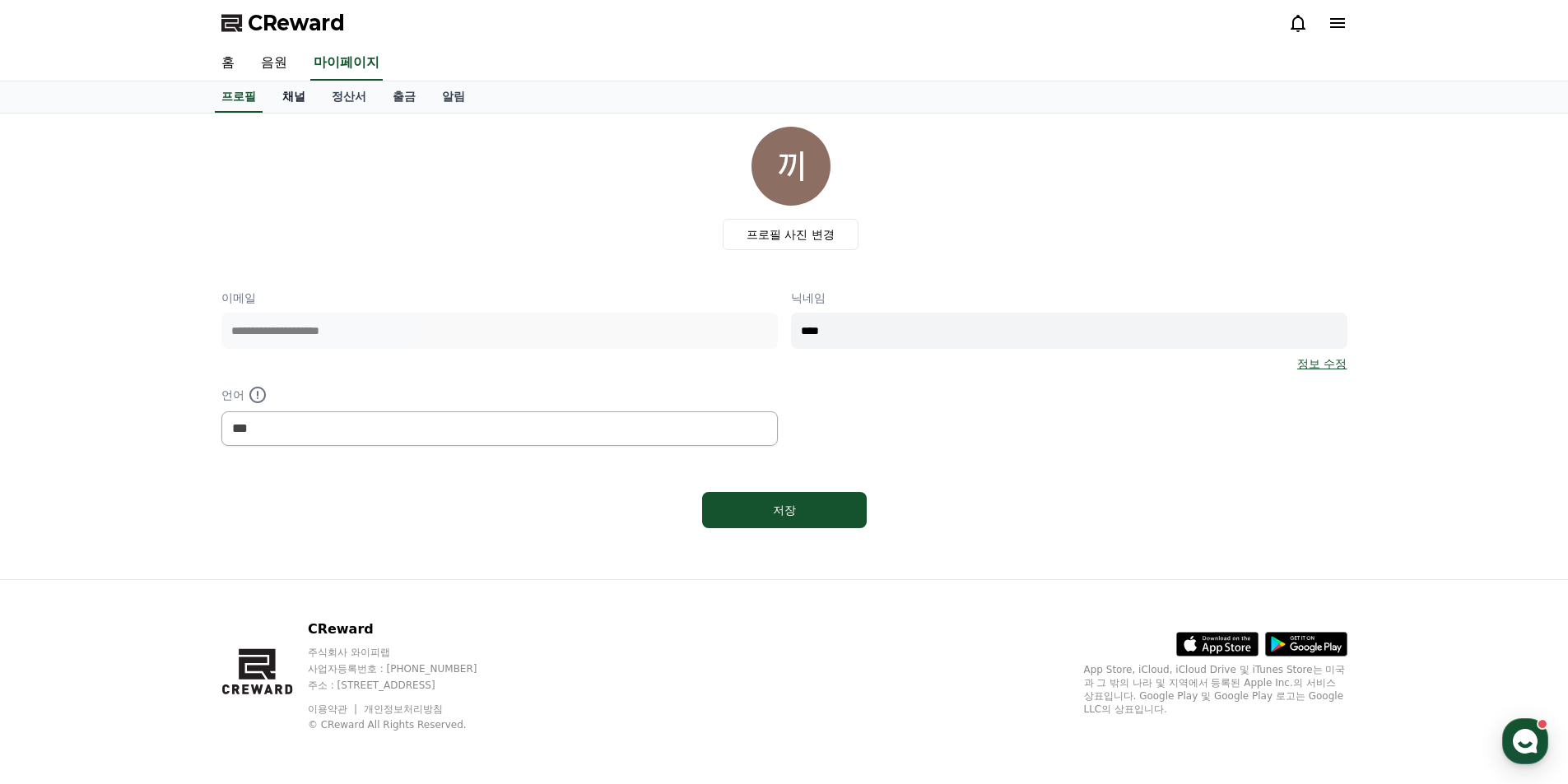
click at [294, 96] on link "채널" at bounding box center [294, 96] width 50 height 31
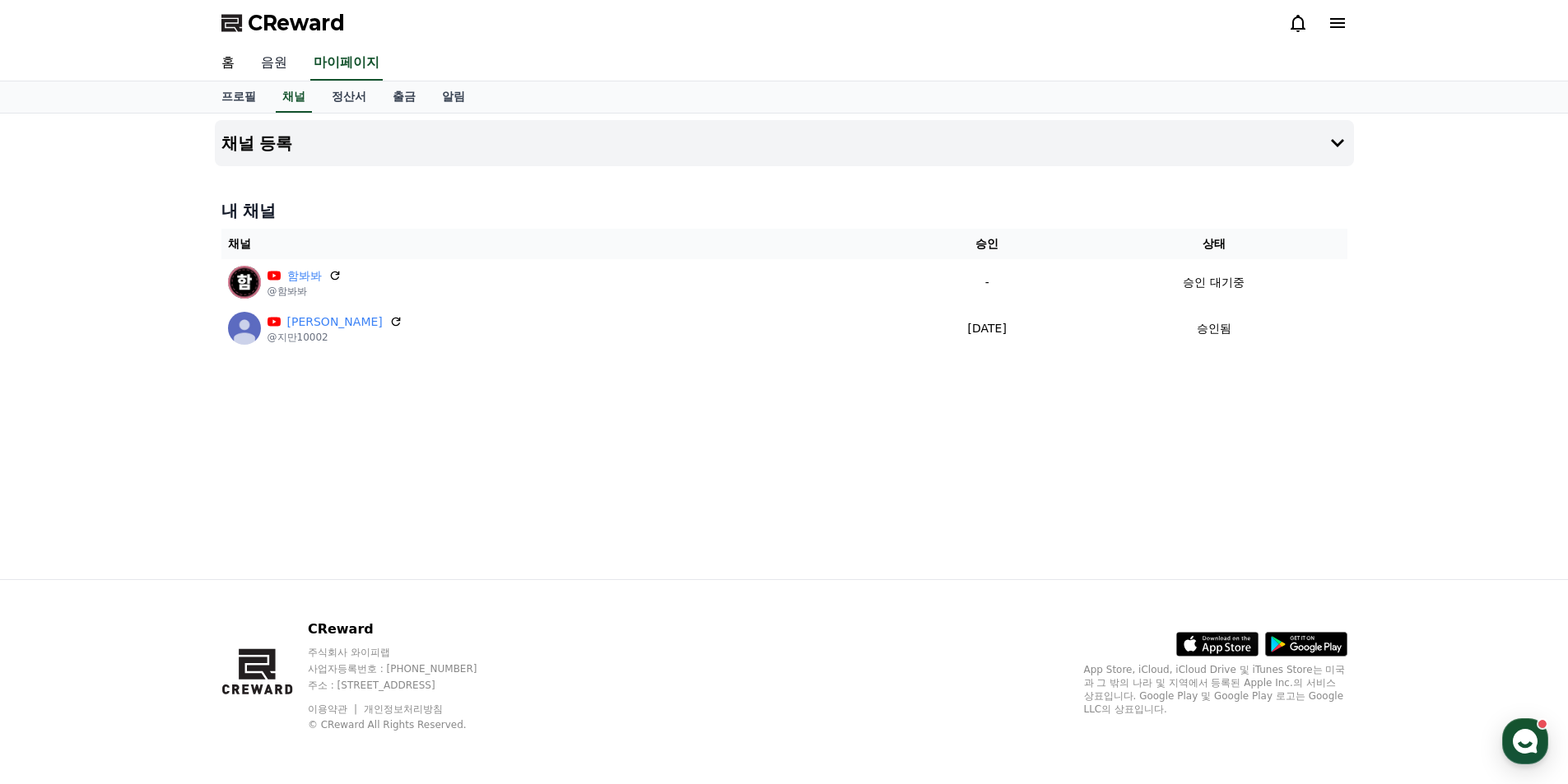
click at [275, 66] on link "음원" at bounding box center [274, 63] width 53 height 35
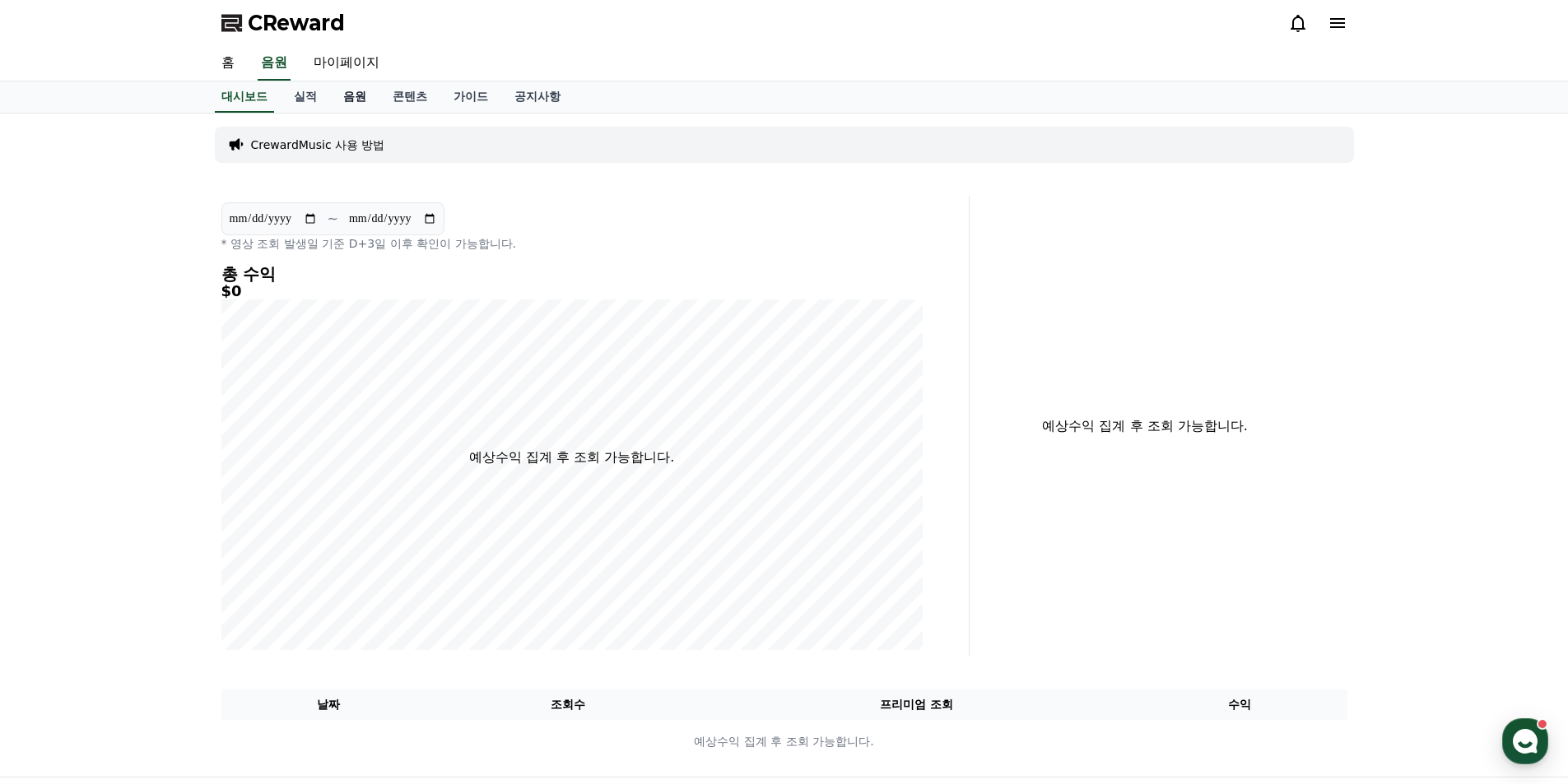
click at [354, 100] on link "음원" at bounding box center [355, 96] width 50 height 31
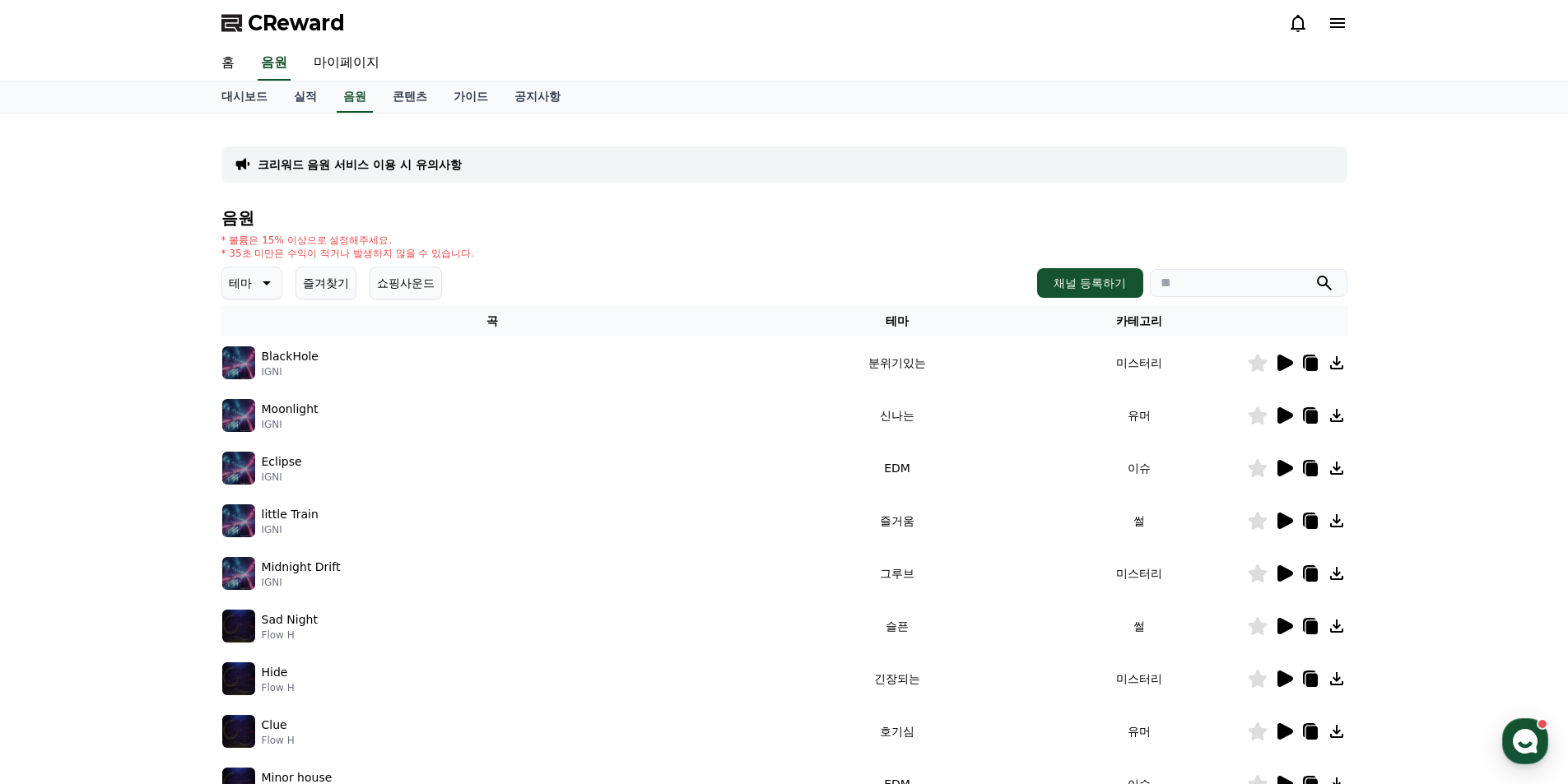
click at [1217, 284] on input "search" at bounding box center [1248, 283] width 197 height 28
type input "*"
click at [1315, 273] on button "submit" at bounding box center [1325, 283] width 19 height 19
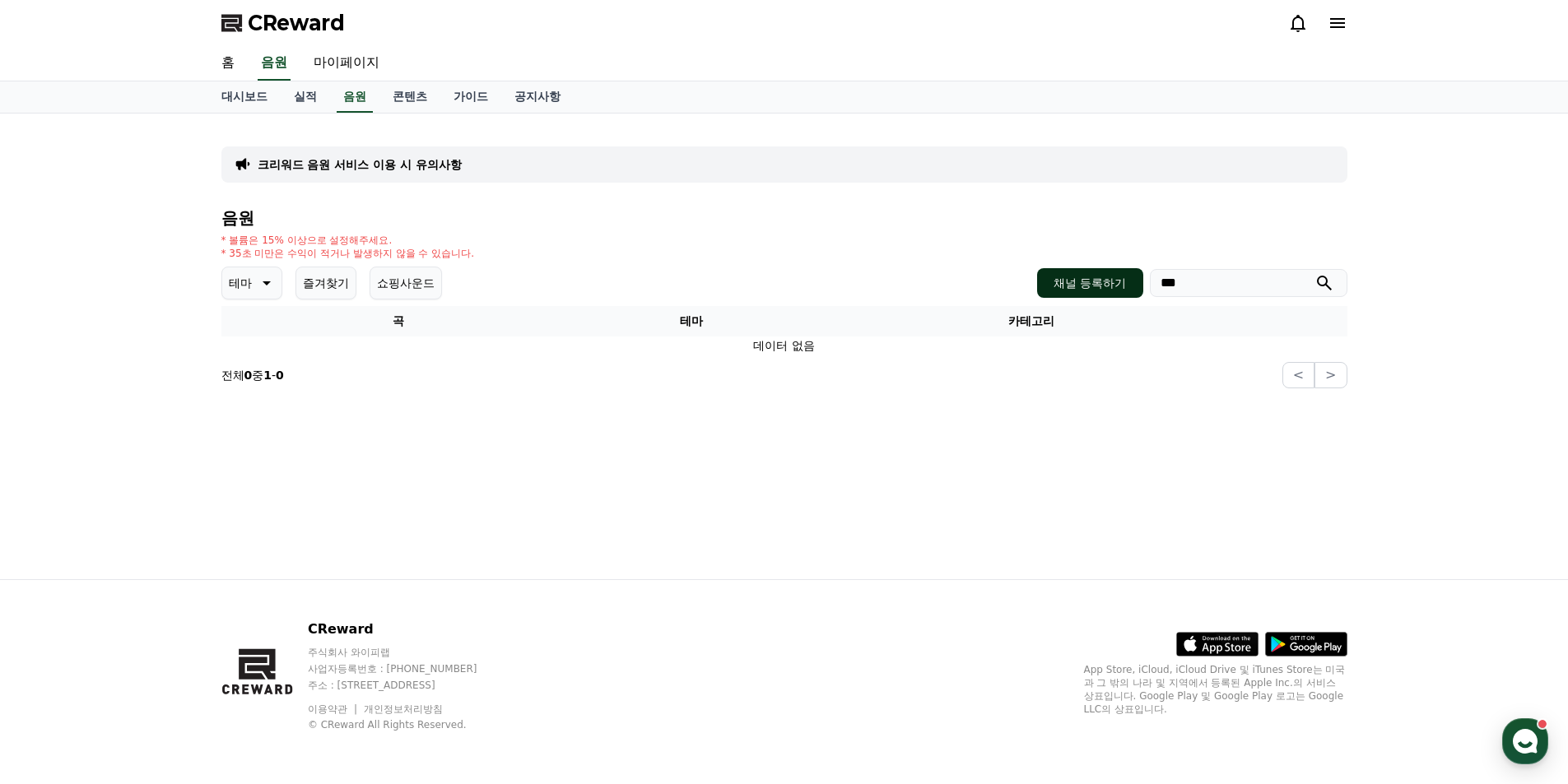
drag, startPoint x: 1201, startPoint y: 284, endPoint x: 1143, endPoint y: 287, distance: 58.1
click at [1142, 287] on div "채널 등록하기 ***" at bounding box center [1193, 282] width 310 height 29
type input "***"
click at [1315, 273] on button "submit" at bounding box center [1325, 283] width 19 height 19
click at [358, 100] on link "음원" at bounding box center [354, 96] width 36 height 31
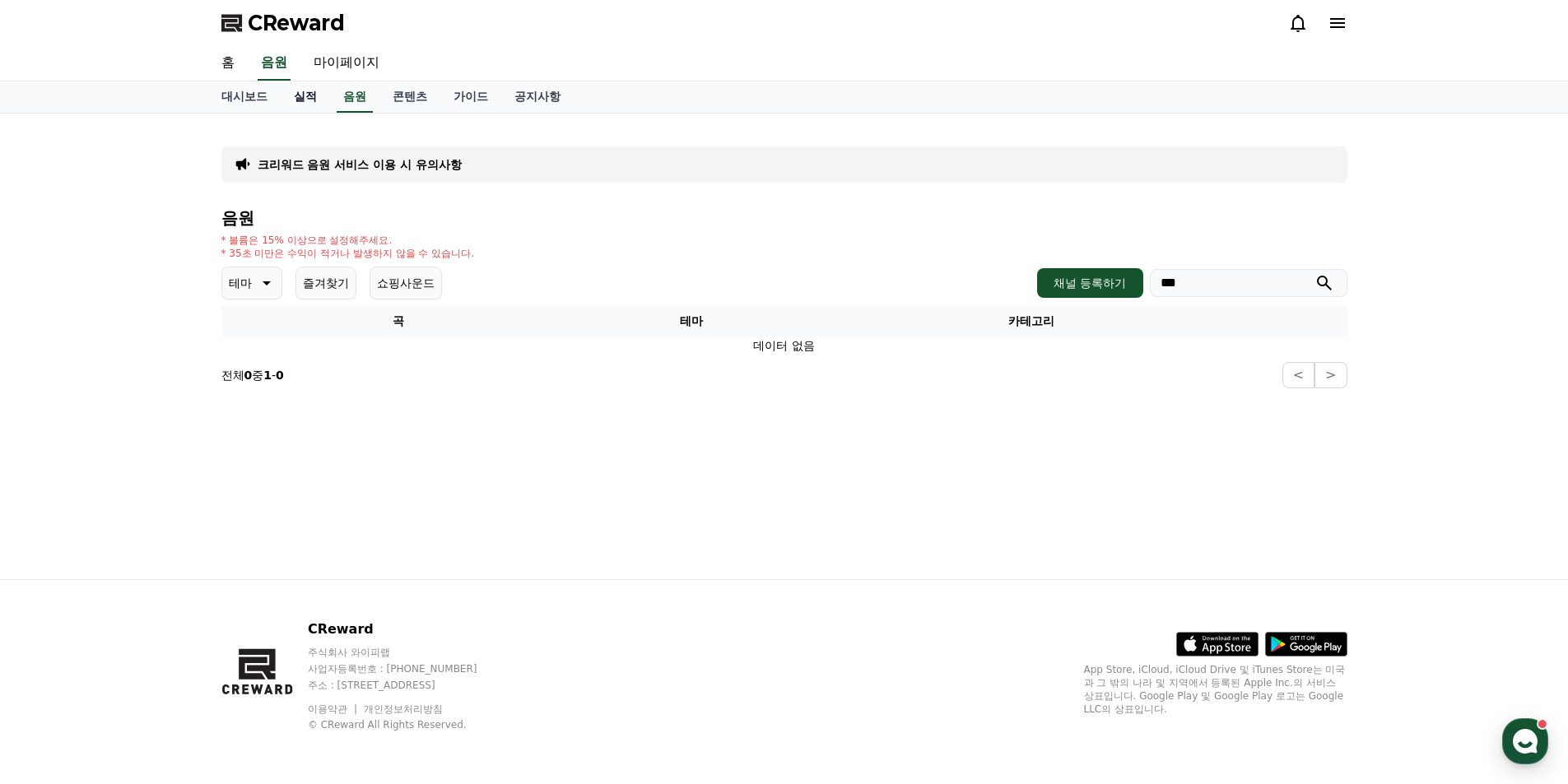
click at [305, 95] on link "실적" at bounding box center [305, 96] width 50 height 31
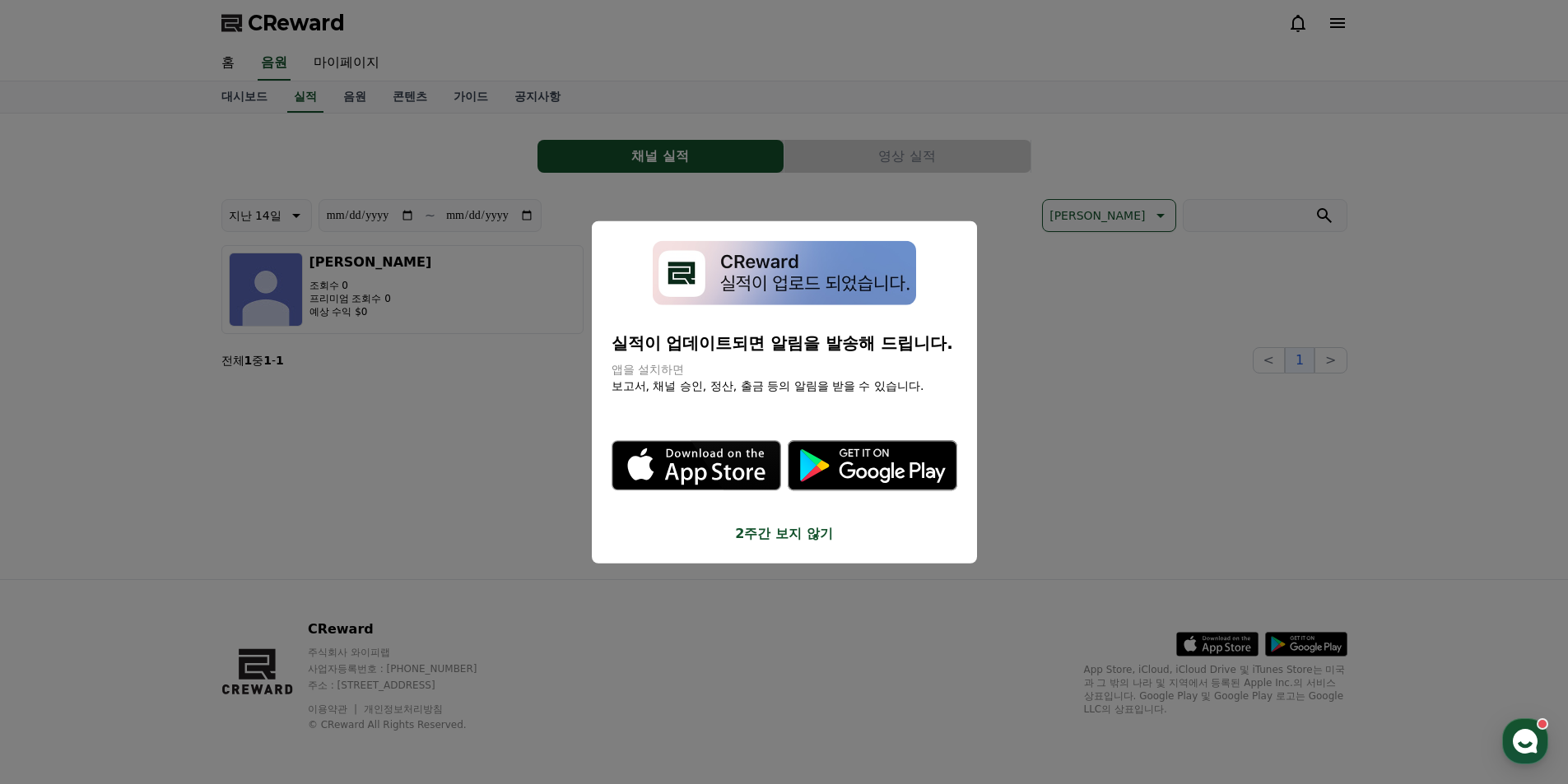
click at [372, 136] on button "close modal" at bounding box center [784, 392] width 1568 height 784
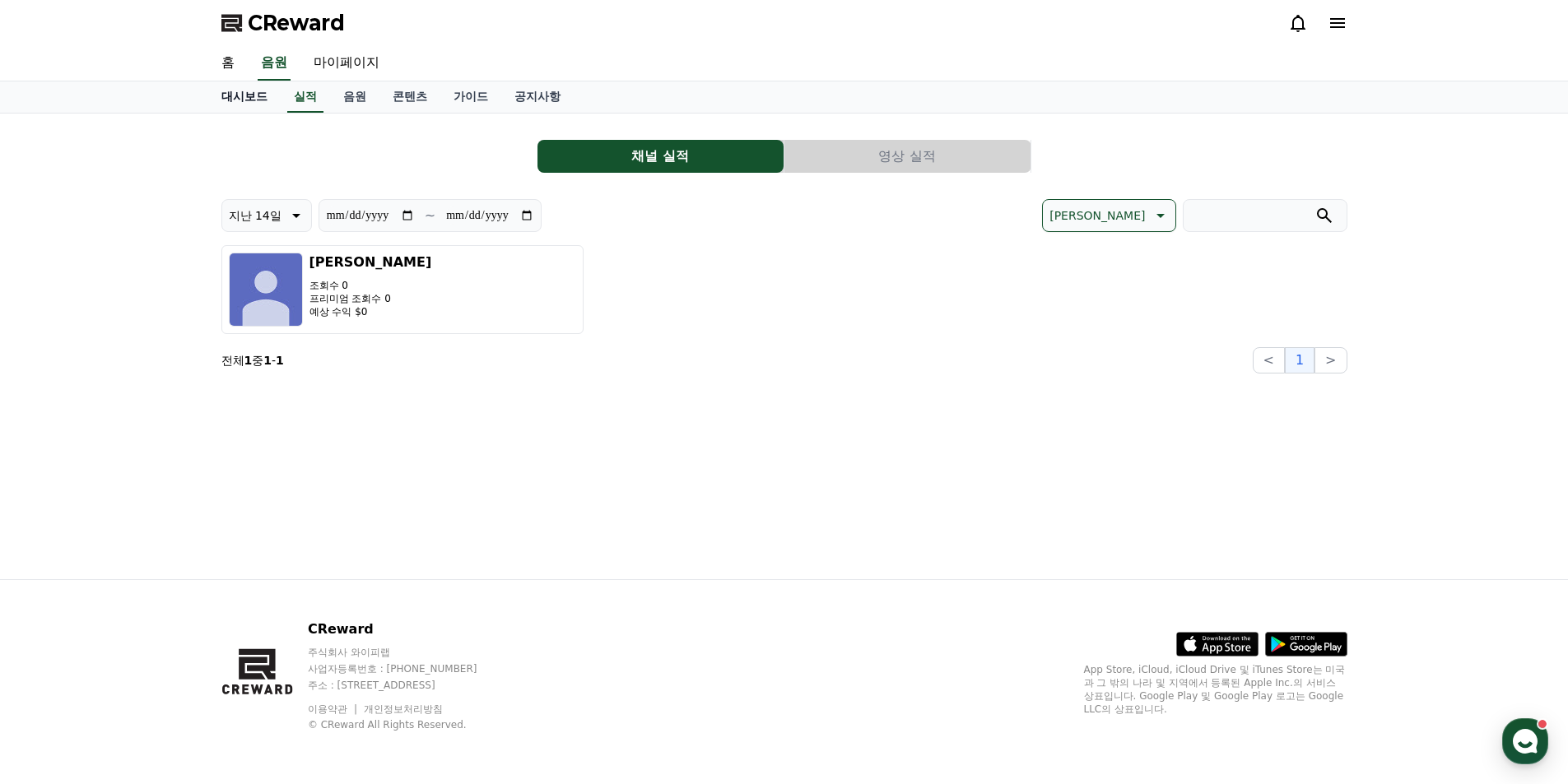
click at [252, 96] on link "대시보드" at bounding box center [244, 96] width 73 height 31
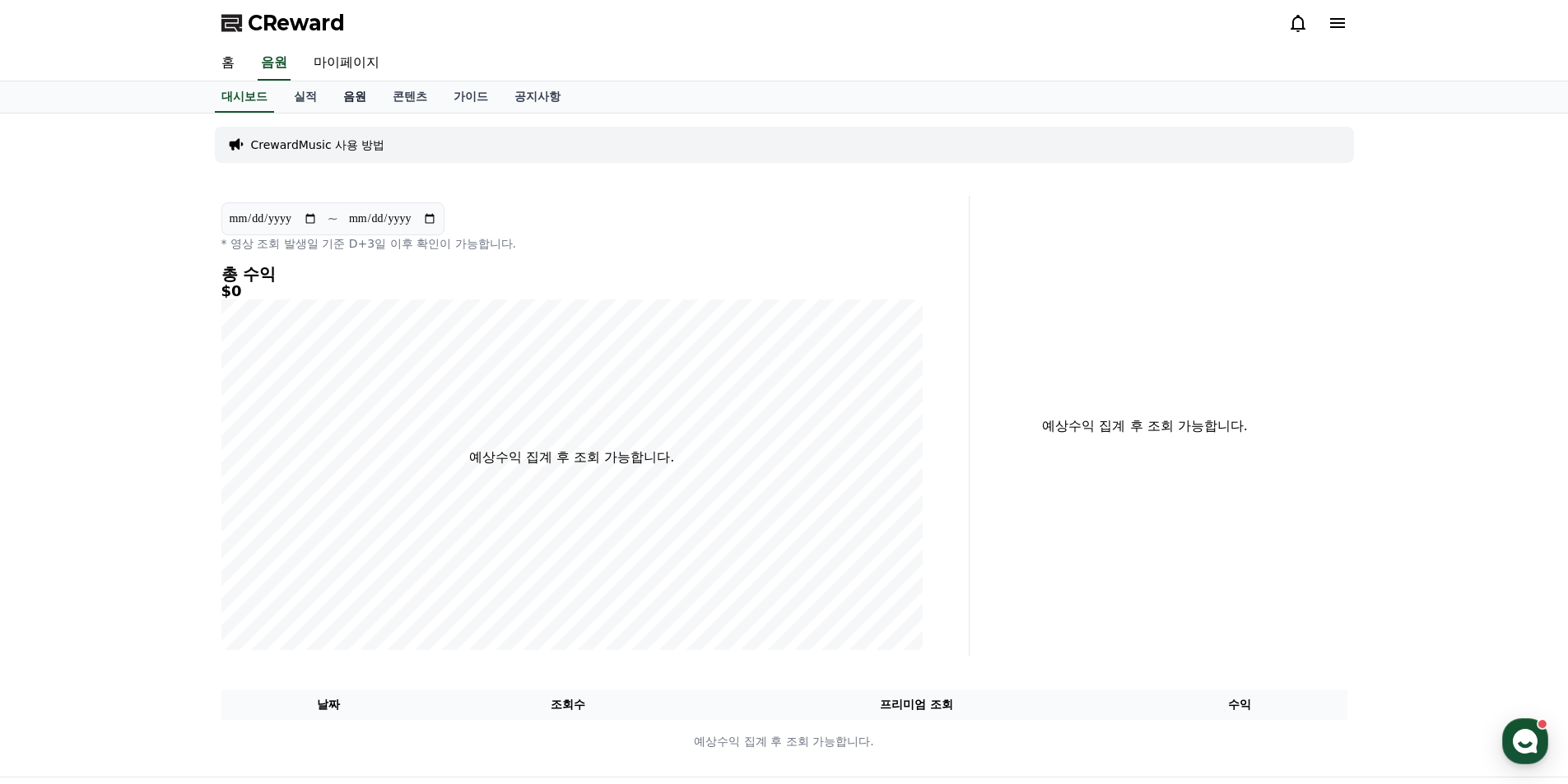
click at [353, 100] on link "음원" at bounding box center [355, 96] width 50 height 31
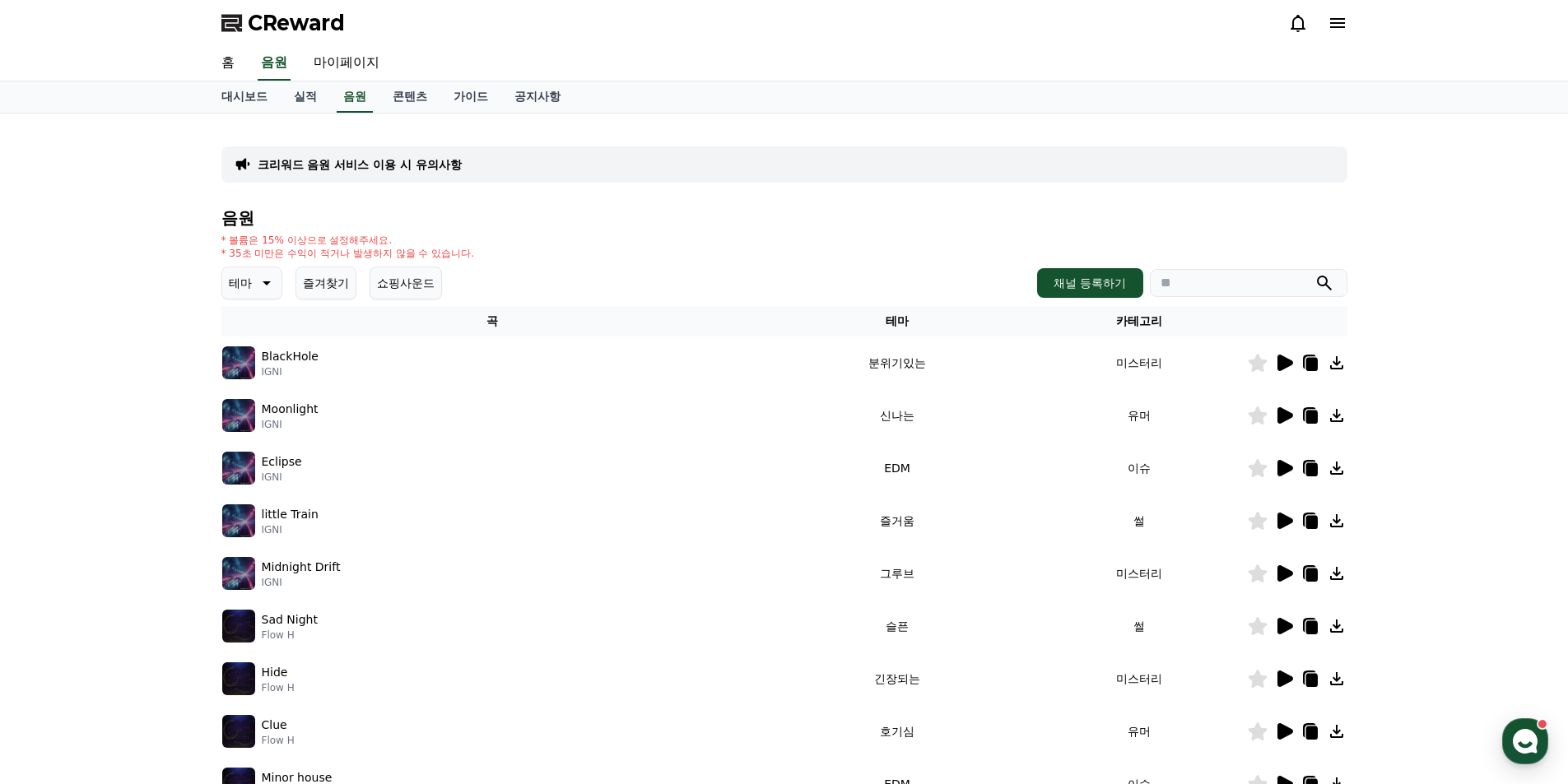
scroll to position [330, 0]
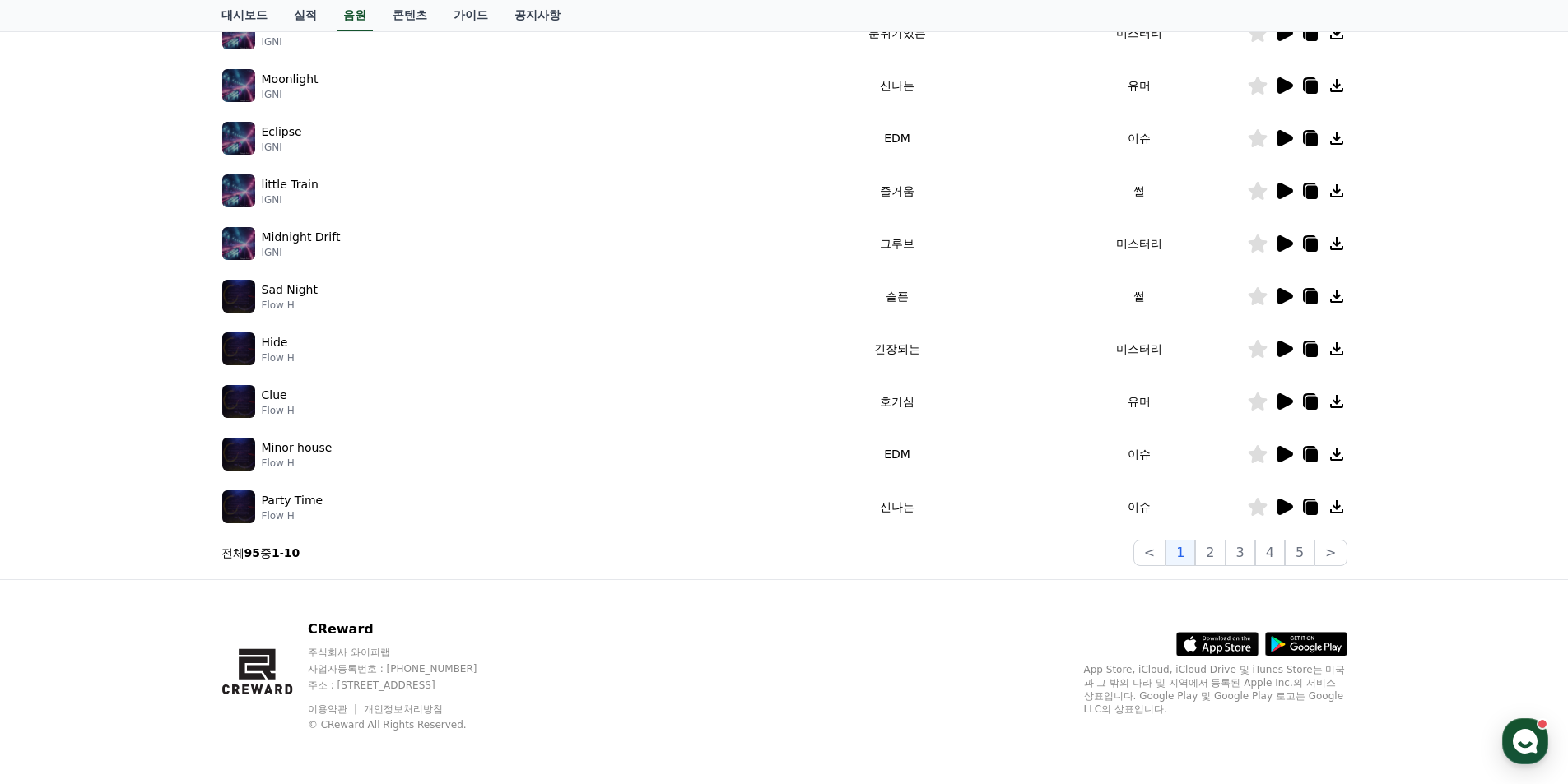
click at [1284, 457] on icon at bounding box center [1286, 454] width 16 height 17
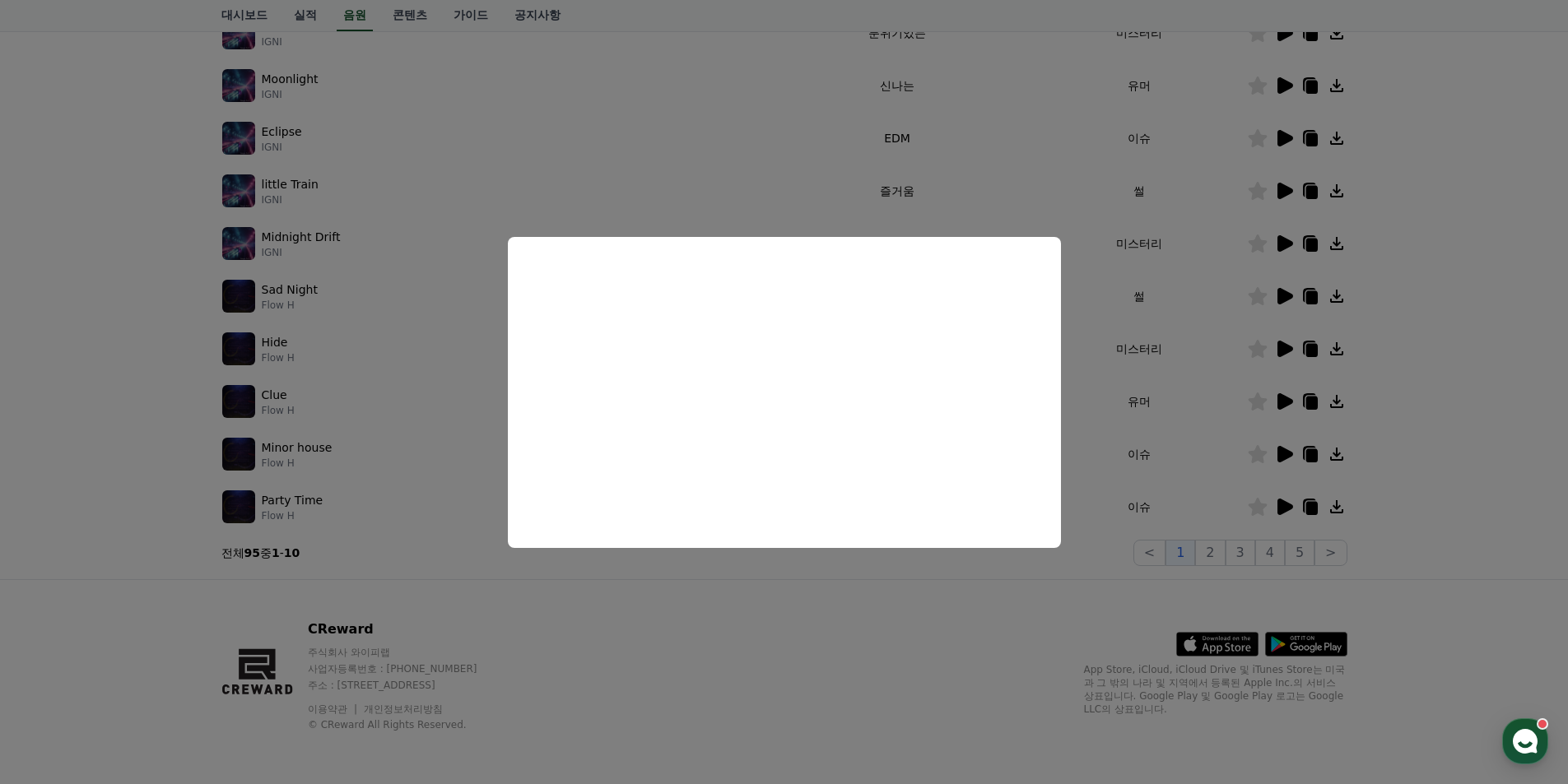
click at [1187, 485] on button "close modal" at bounding box center [784, 392] width 1568 height 784
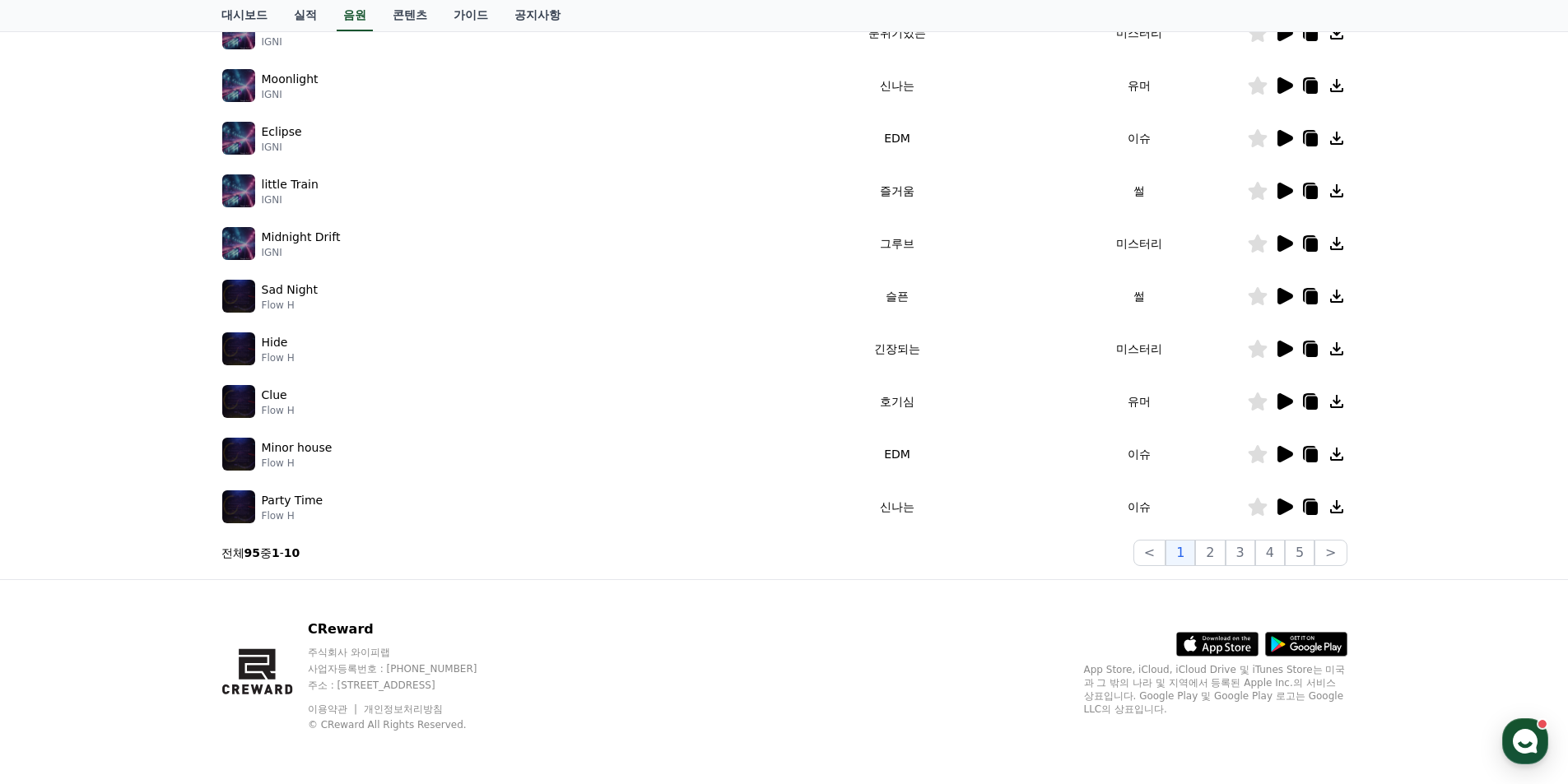
click at [1279, 511] on icon at bounding box center [1286, 506] width 16 height 17
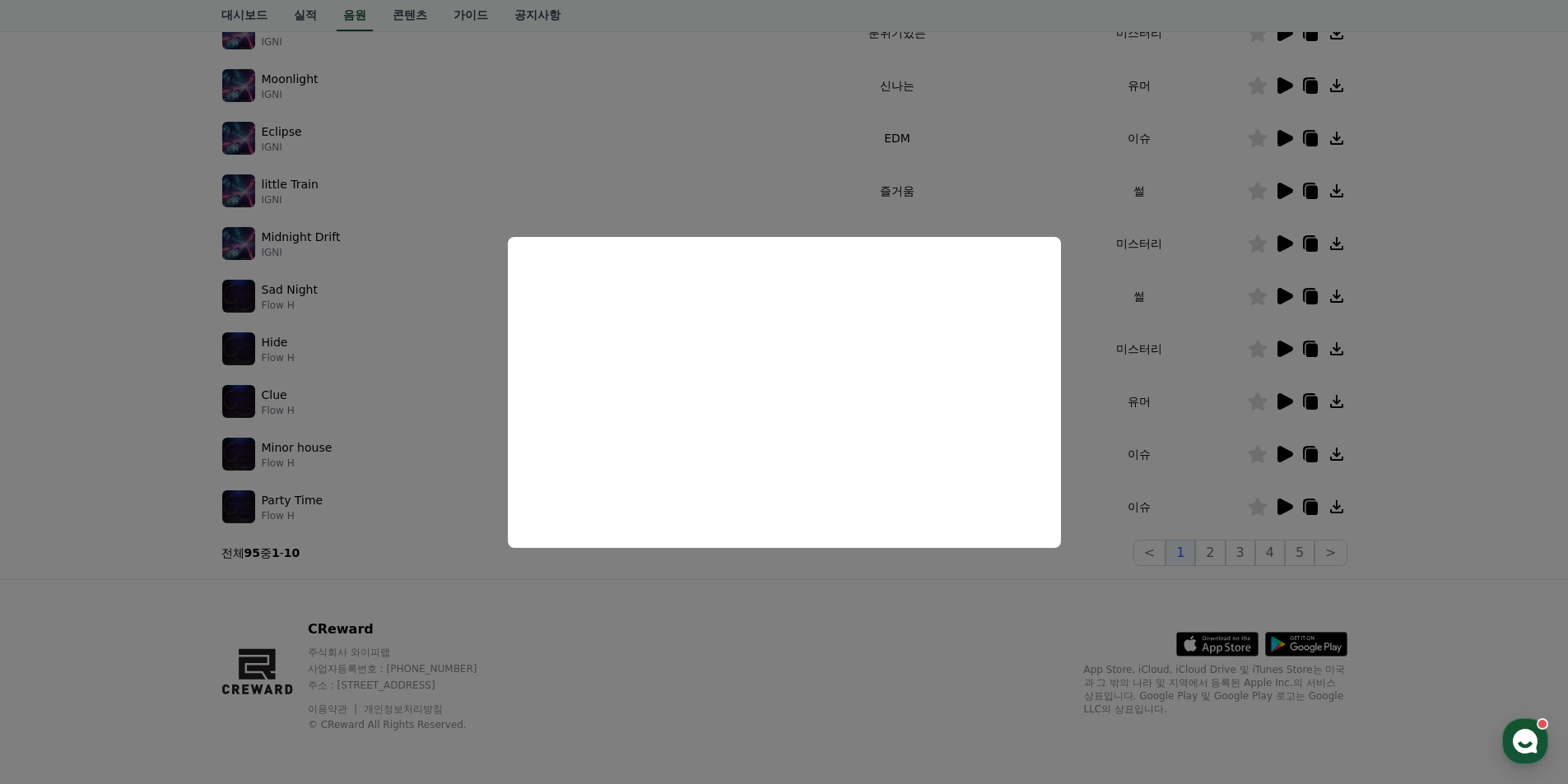
click at [887, 669] on button "close modal" at bounding box center [784, 392] width 1568 height 784
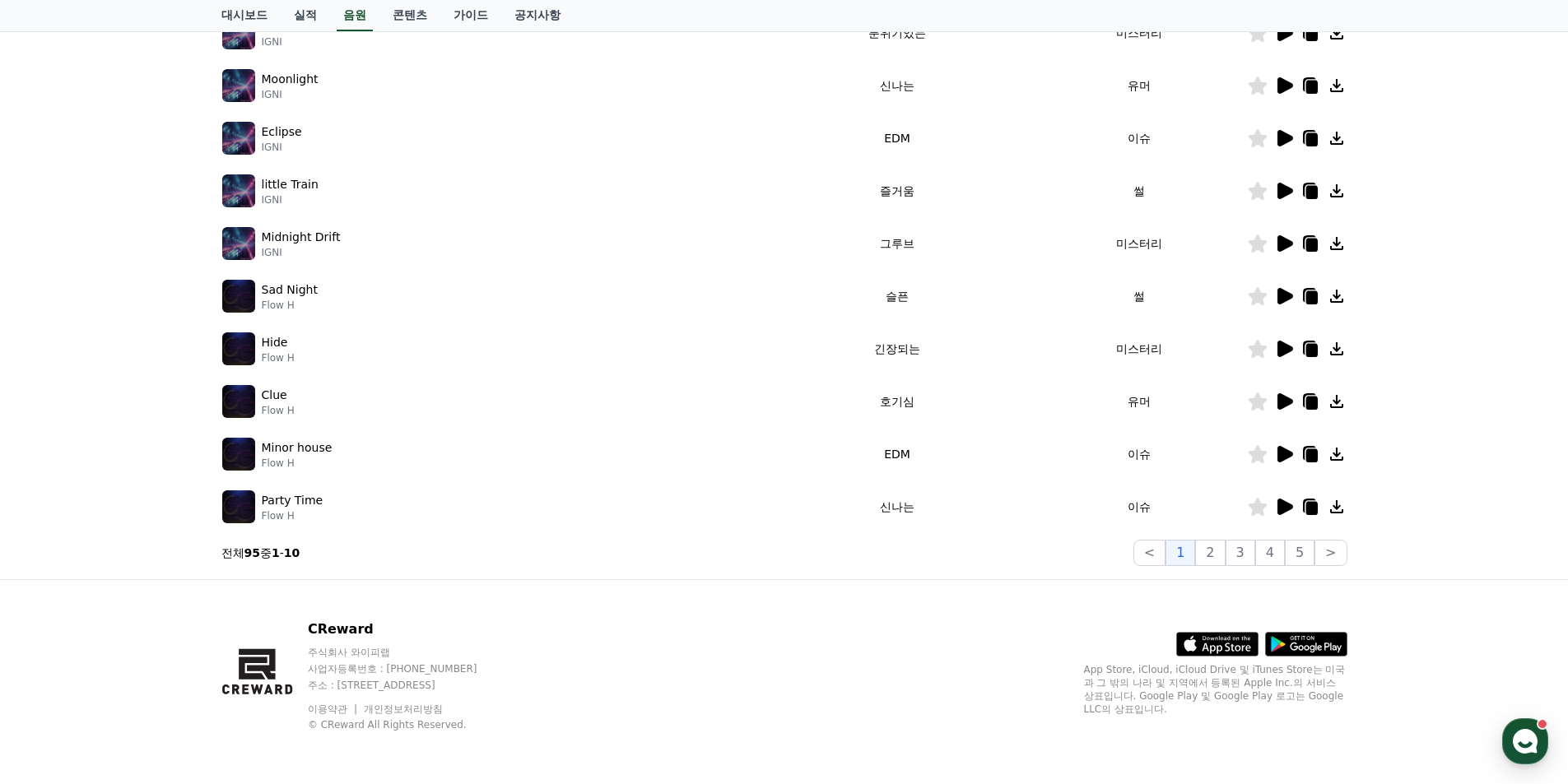
click at [1282, 394] on icon at bounding box center [1286, 401] width 16 height 17
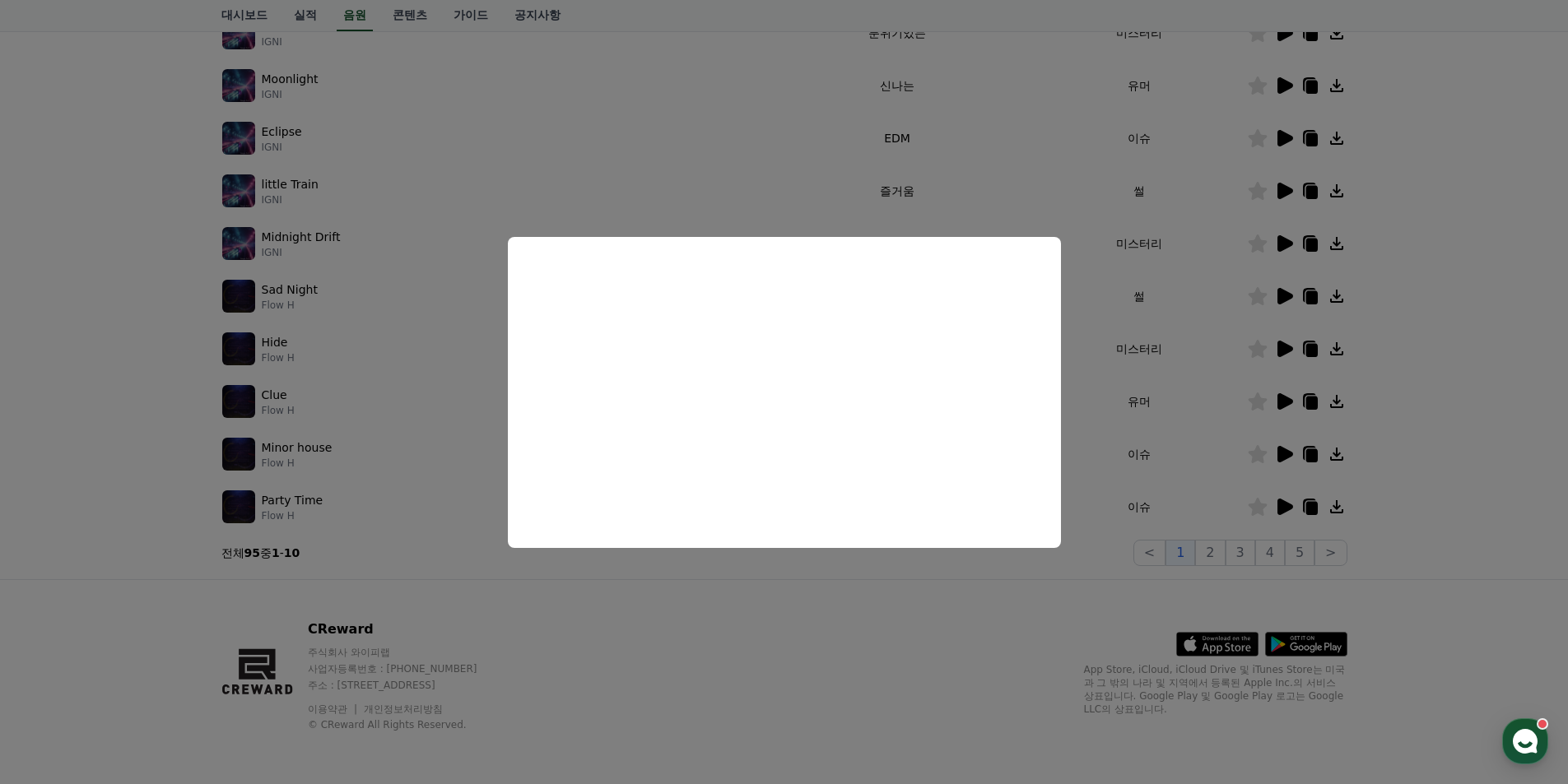
scroll to position [248, 0]
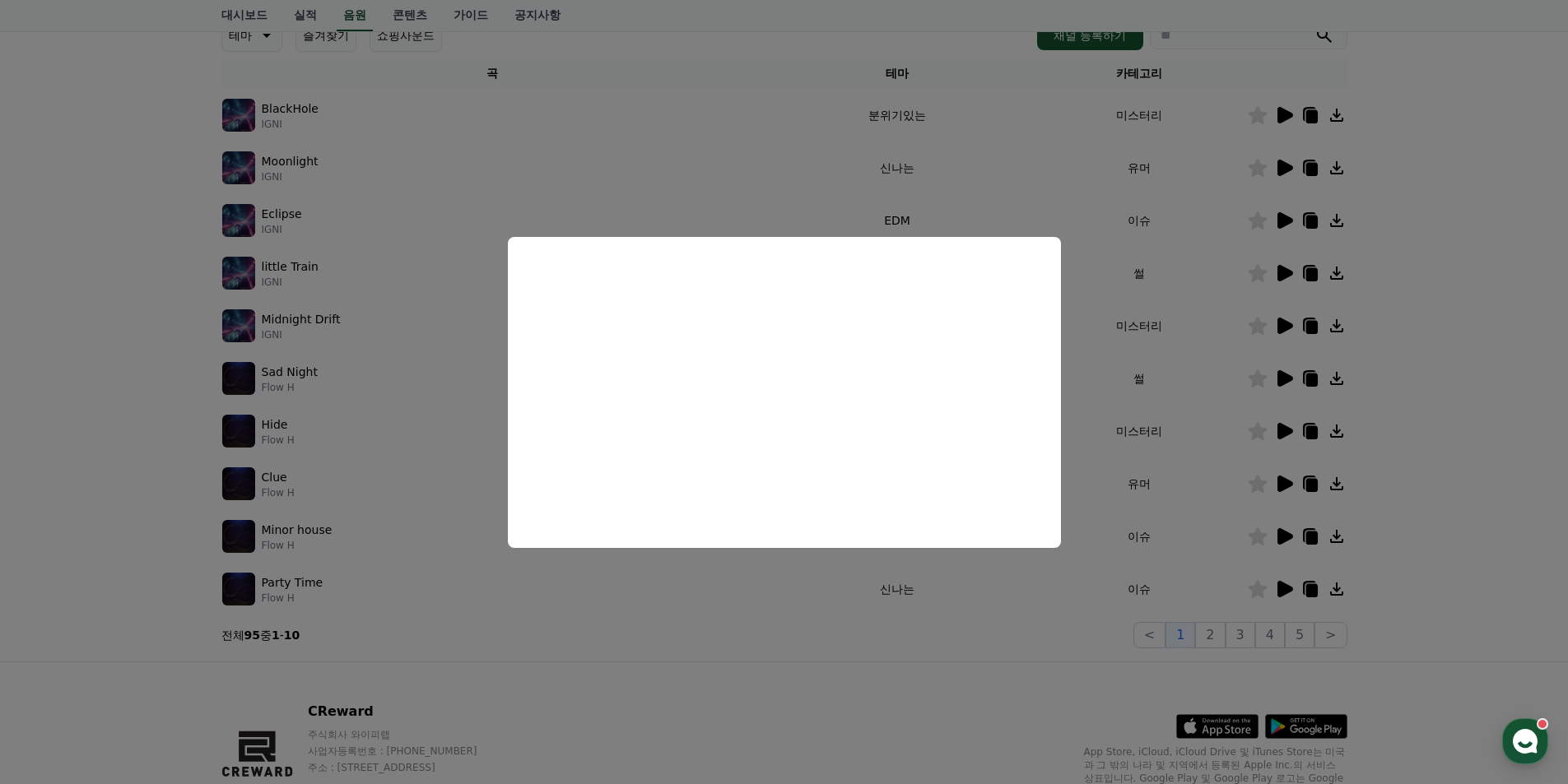
click at [1434, 476] on button "close modal" at bounding box center [784, 392] width 1568 height 784
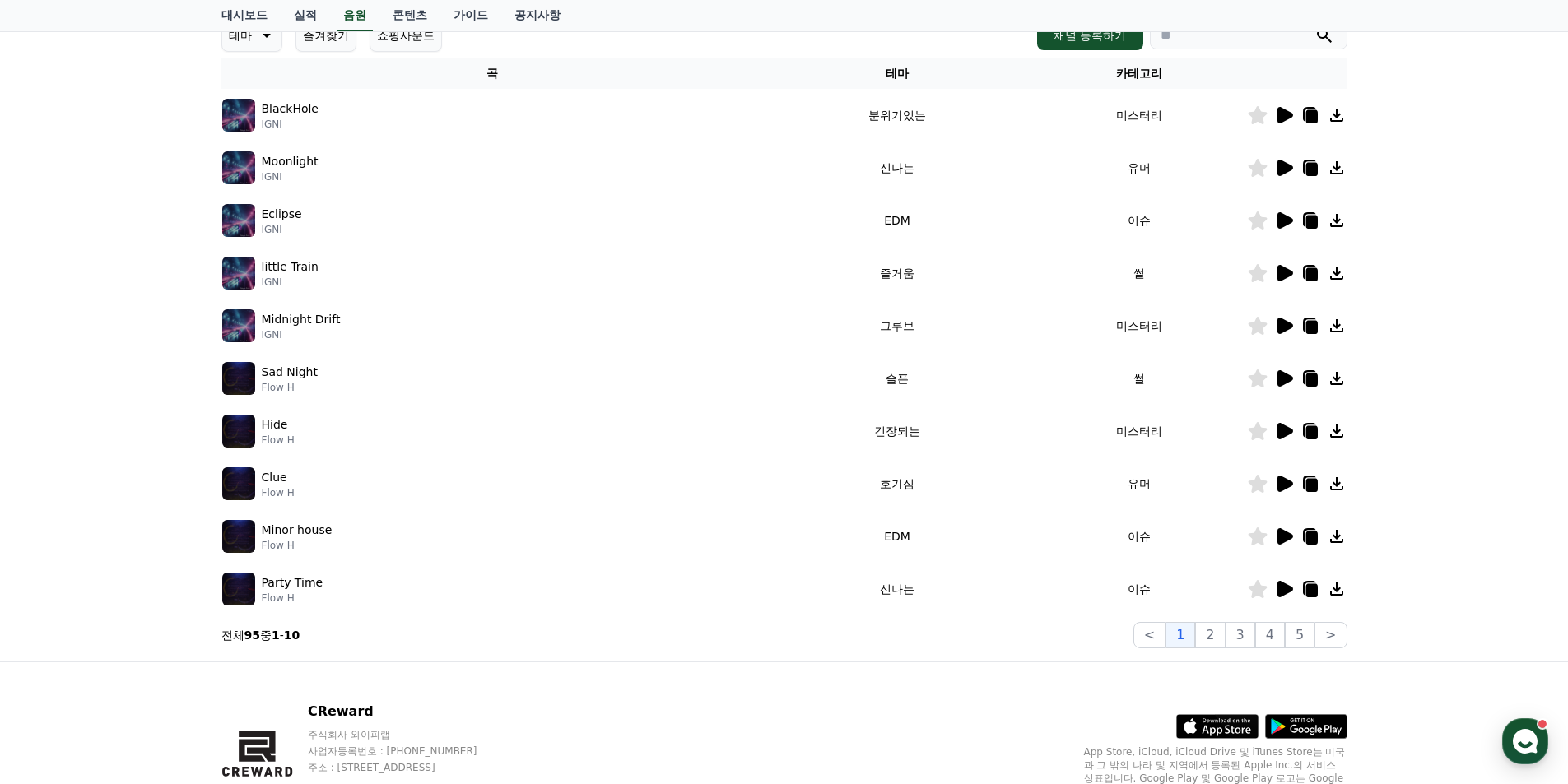
click at [1280, 436] on icon at bounding box center [1286, 431] width 16 height 17
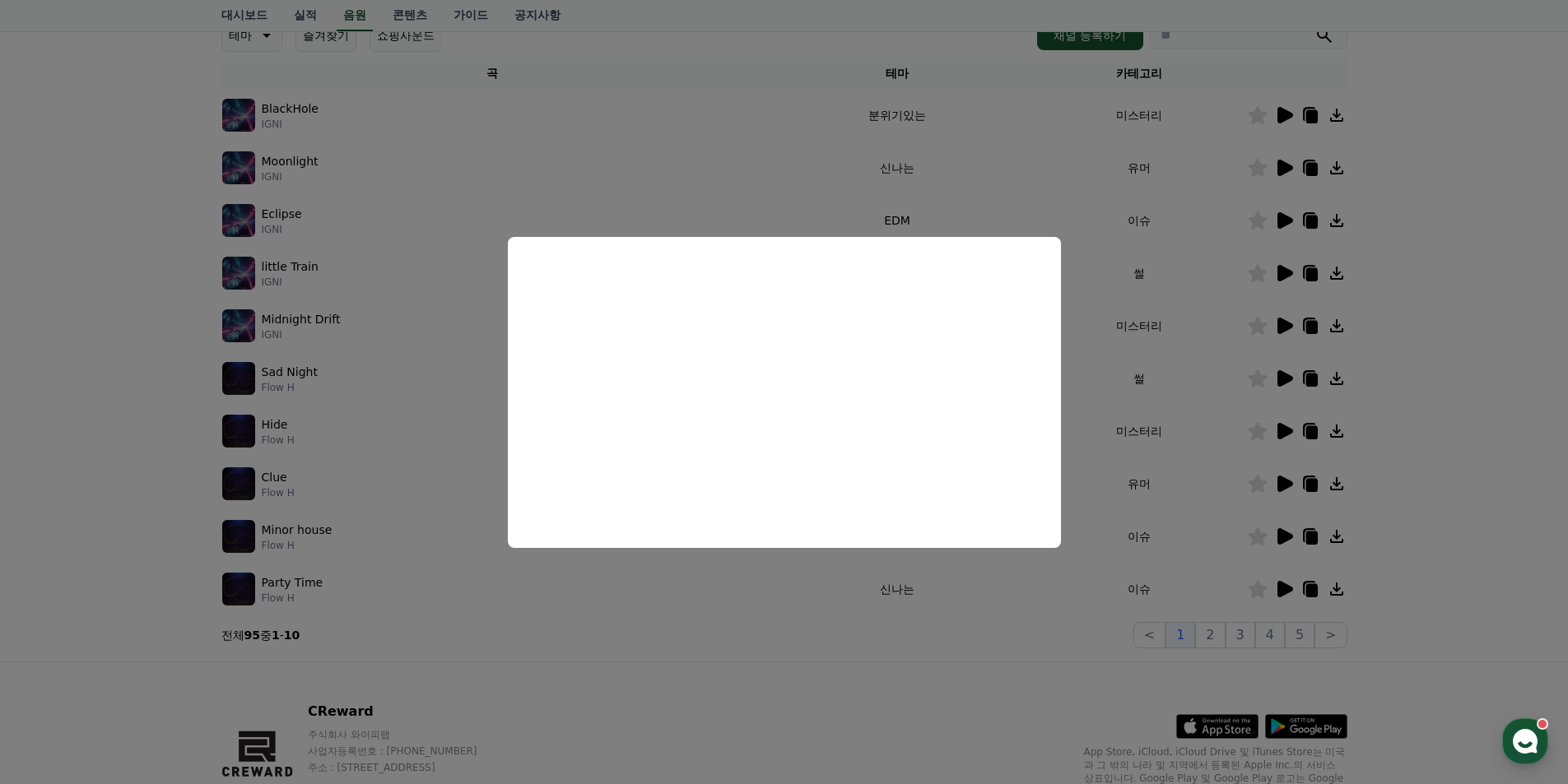
click at [1443, 463] on button "close modal" at bounding box center [784, 392] width 1568 height 784
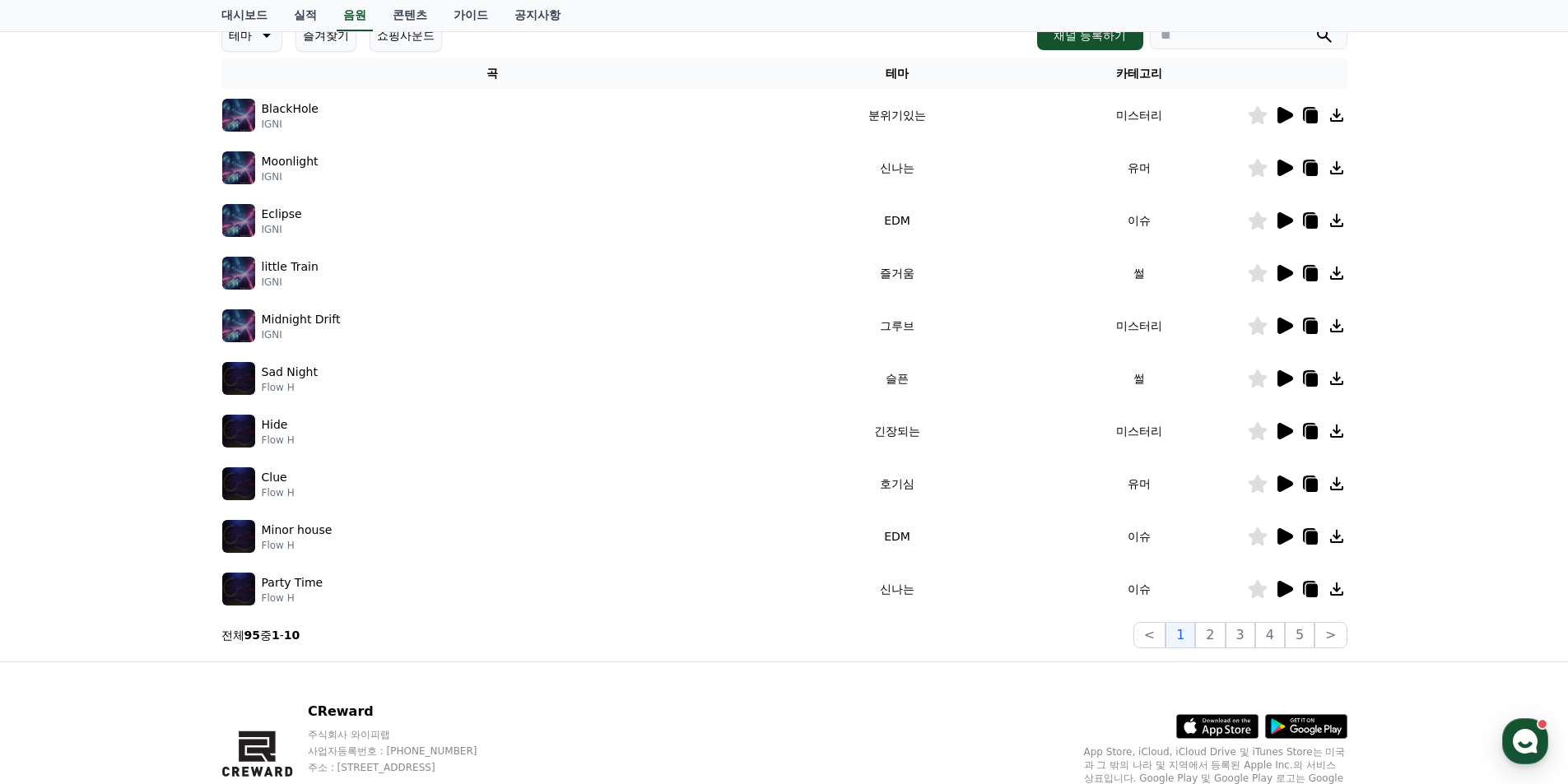
click at [1275, 377] on icon at bounding box center [1284, 379] width 19 height 19
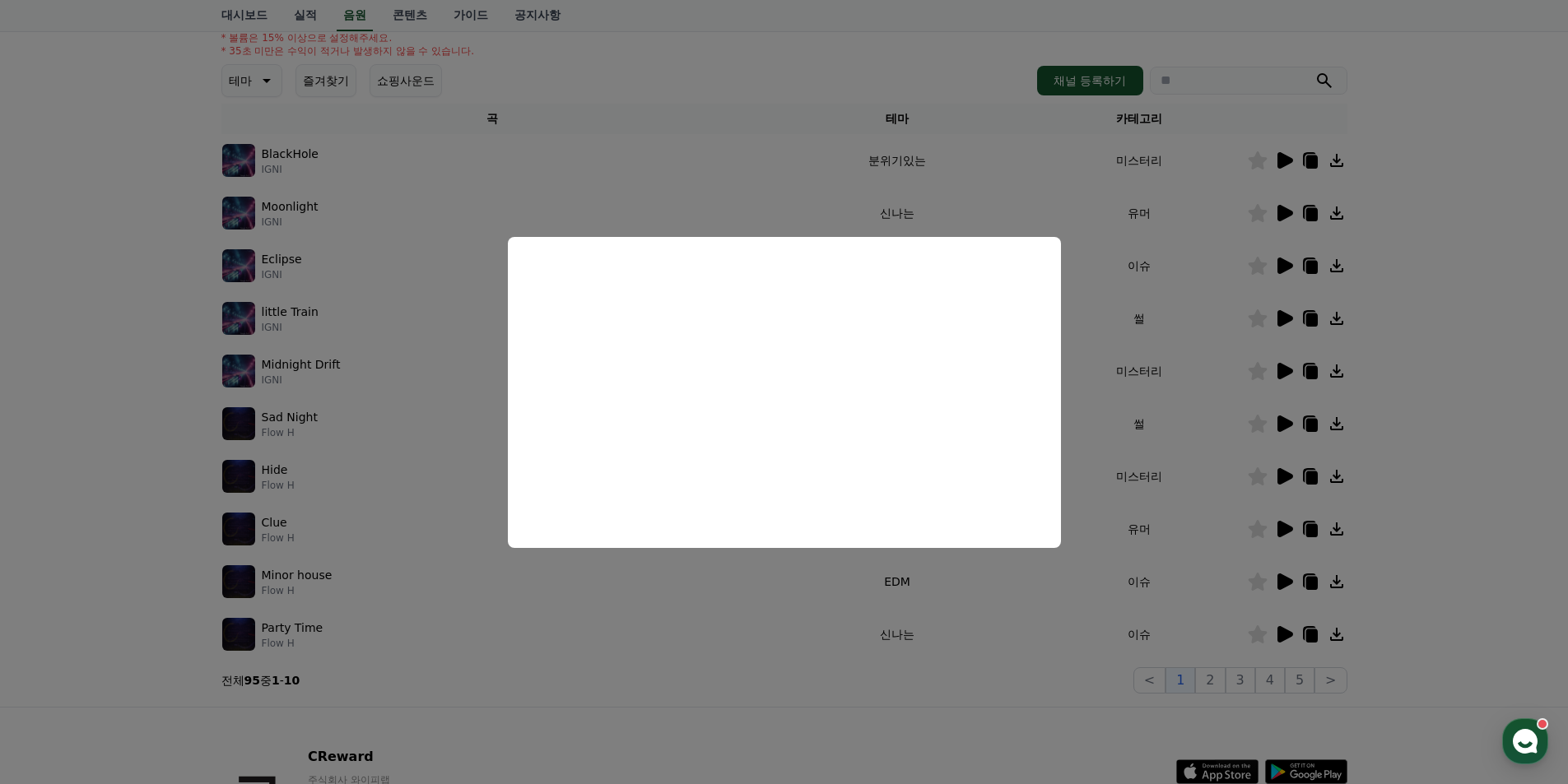
scroll to position [165, 0]
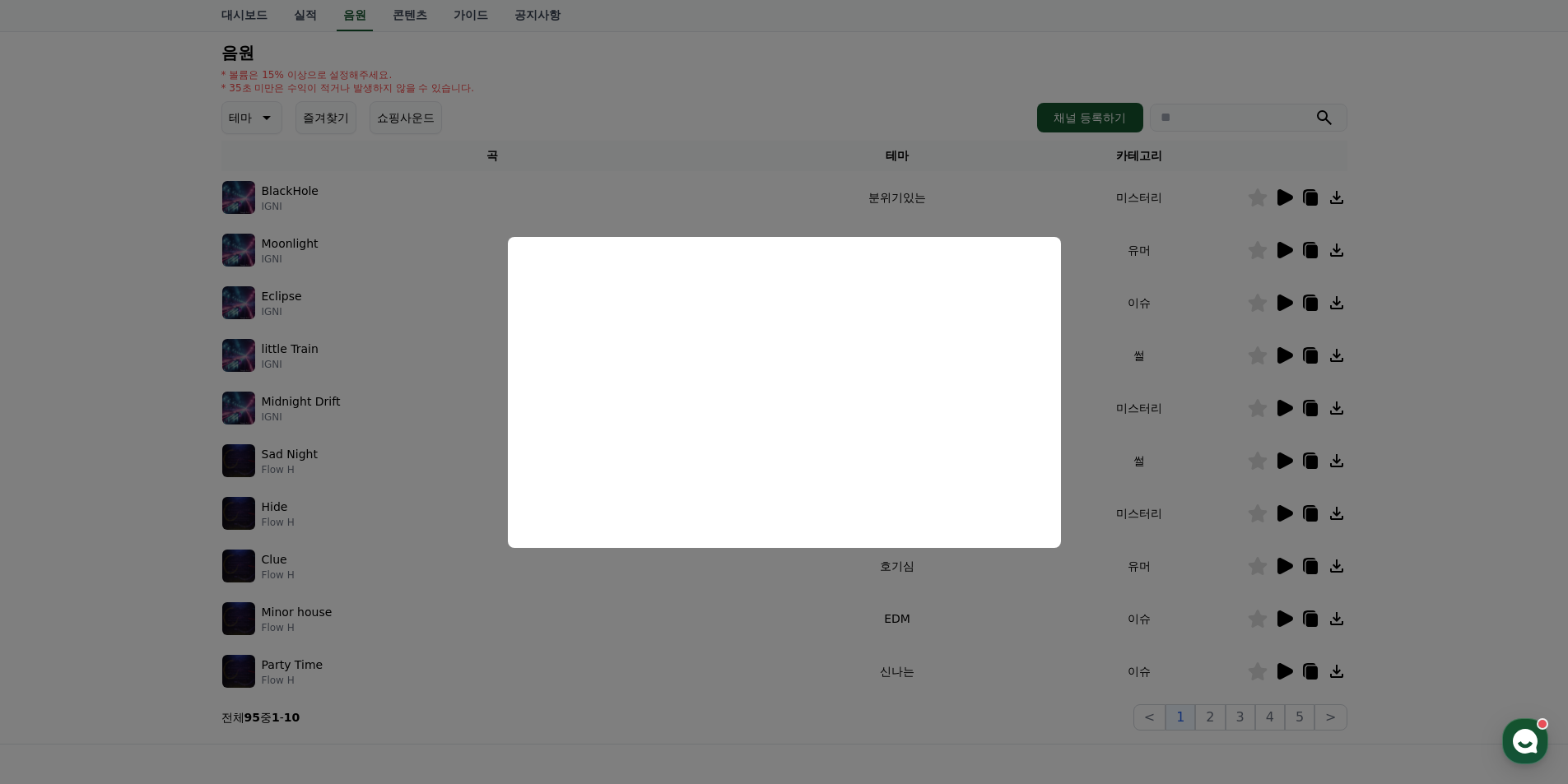
click at [1415, 480] on button "close modal" at bounding box center [784, 392] width 1568 height 784
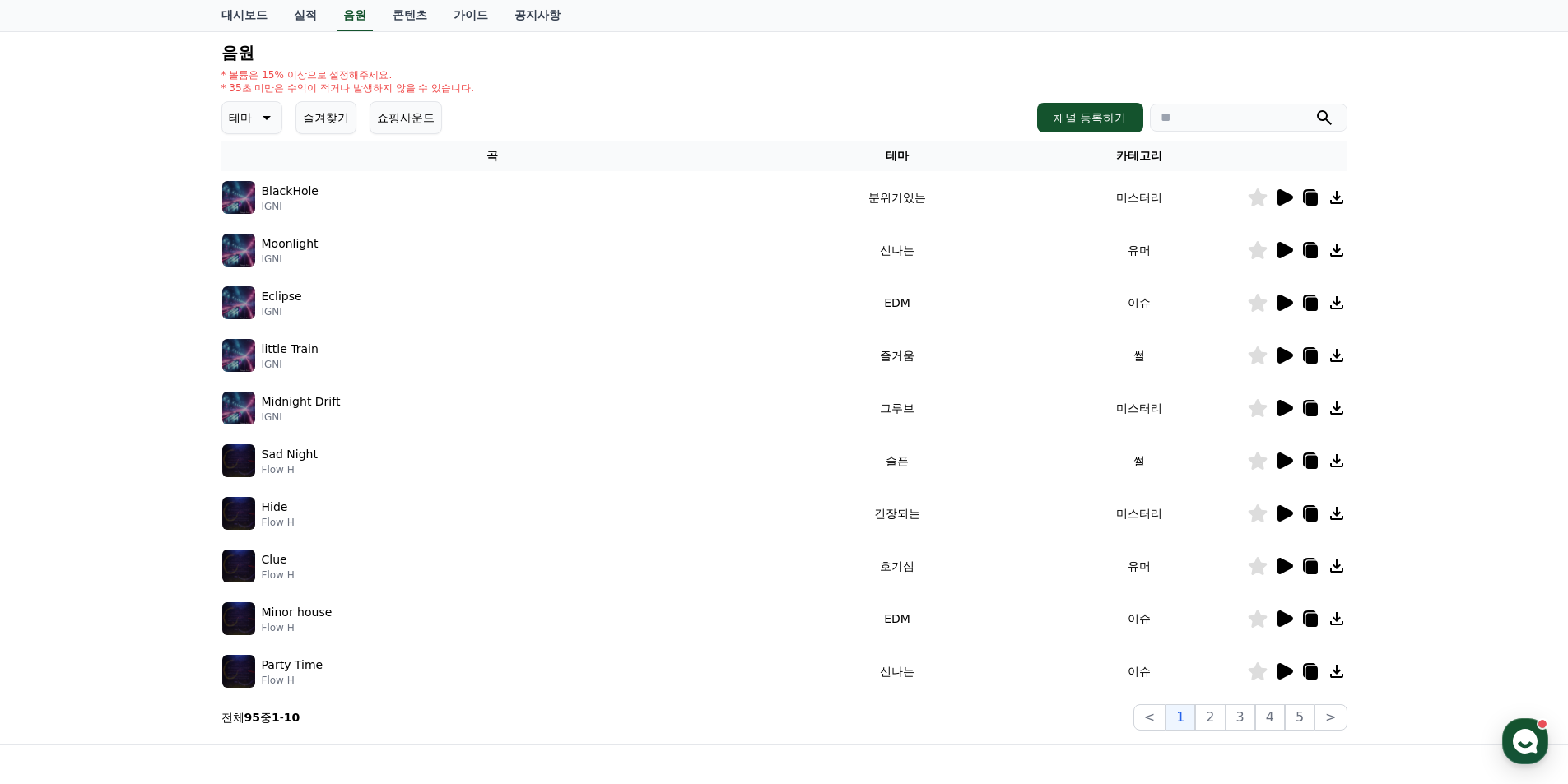
click at [1284, 416] on icon at bounding box center [1284, 408] width 19 height 19
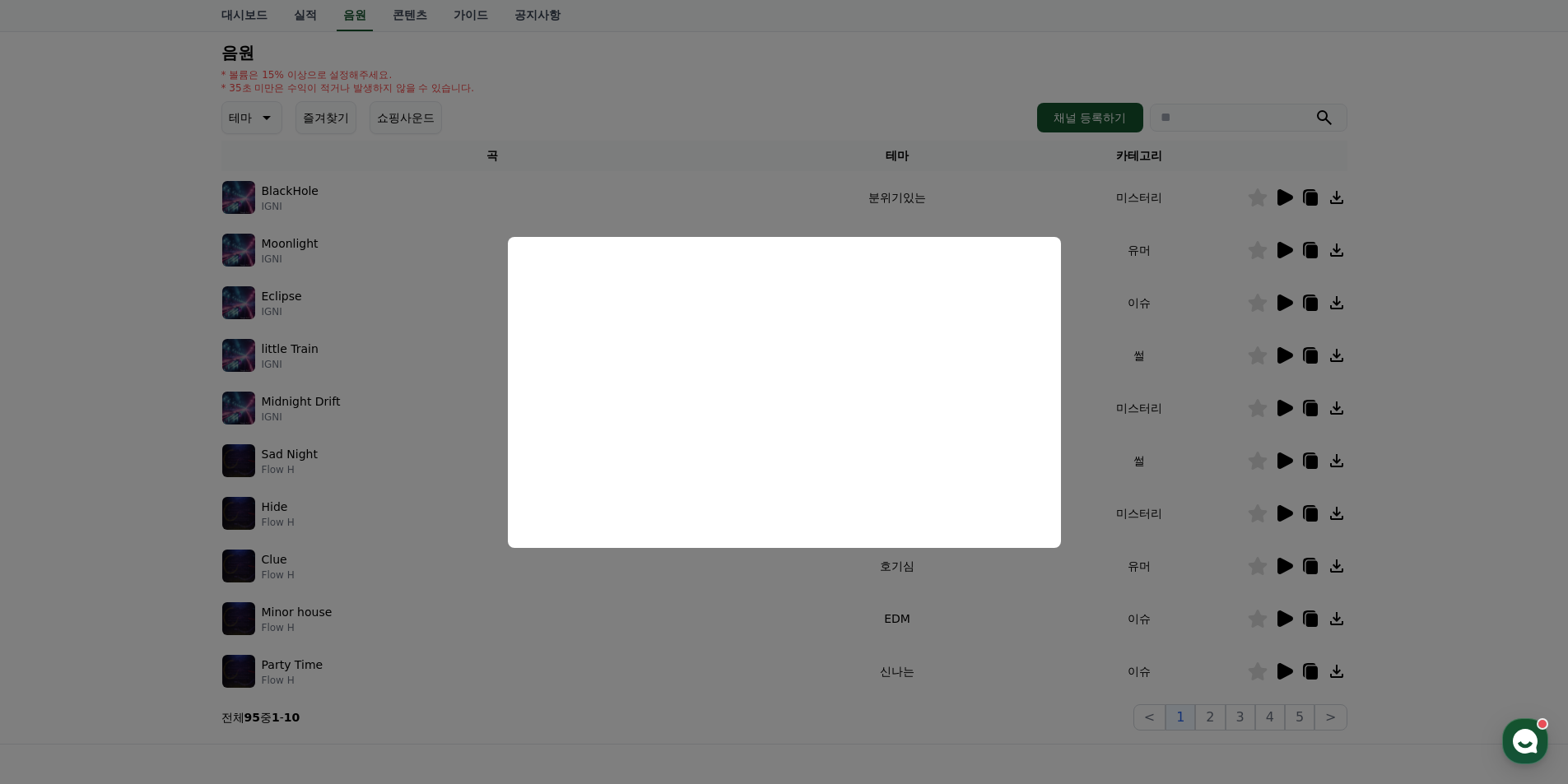
click at [1397, 443] on button "close modal" at bounding box center [784, 392] width 1568 height 784
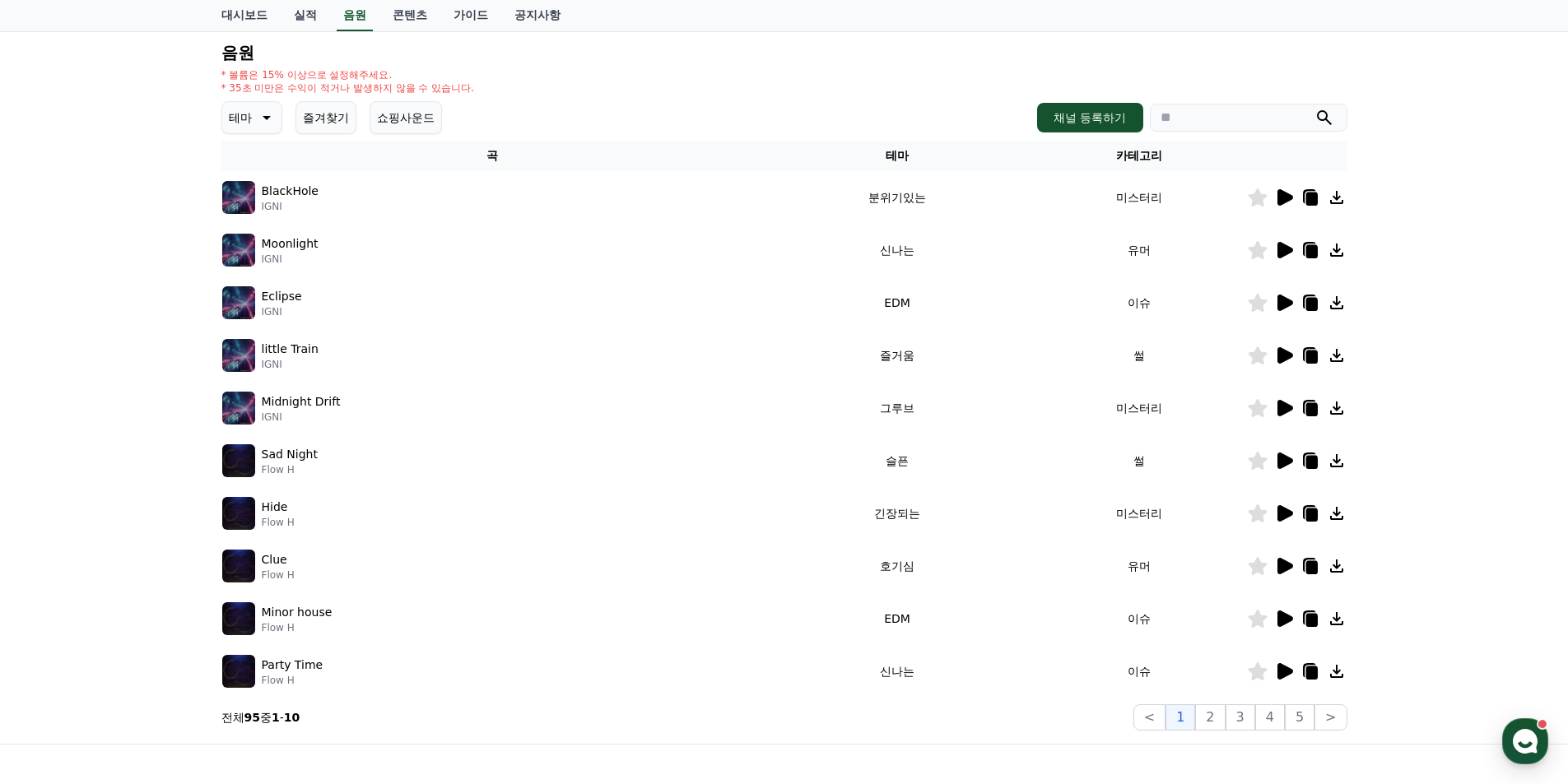
click at [1282, 347] on icon at bounding box center [1284, 356] width 19 height 19
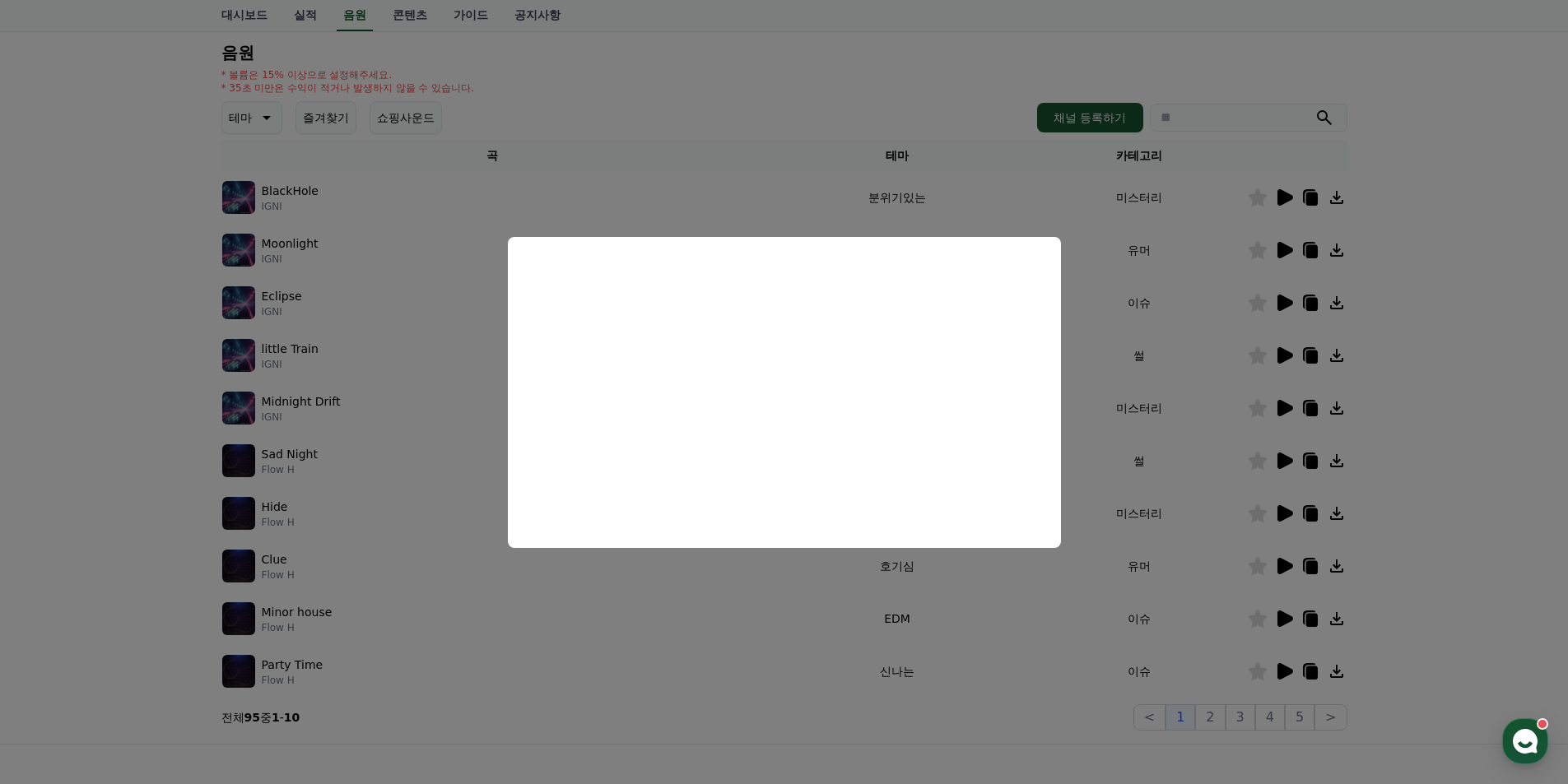
click at [1413, 381] on button "close modal" at bounding box center [784, 392] width 1568 height 784
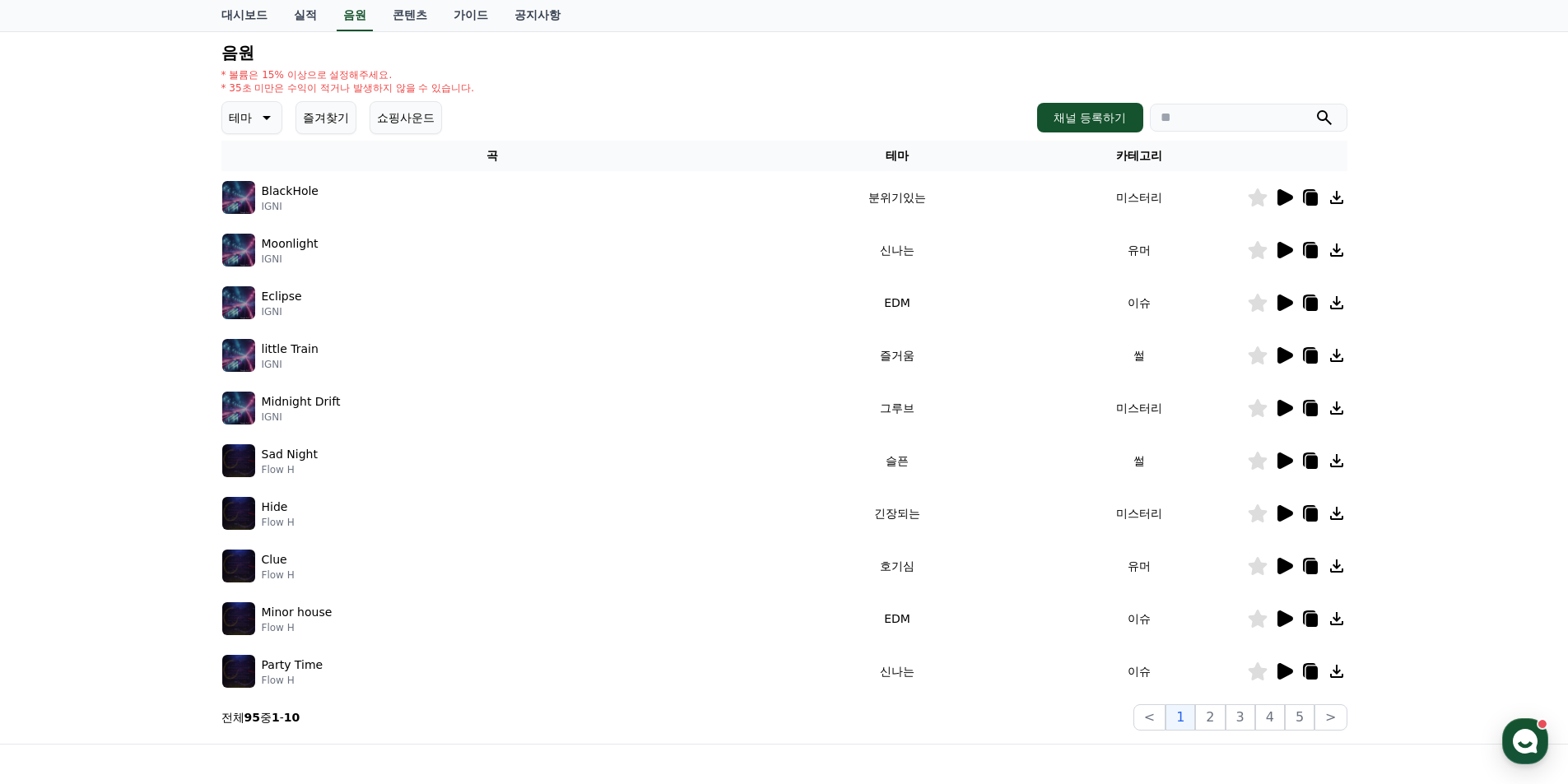
click at [255, 113] on icon at bounding box center [265, 118] width 19 height 19
click at [1240, 123] on input "search" at bounding box center [1248, 118] width 197 height 28
click at [1315, 108] on button "submit" at bounding box center [1325, 118] width 19 height 19
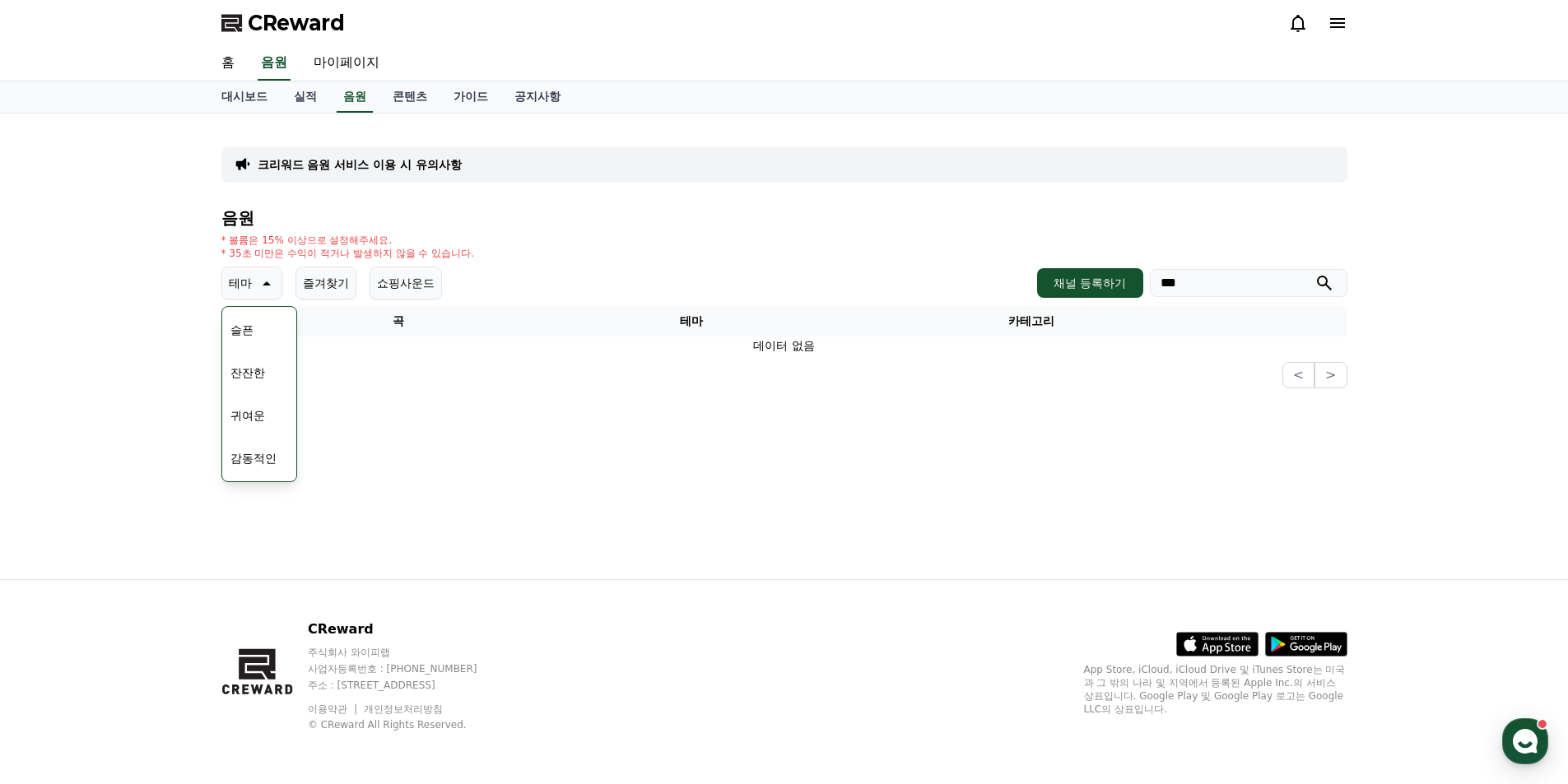
click at [1242, 277] on input "***" at bounding box center [1248, 283] width 197 height 28
type input "*"
click at [1315, 273] on button "submit" at bounding box center [1325, 283] width 19 height 19
click at [498, 334] on th "곡" at bounding box center [398, 321] width 355 height 30
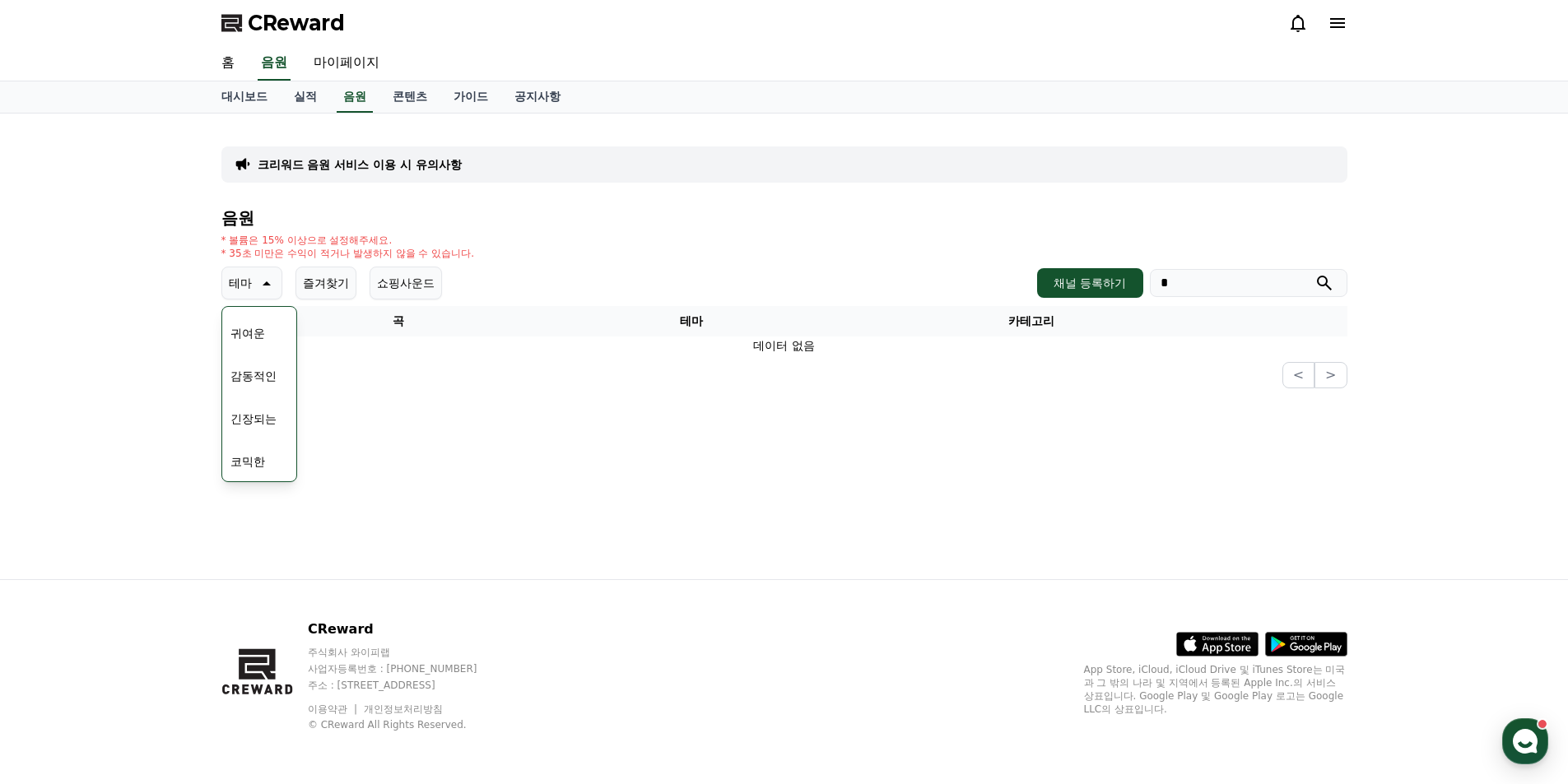
click at [473, 422] on div "크리워드 음원 서비스 이용 시 유의사항 음원 * 볼륨은 15% 이상으로 설정해주세요. * 35초 미만은 수익이 적거나 발생하지 않을 수 있습니…" at bounding box center [784, 346] width 1153 height 465
drag, startPoint x: 72, startPoint y: 205, endPoint x: 37, endPoint y: 178, distance: 44.2
click at [61, 197] on div "크리워드 음원 서비스 이용 시 유의사항 음원 * 볼륨은 15% 이상으로 설정해주세요. * 35초 미만은 수익이 적거나 발생하지 않을 수 있습니…" at bounding box center [784, 346] width 1568 height 465
drag, startPoint x: 549, startPoint y: 232, endPoint x: 490, endPoint y: 240, distance: 59.5
click at [548, 231] on div "음원 * 볼륨은 15% 이상으로 설정해주세요. * 35초 미만은 수익이 적거나 발생하지 않을 수 있습니다. 테마 테마 전체 환상적인 호기심 어…" at bounding box center [784, 298] width 1126 height 180
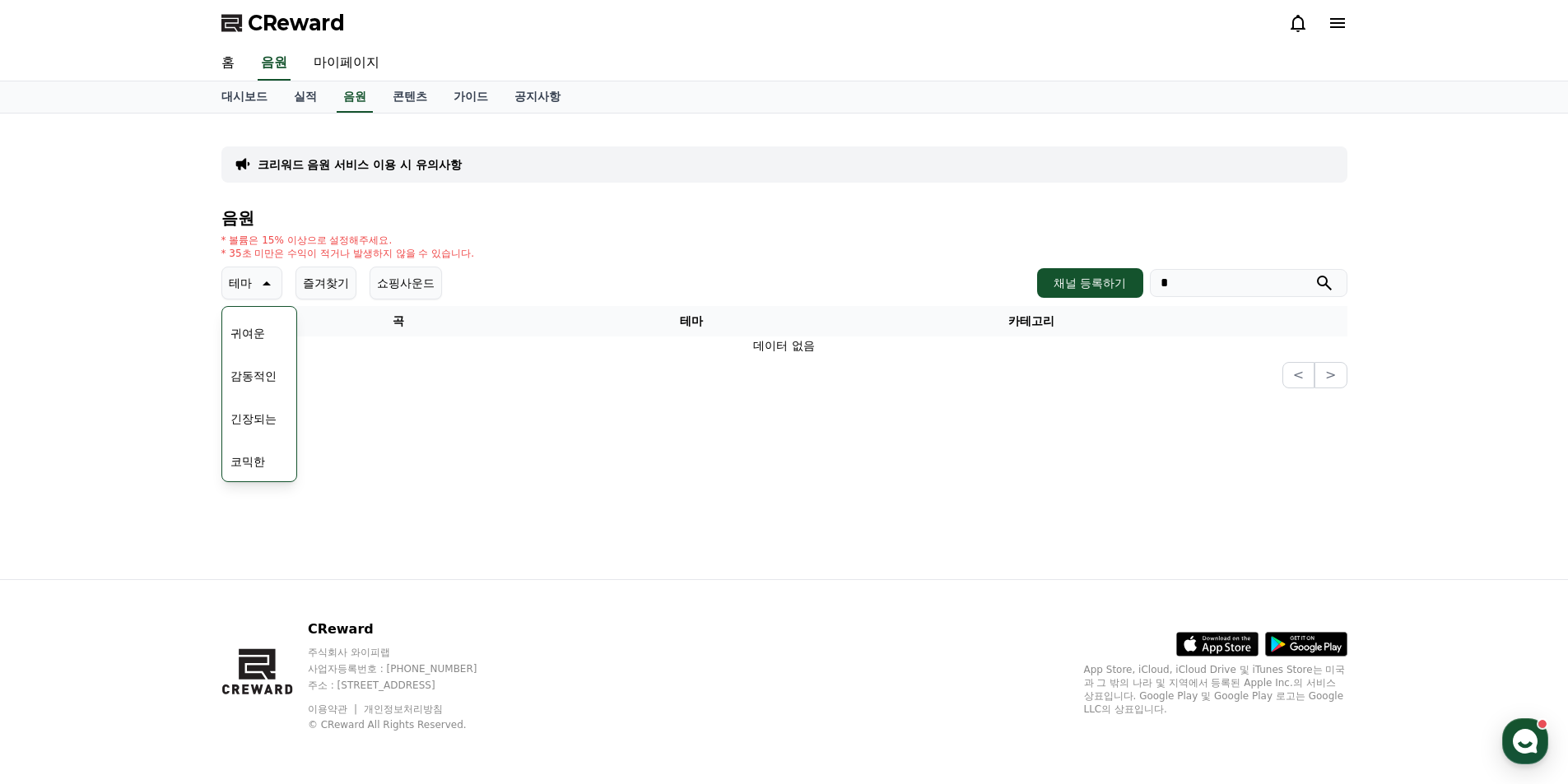
click at [248, 287] on p "테마" at bounding box center [240, 283] width 23 height 23
click at [240, 284] on p "테마" at bounding box center [240, 283] width 23 height 23
click at [255, 319] on button "전체" at bounding box center [242, 327] width 36 height 36
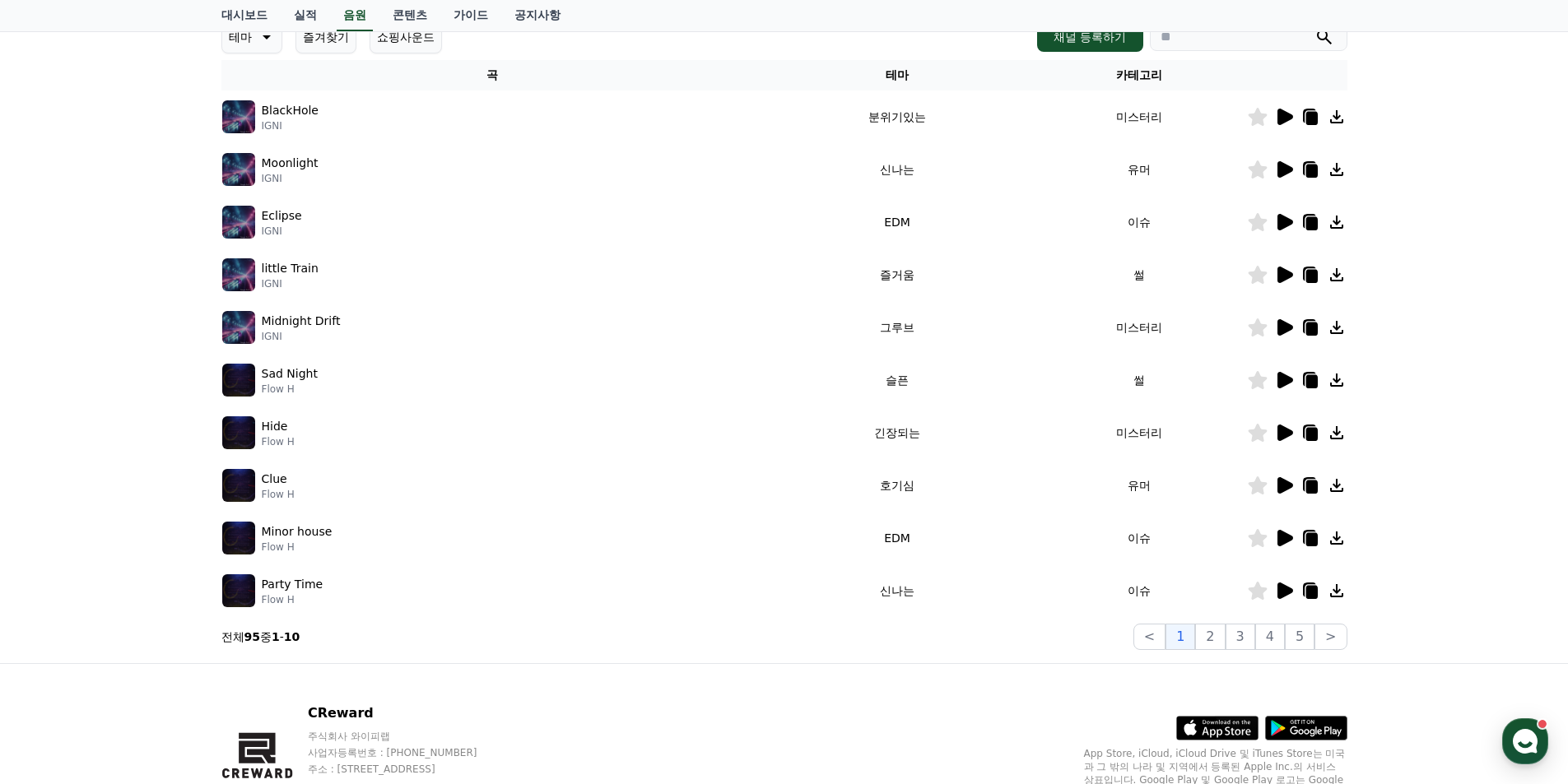
scroll to position [165, 0]
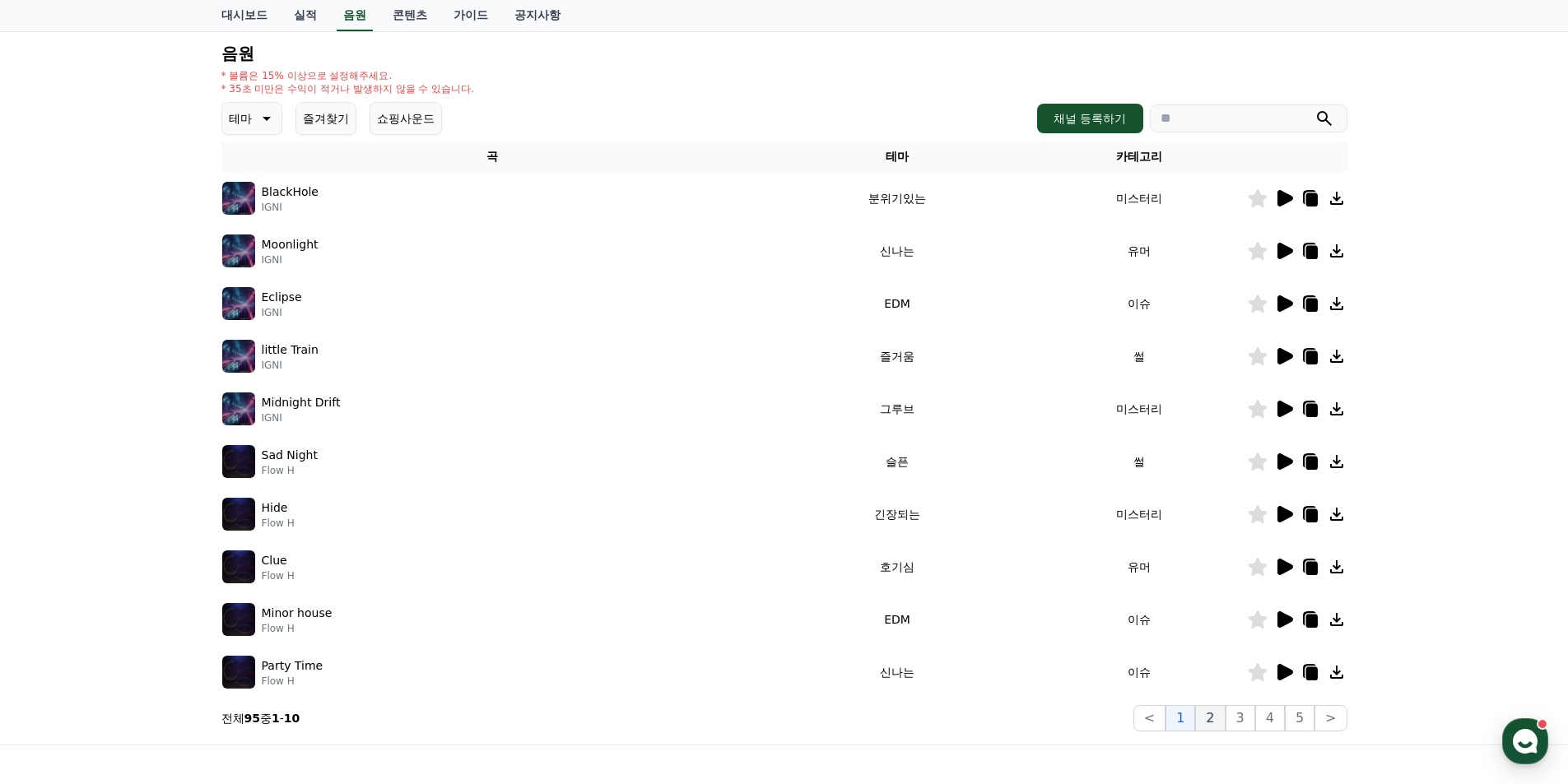
click at [1214, 720] on button "2" at bounding box center [1209, 719] width 29 height 27
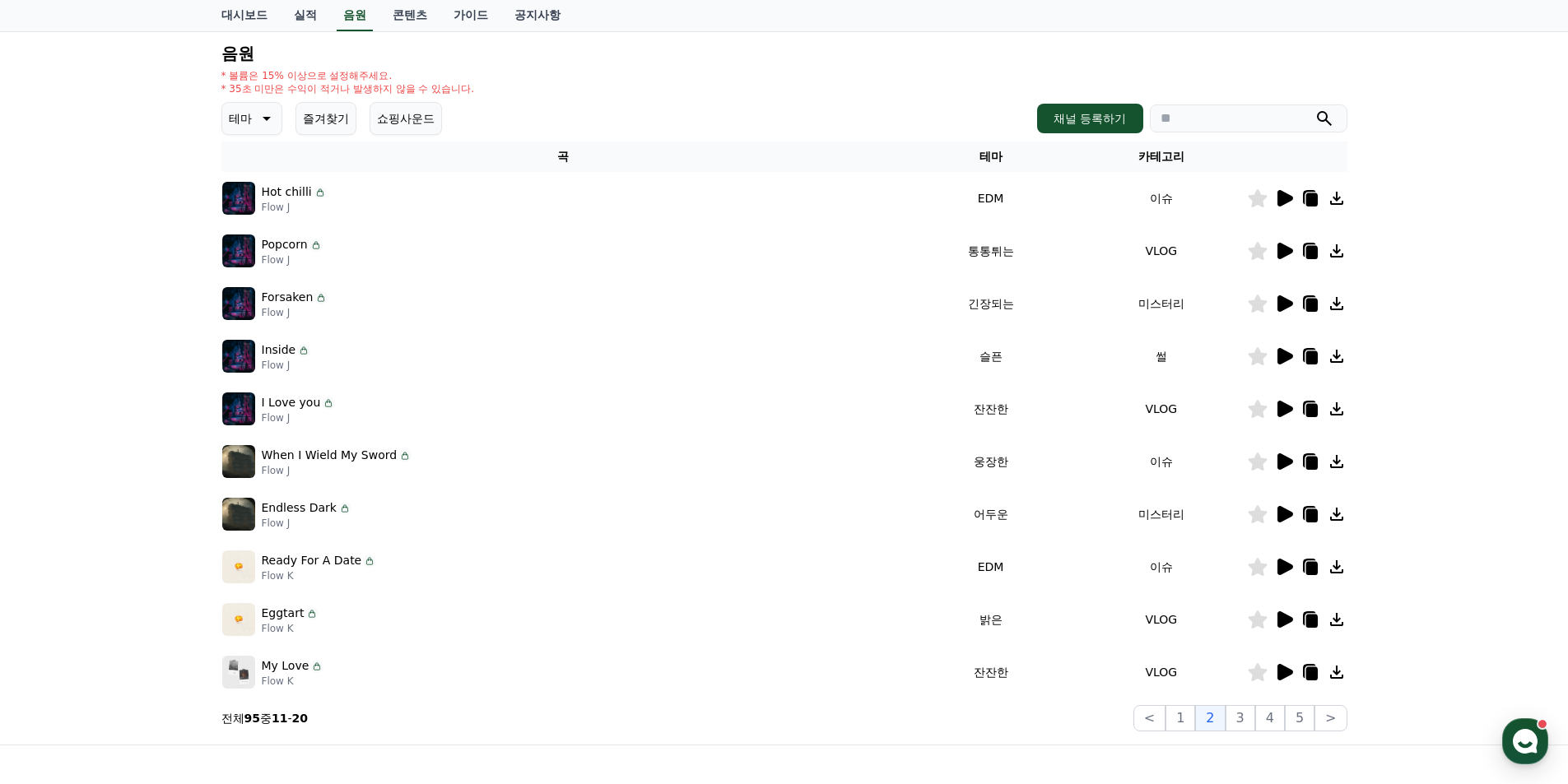
click at [1285, 351] on icon at bounding box center [1286, 356] width 16 height 17
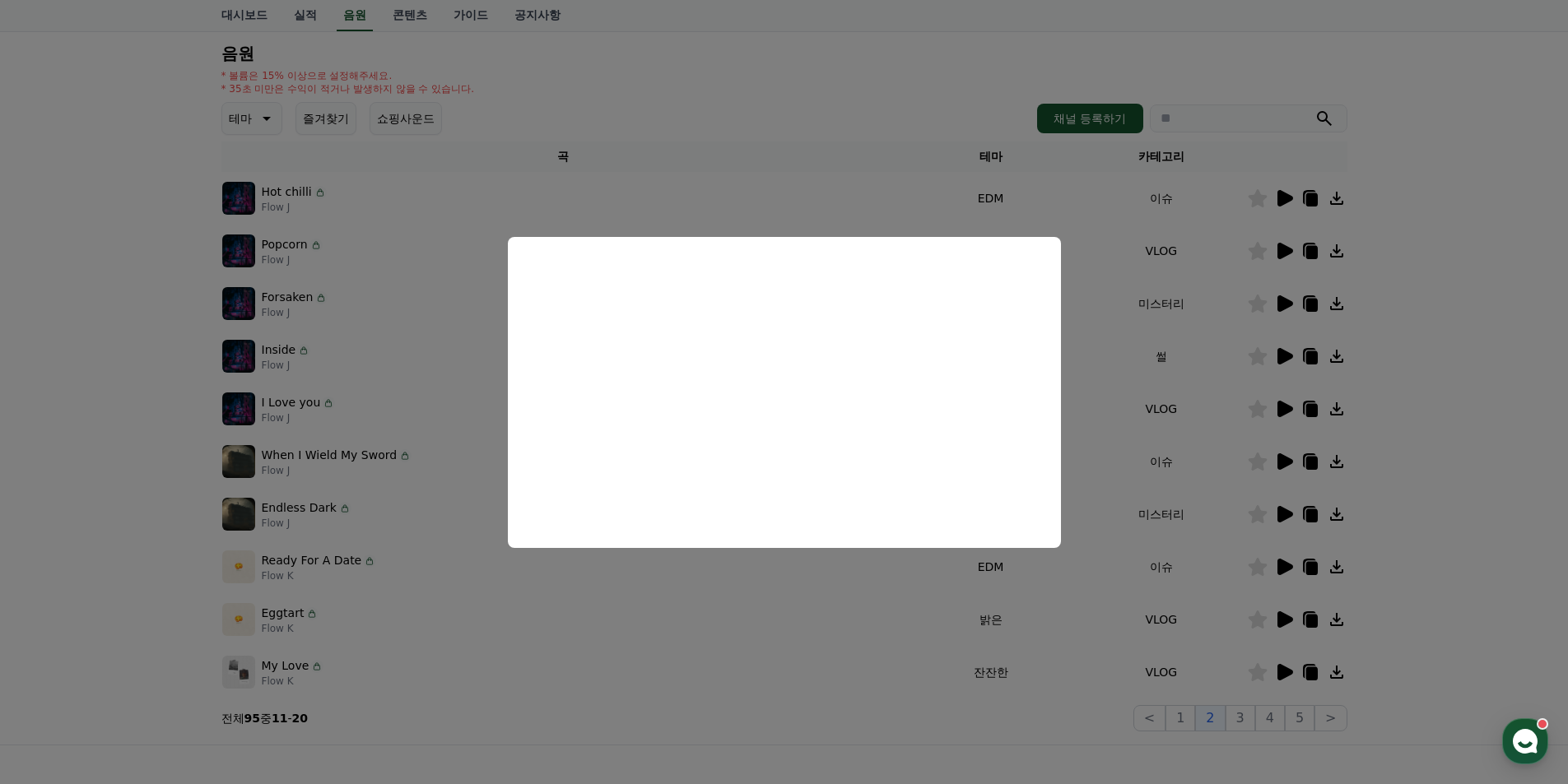
click at [1108, 342] on button "close modal" at bounding box center [784, 392] width 1568 height 784
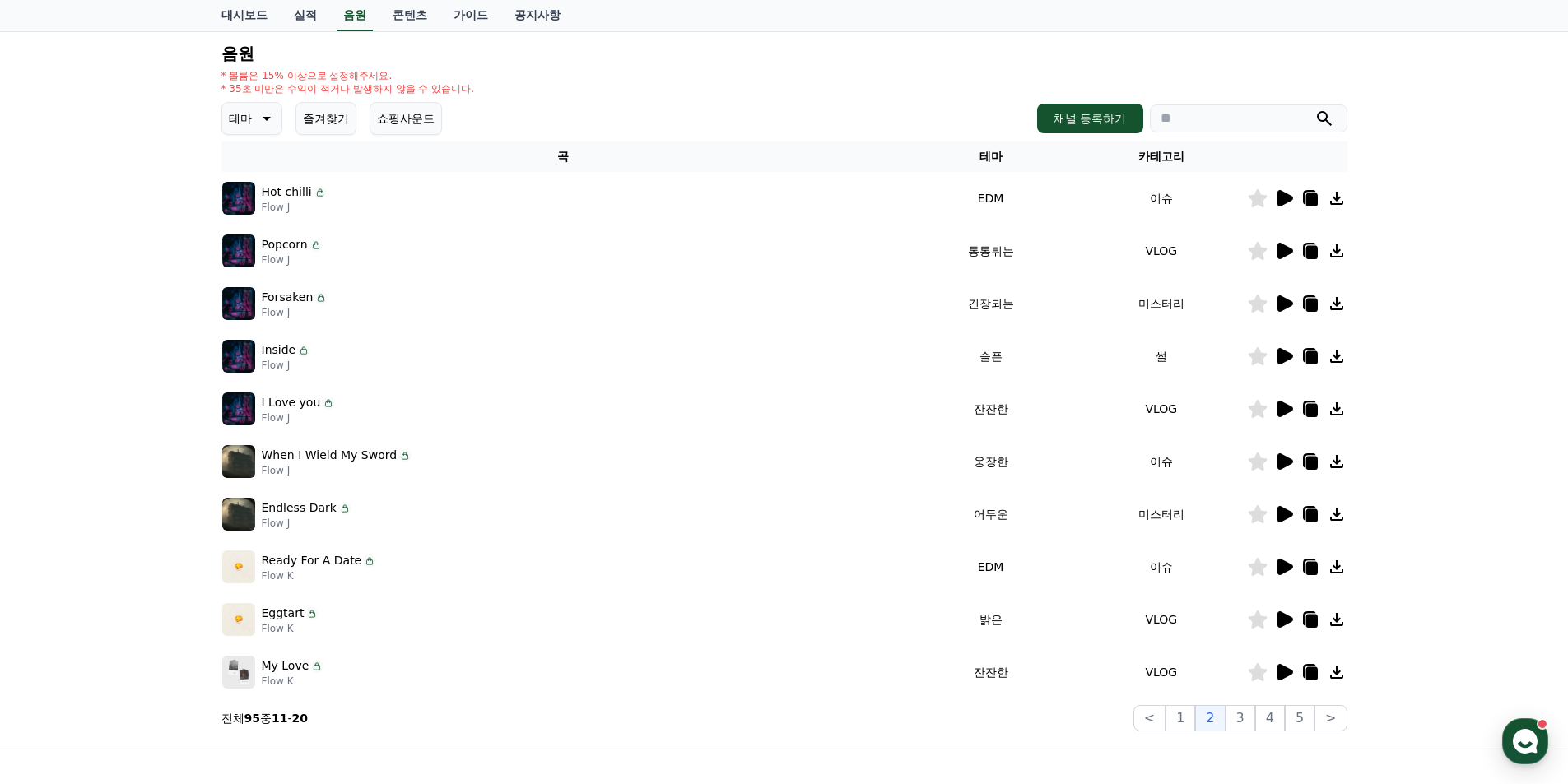
click at [1291, 190] on icon at bounding box center [1284, 198] width 19 height 19
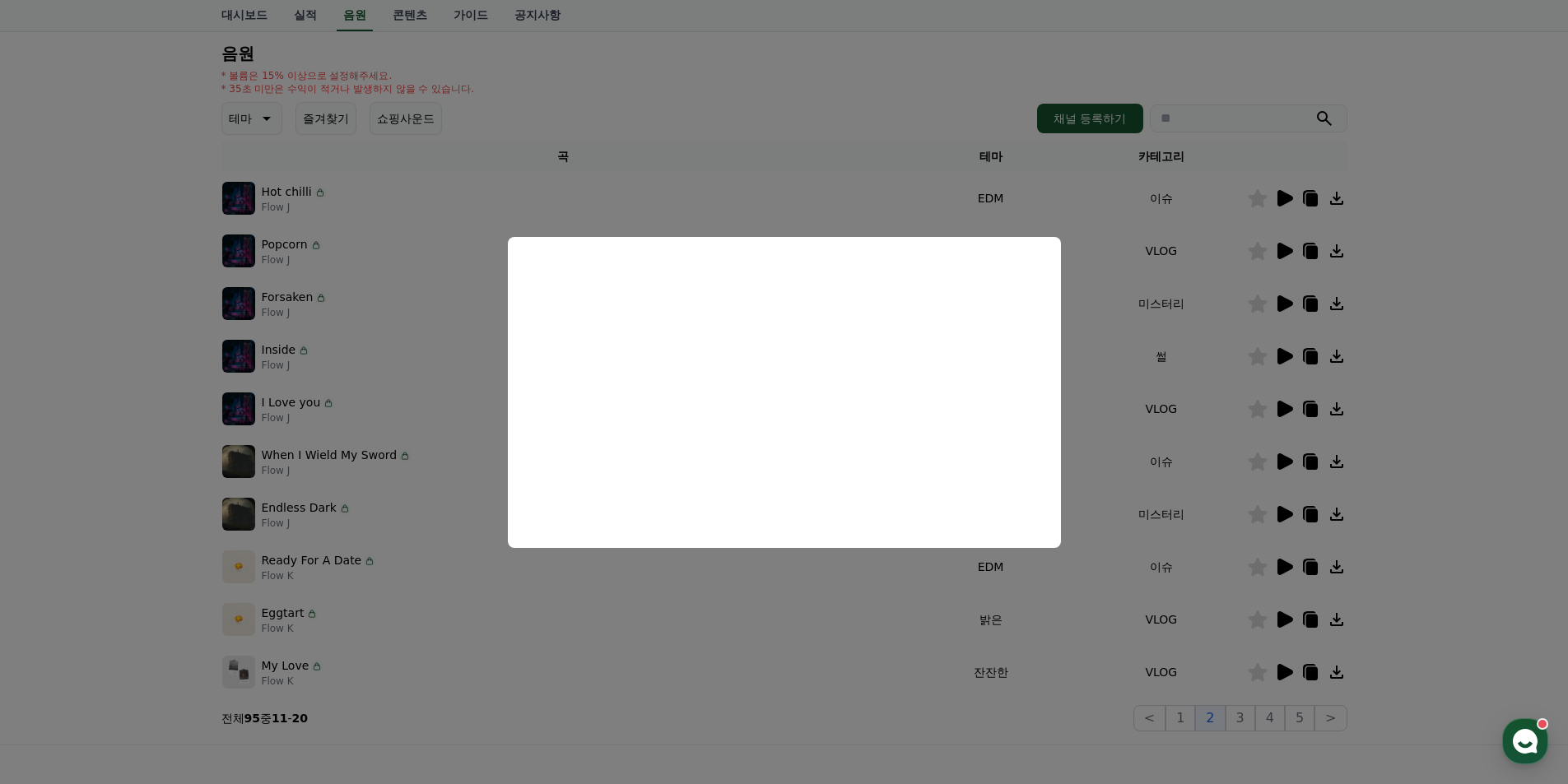
click at [1405, 295] on button "close modal" at bounding box center [784, 392] width 1568 height 784
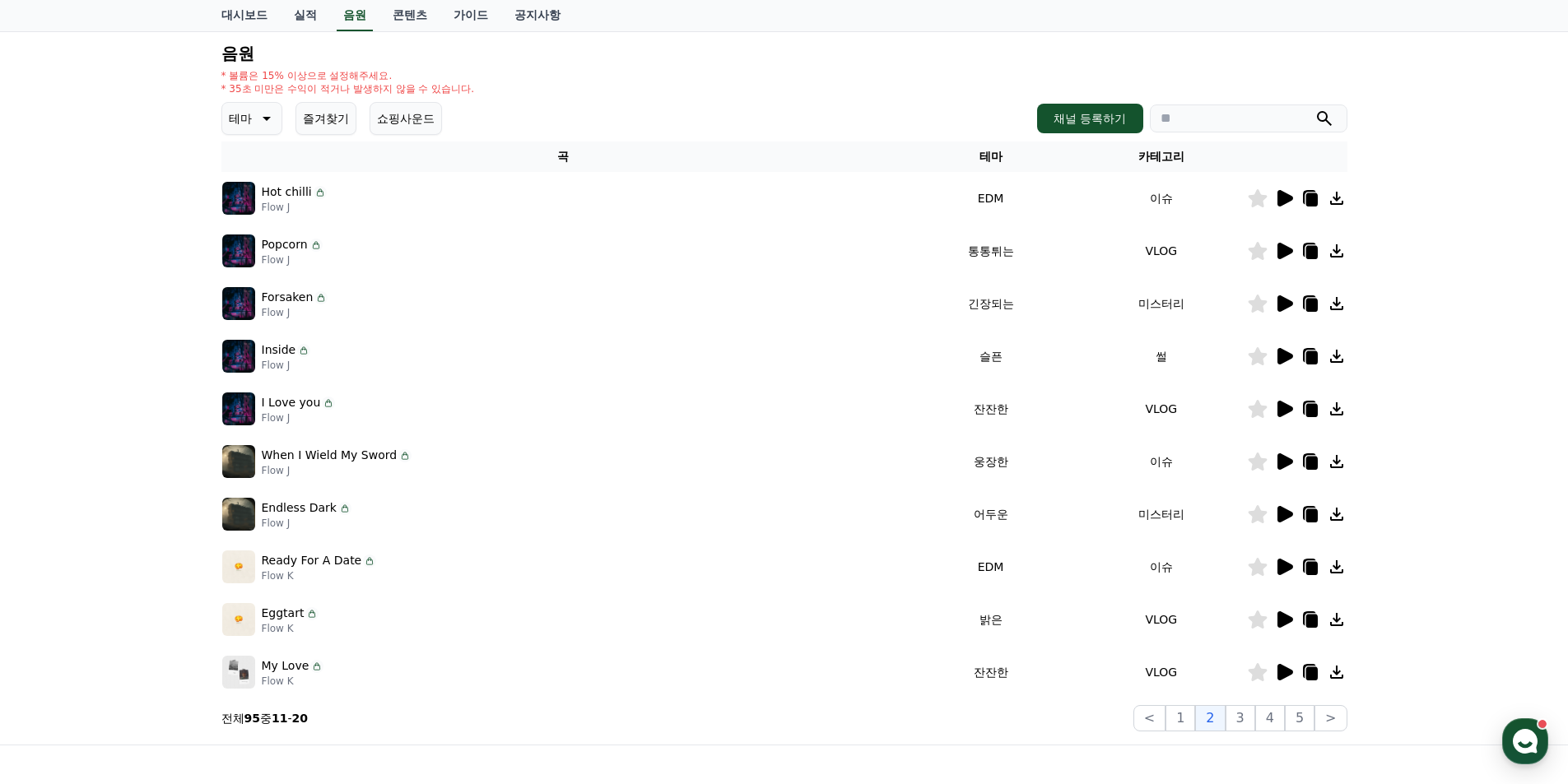
click at [1285, 252] on icon at bounding box center [1286, 250] width 16 height 17
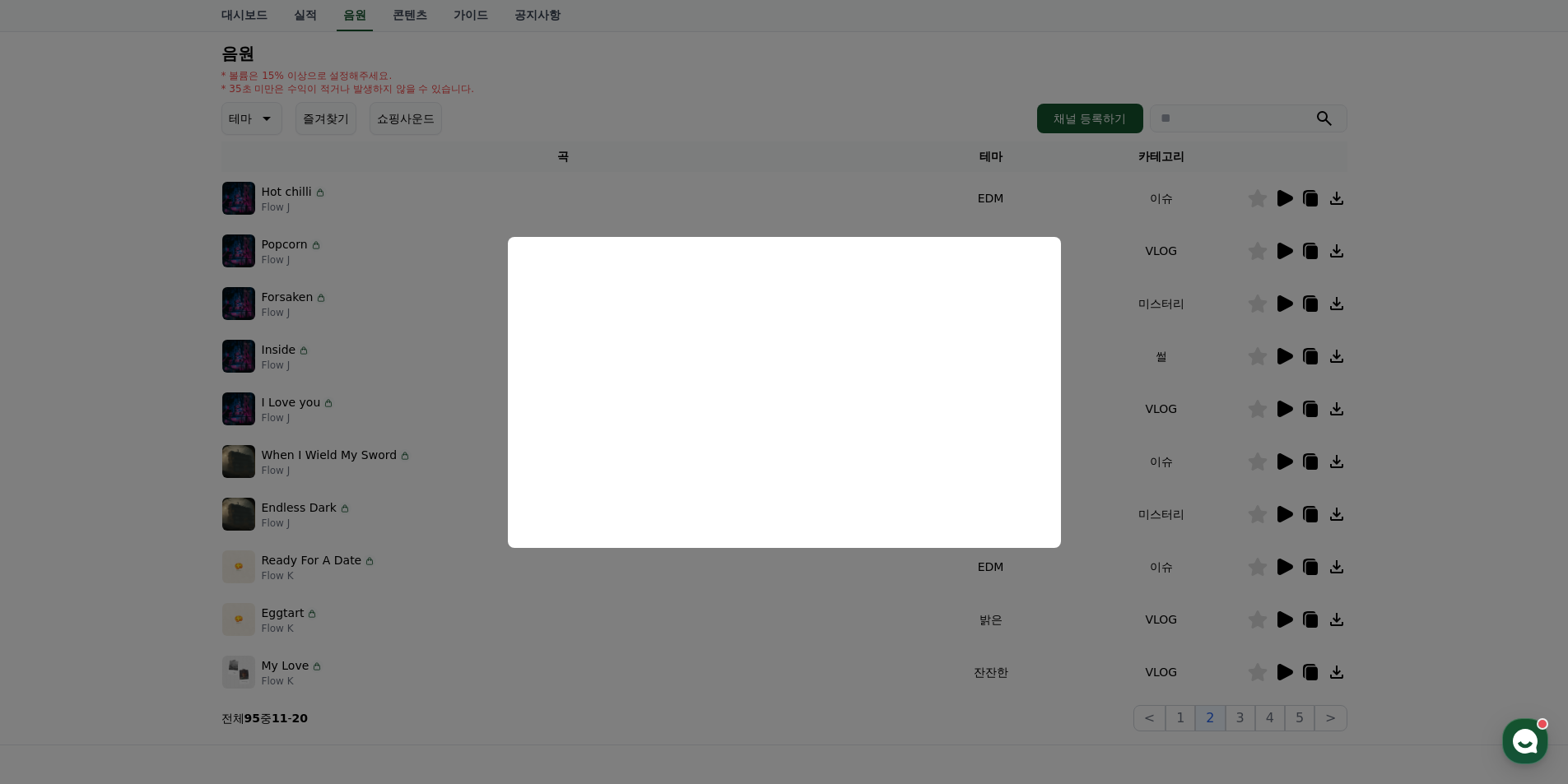
click at [1522, 409] on button "close modal" at bounding box center [784, 392] width 1568 height 784
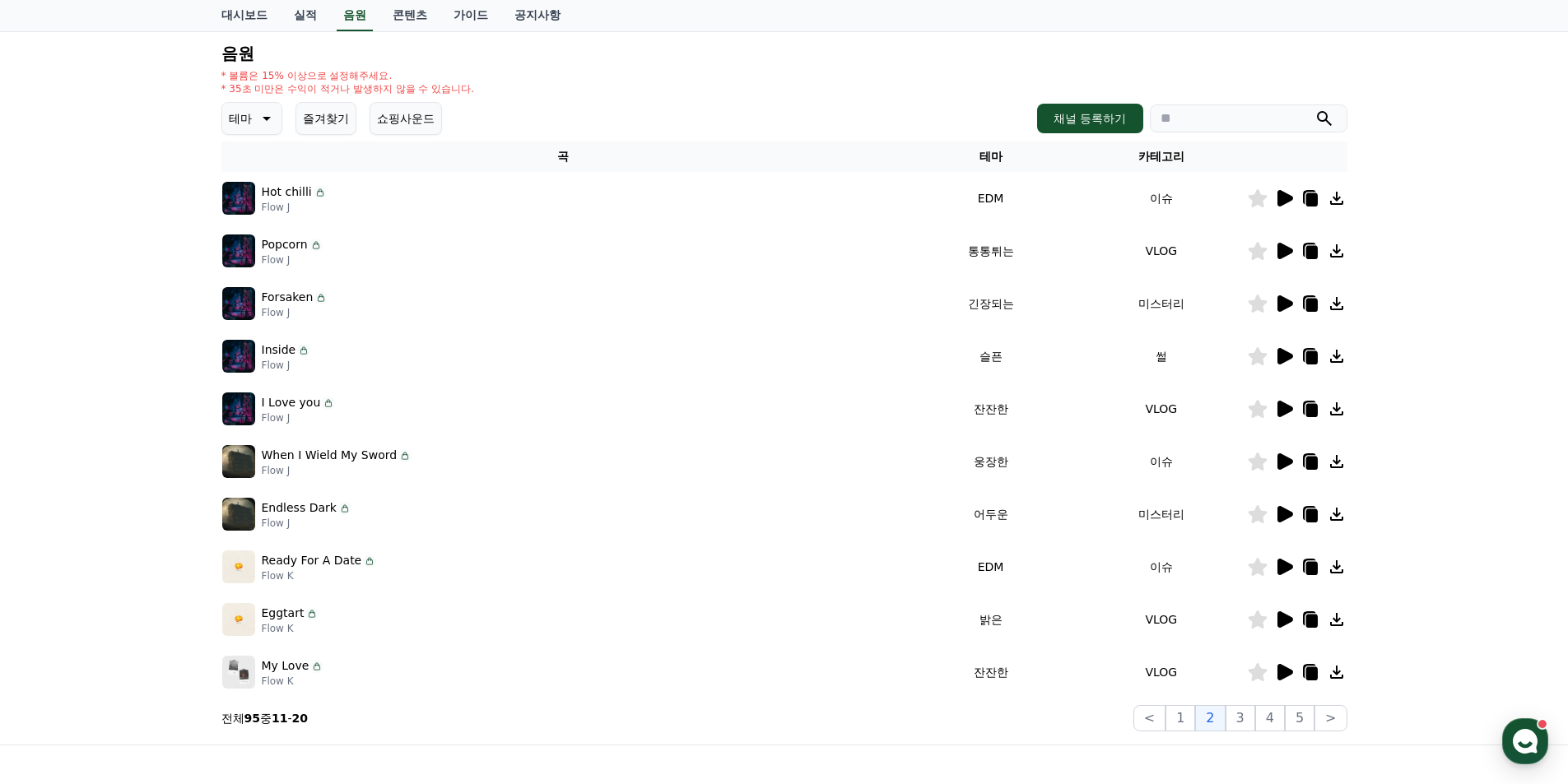
click at [1291, 304] on icon at bounding box center [1286, 304] width 16 height 17
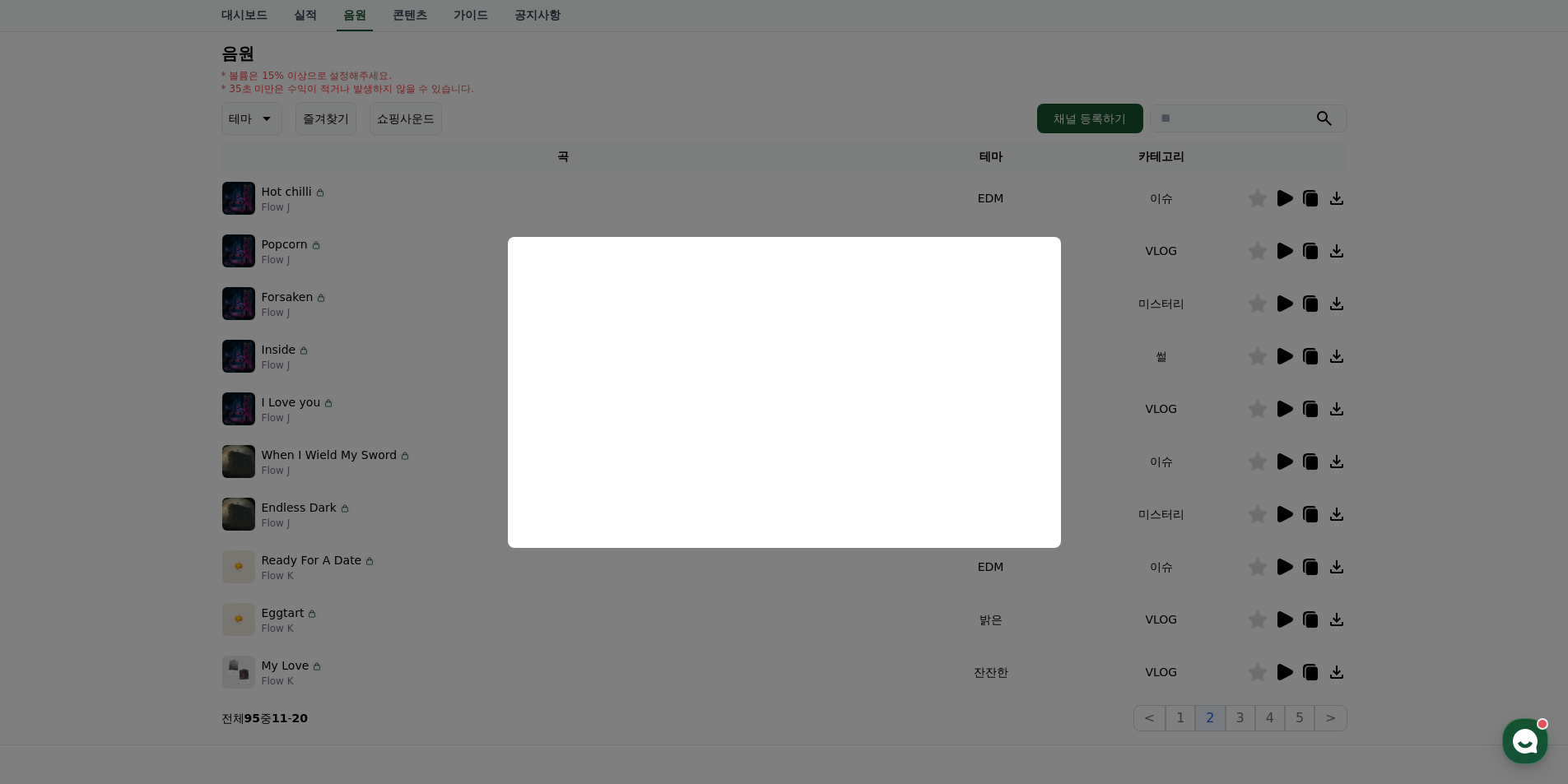
click at [1407, 420] on button "close modal" at bounding box center [784, 392] width 1568 height 784
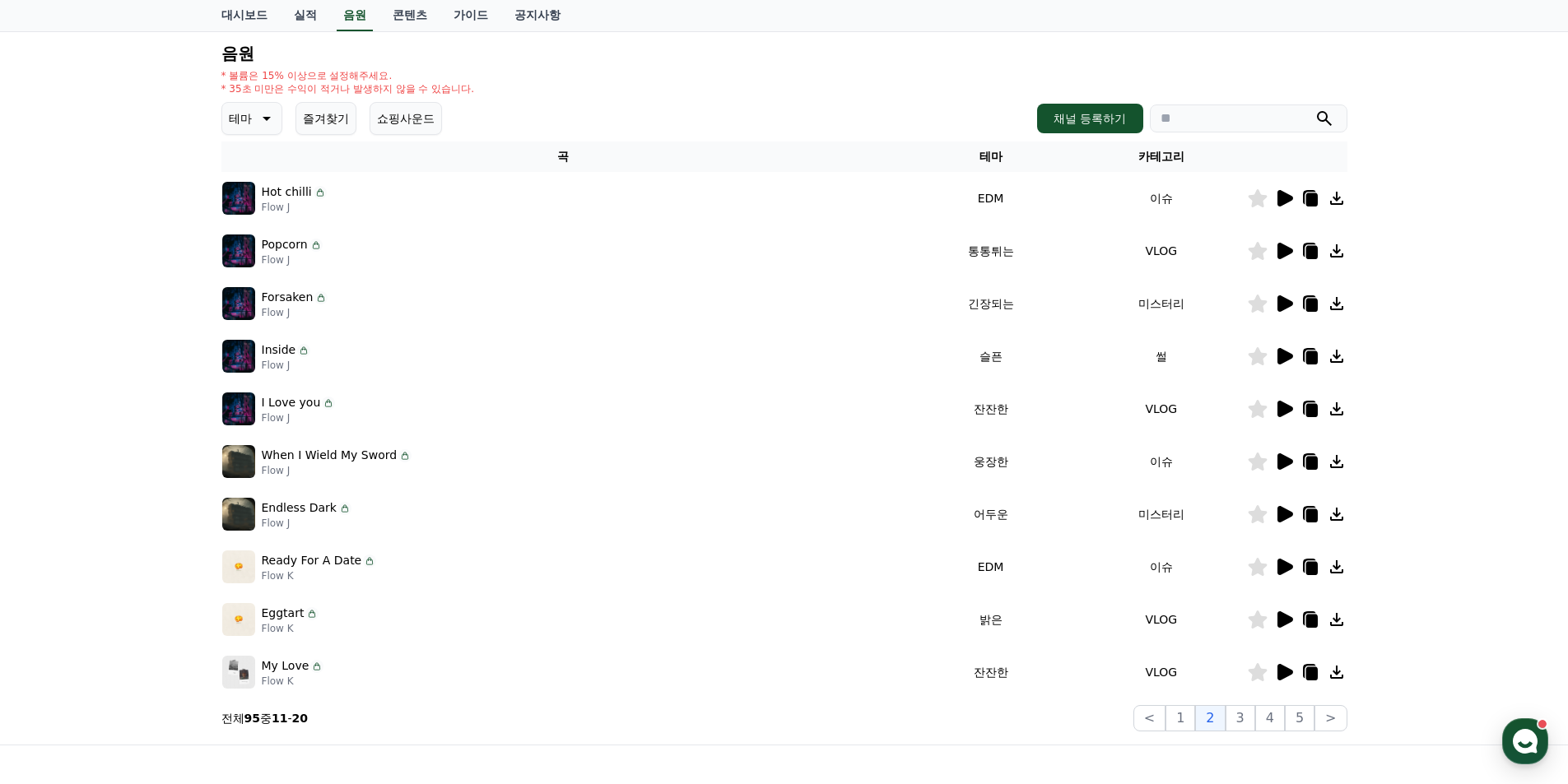
click at [1285, 572] on icon at bounding box center [1286, 566] width 16 height 17
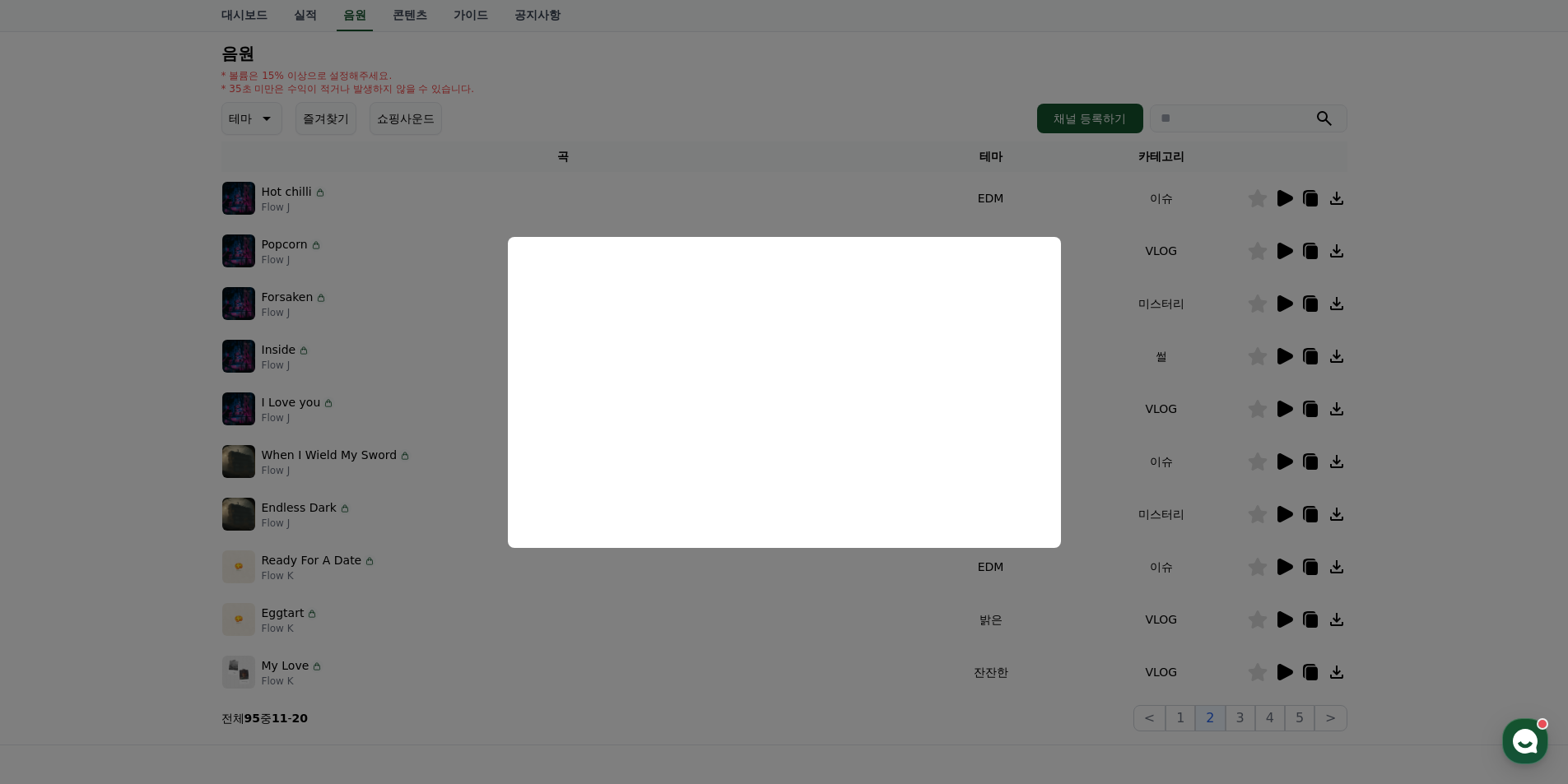
click at [1429, 603] on button "close modal" at bounding box center [784, 392] width 1568 height 784
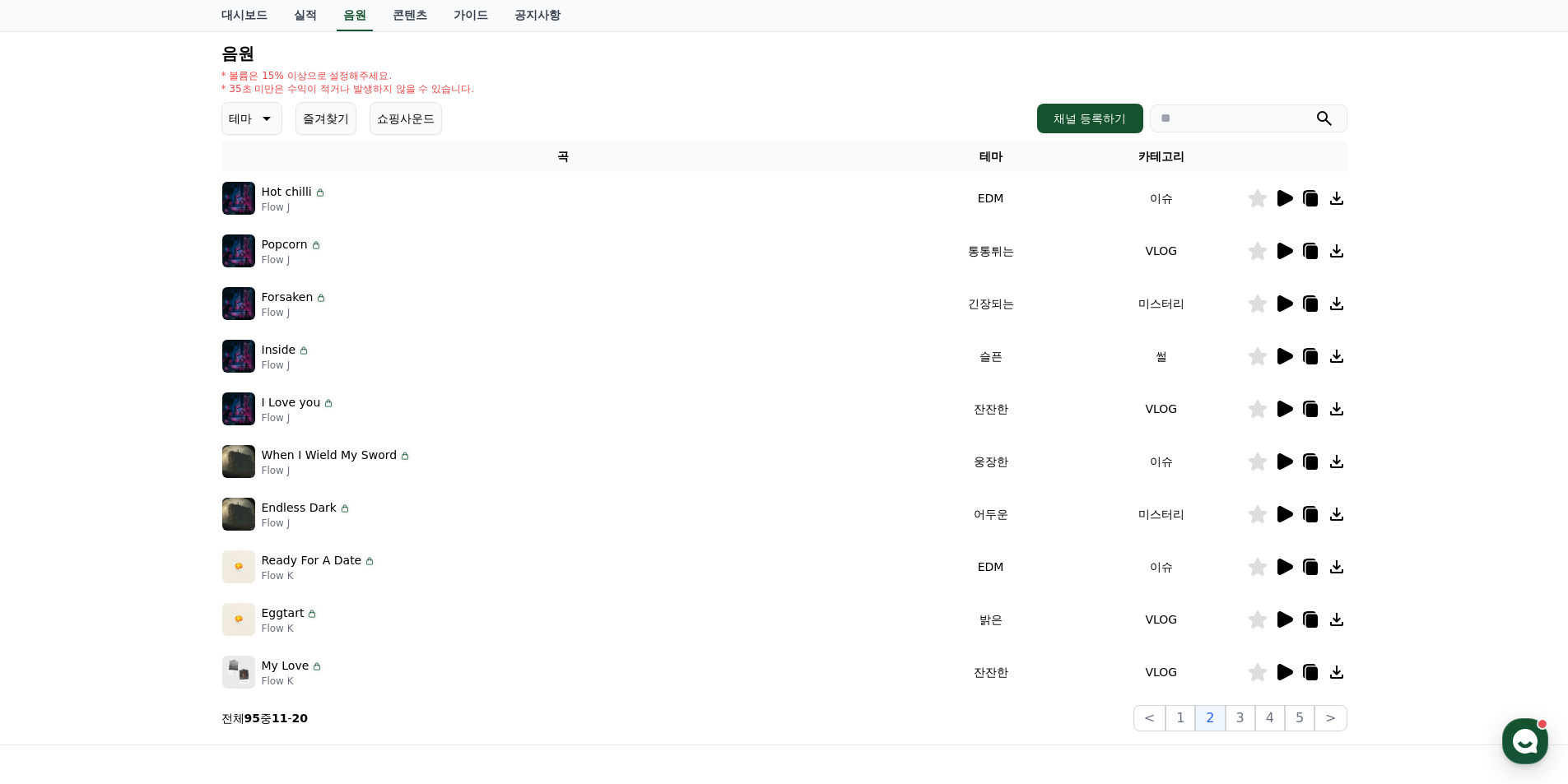
click at [1286, 616] on icon at bounding box center [1286, 619] width 16 height 17
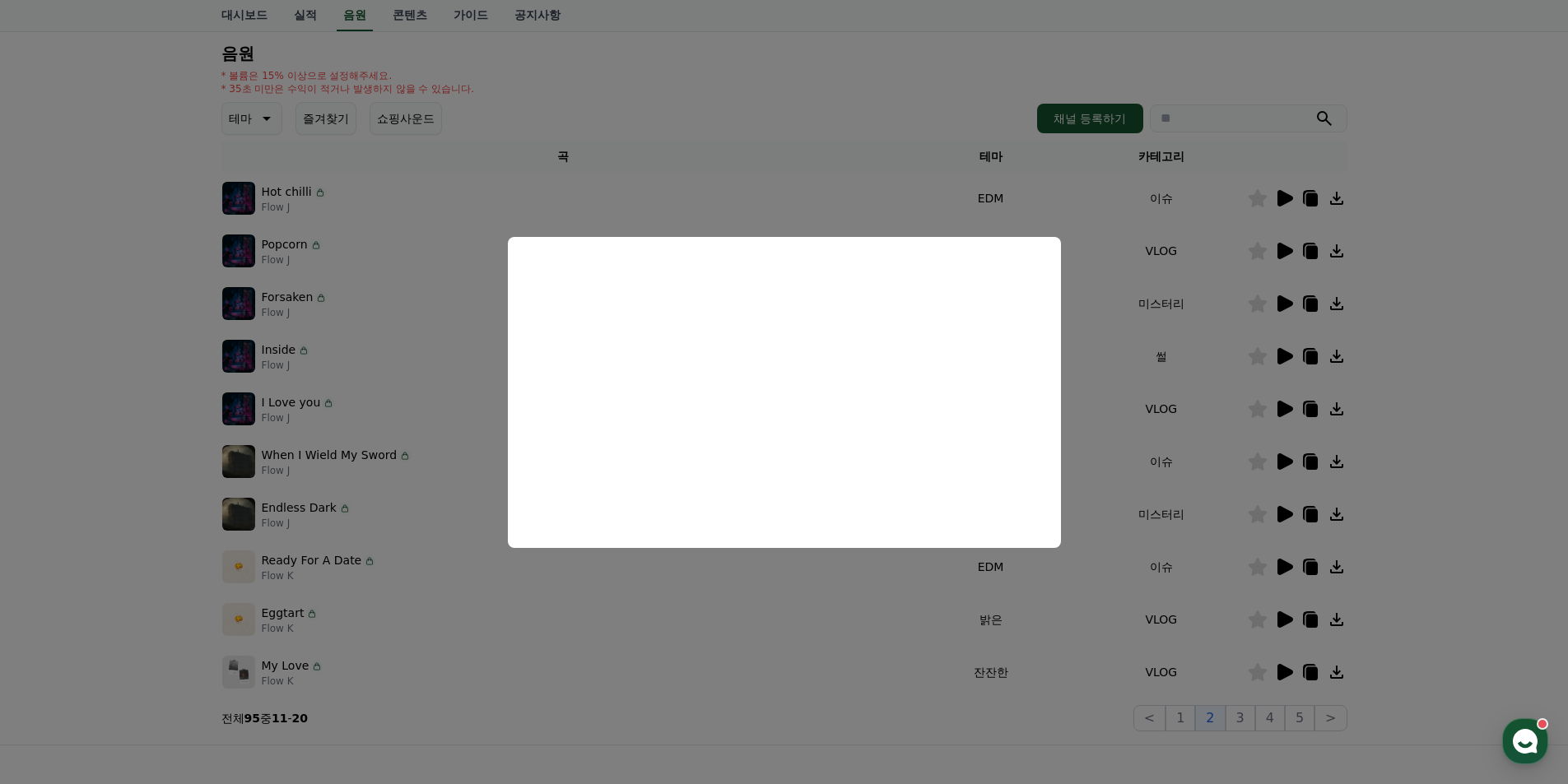
click at [1438, 603] on button "close modal" at bounding box center [784, 392] width 1568 height 784
click at [1286, 674] on icon at bounding box center [1286, 672] width 16 height 17
click at [1476, 486] on button "close modal" at bounding box center [784, 392] width 1568 height 784
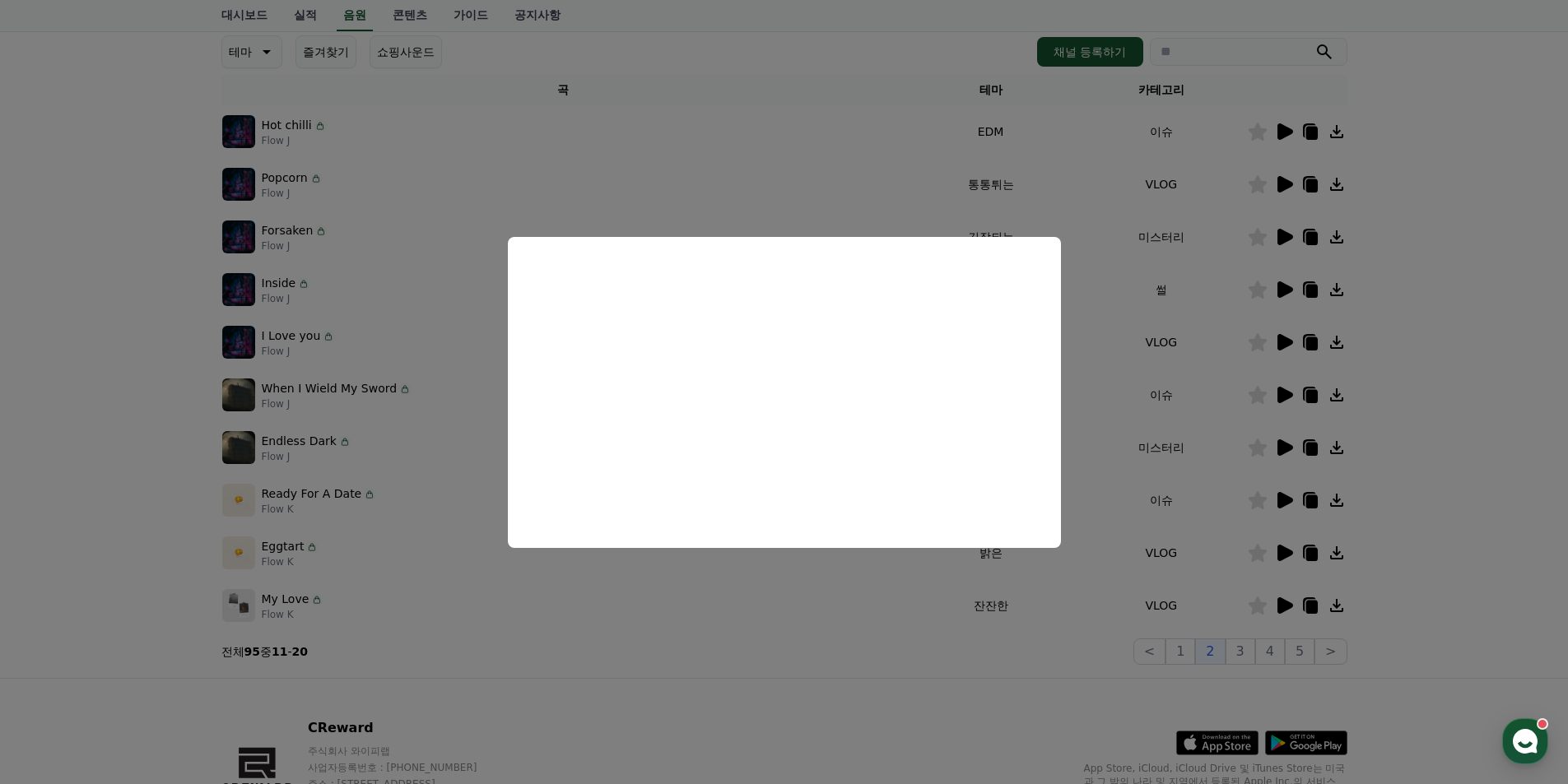
scroll to position [330, 0]
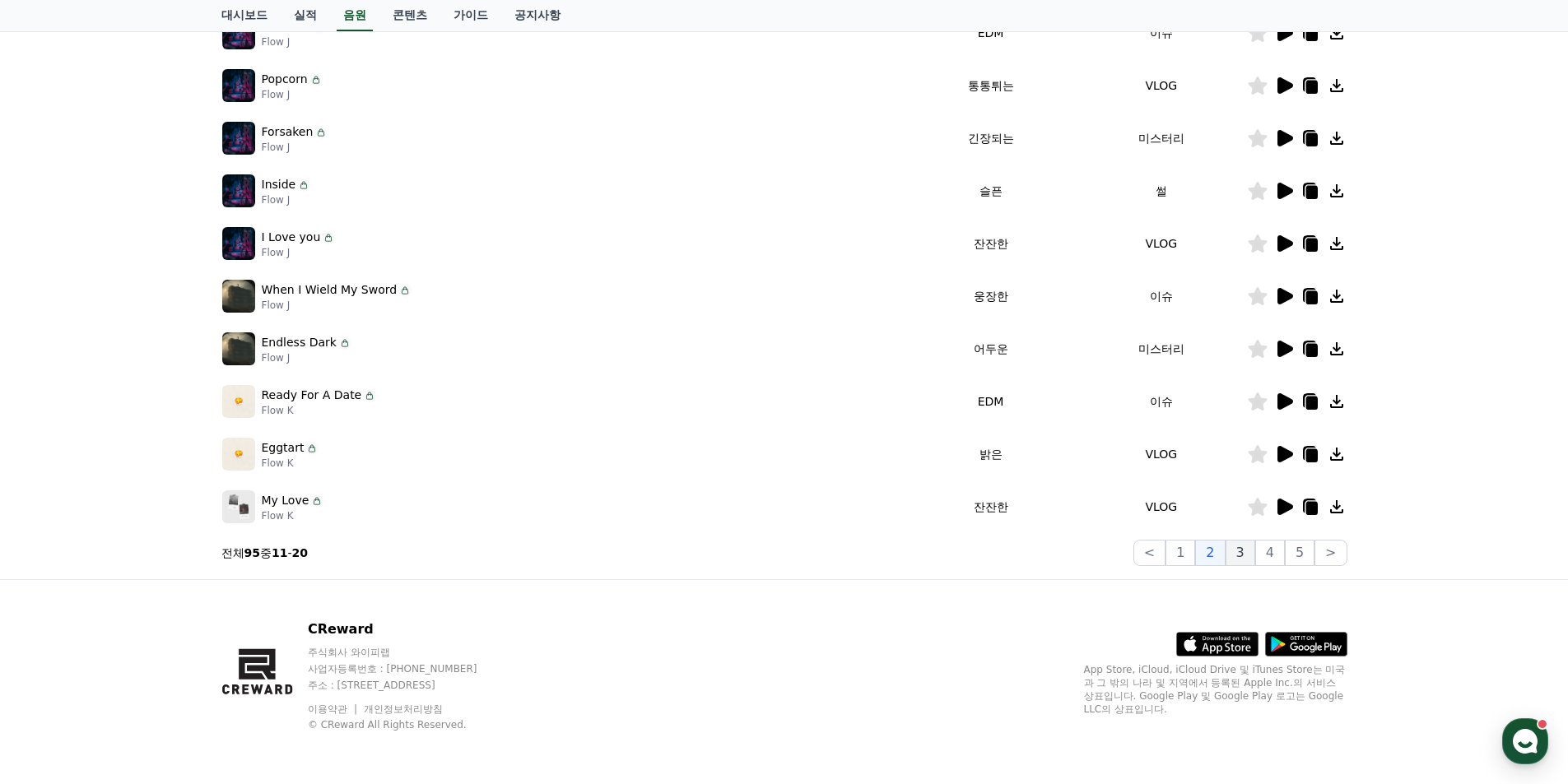
click at [1248, 554] on button "3" at bounding box center [1240, 553] width 29 height 27
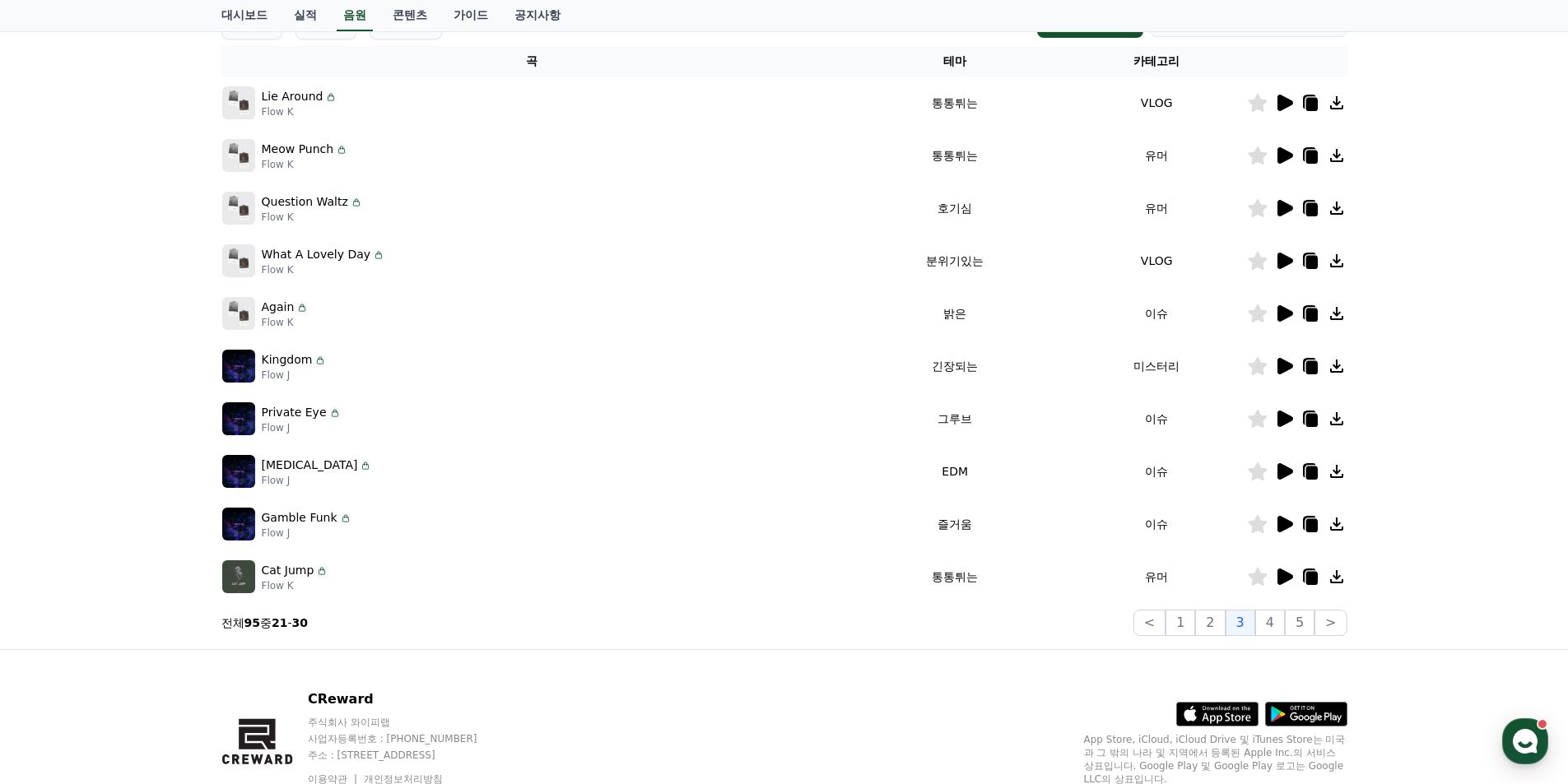
scroll to position [165, 0]
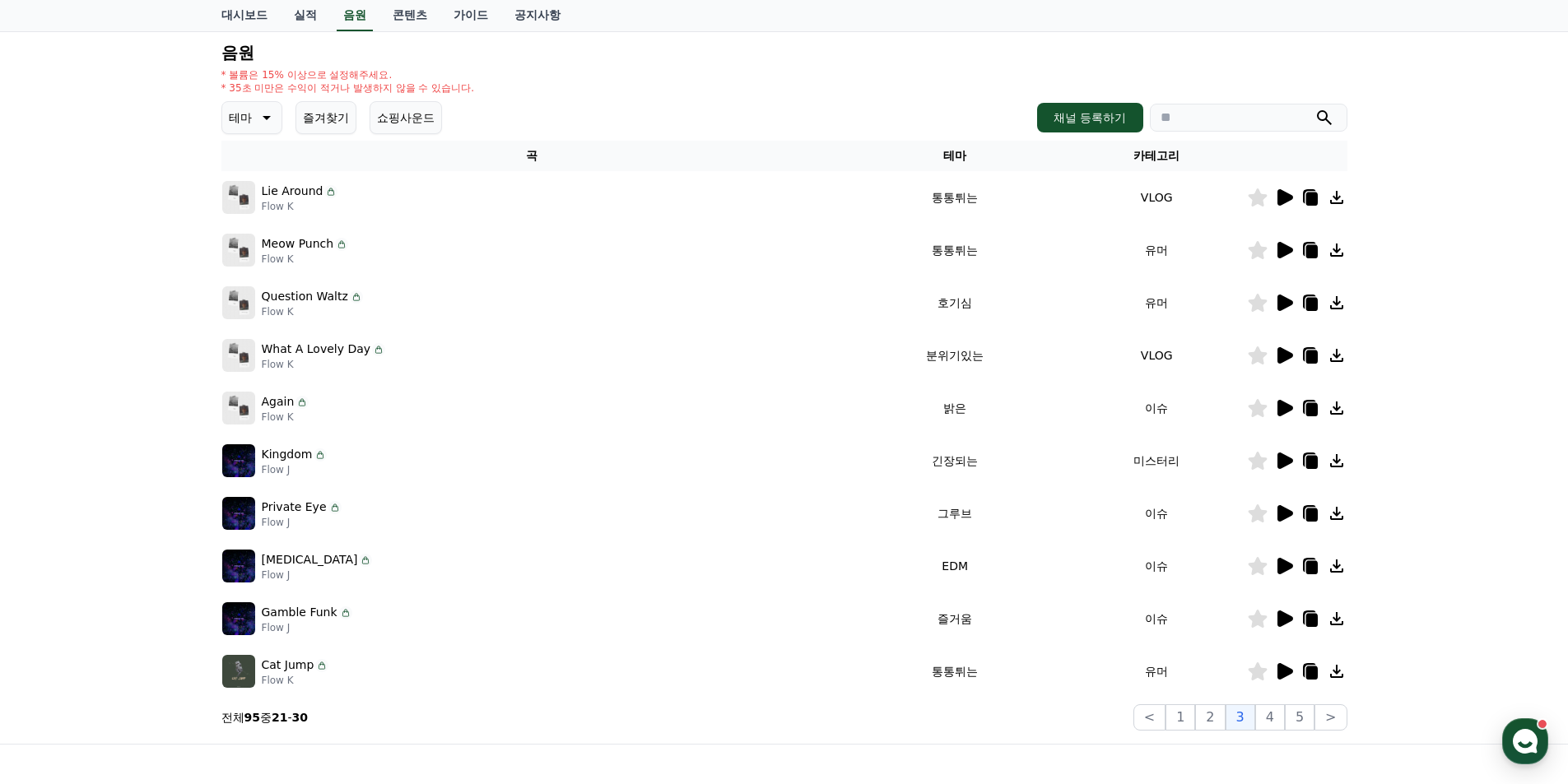
click at [1282, 198] on icon at bounding box center [1286, 197] width 16 height 17
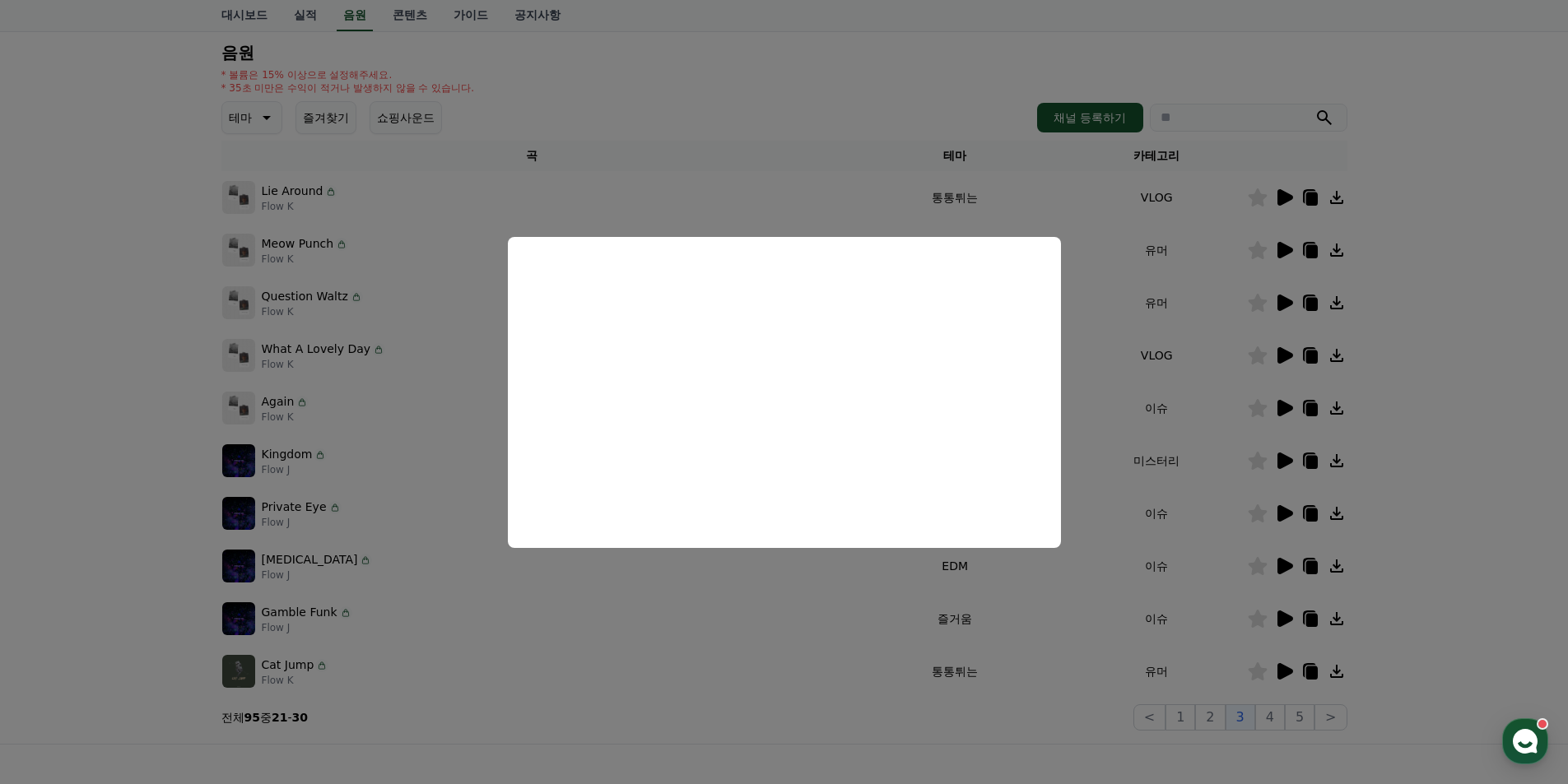
drag, startPoint x: 1418, startPoint y: 361, endPoint x: 1410, endPoint y: 356, distance: 9.4
click at [1417, 361] on button "close modal" at bounding box center [784, 392] width 1568 height 784
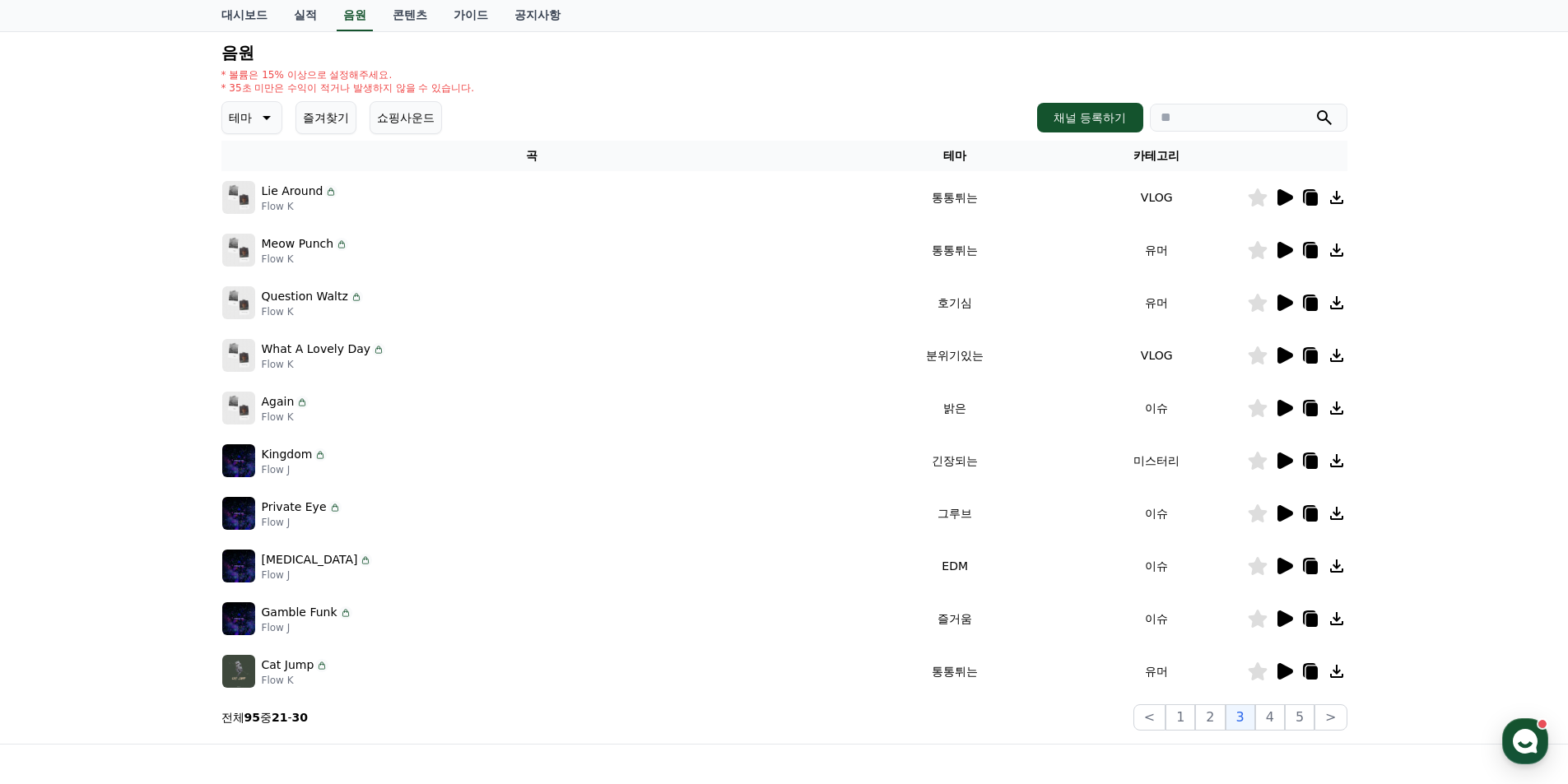
click at [1283, 250] on icon at bounding box center [1286, 250] width 16 height 17
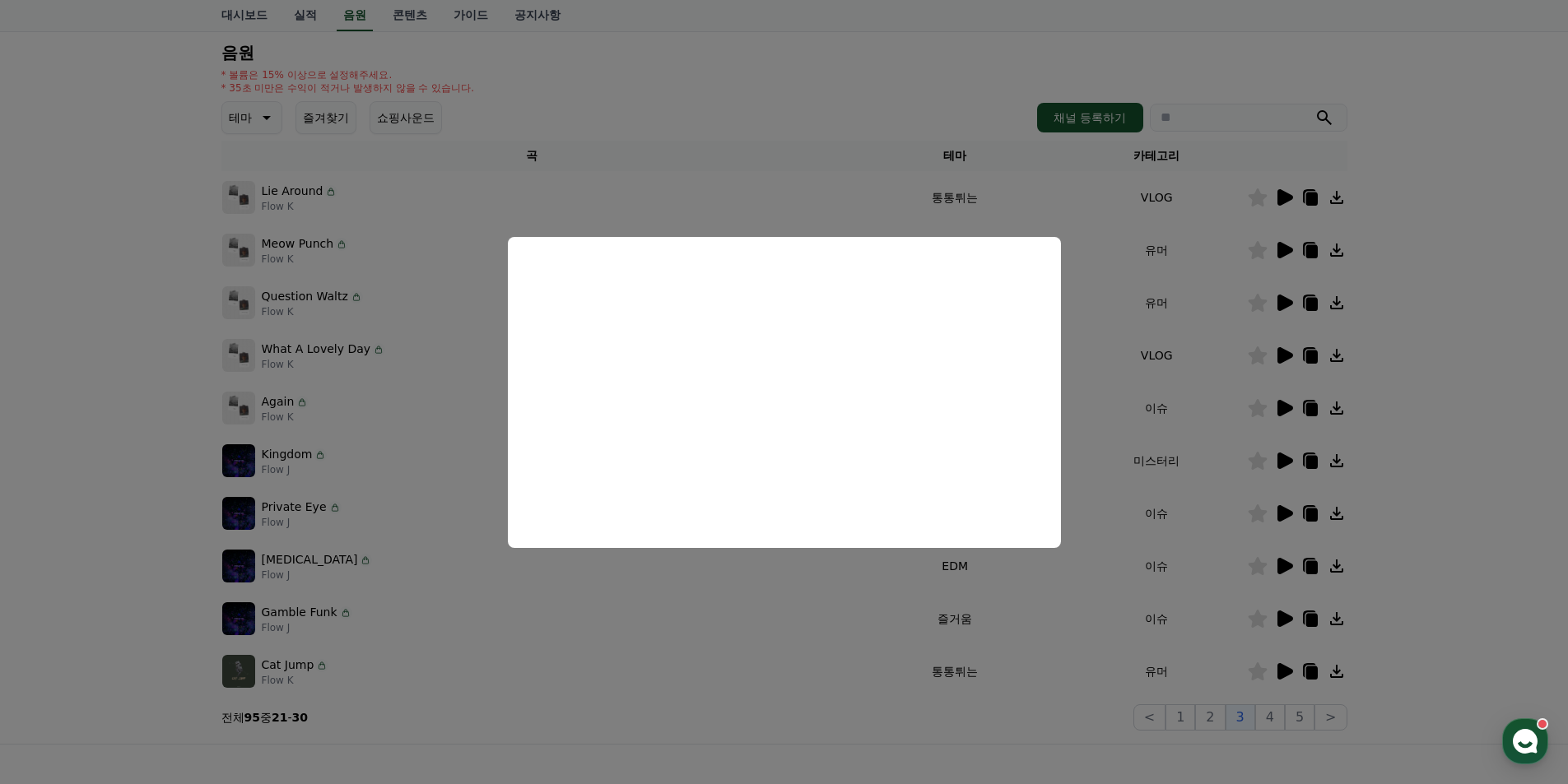
click at [1463, 389] on button "close modal" at bounding box center [784, 392] width 1568 height 784
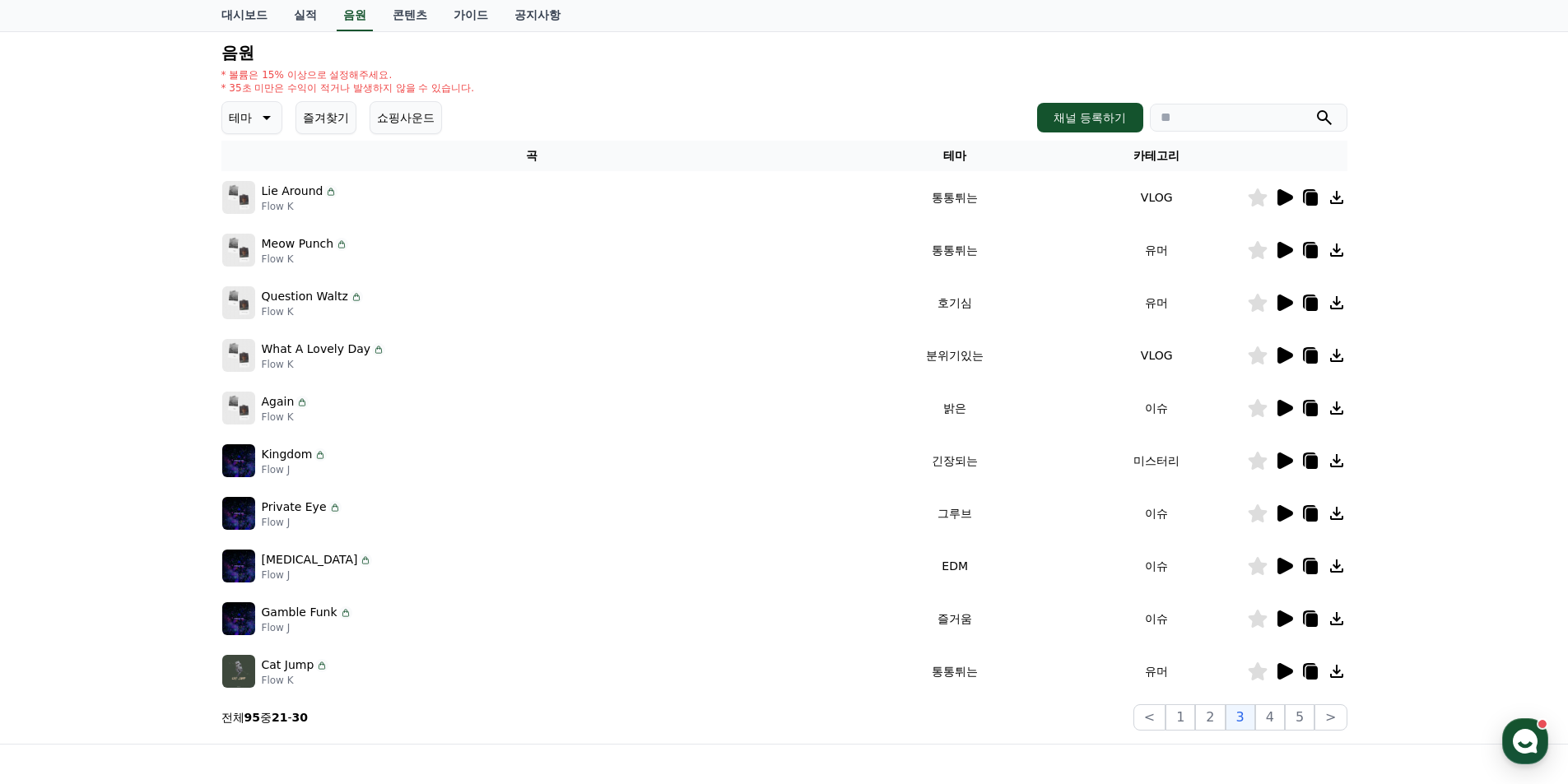
click at [1283, 304] on icon at bounding box center [1286, 303] width 16 height 17
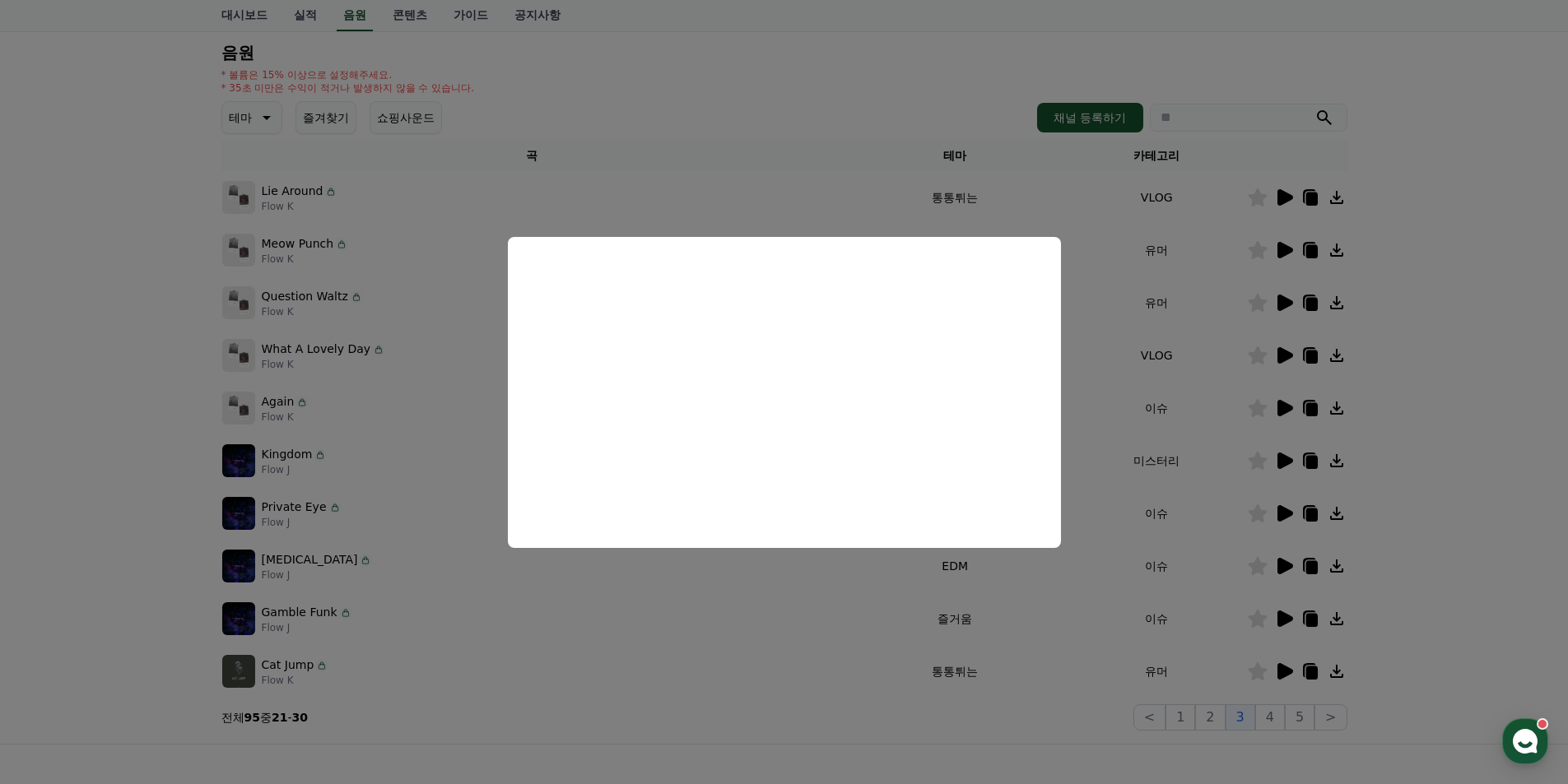
click at [748, 92] on button "close modal" at bounding box center [784, 392] width 1568 height 784
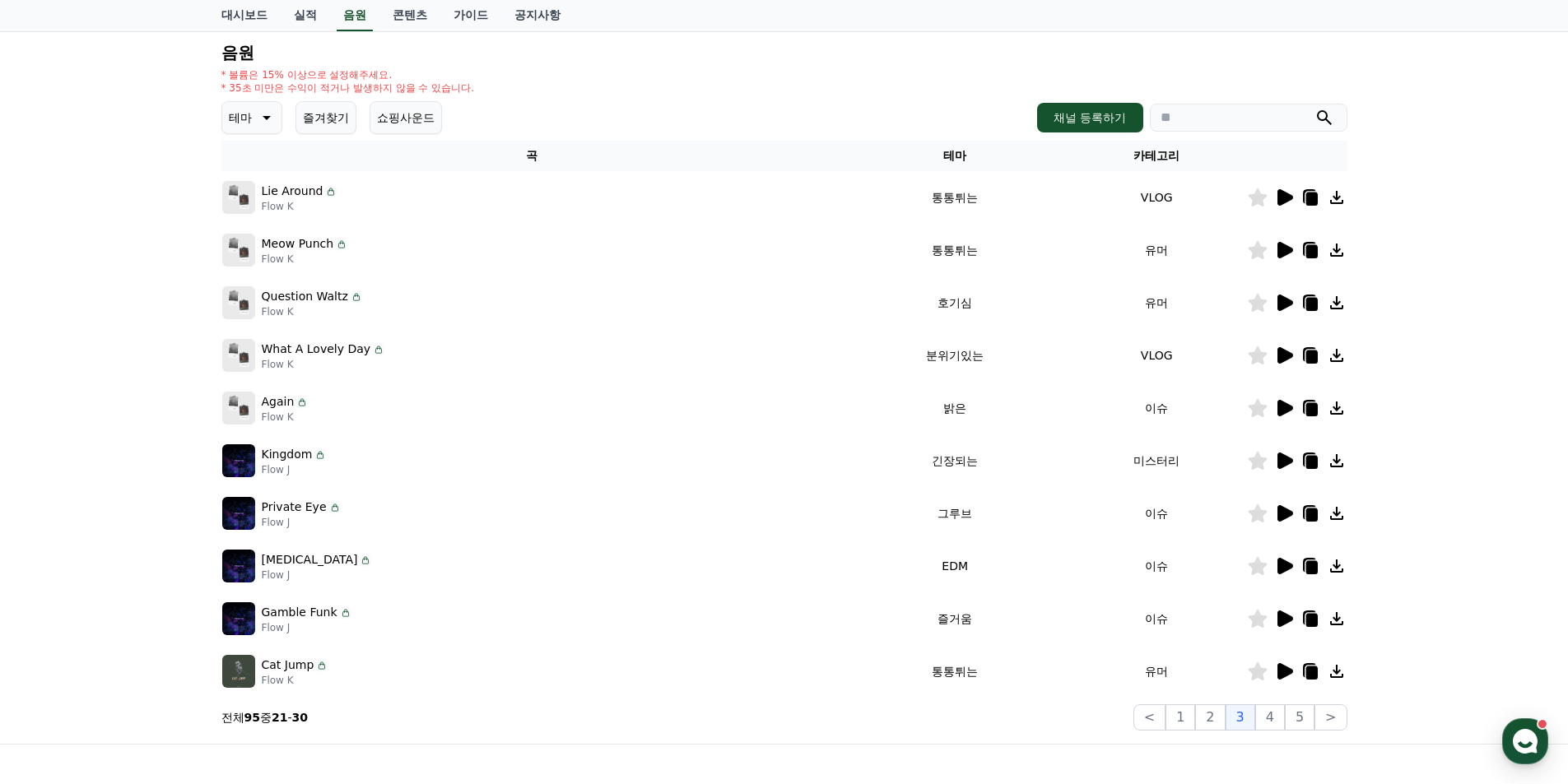
click at [255, 119] on icon at bounding box center [265, 118] width 19 height 19
click at [251, 227] on button "호기심" at bounding box center [248, 227] width 48 height 36
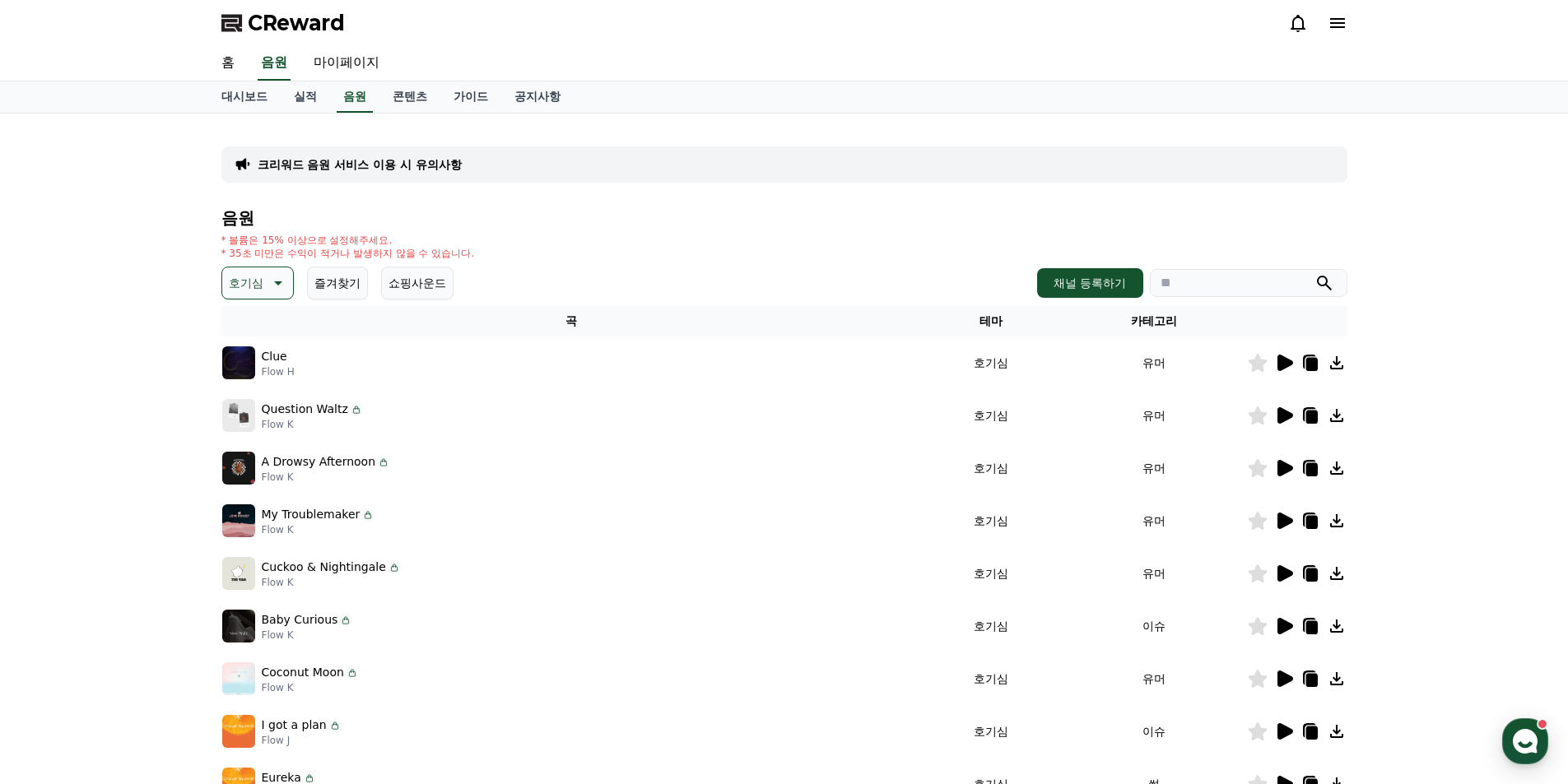
click at [1286, 357] on icon at bounding box center [1286, 363] width 16 height 17
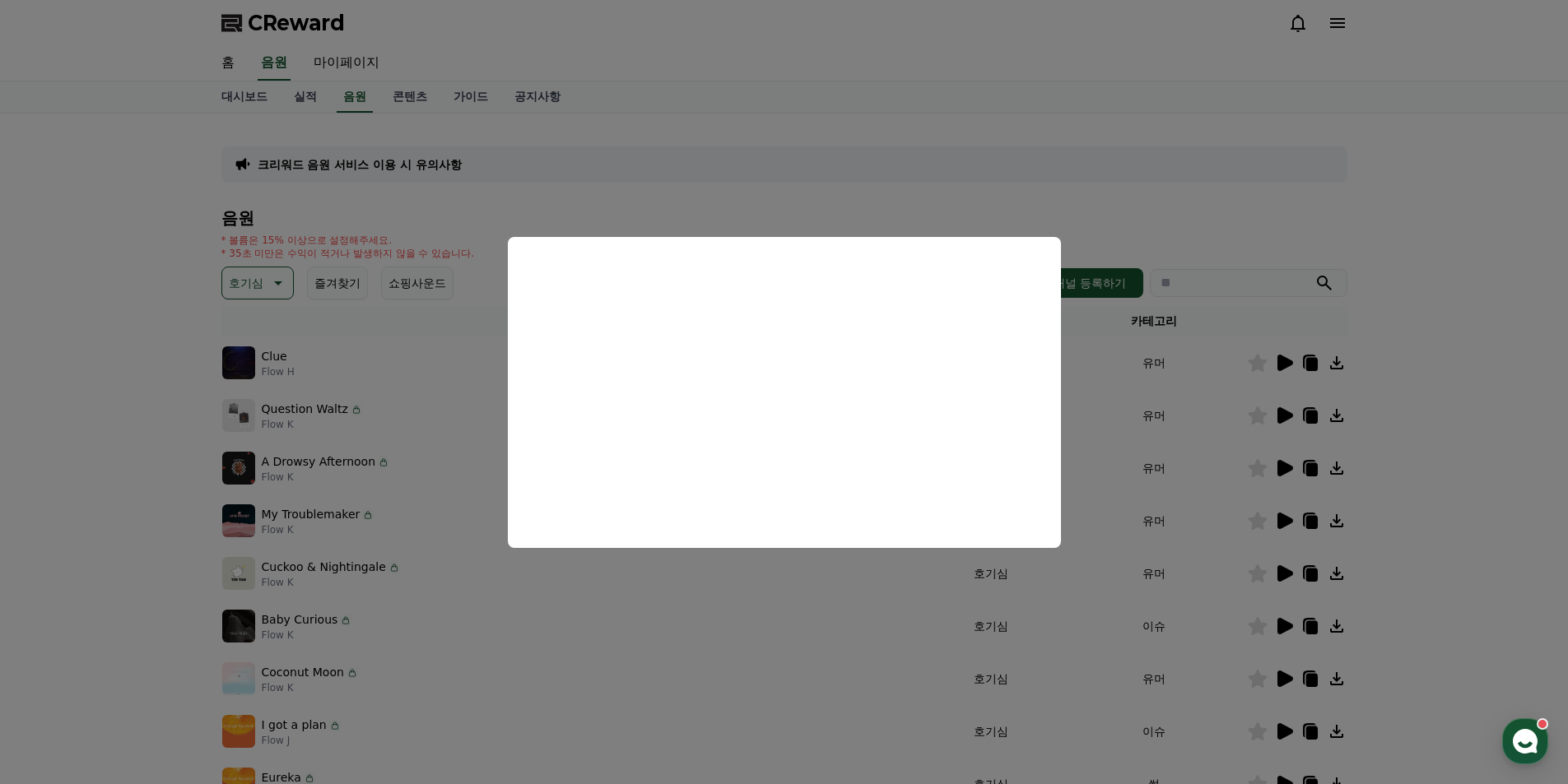
drag, startPoint x: 734, startPoint y: 650, endPoint x: 733, endPoint y: 625, distance: 25.0
click at [736, 650] on button "close modal" at bounding box center [784, 392] width 1568 height 784
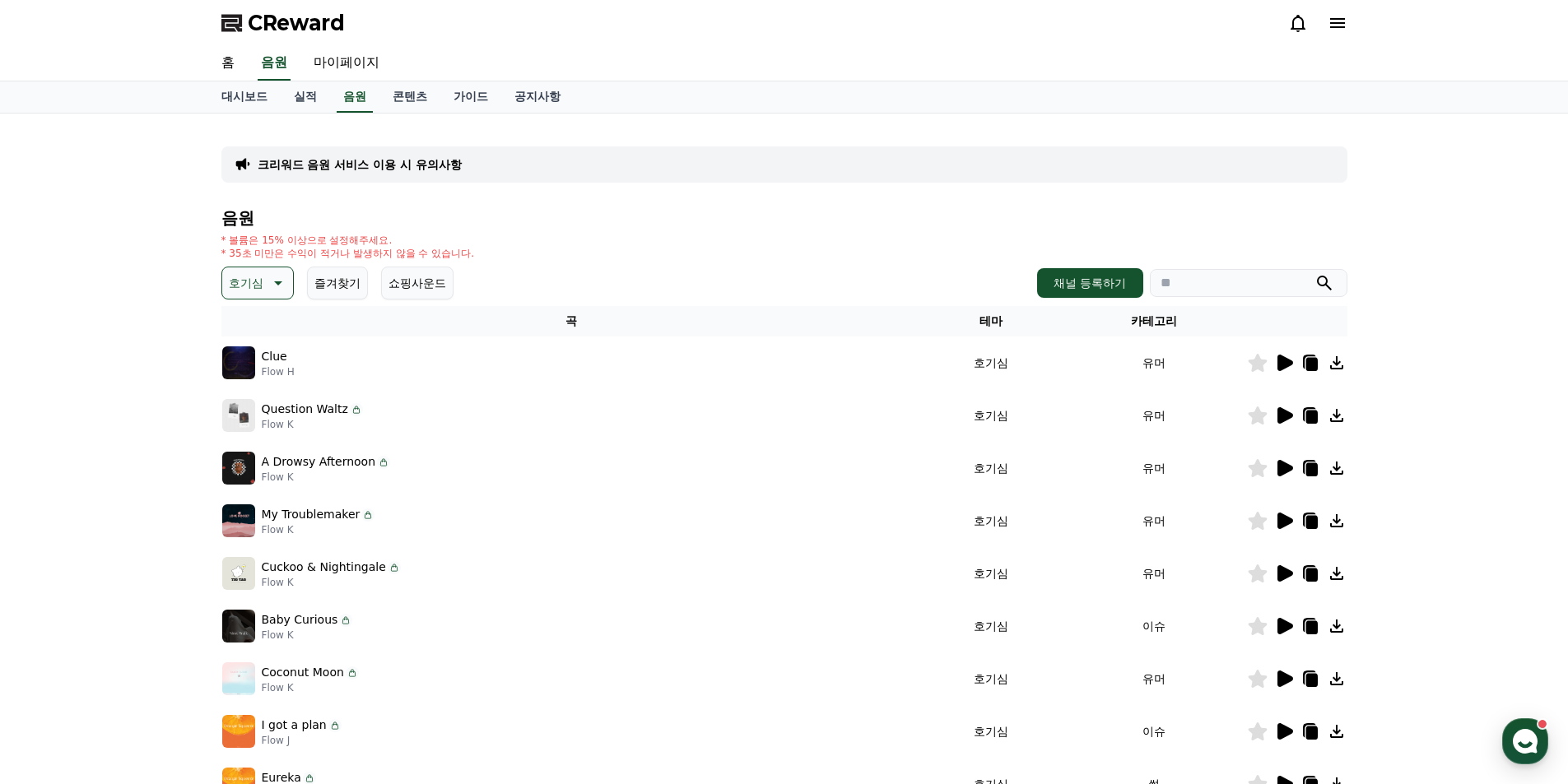
click at [701, 540] on td "My Troublemaker Flow K" at bounding box center [571, 521] width 699 height 53
click at [1286, 361] on icon at bounding box center [1286, 363] width 16 height 17
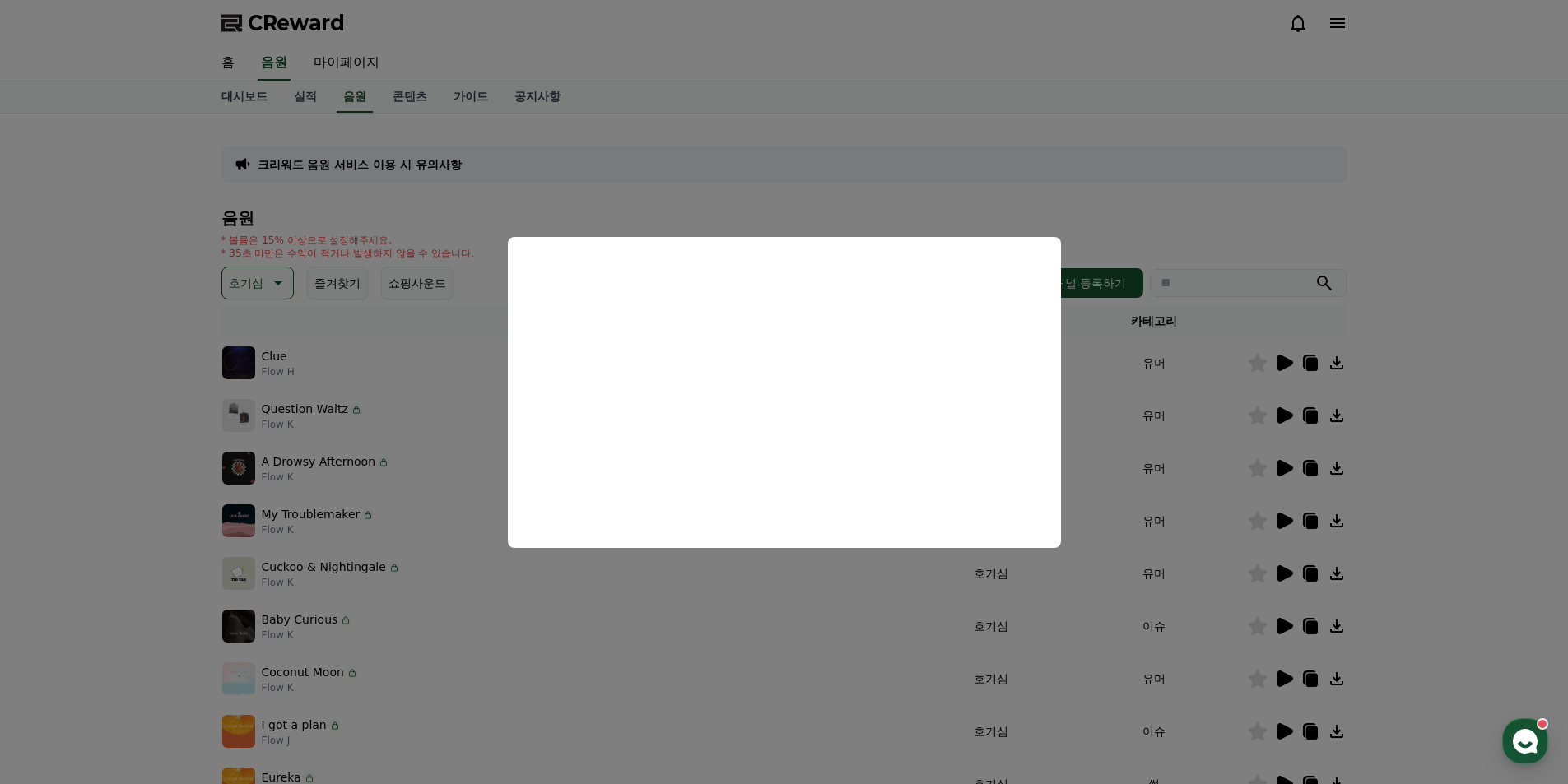
click at [1062, 193] on button "close modal" at bounding box center [784, 392] width 1568 height 784
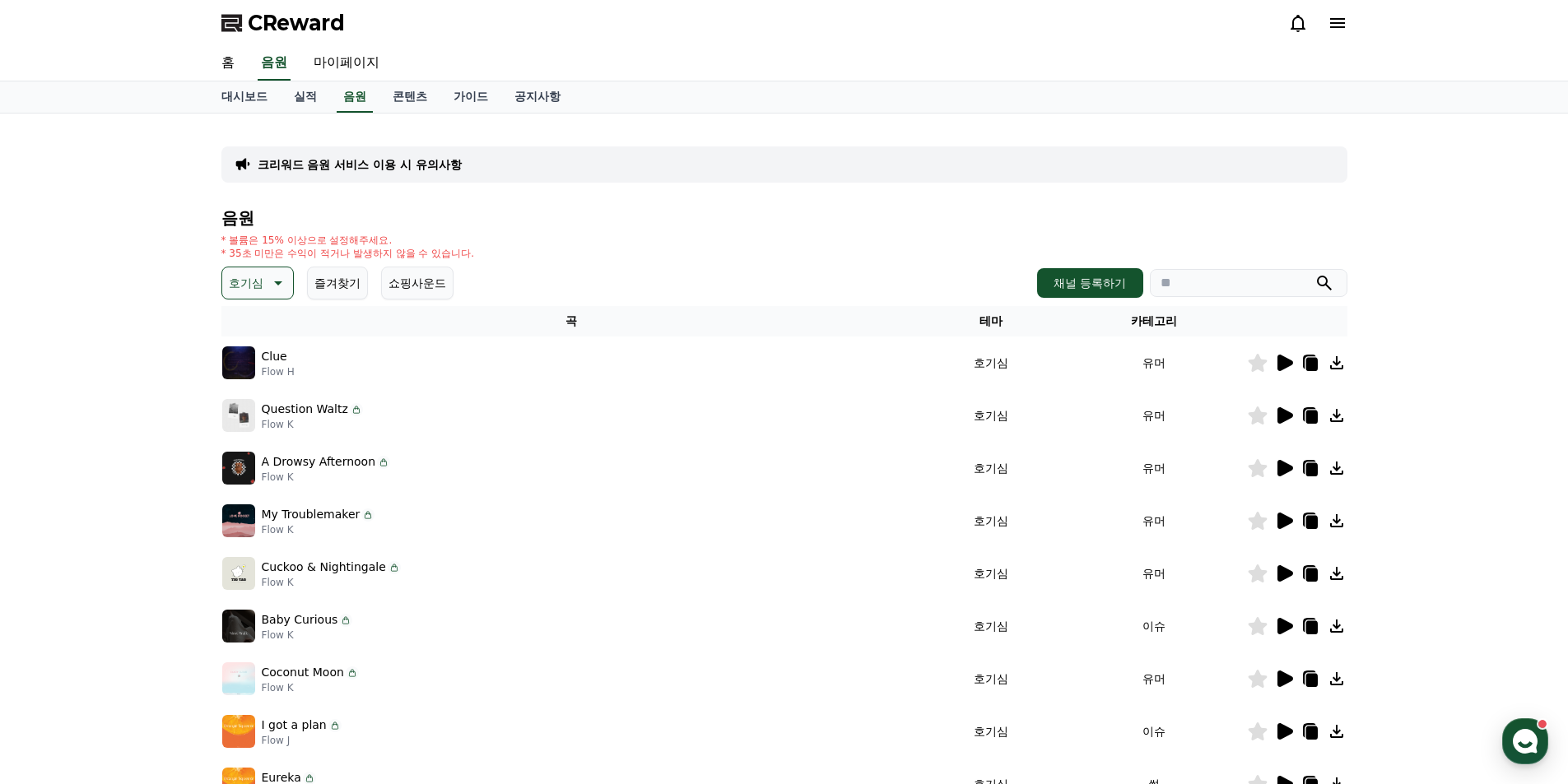
click at [1284, 417] on icon at bounding box center [1286, 415] width 16 height 17
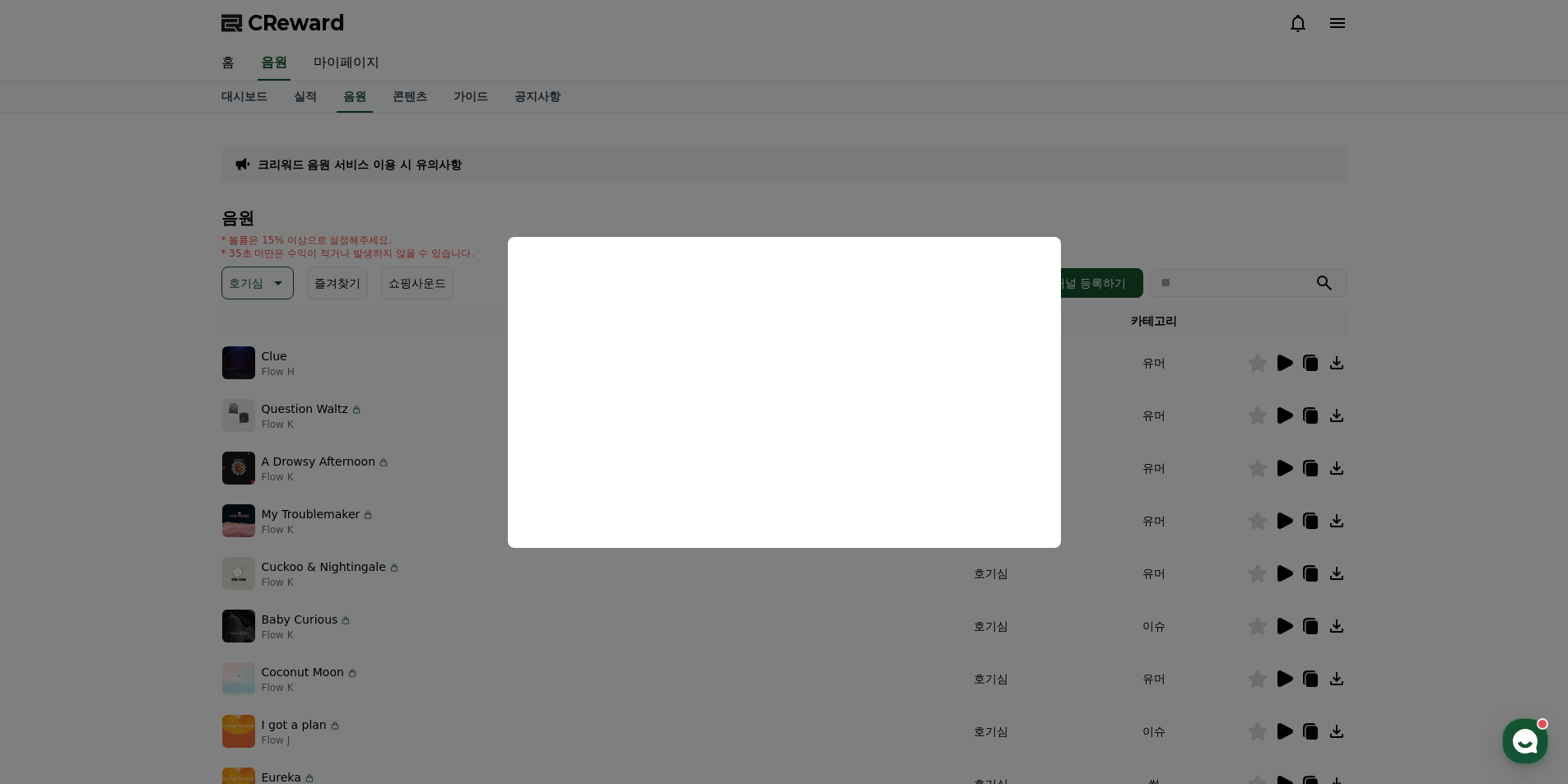
click at [1392, 427] on button "close modal" at bounding box center [784, 392] width 1568 height 784
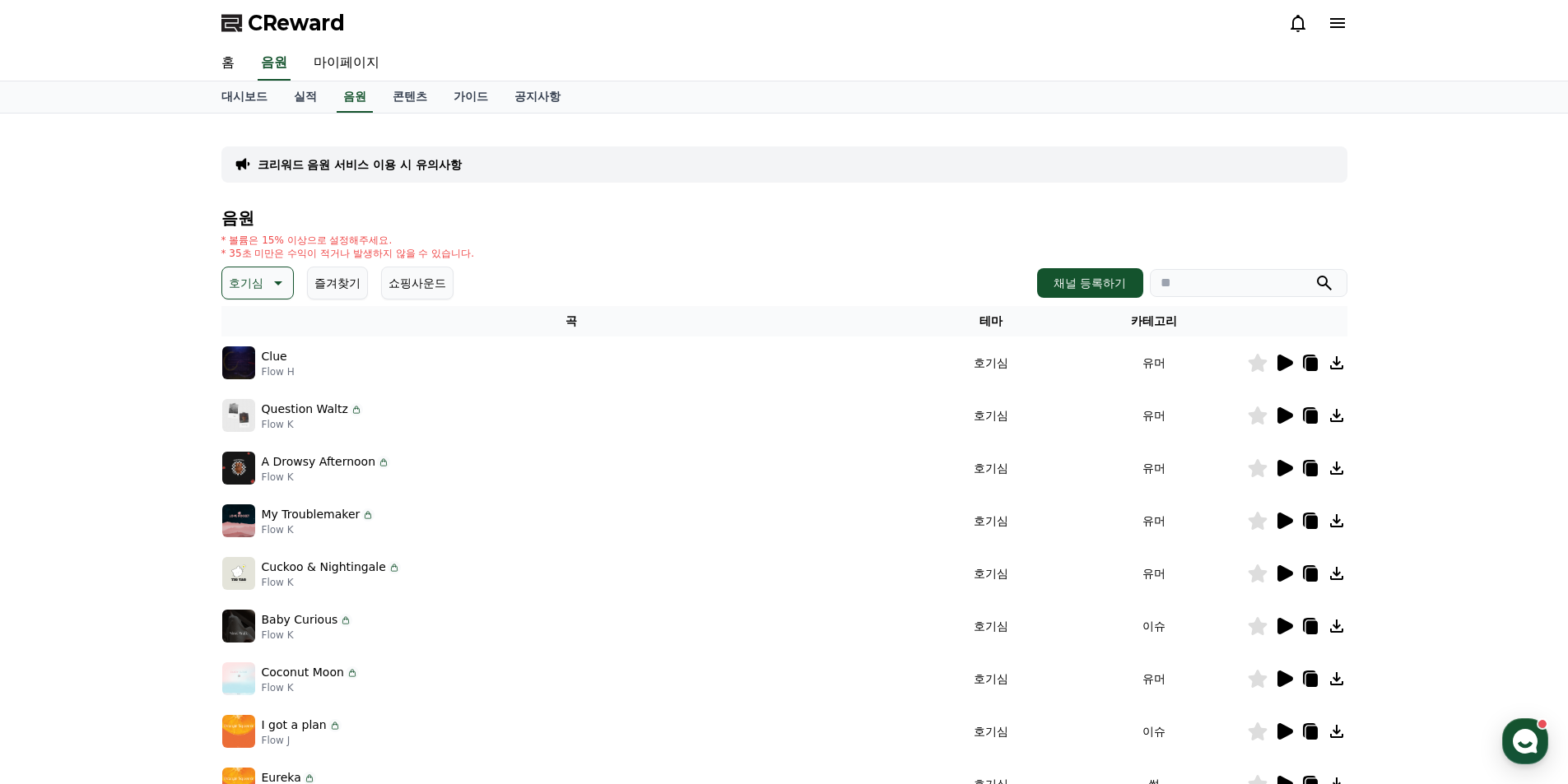
click at [1285, 473] on icon at bounding box center [1286, 468] width 16 height 17
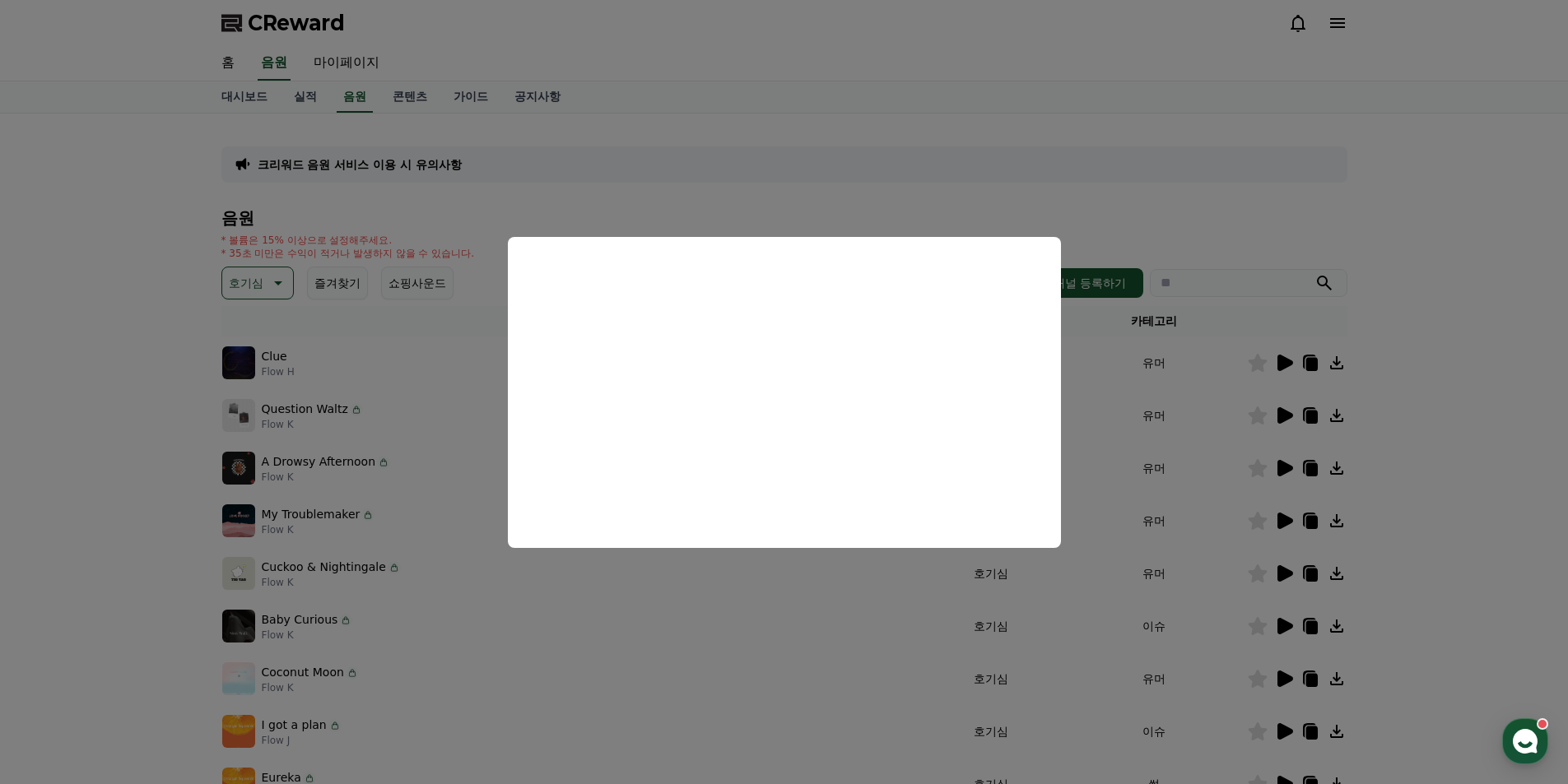
click at [1460, 418] on button "close modal" at bounding box center [784, 392] width 1568 height 784
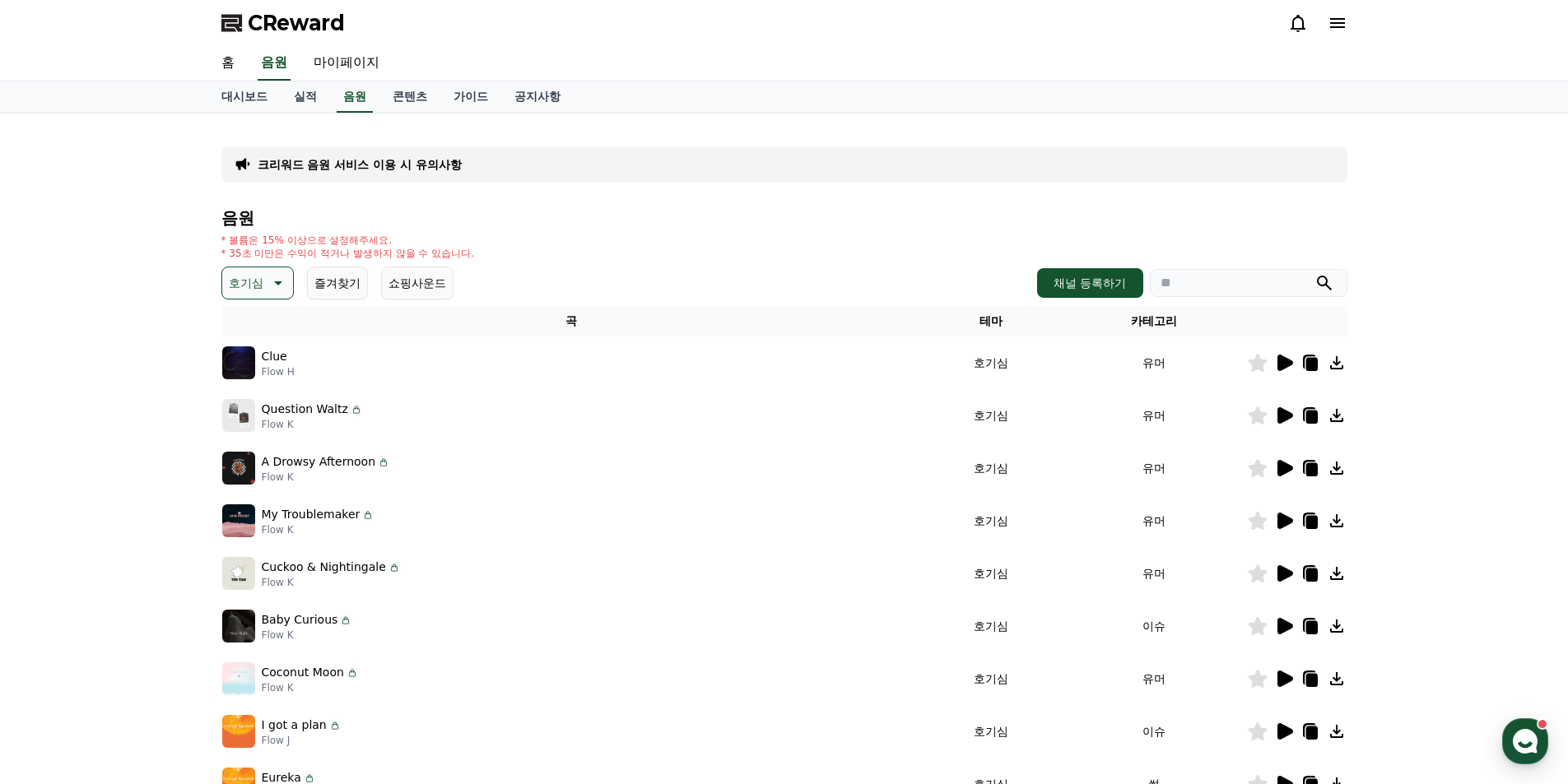
click at [1253, 467] on icon at bounding box center [1257, 468] width 19 height 18
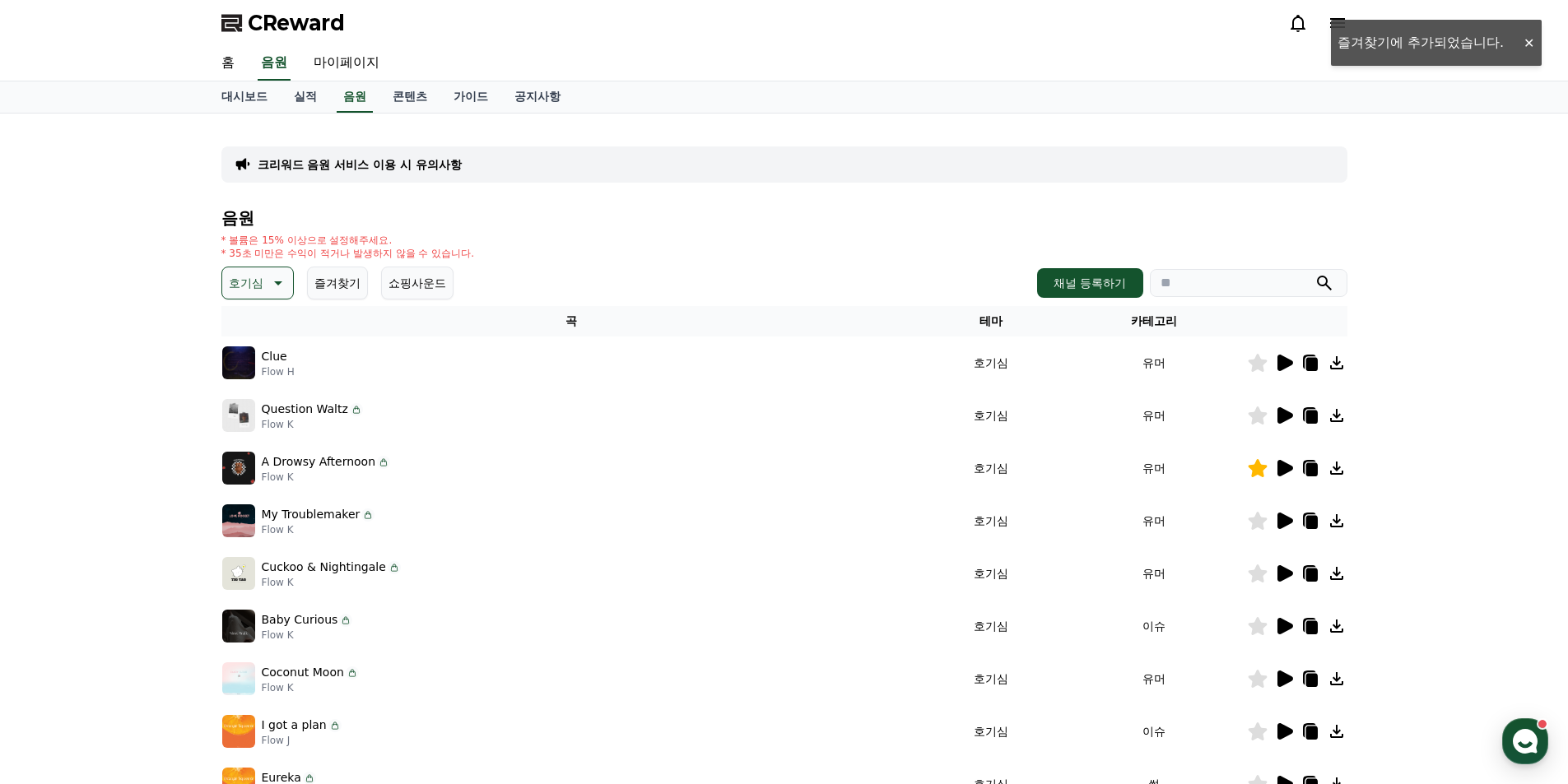
click at [1255, 358] on icon at bounding box center [1257, 363] width 19 height 18
click at [1286, 519] on icon at bounding box center [1286, 520] width 16 height 17
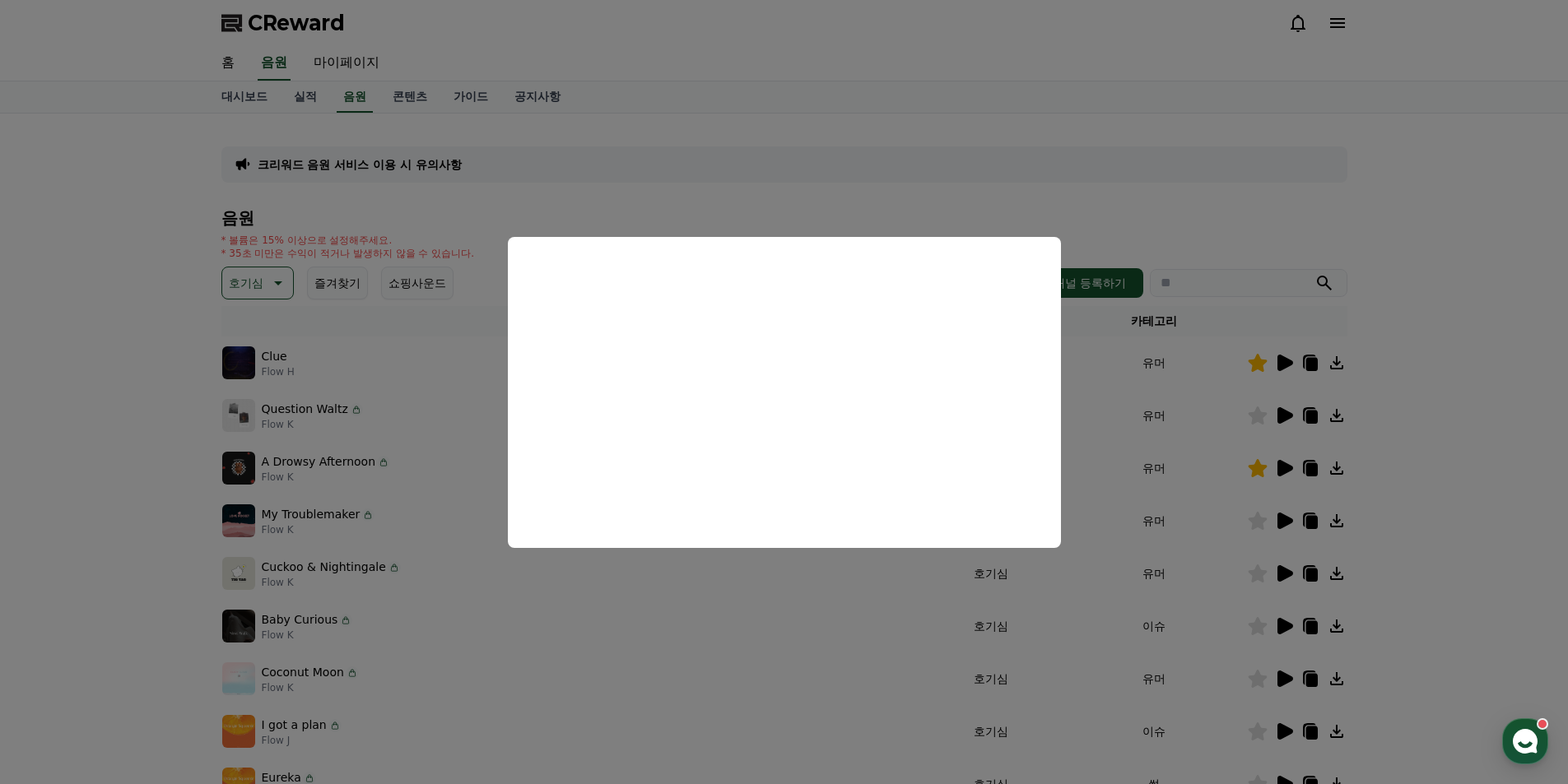
click at [1418, 495] on button "close modal" at bounding box center [784, 392] width 1568 height 784
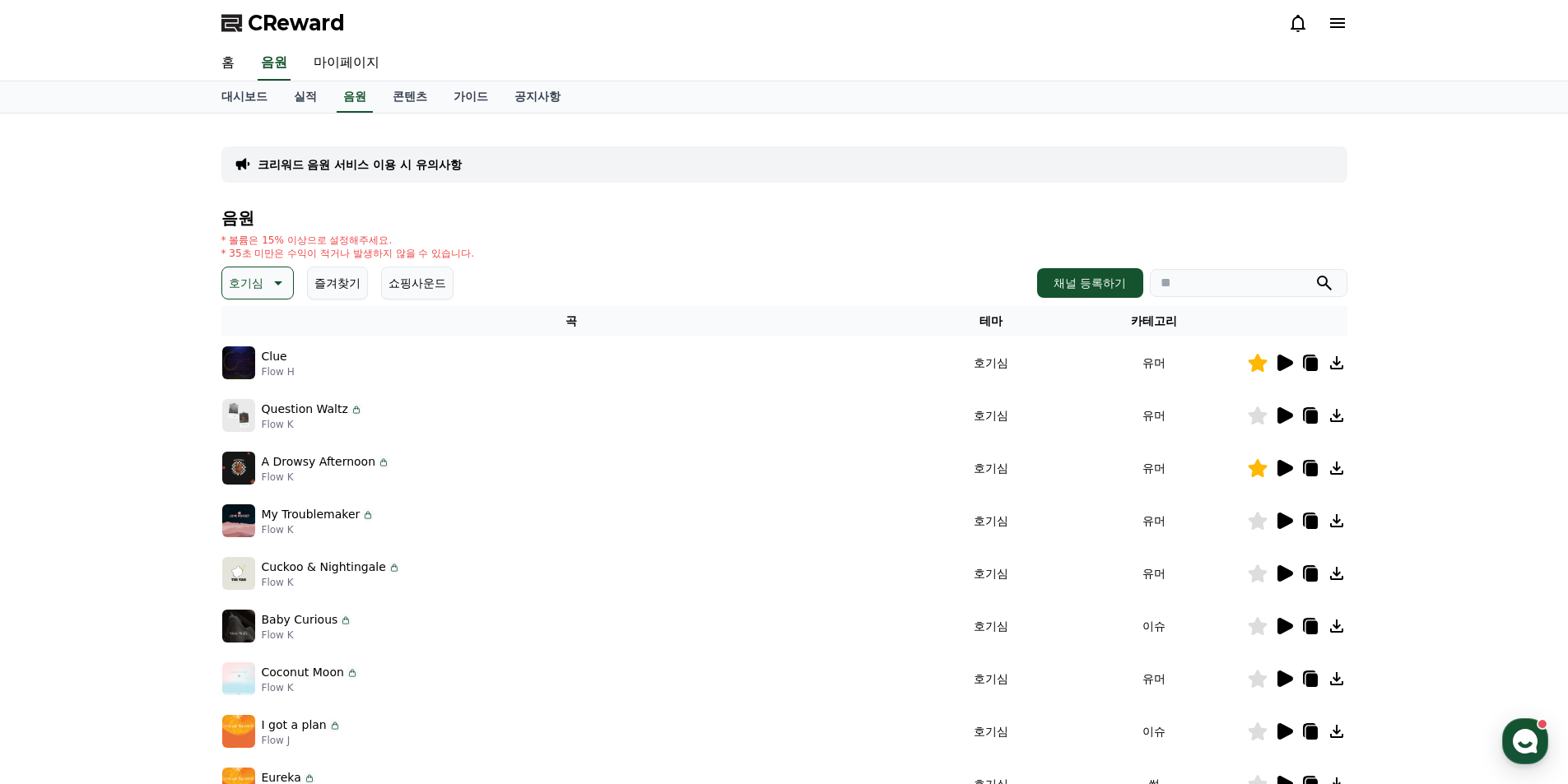
click at [1277, 516] on icon at bounding box center [1284, 520] width 19 height 19
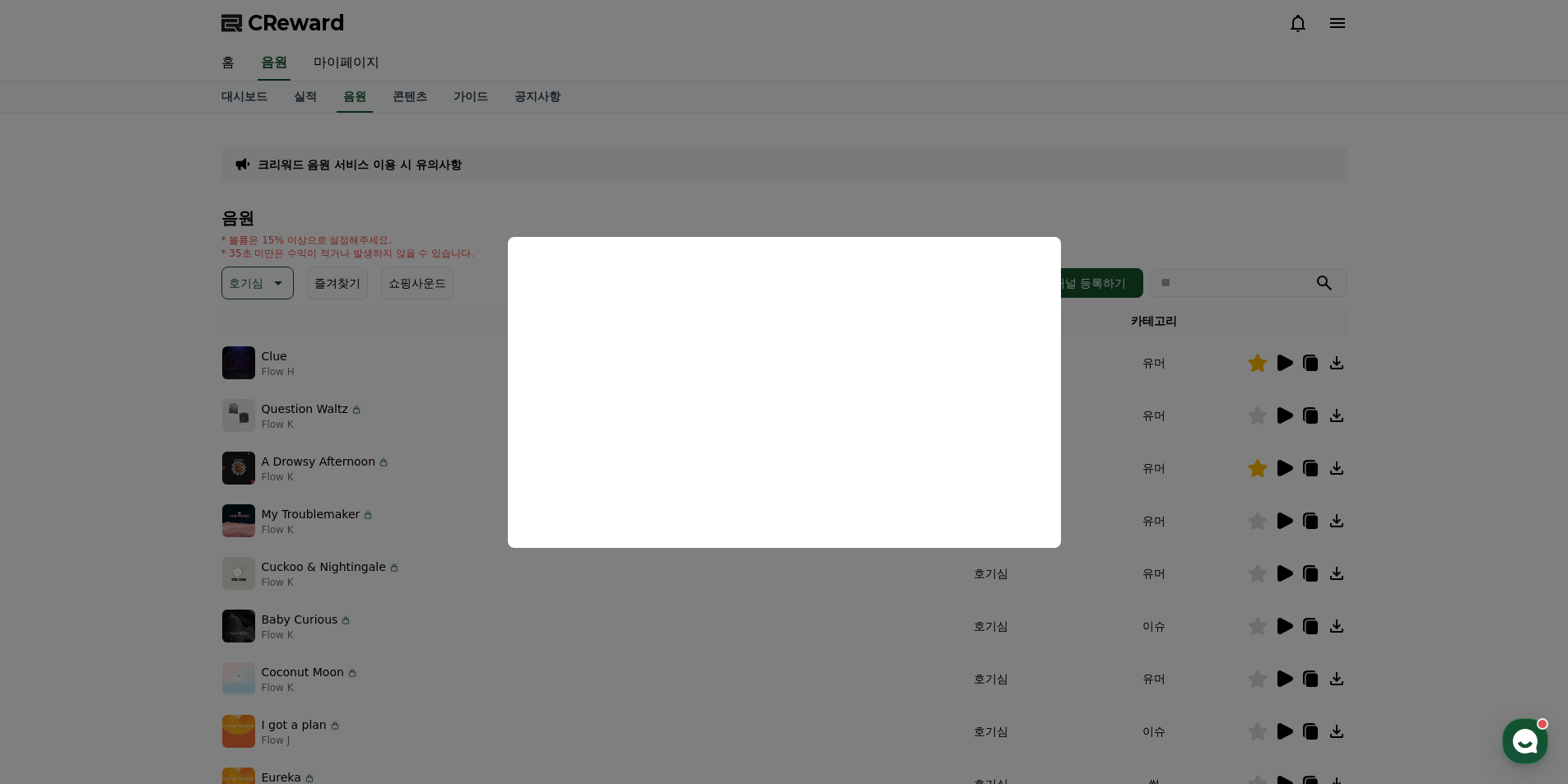
click at [1360, 431] on button "close modal" at bounding box center [784, 392] width 1568 height 784
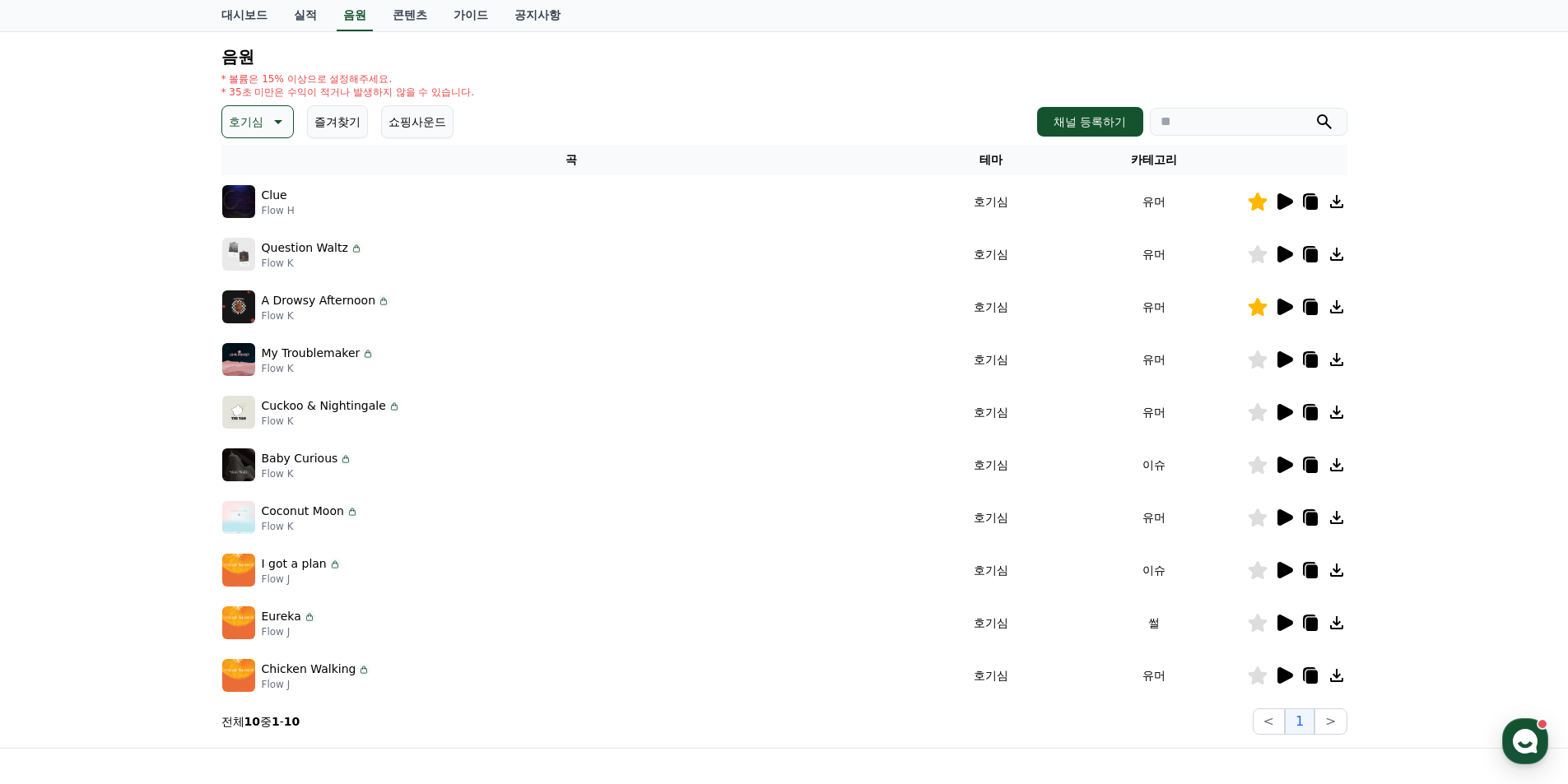
scroll to position [165, 0]
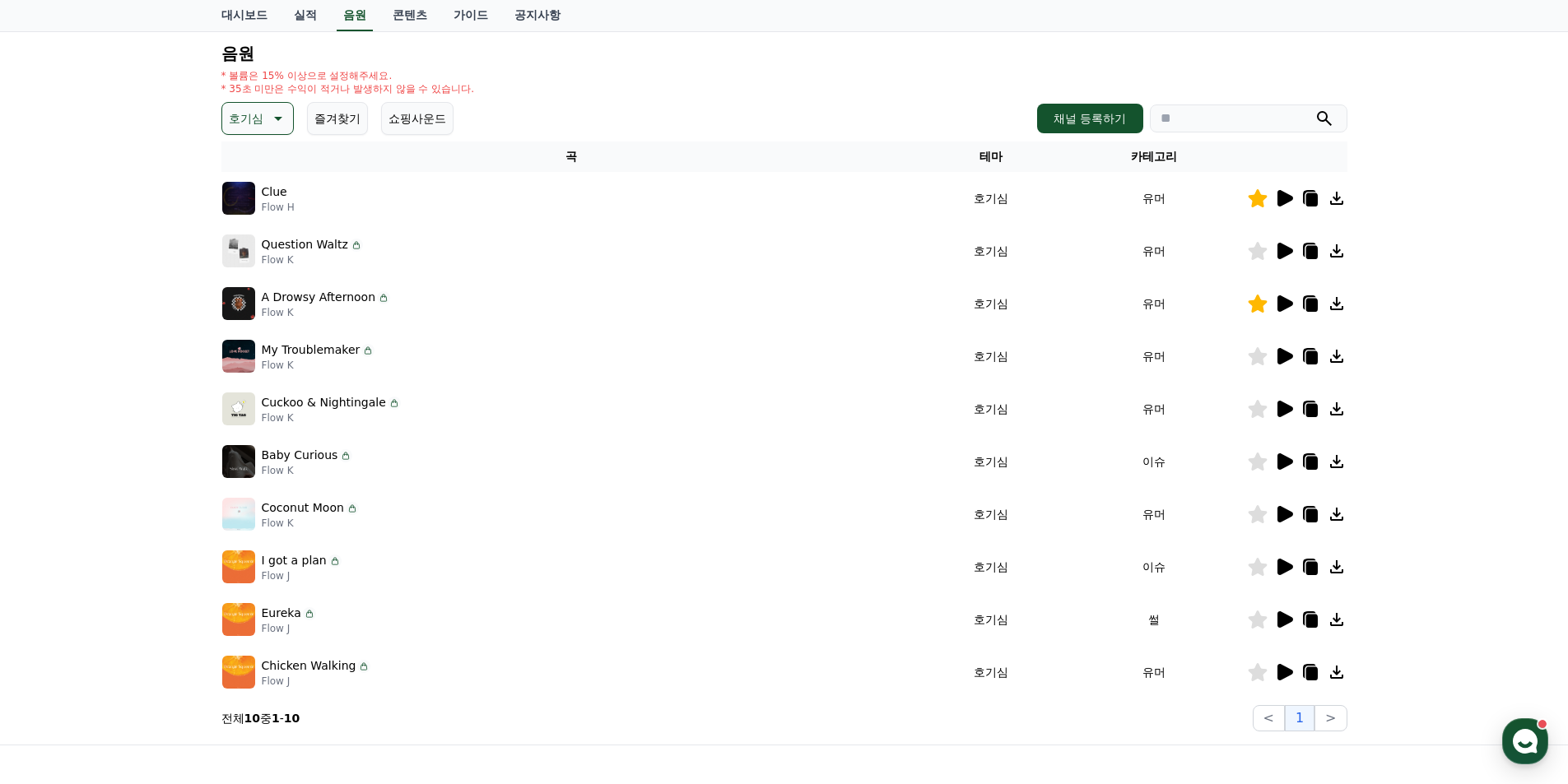
click at [1279, 399] on icon at bounding box center [1284, 409] width 19 height 19
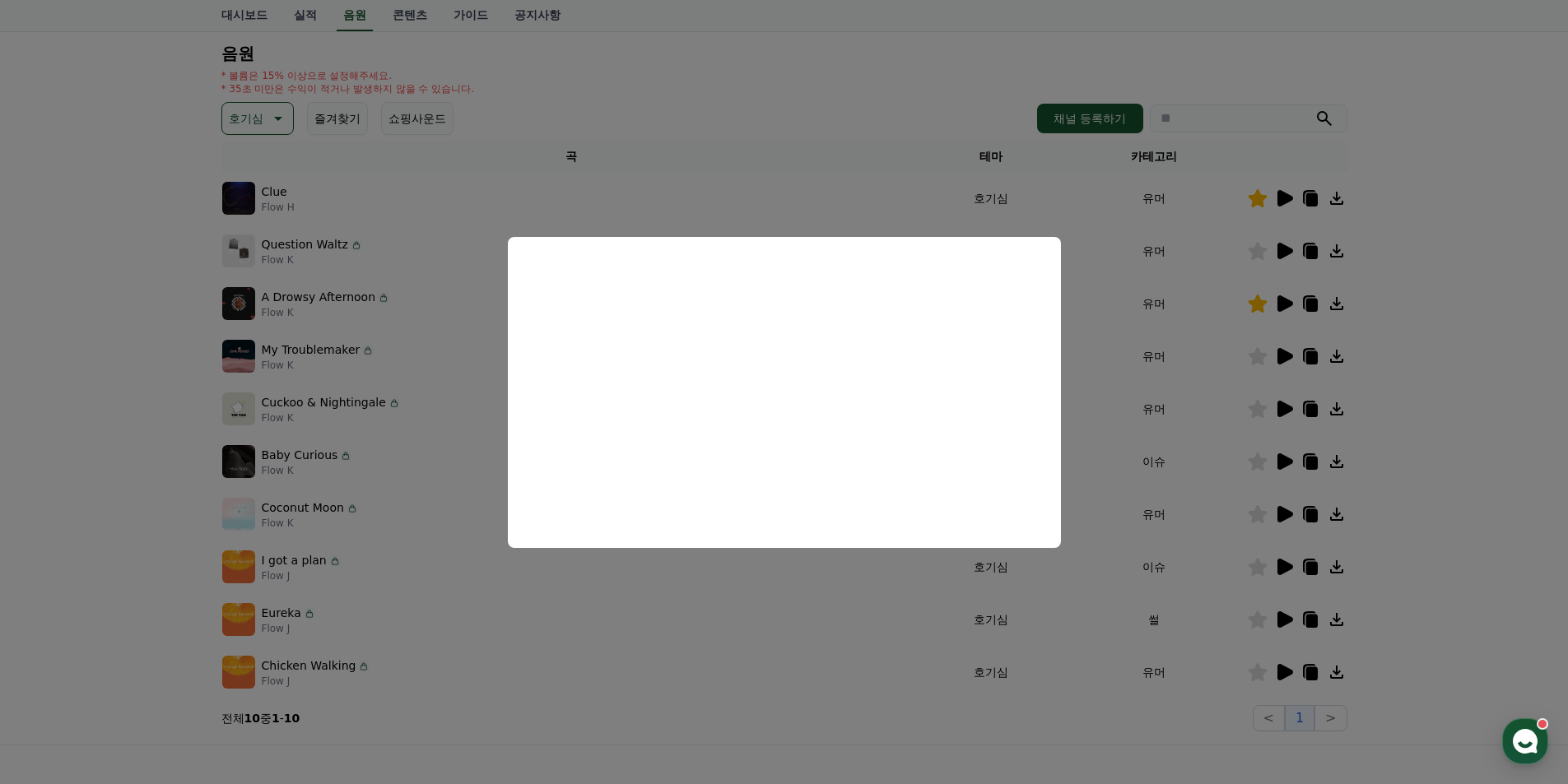
click at [1477, 463] on button "close modal" at bounding box center [784, 392] width 1568 height 784
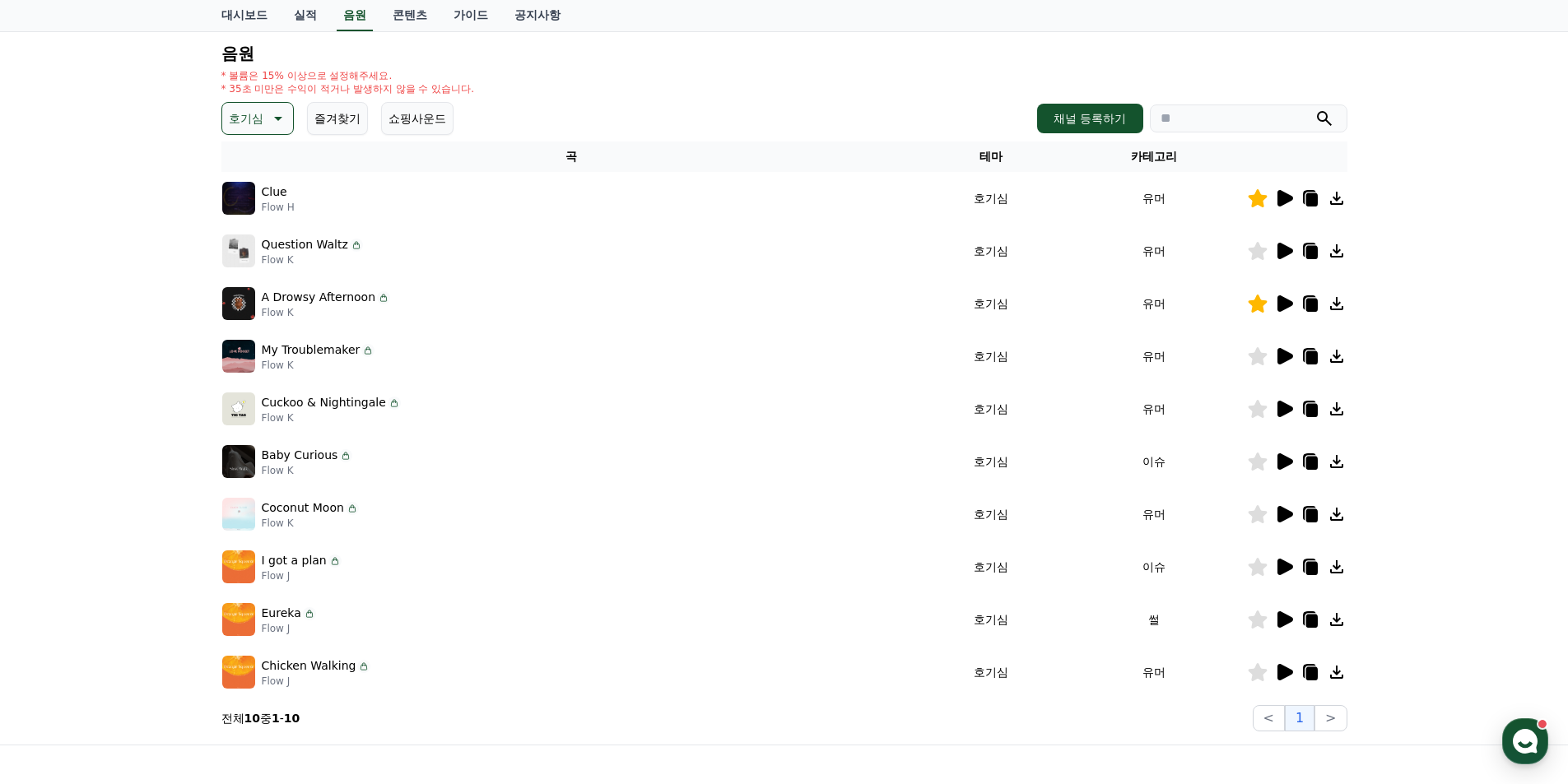
click at [1284, 465] on icon at bounding box center [1286, 461] width 16 height 17
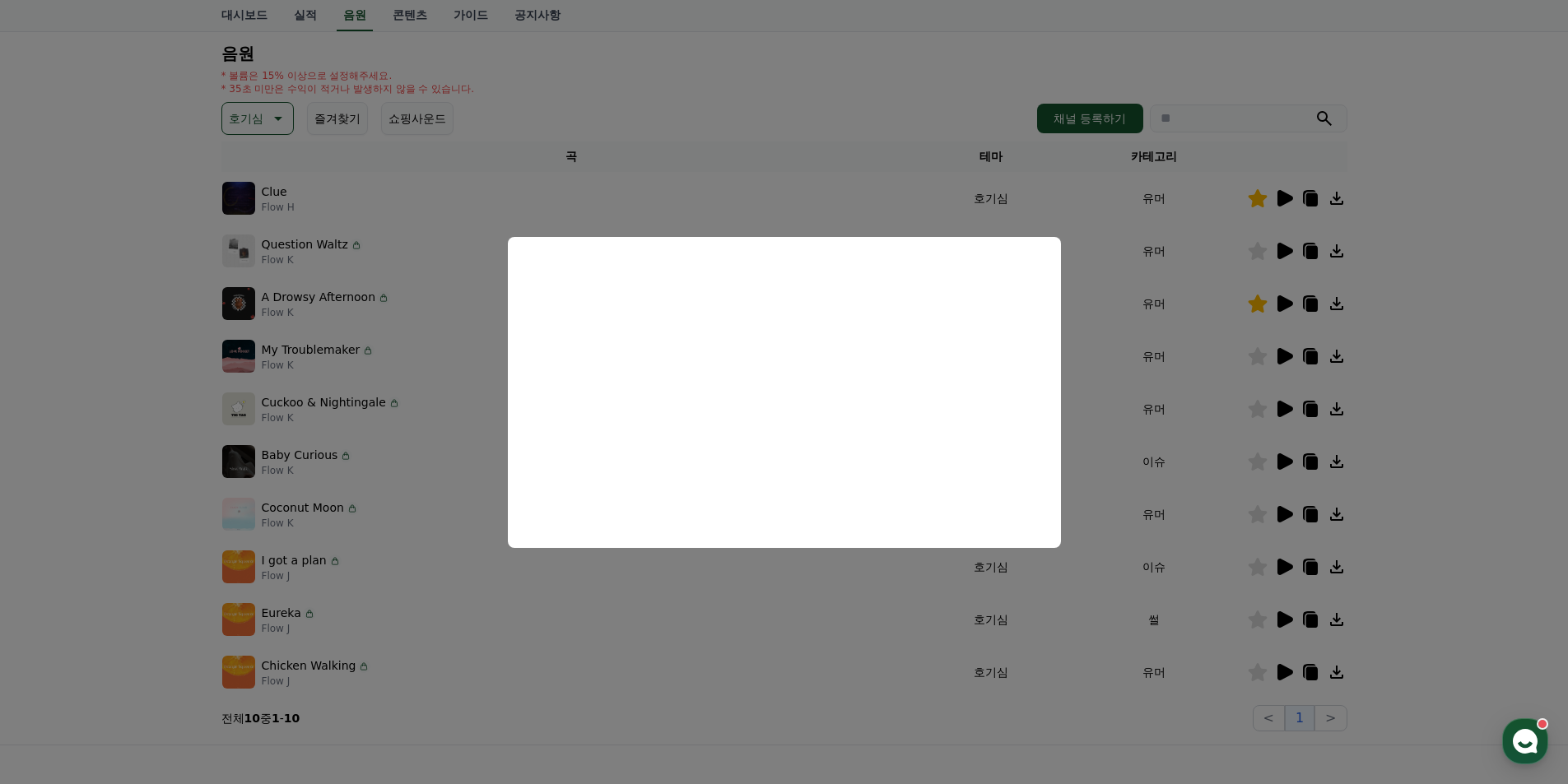
click at [1428, 469] on button "close modal" at bounding box center [784, 392] width 1568 height 784
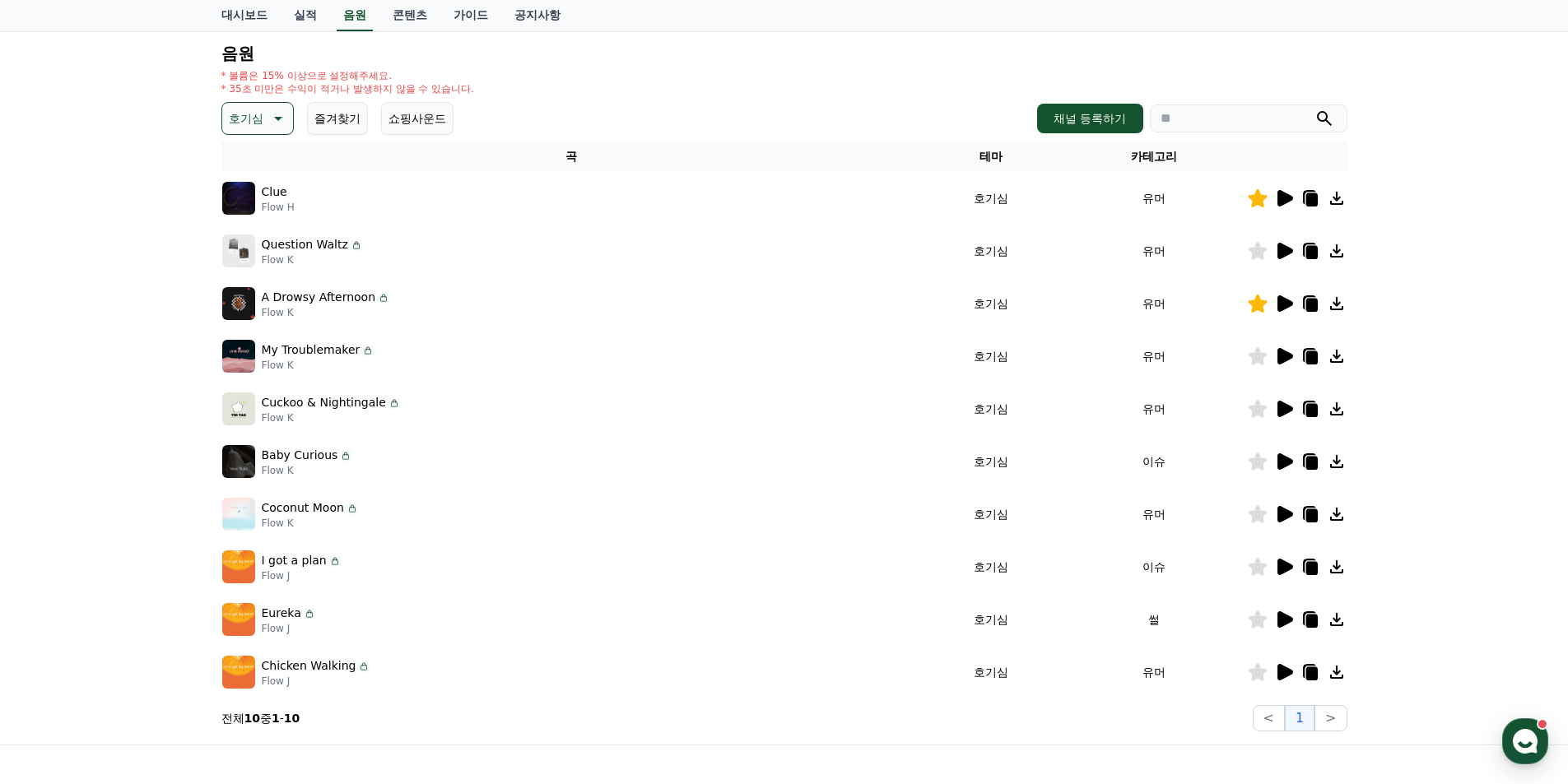
click at [1290, 463] on icon at bounding box center [1286, 461] width 16 height 17
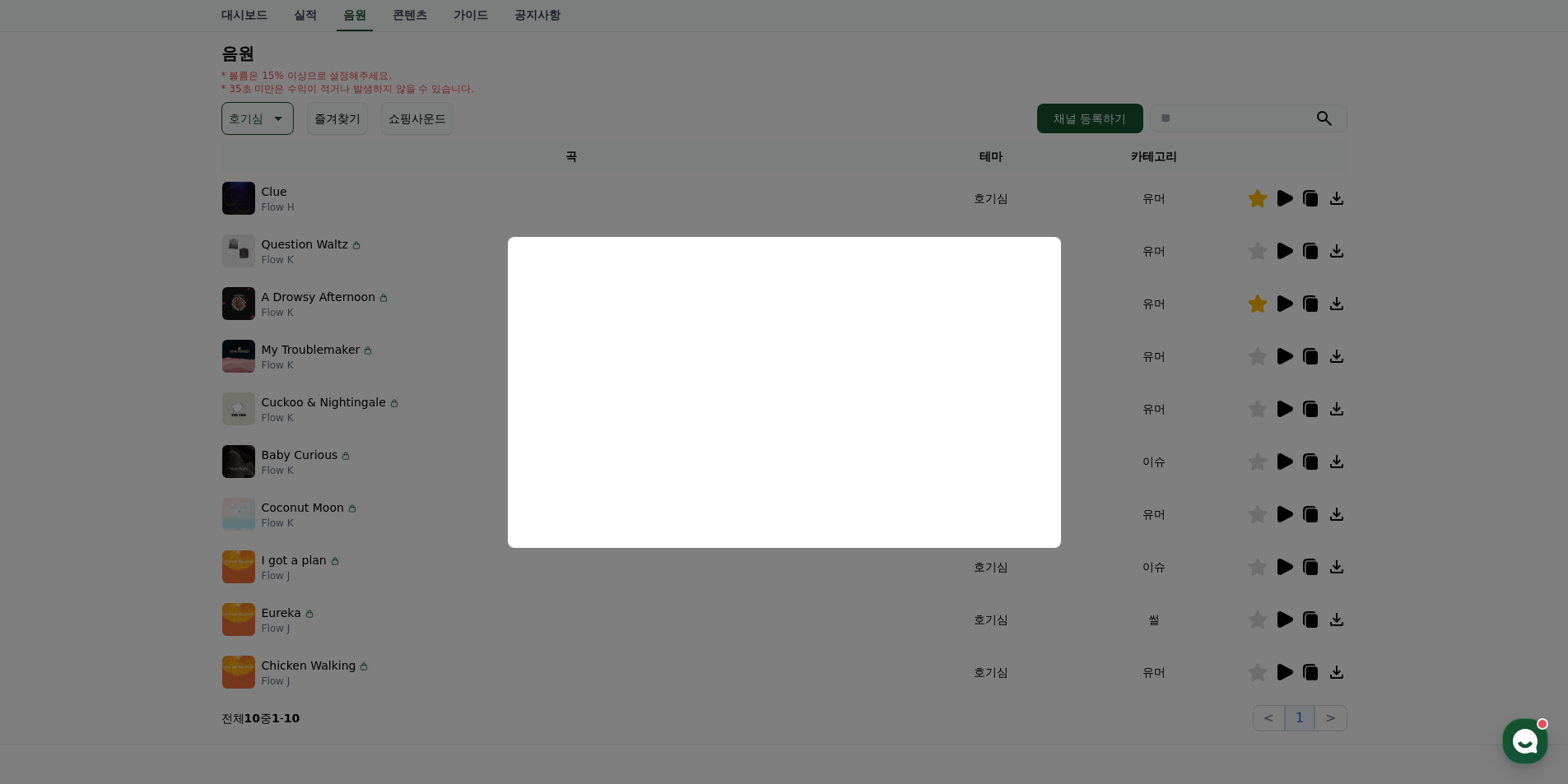
click at [1399, 462] on button "close modal" at bounding box center [784, 392] width 1568 height 784
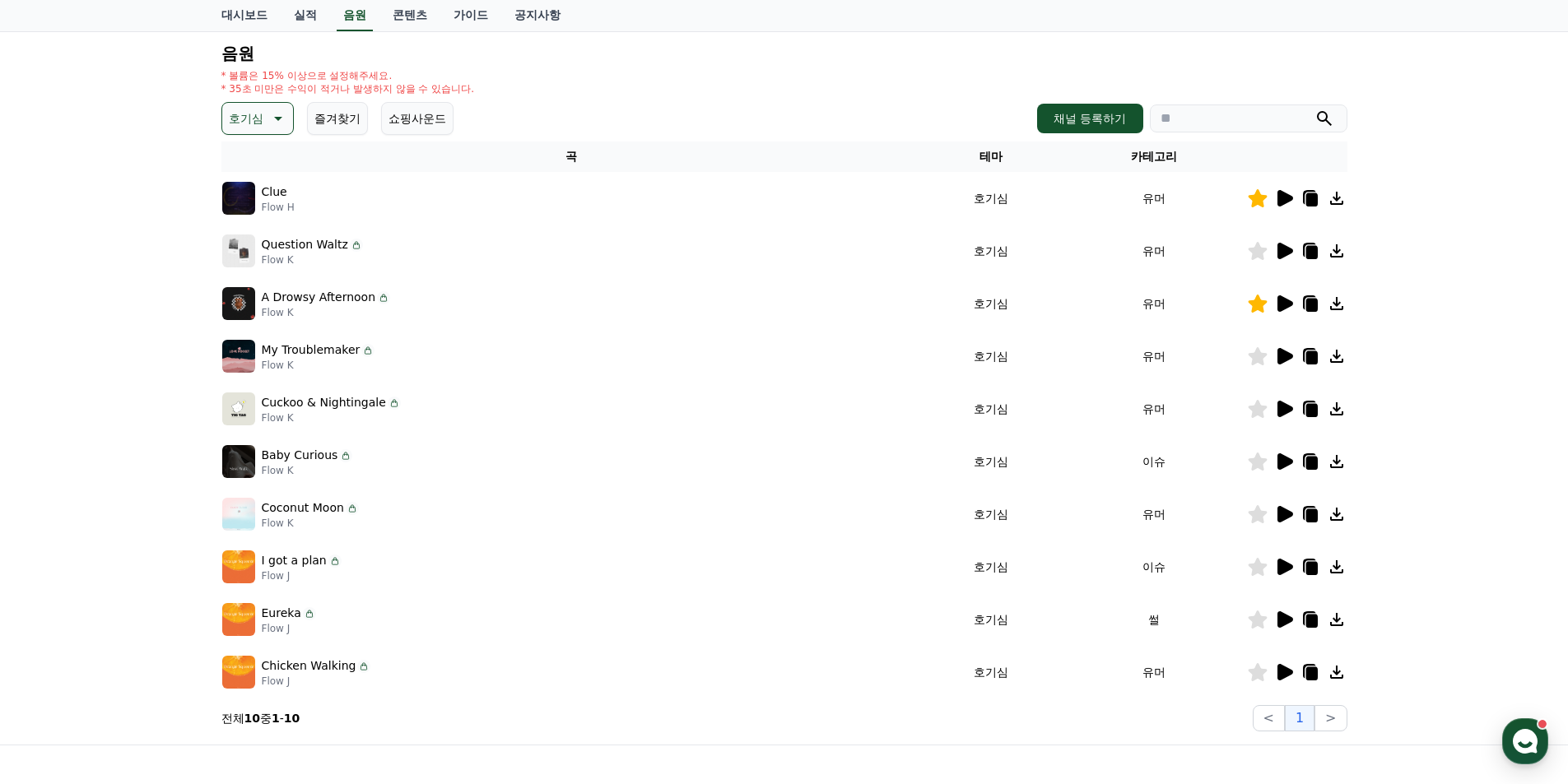
scroll to position [247, 0]
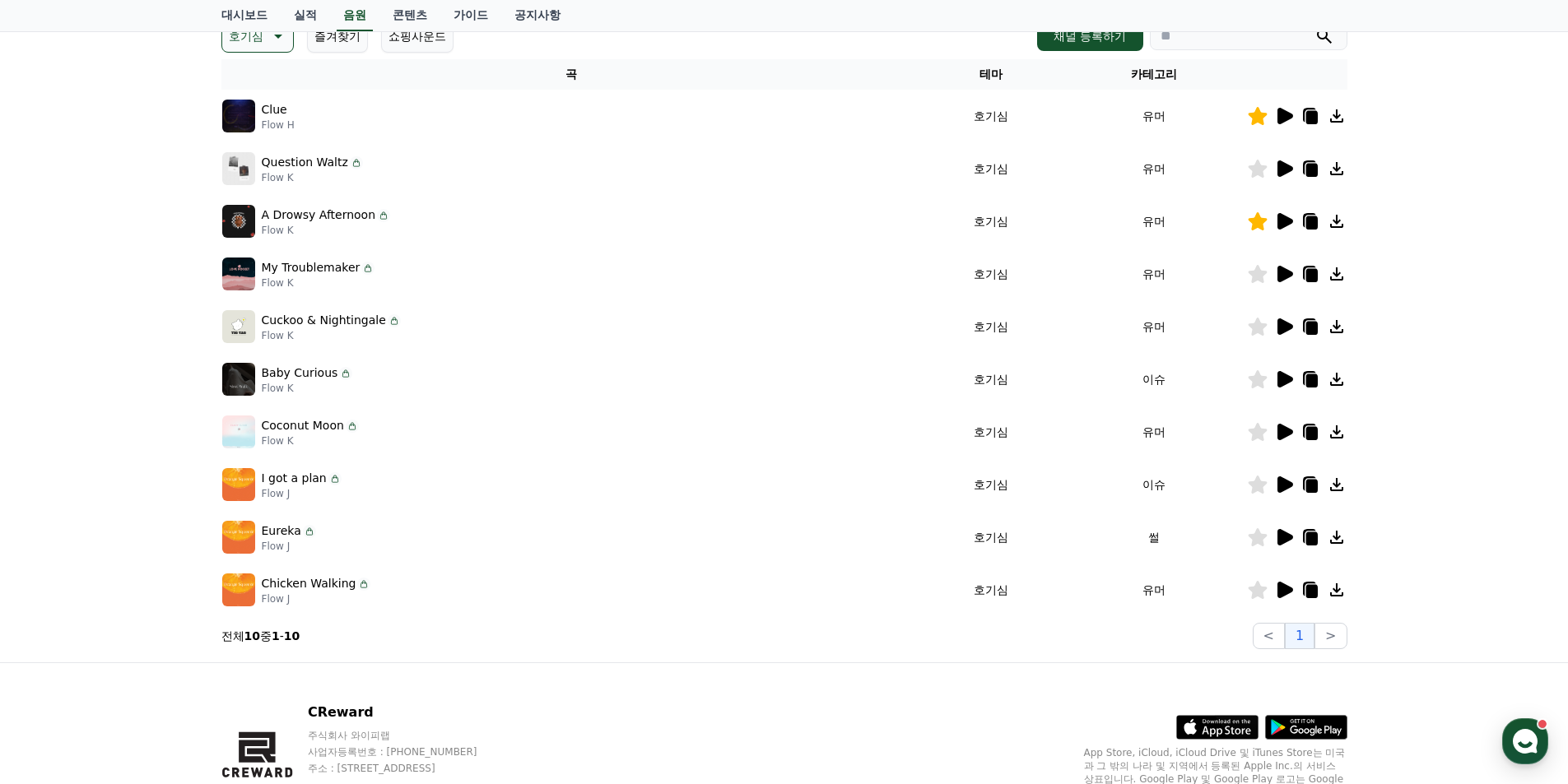
click at [1284, 433] on icon at bounding box center [1286, 432] width 16 height 17
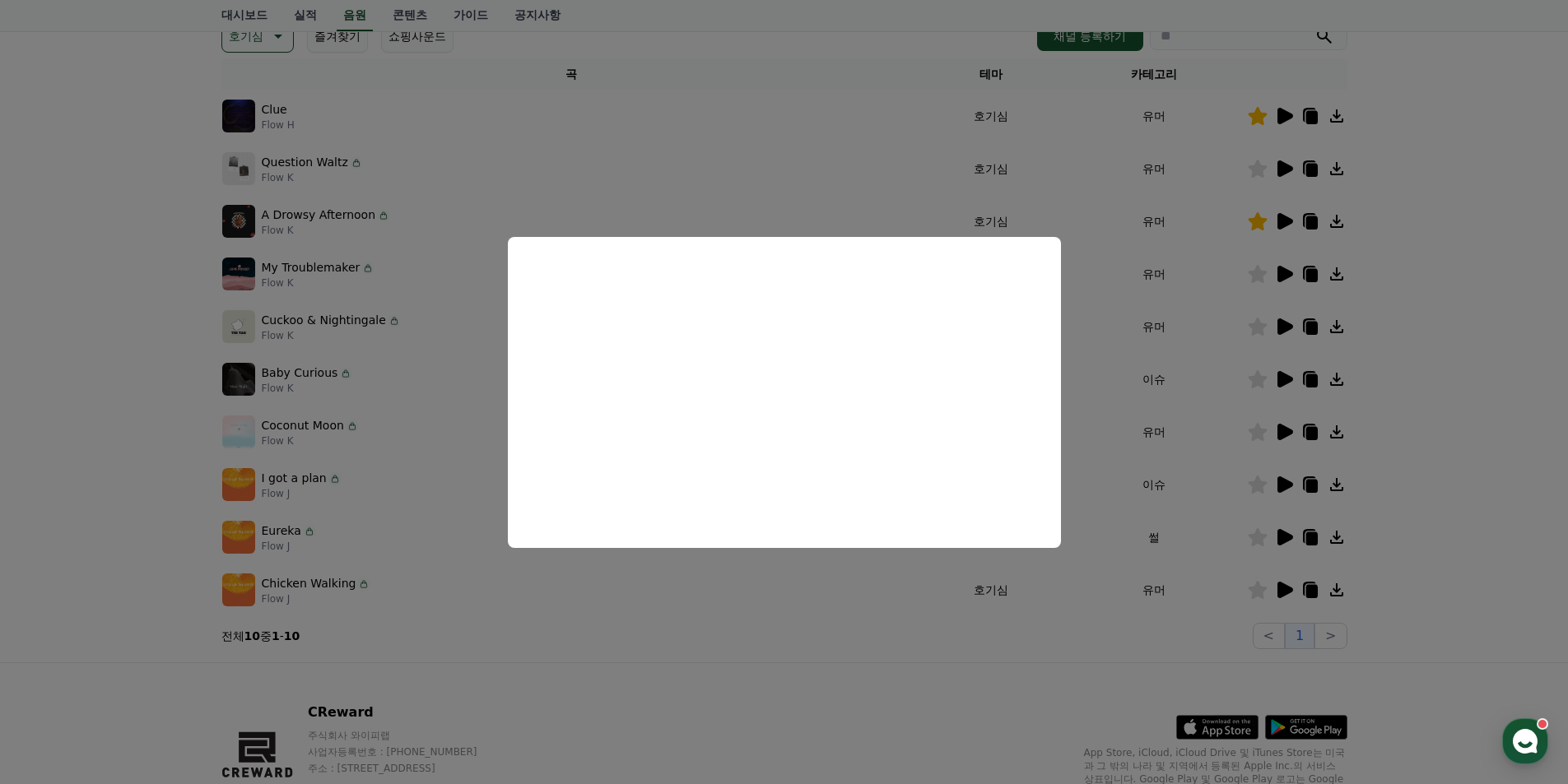
click at [1487, 393] on button "close modal" at bounding box center [784, 392] width 1568 height 784
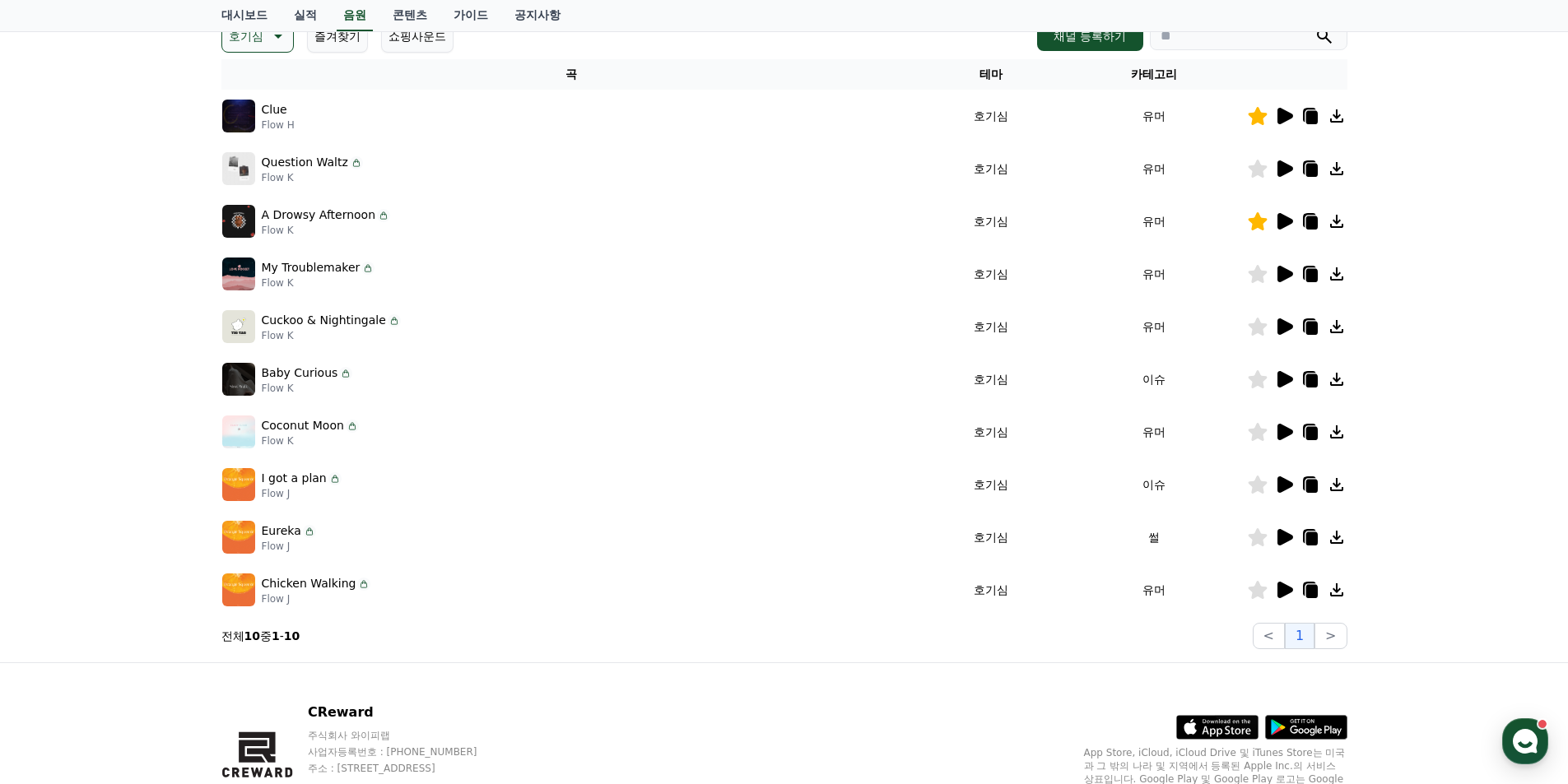
click at [1287, 482] on icon at bounding box center [1286, 484] width 16 height 17
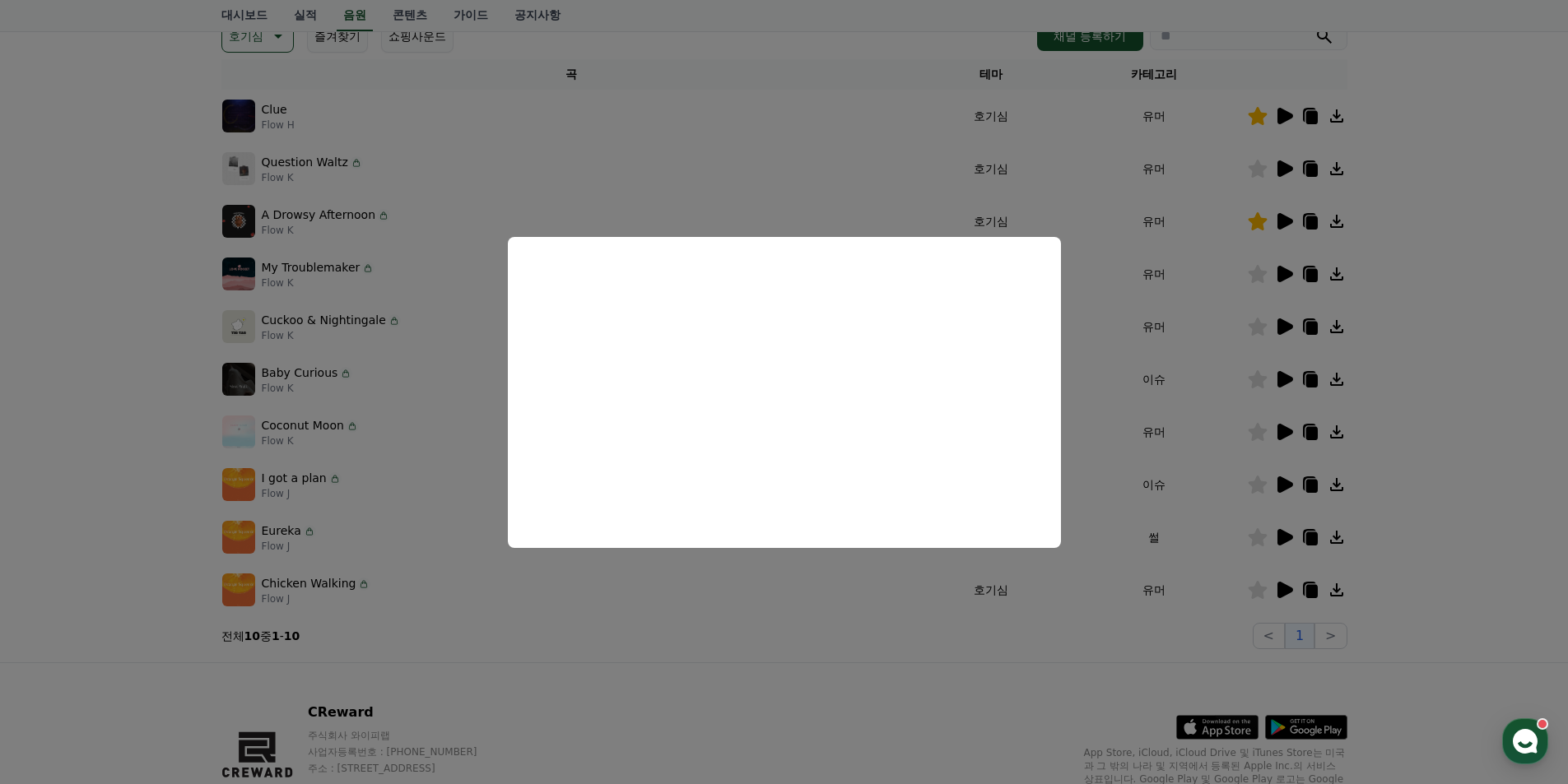
click at [1483, 412] on button "close modal" at bounding box center [784, 392] width 1568 height 784
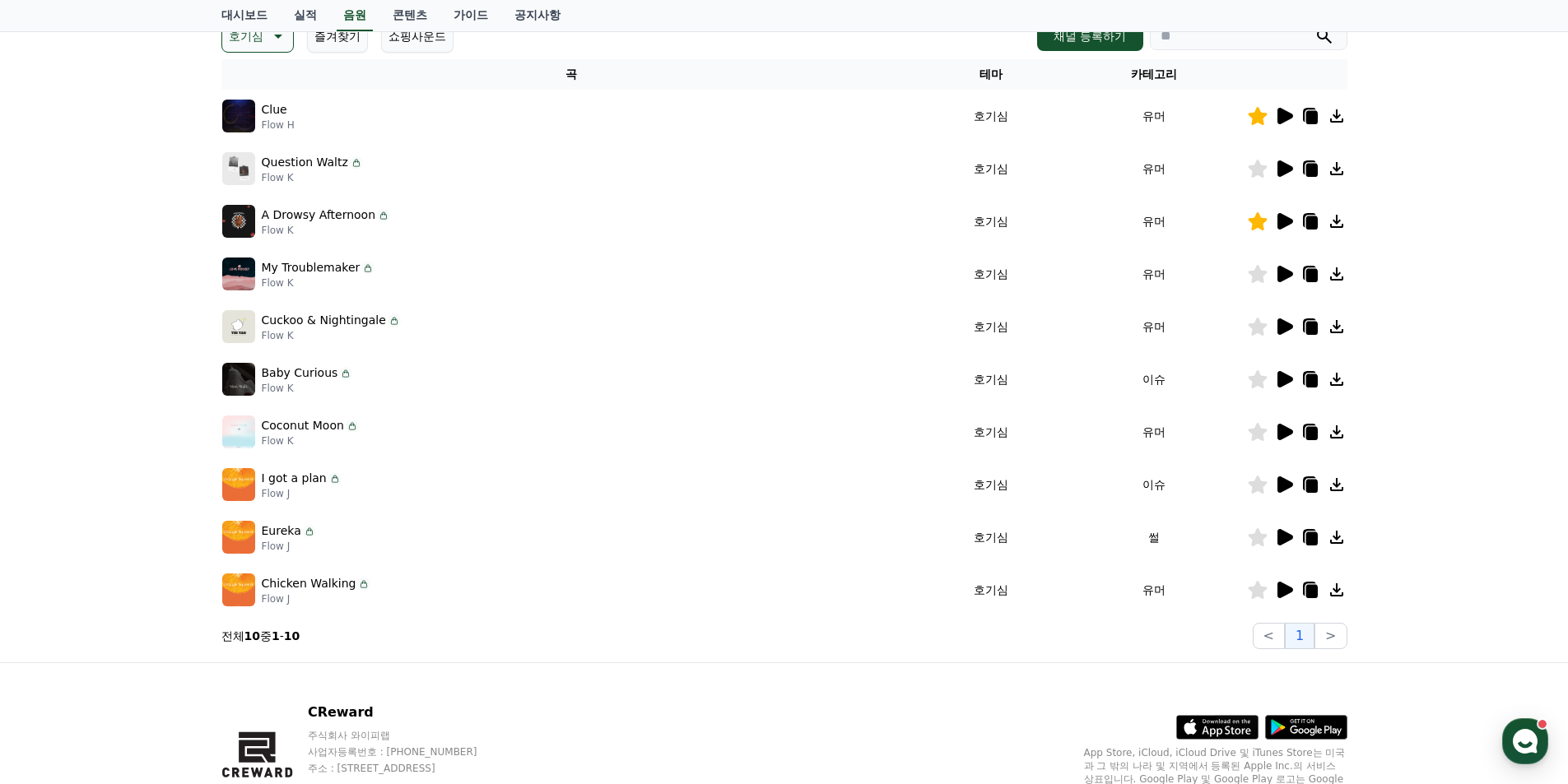
click at [1256, 489] on icon at bounding box center [1257, 484] width 19 height 18
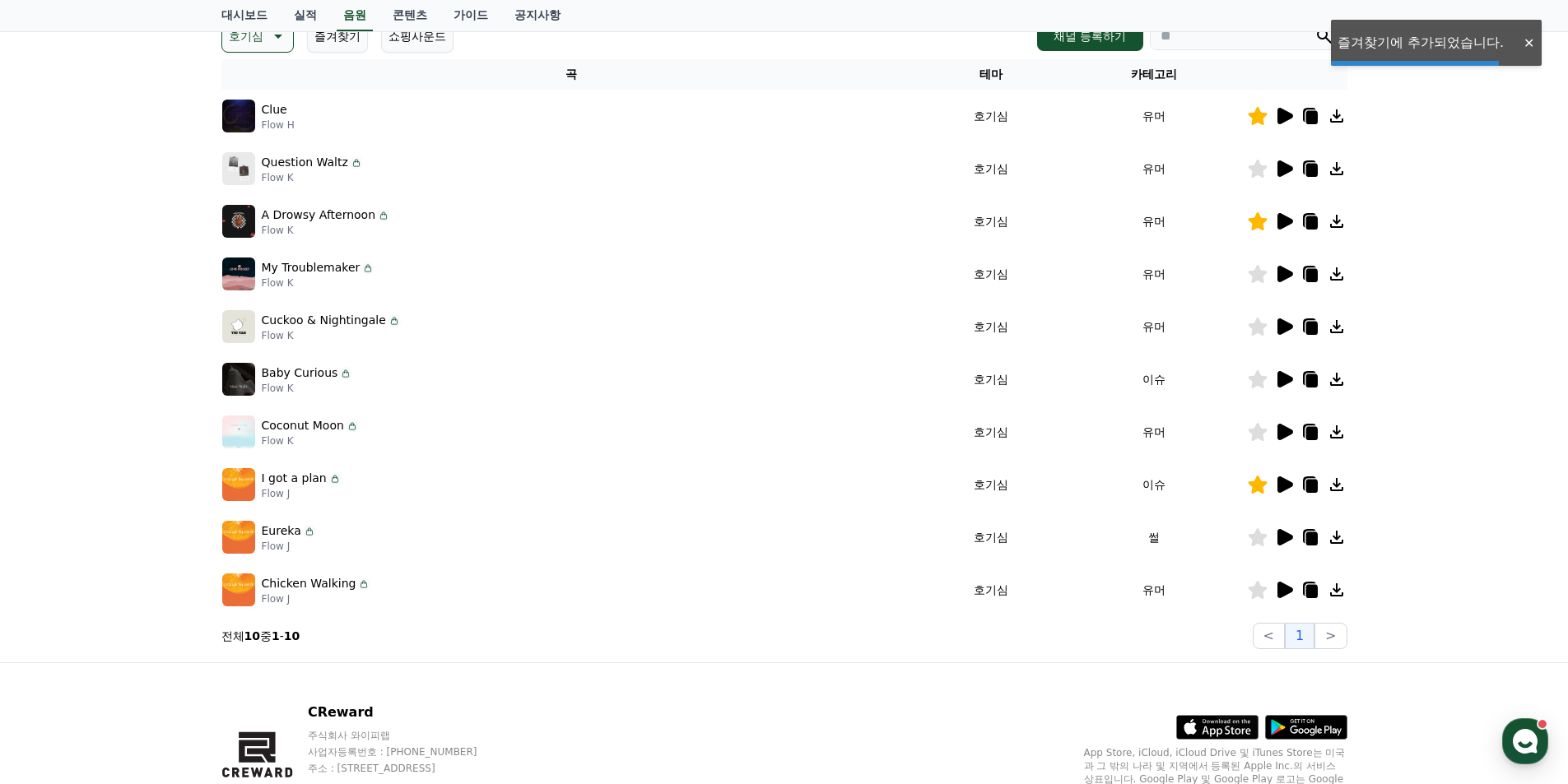
click at [1285, 541] on icon at bounding box center [1286, 537] width 16 height 17
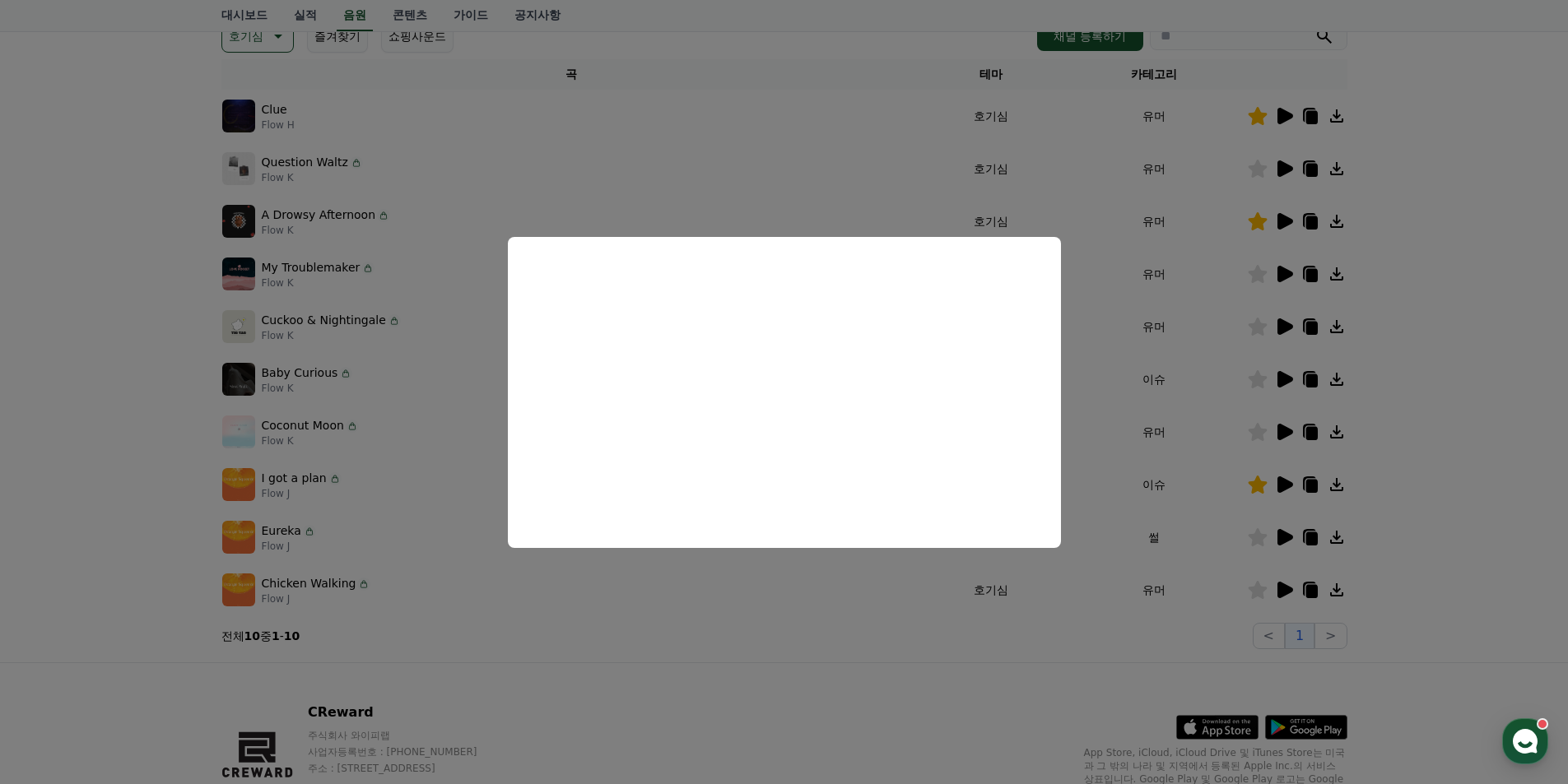
click at [1441, 520] on button "close modal" at bounding box center [784, 392] width 1568 height 784
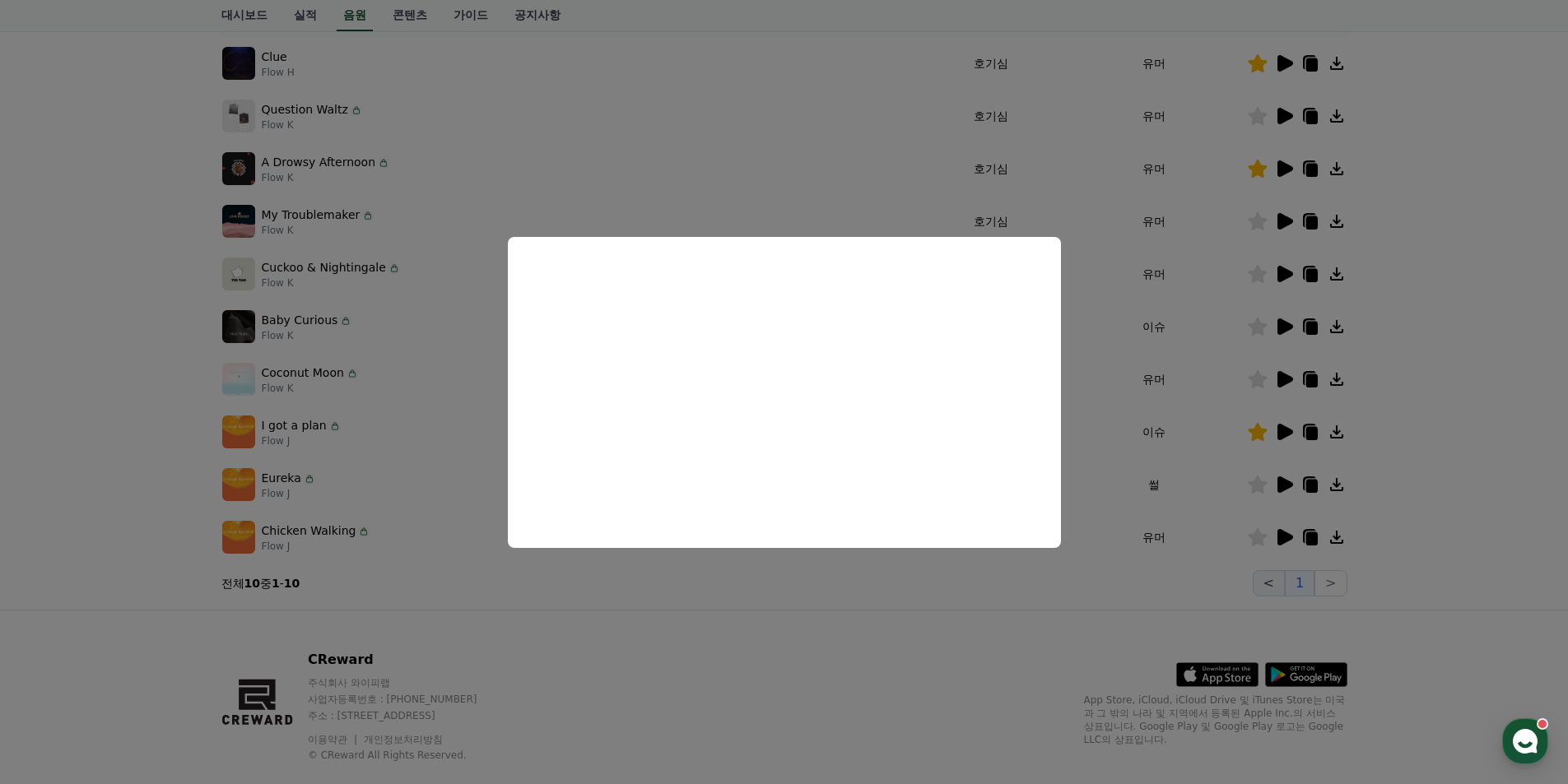
scroll to position [329, 0]
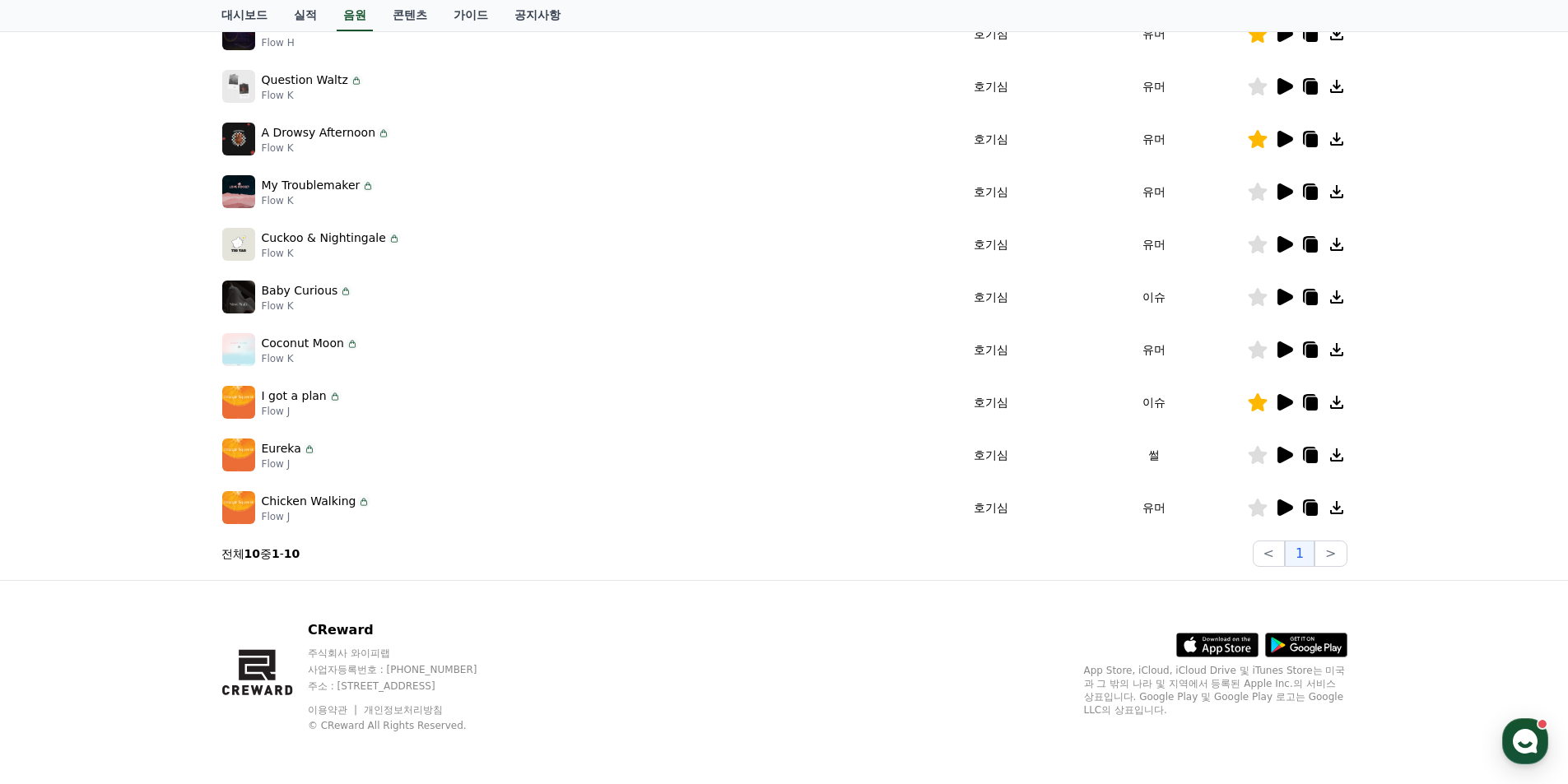
click at [1284, 507] on icon at bounding box center [1286, 507] width 16 height 17
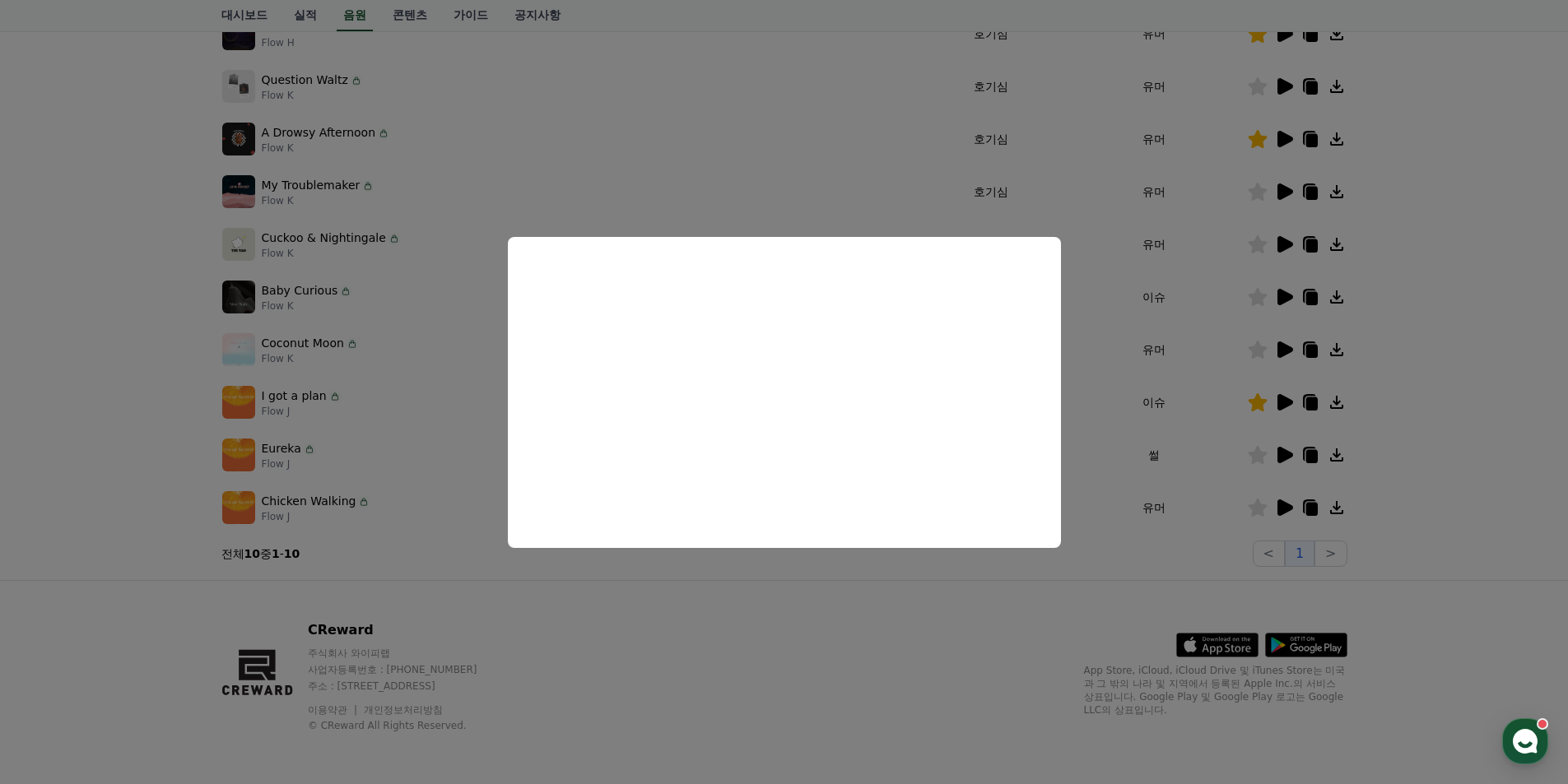
click at [1464, 474] on button "close modal" at bounding box center [784, 392] width 1568 height 784
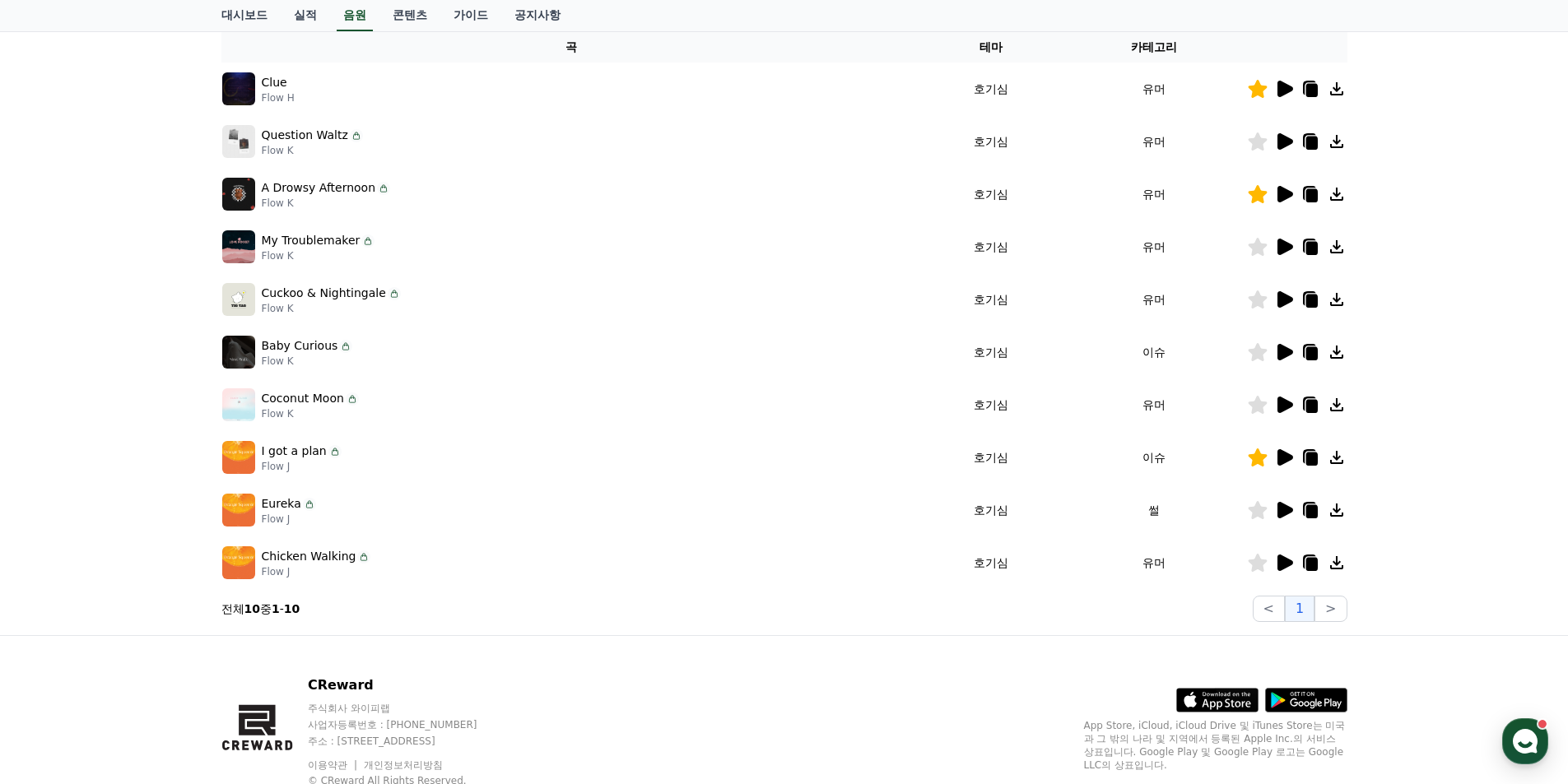
scroll to position [247, 0]
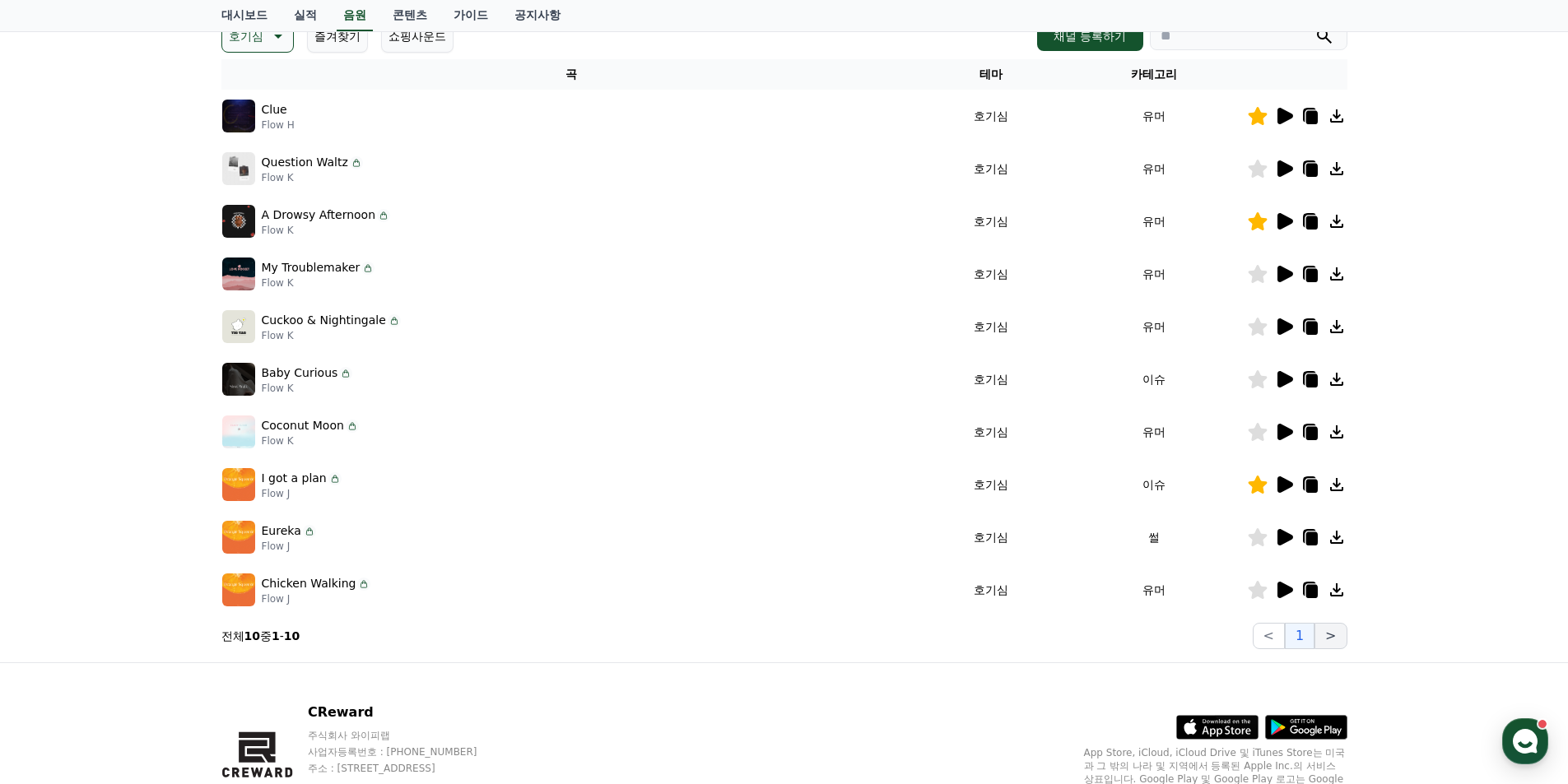
click at [1342, 638] on button ">" at bounding box center [1331, 636] width 32 height 27
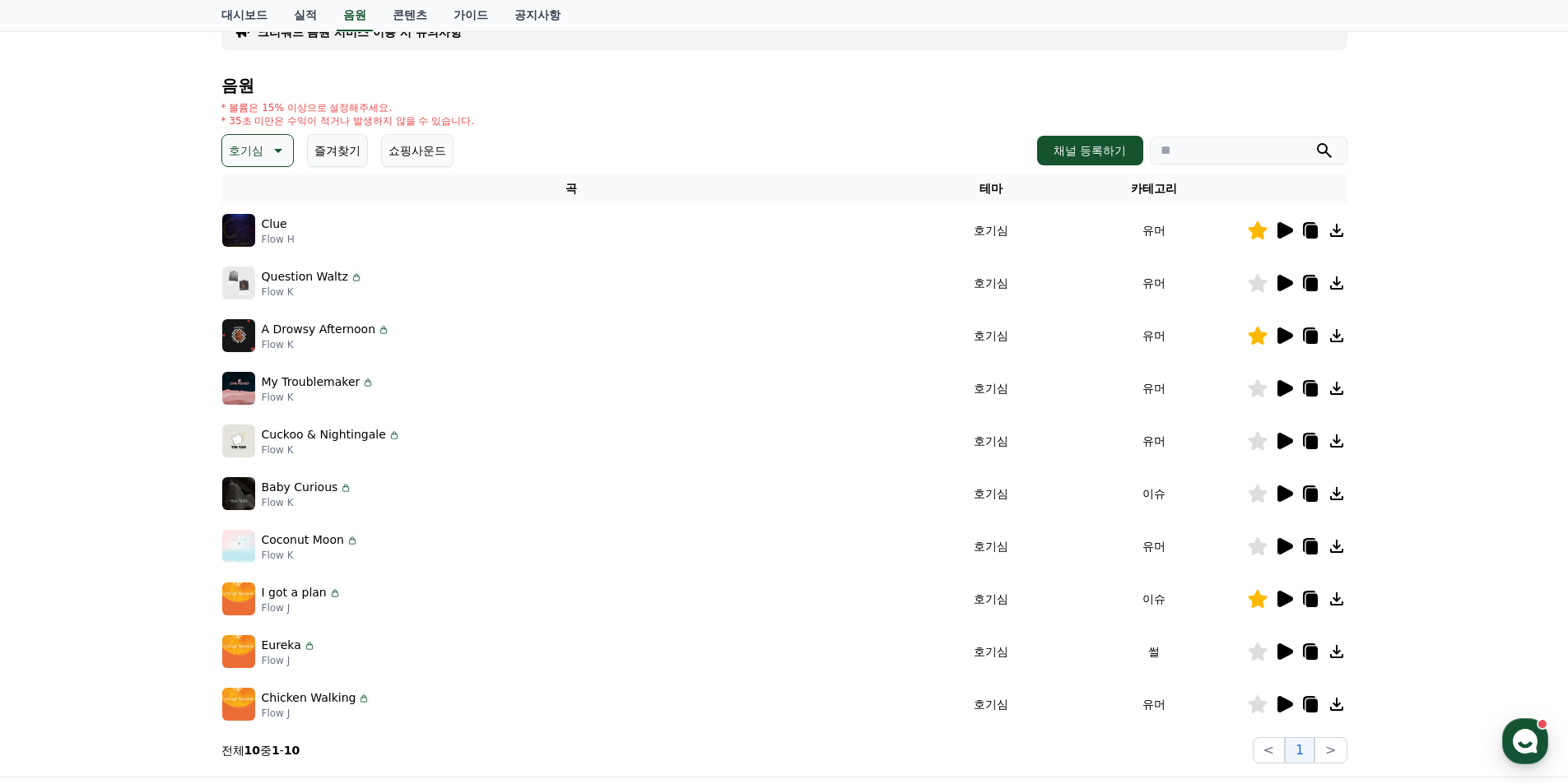
scroll to position [0, 0]
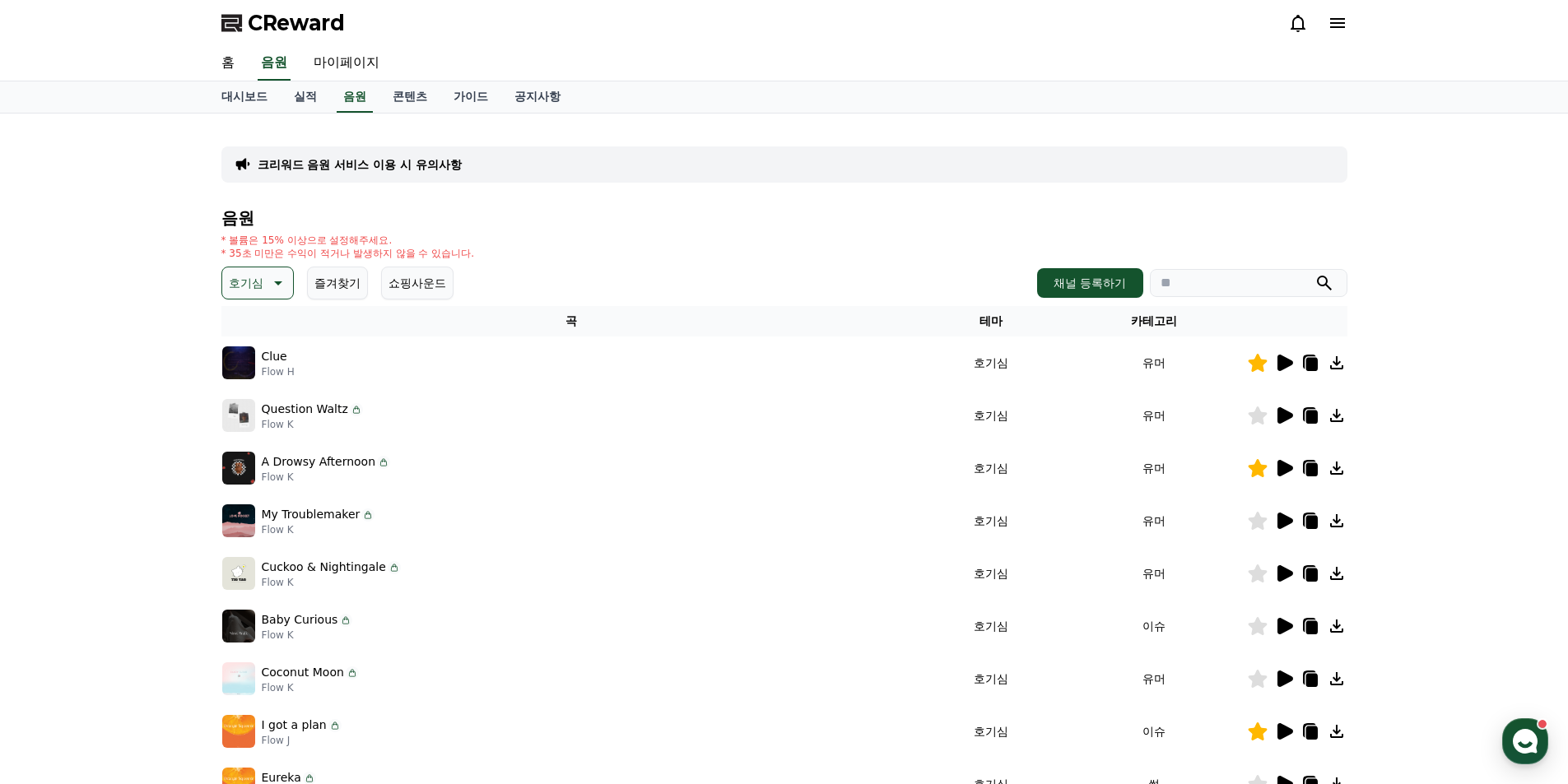
click at [264, 278] on button "호기심" at bounding box center [258, 282] width 73 height 33
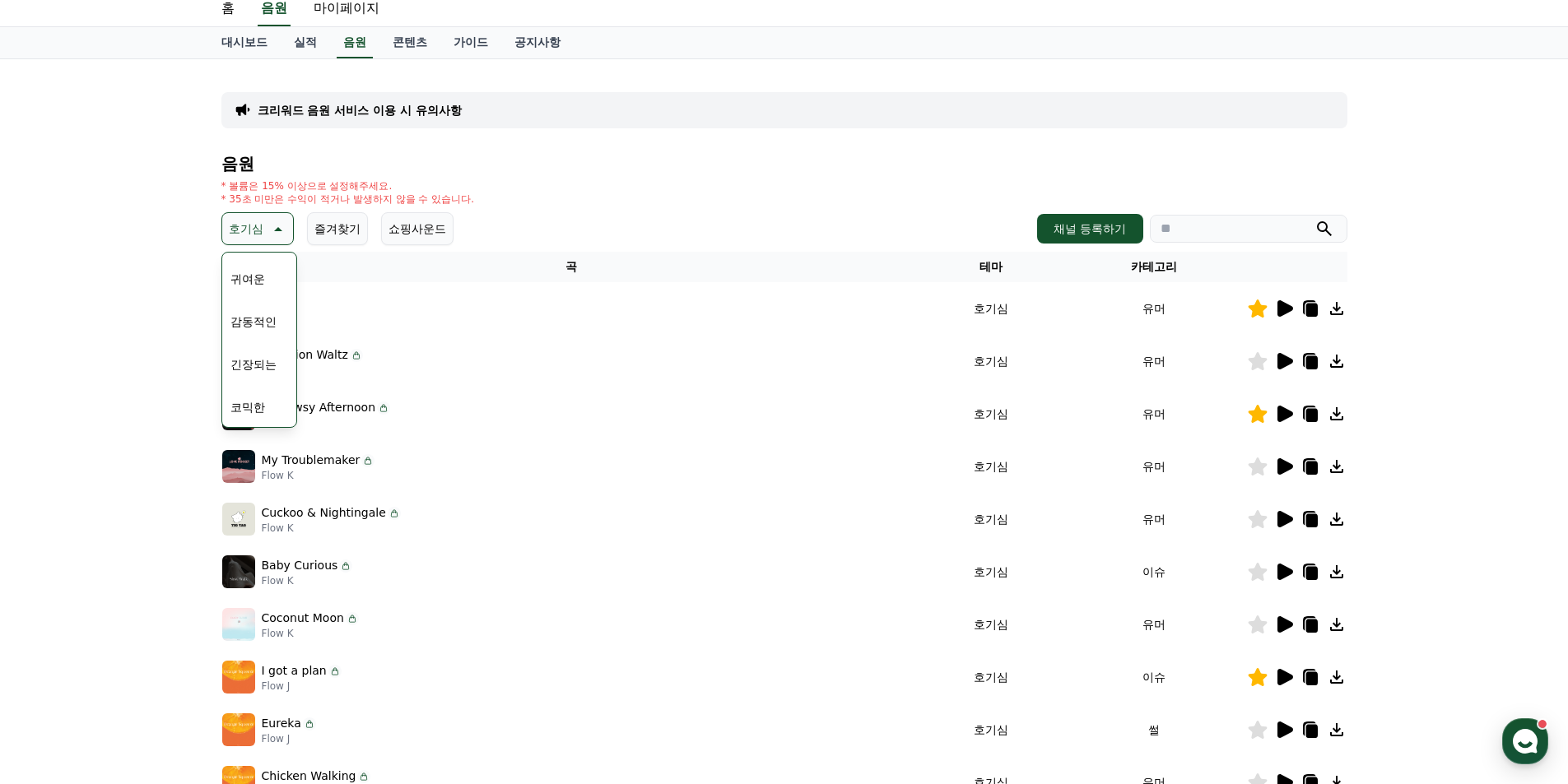
scroll to position [82, 0]
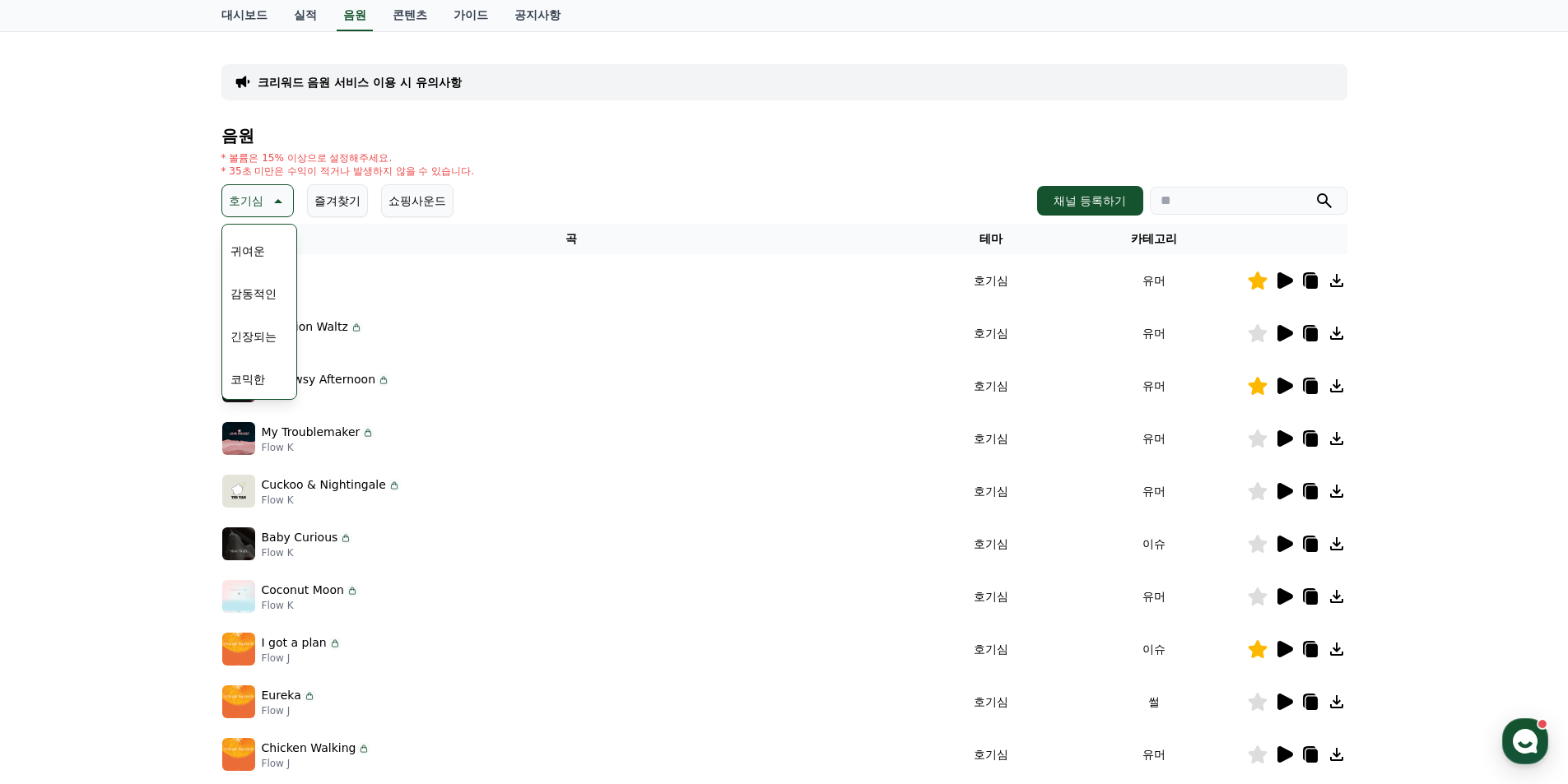
click at [252, 254] on button "귀여운" at bounding box center [248, 250] width 48 height 36
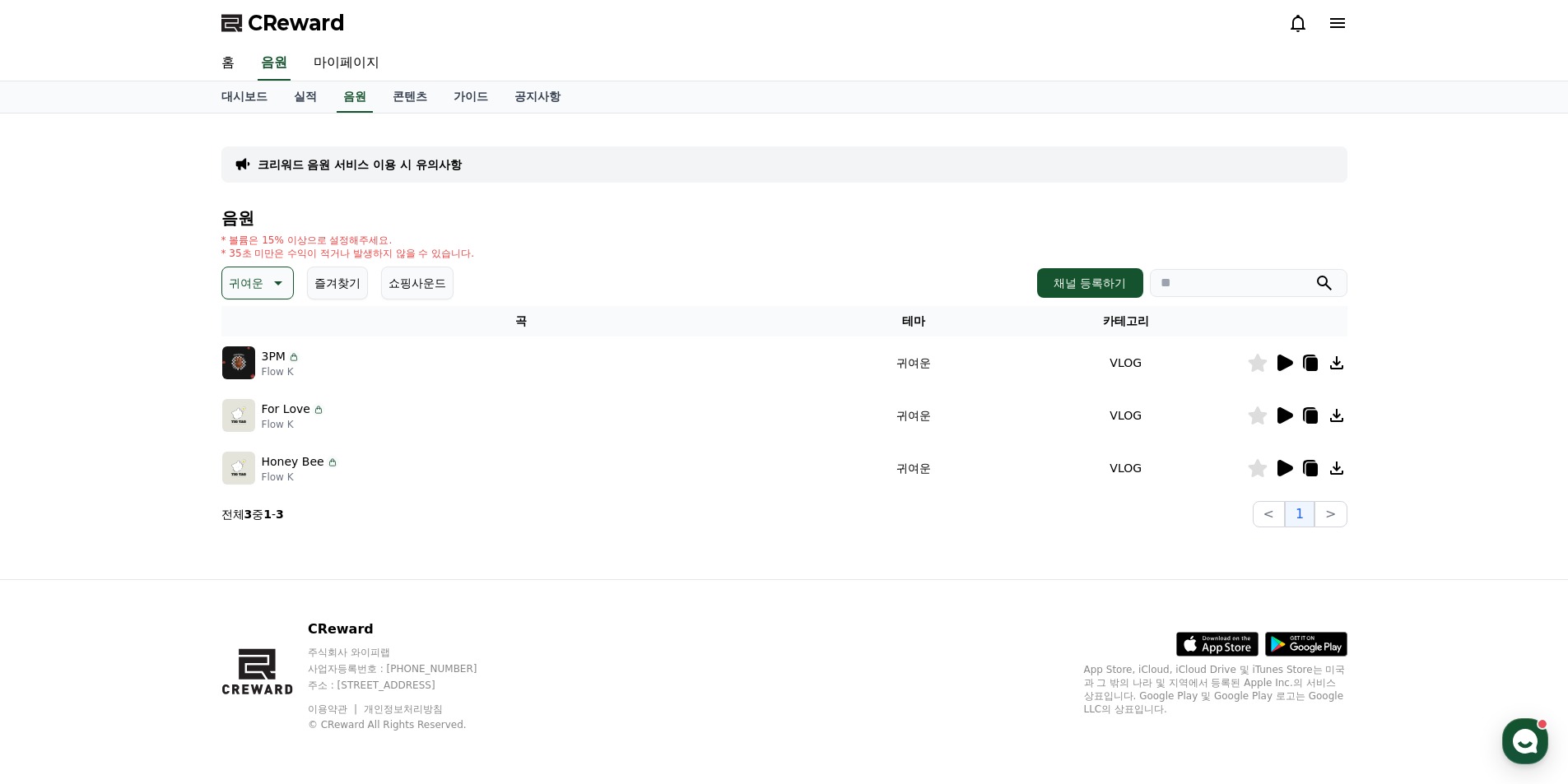
click at [1293, 358] on icon at bounding box center [1284, 363] width 19 height 19
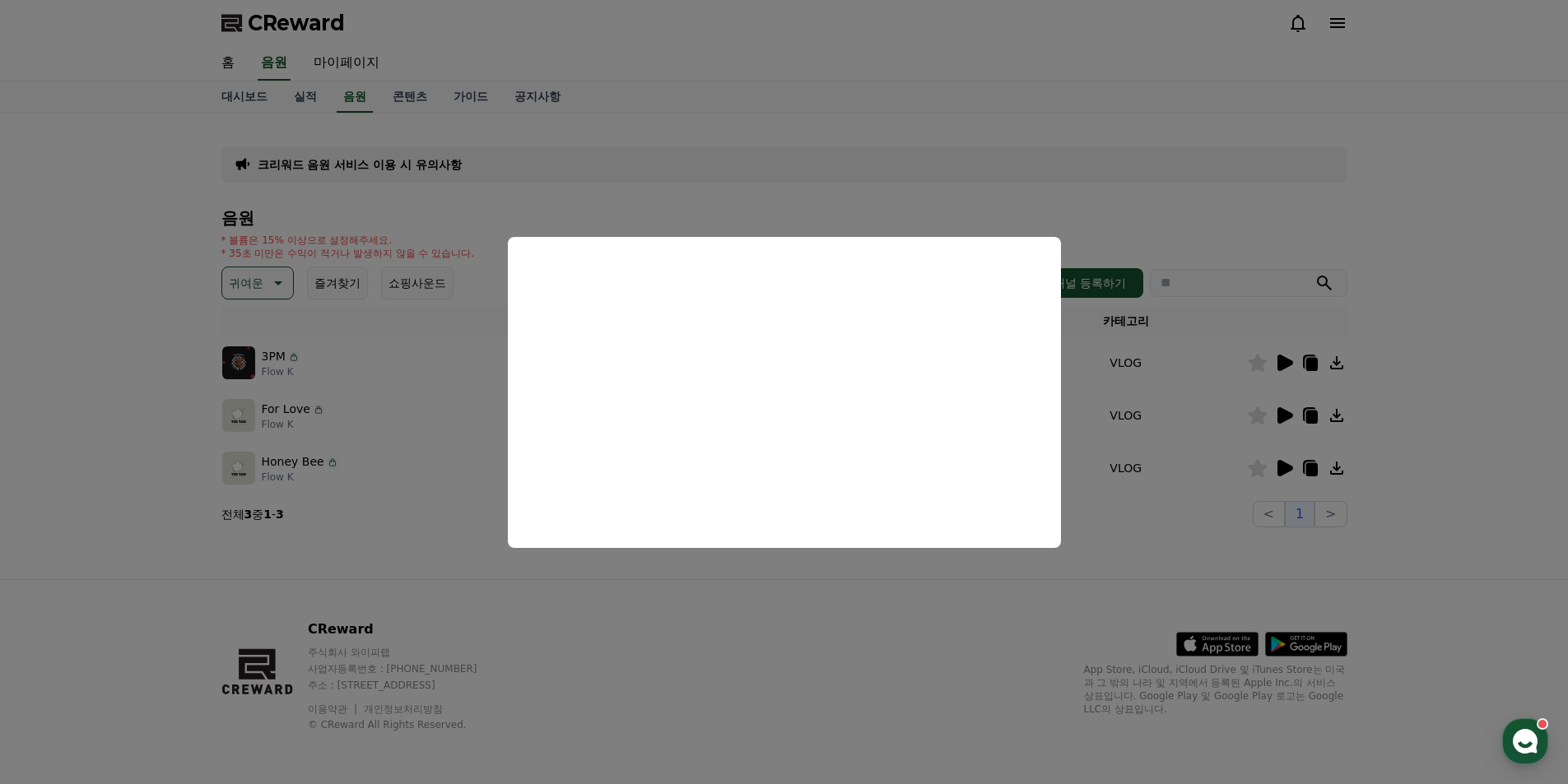
drag, startPoint x: 1483, startPoint y: 440, endPoint x: 1409, endPoint y: 434, distance: 74.2
click at [1480, 440] on button "close modal" at bounding box center [784, 392] width 1568 height 784
click at [1278, 410] on icon at bounding box center [1286, 415] width 16 height 17
click at [1382, 520] on button "close modal" at bounding box center [784, 392] width 1568 height 784
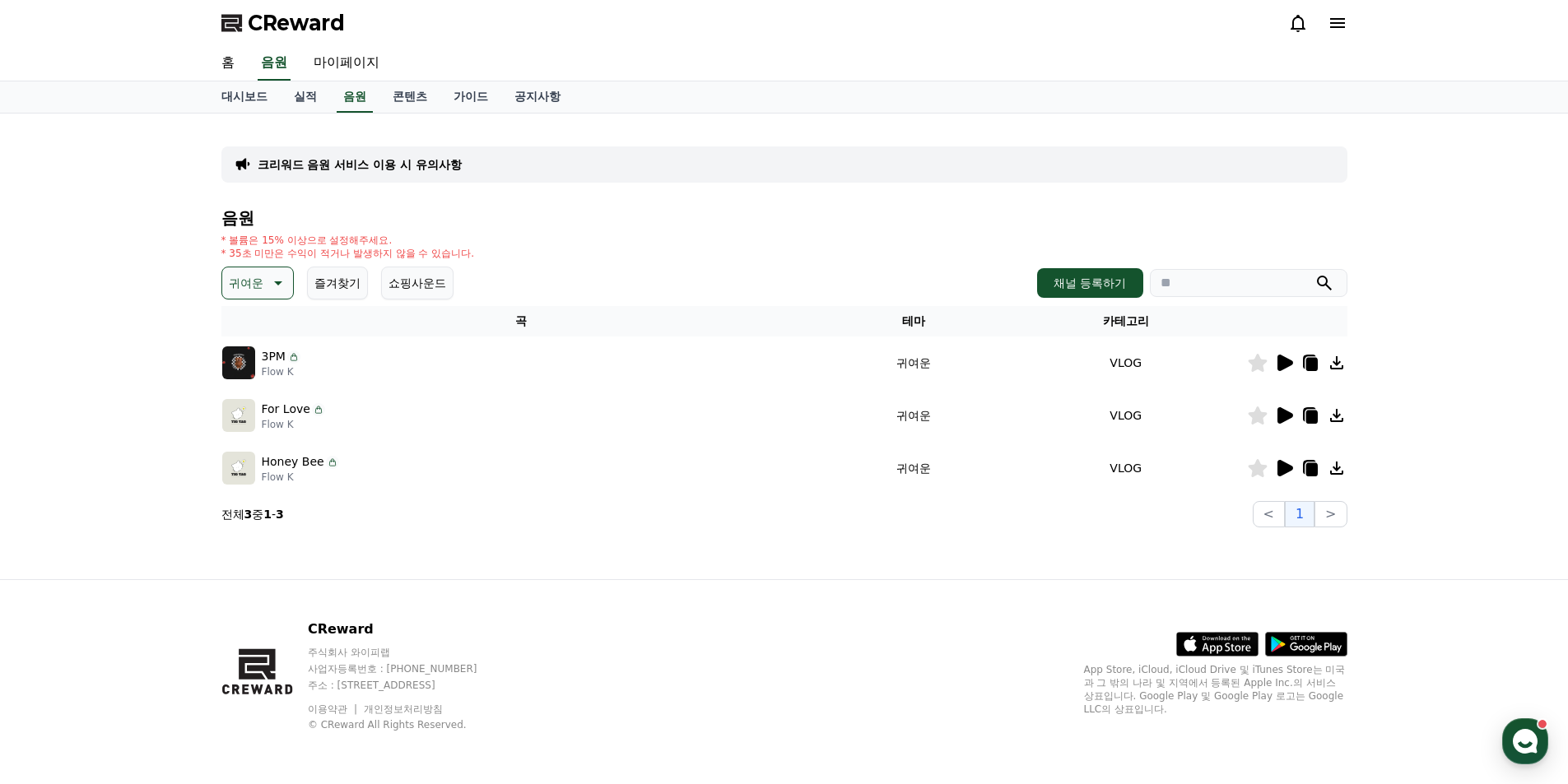
click at [1283, 473] on icon at bounding box center [1286, 468] width 16 height 17
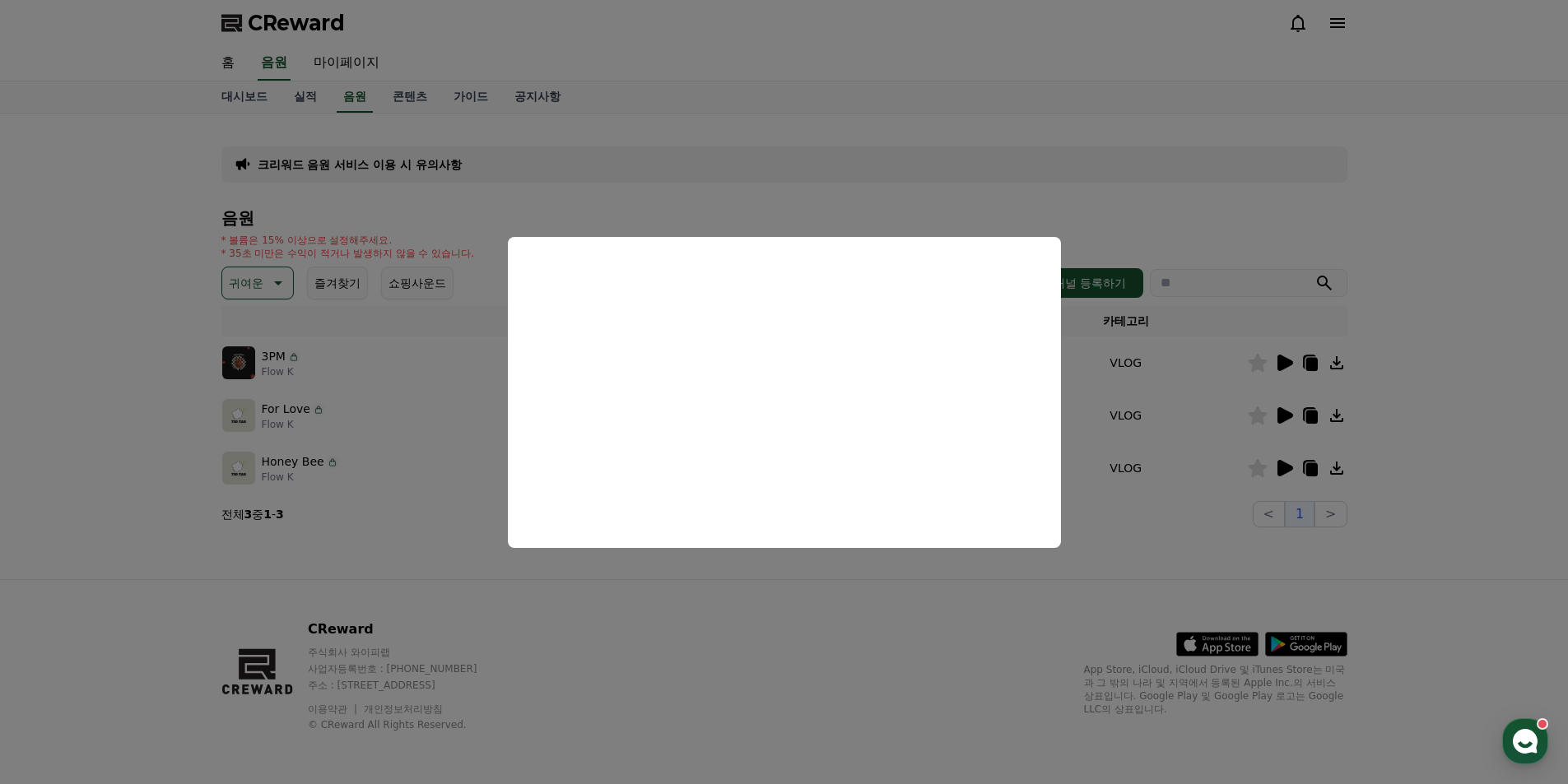
click at [1492, 444] on button "close modal" at bounding box center [784, 392] width 1568 height 784
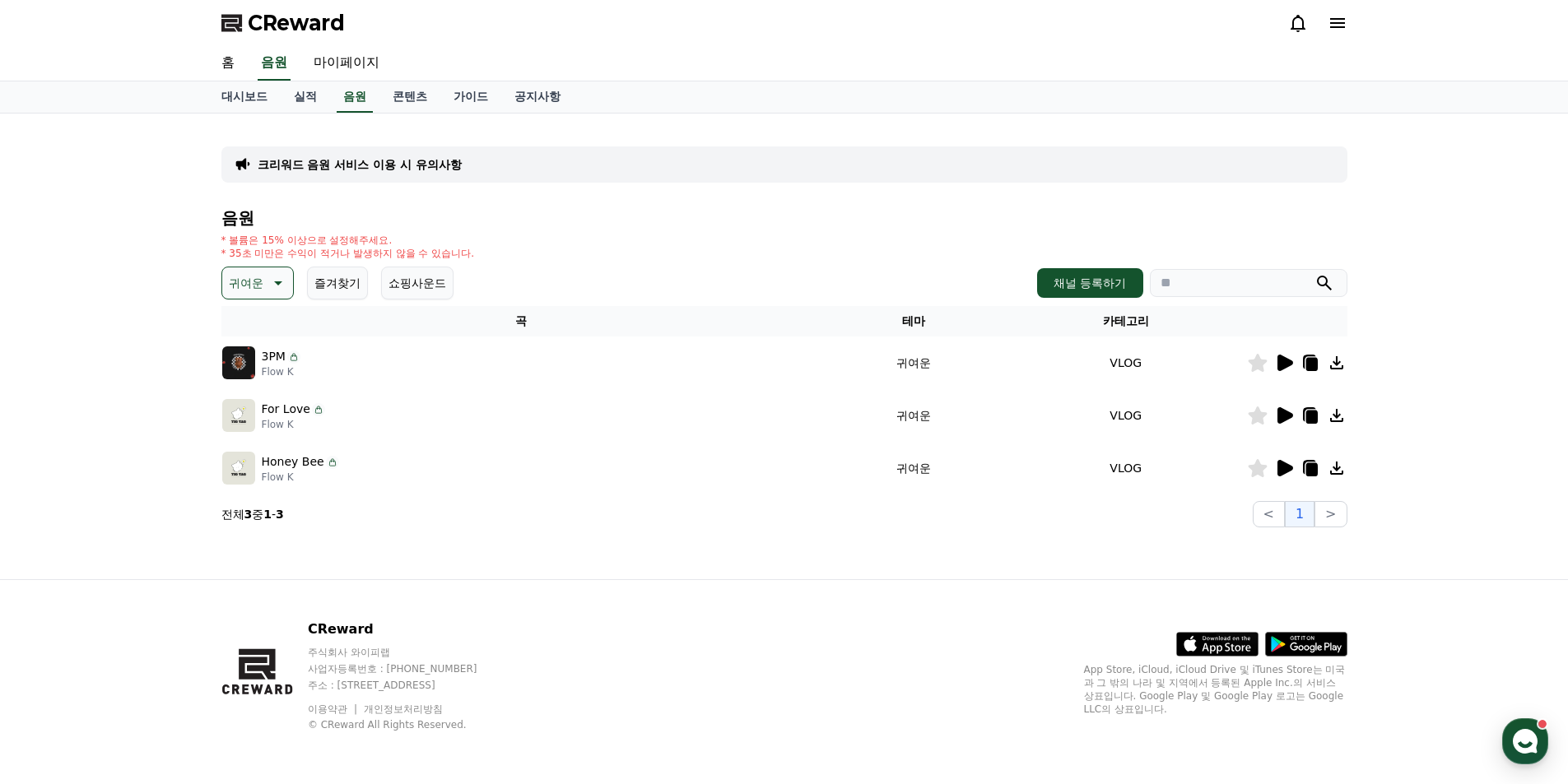
click at [275, 280] on icon at bounding box center [276, 283] width 19 height 19
click at [258, 457] on button "코믹한" at bounding box center [248, 461] width 48 height 36
click at [1285, 370] on icon at bounding box center [1284, 363] width 19 height 19
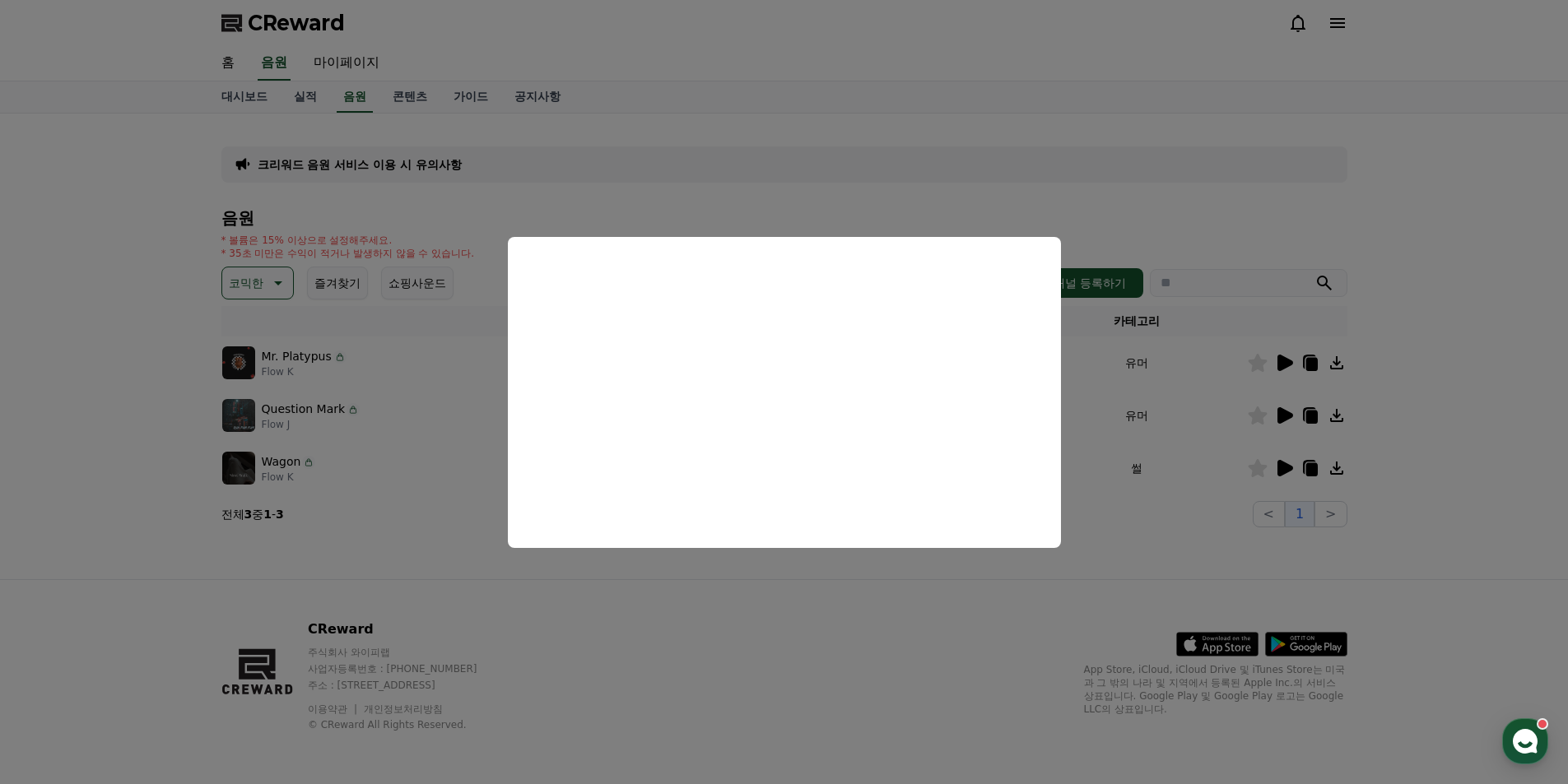
click at [870, 639] on button "close modal" at bounding box center [784, 392] width 1568 height 784
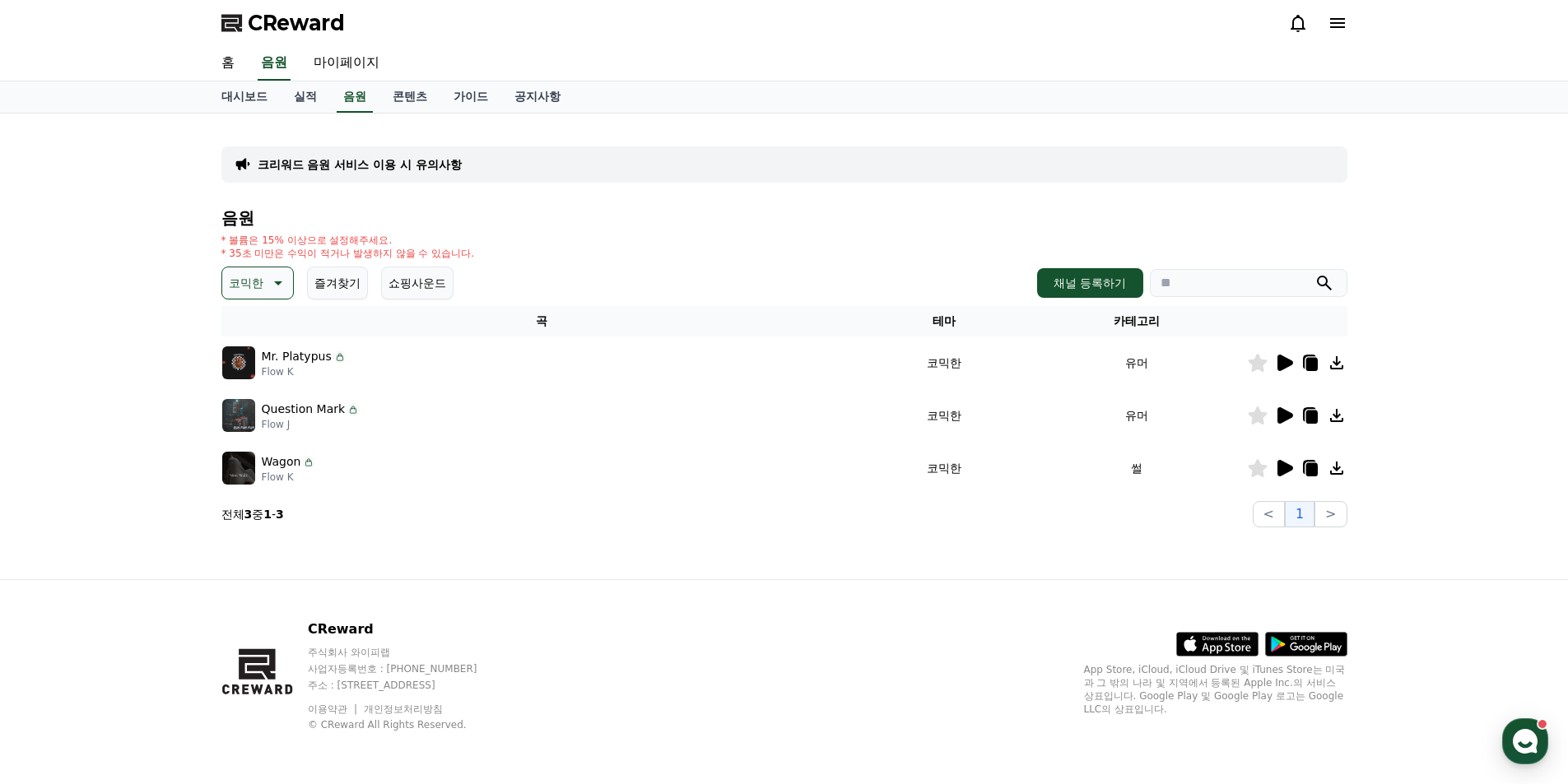
click at [1276, 418] on icon at bounding box center [1284, 415] width 19 height 19
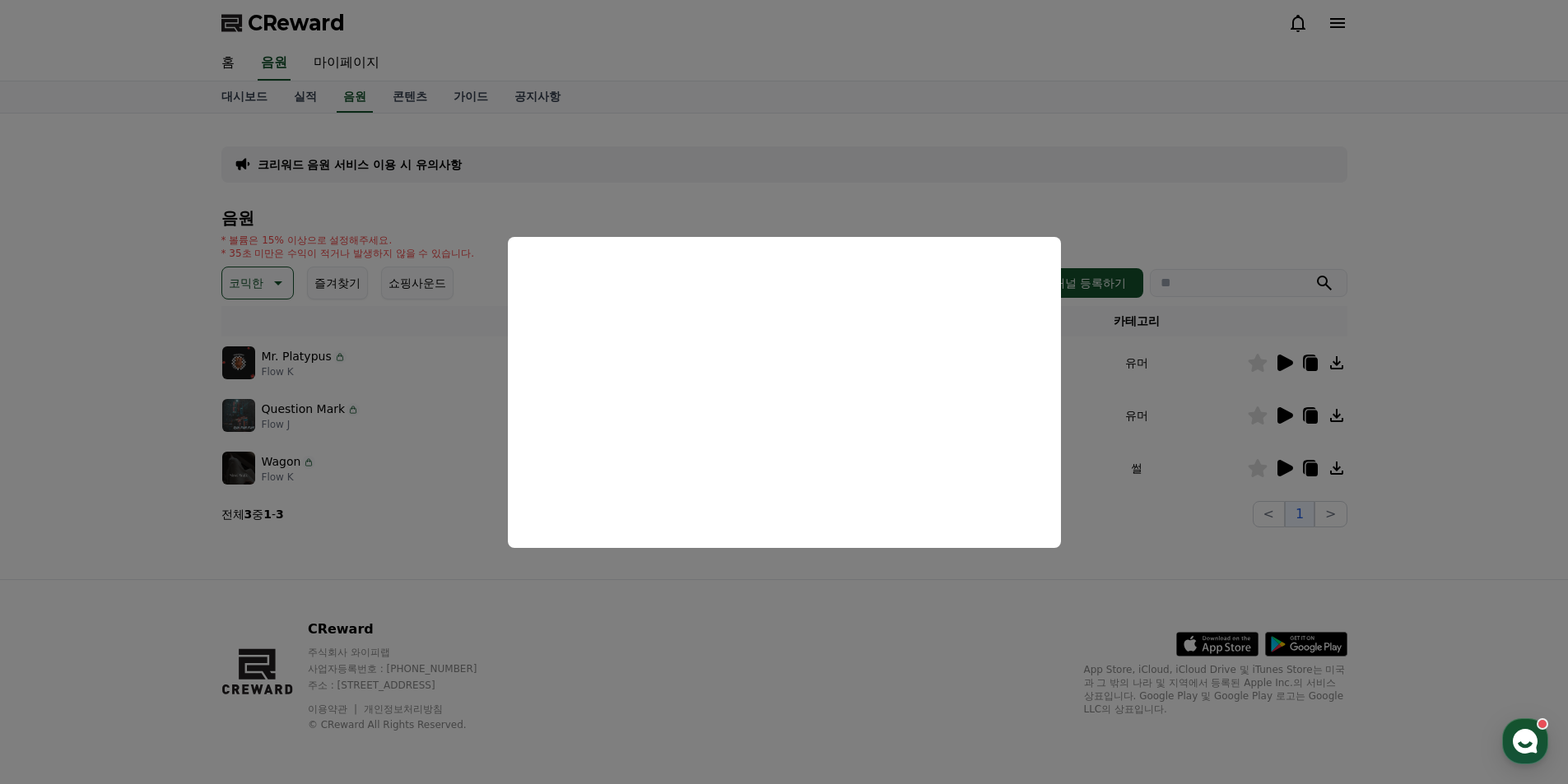
click at [1070, 616] on button "close modal" at bounding box center [784, 392] width 1568 height 784
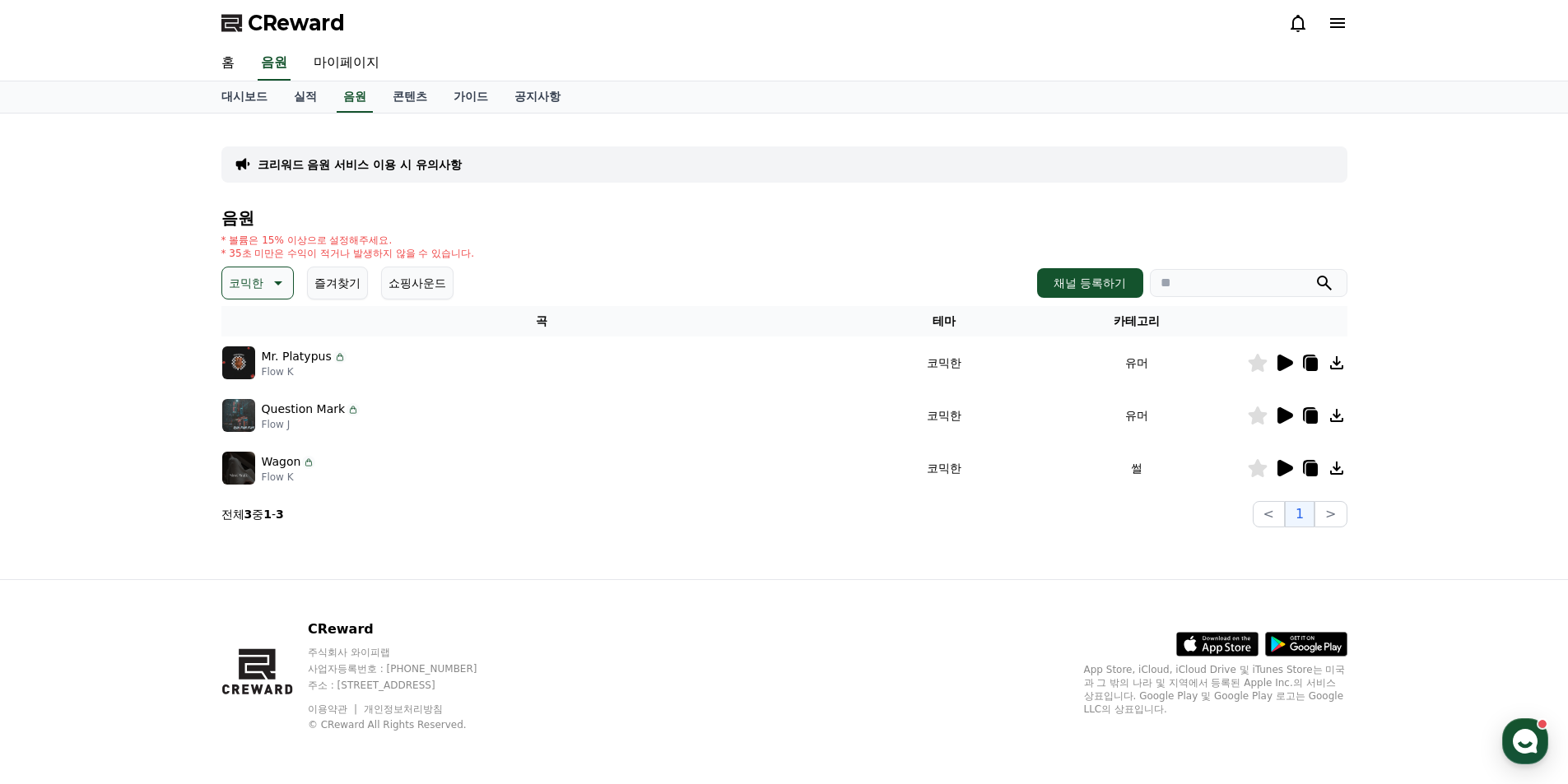
click at [1284, 472] on icon at bounding box center [1286, 468] width 16 height 17
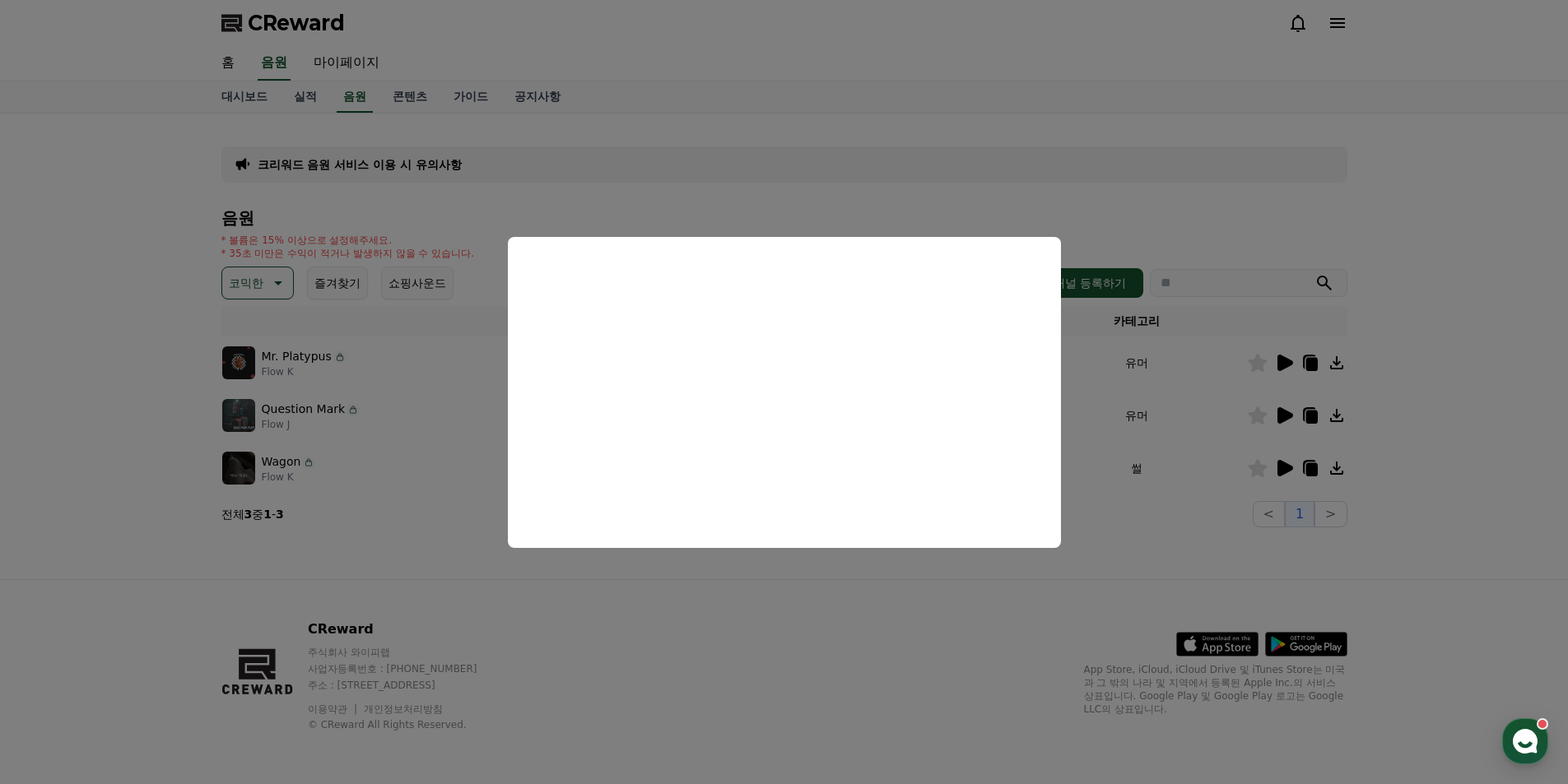
click at [1173, 227] on button "close modal" at bounding box center [784, 392] width 1568 height 784
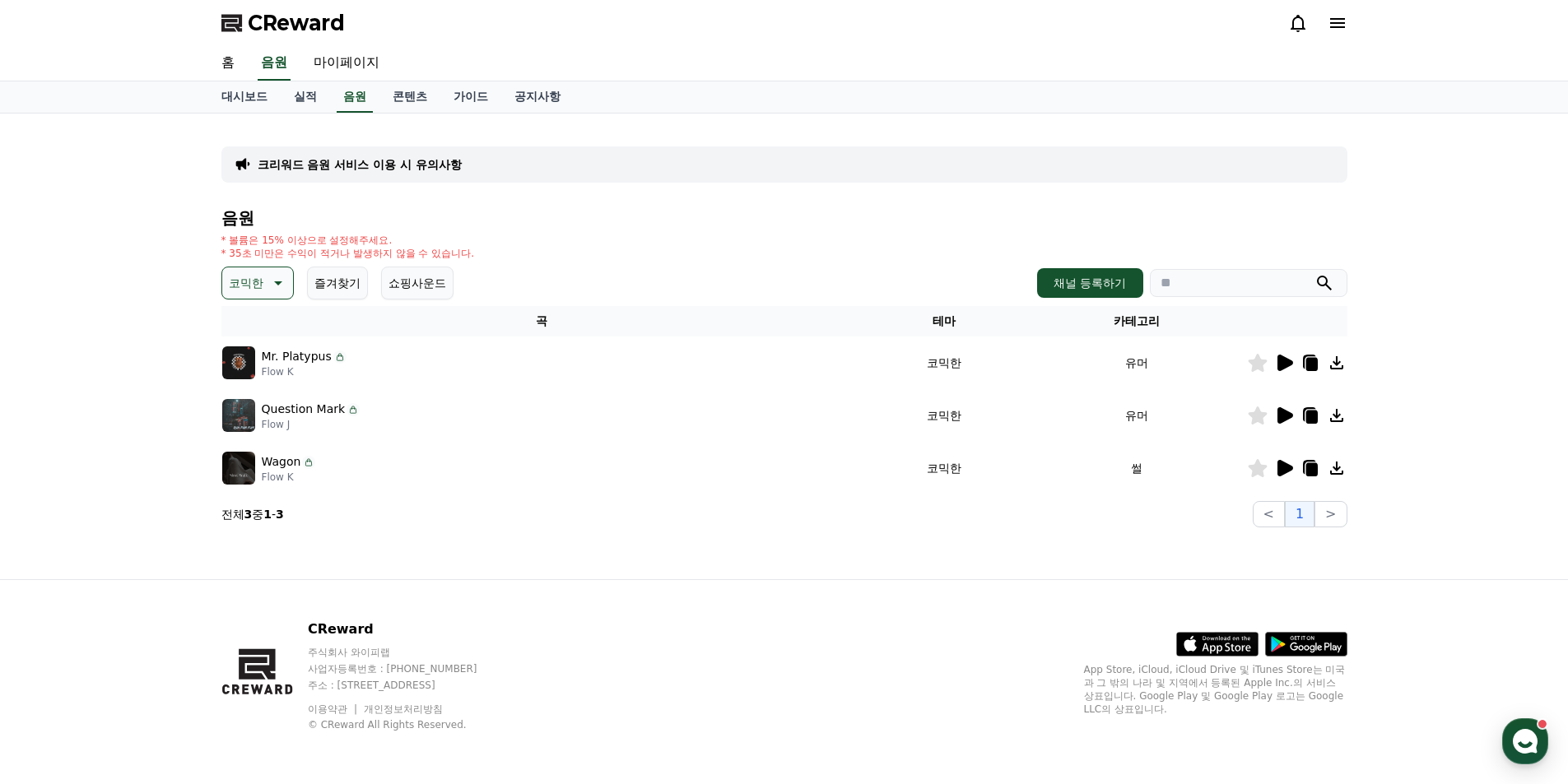
click at [1255, 466] on icon at bounding box center [1257, 468] width 19 height 18
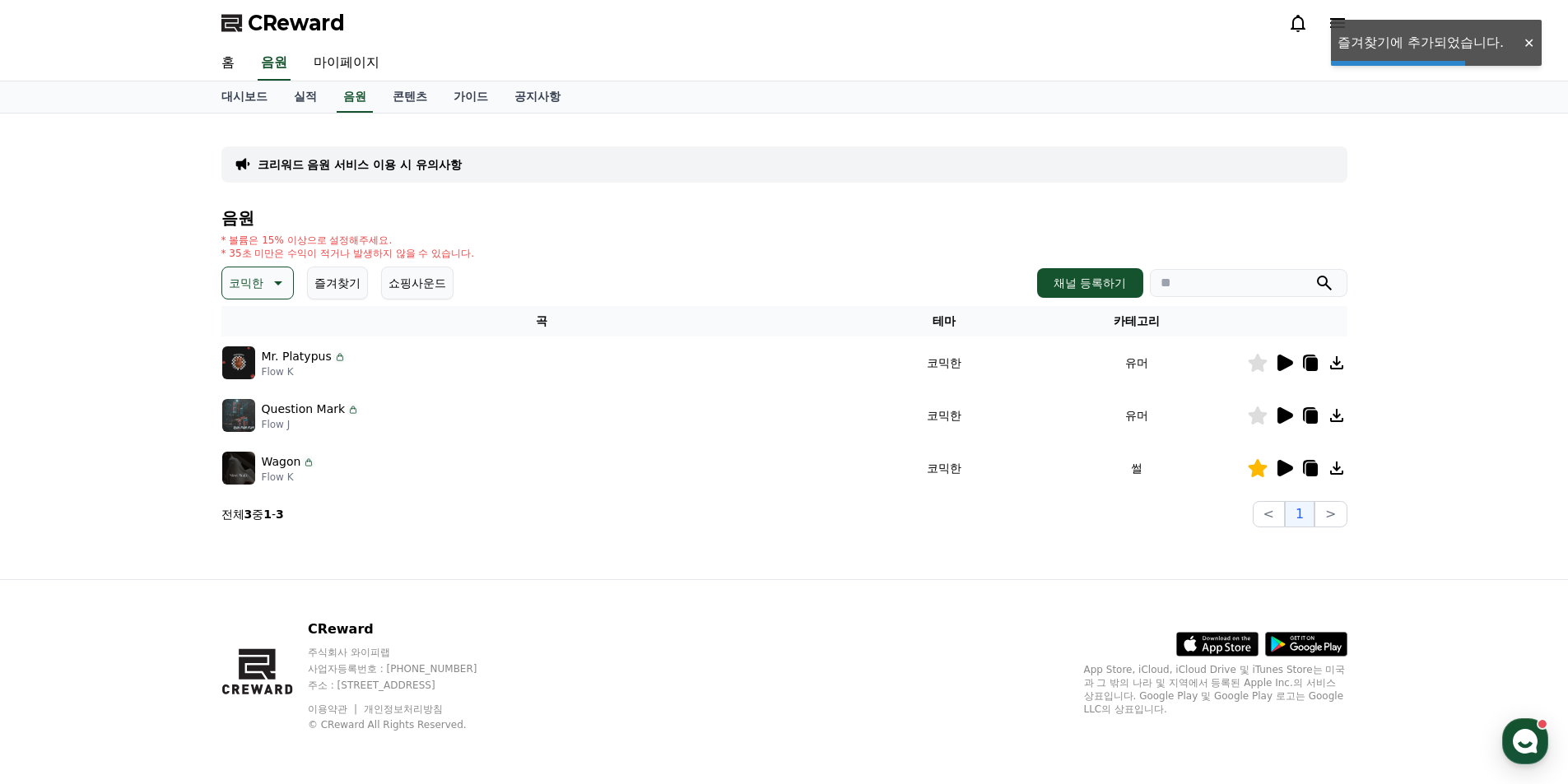
click at [269, 282] on icon at bounding box center [276, 283] width 19 height 19
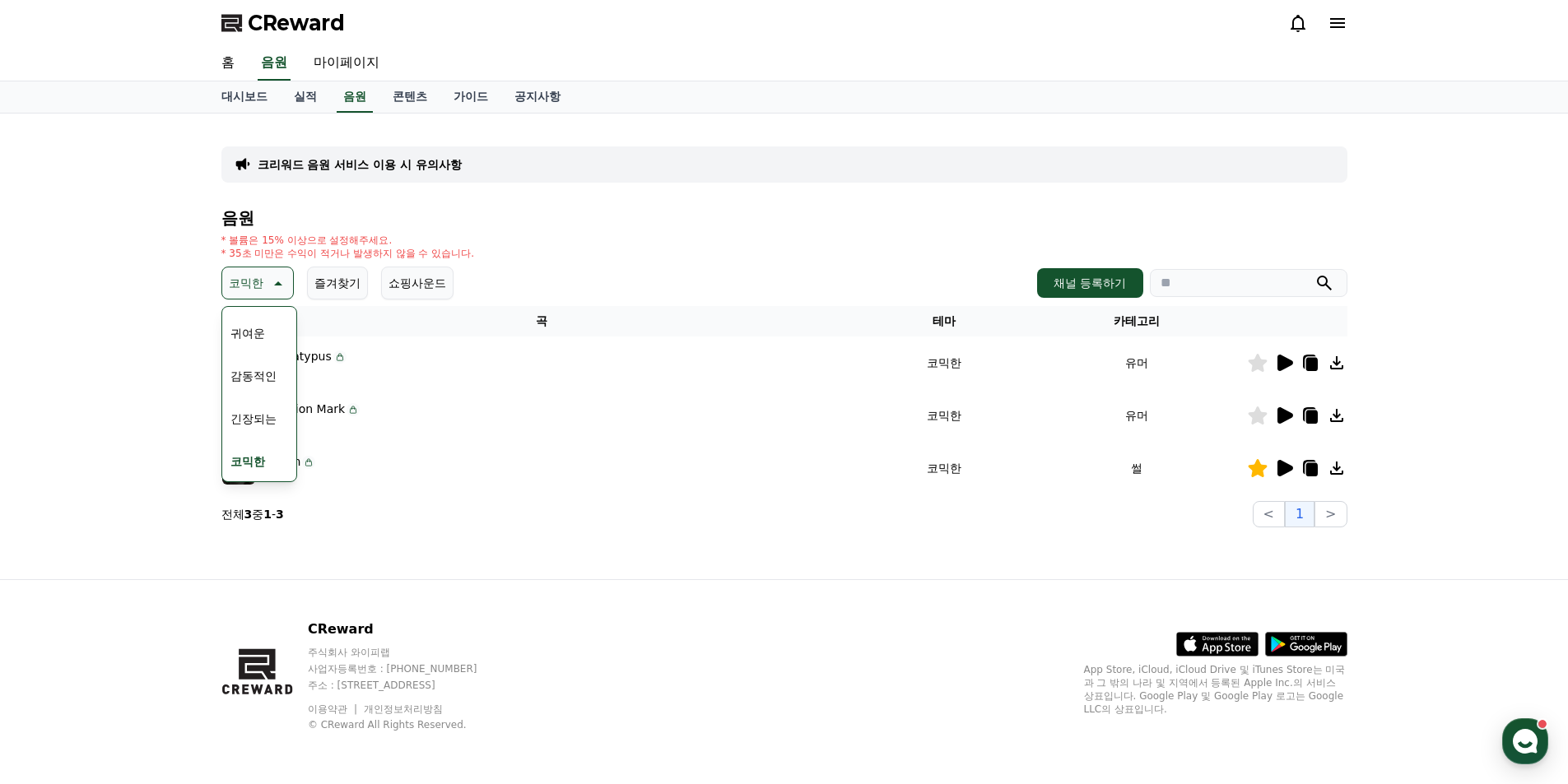
click at [254, 419] on button "긴장되는" at bounding box center [253, 419] width 59 height 36
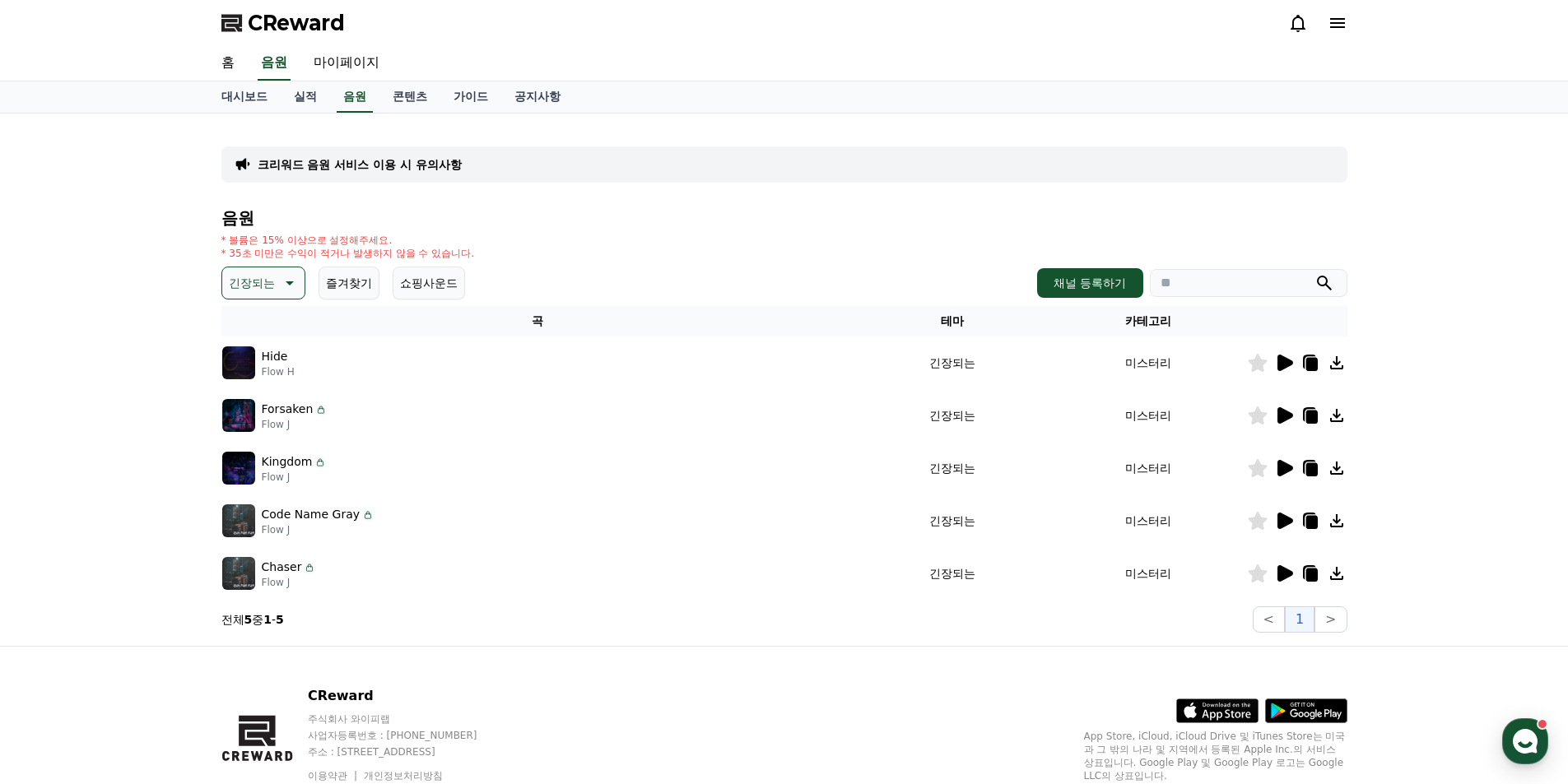
click at [1288, 371] on icon at bounding box center [1284, 363] width 19 height 19
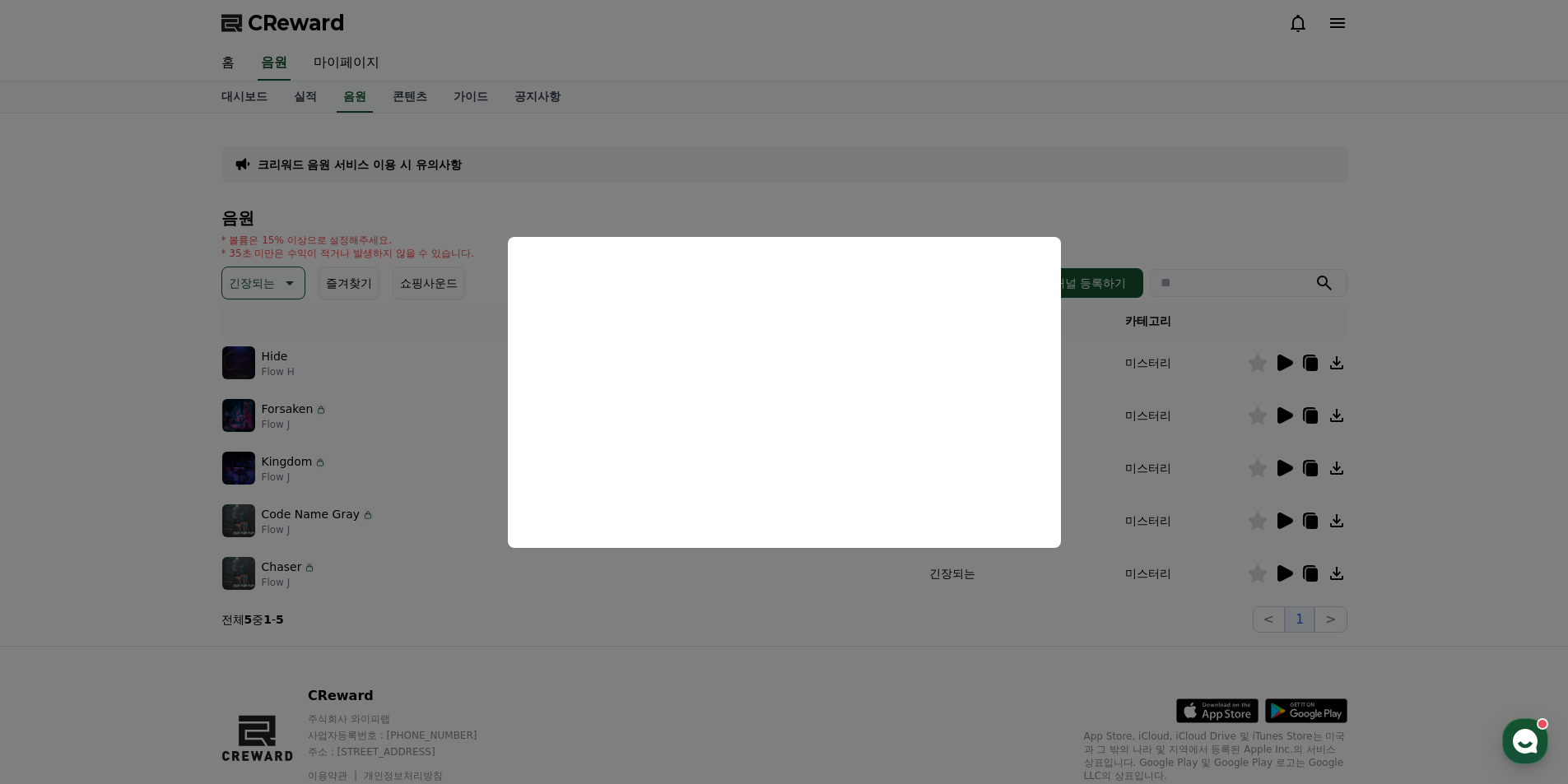
click at [898, 686] on button "close modal" at bounding box center [784, 392] width 1568 height 784
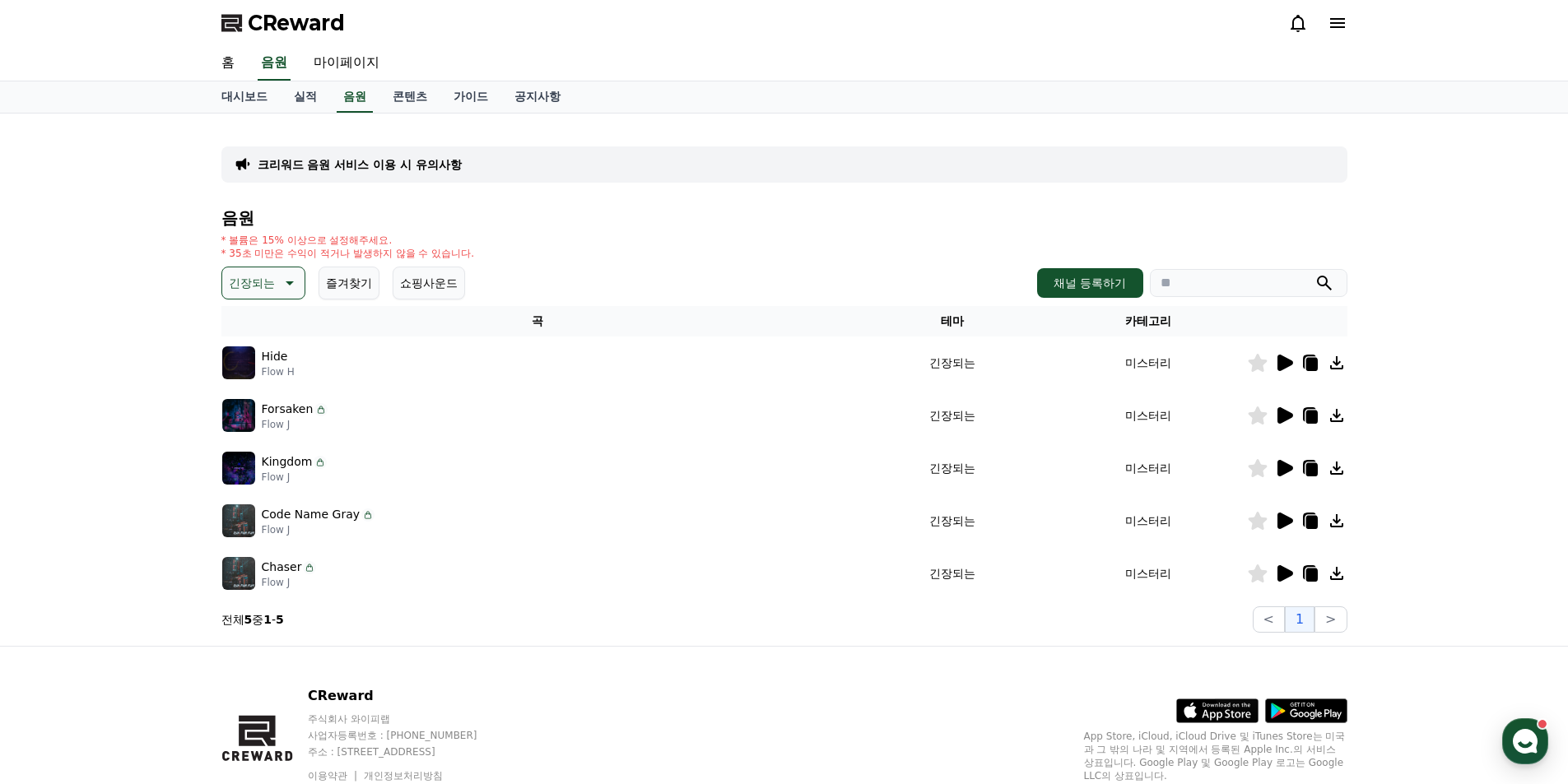
click at [1277, 422] on icon at bounding box center [1284, 415] width 19 height 19
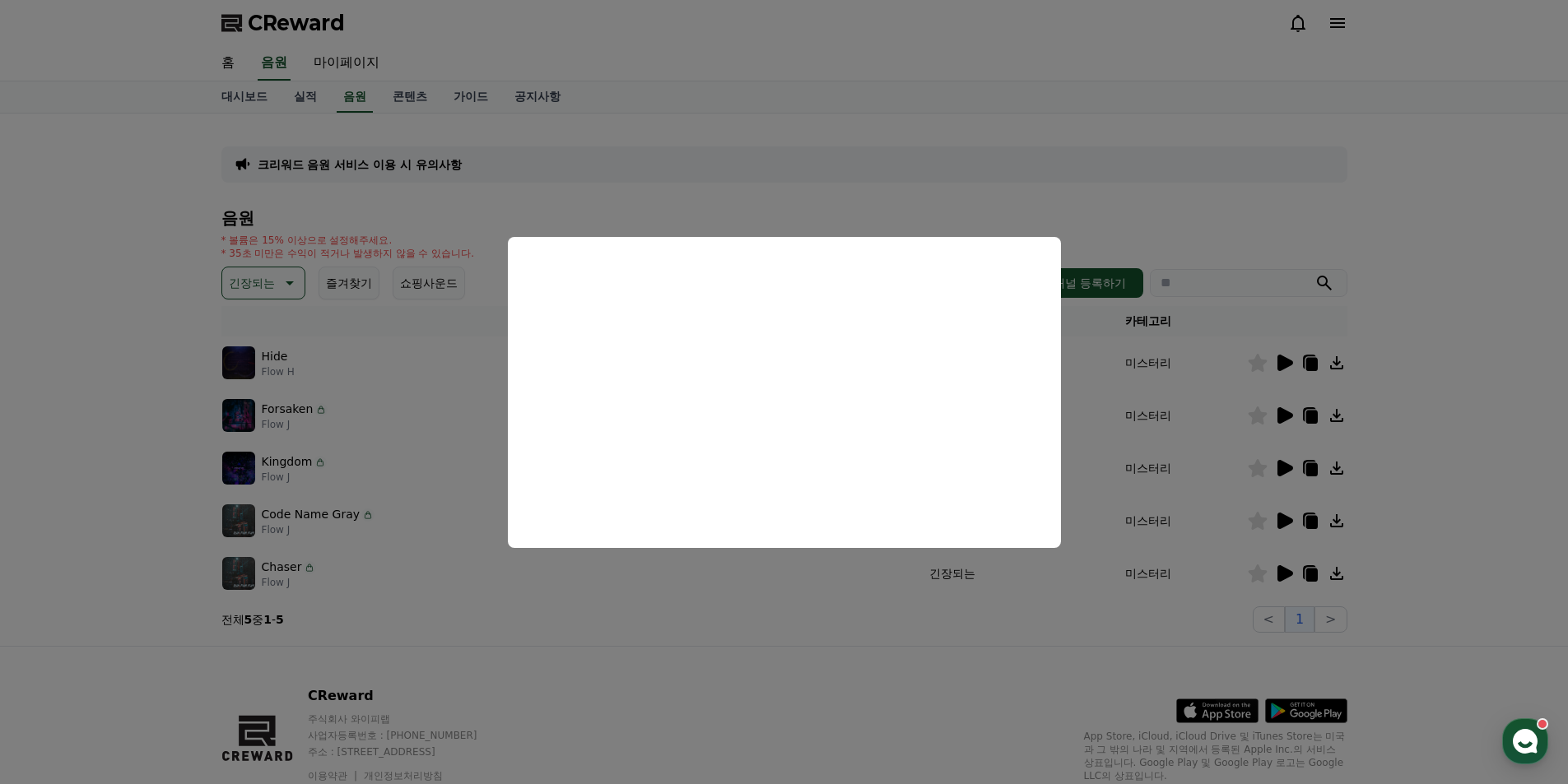
click at [1002, 641] on button "close modal" at bounding box center [784, 392] width 1568 height 784
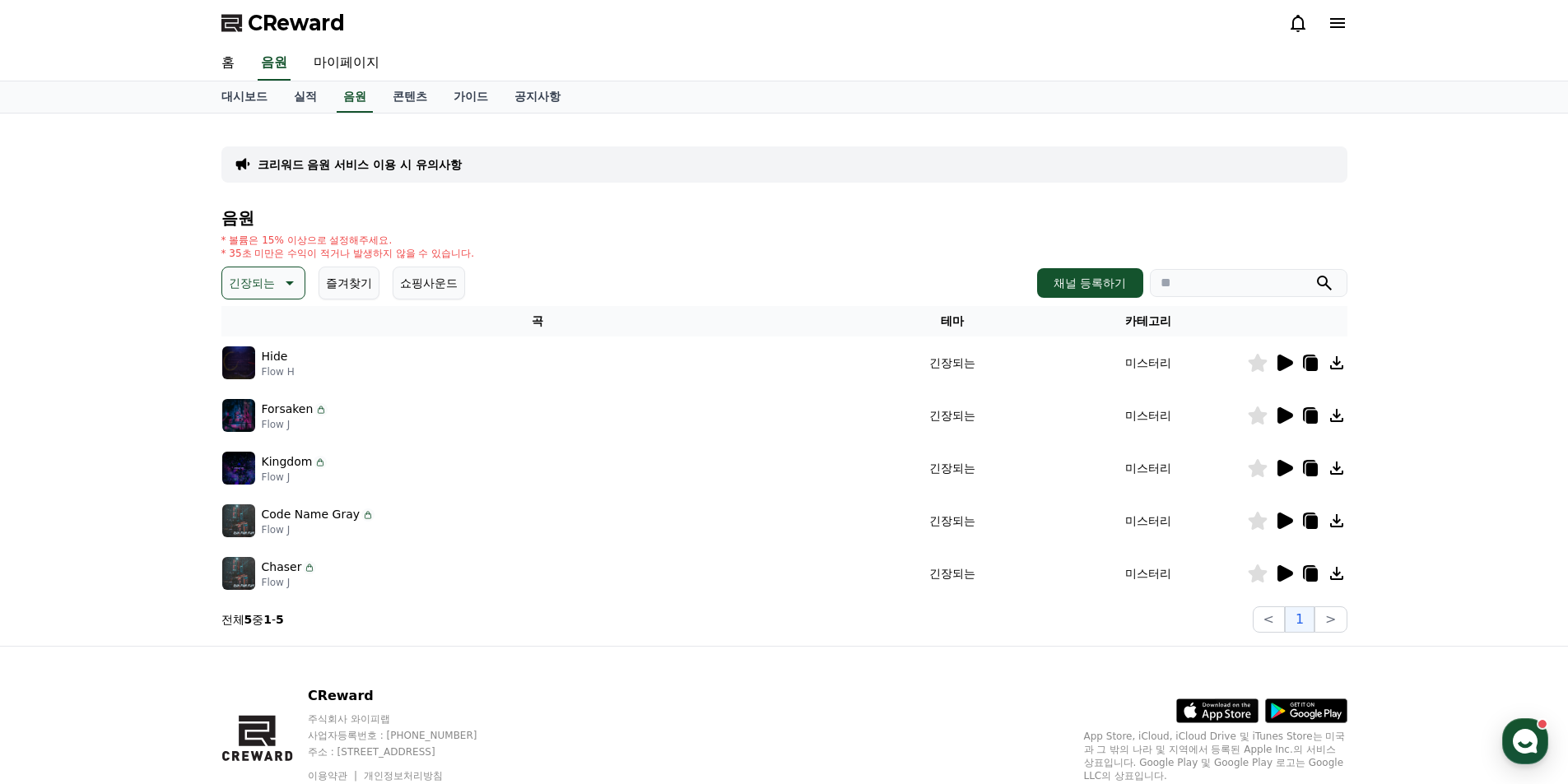
click at [1282, 572] on icon at bounding box center [1286, 573] width 16 height 17
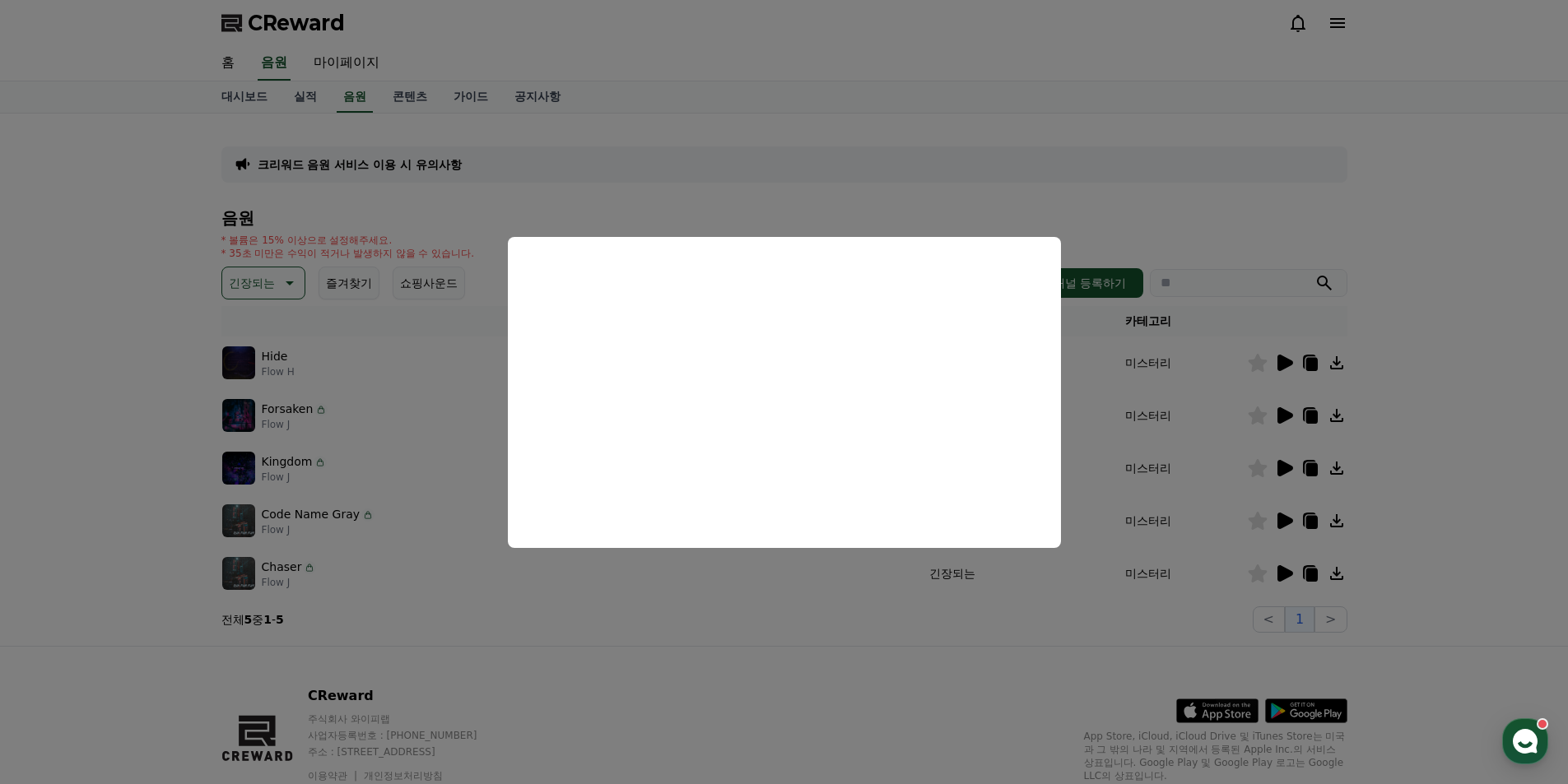
click at [1090, 667] on button "close modal" at bounding box center [784, 392] width 1568 height 784
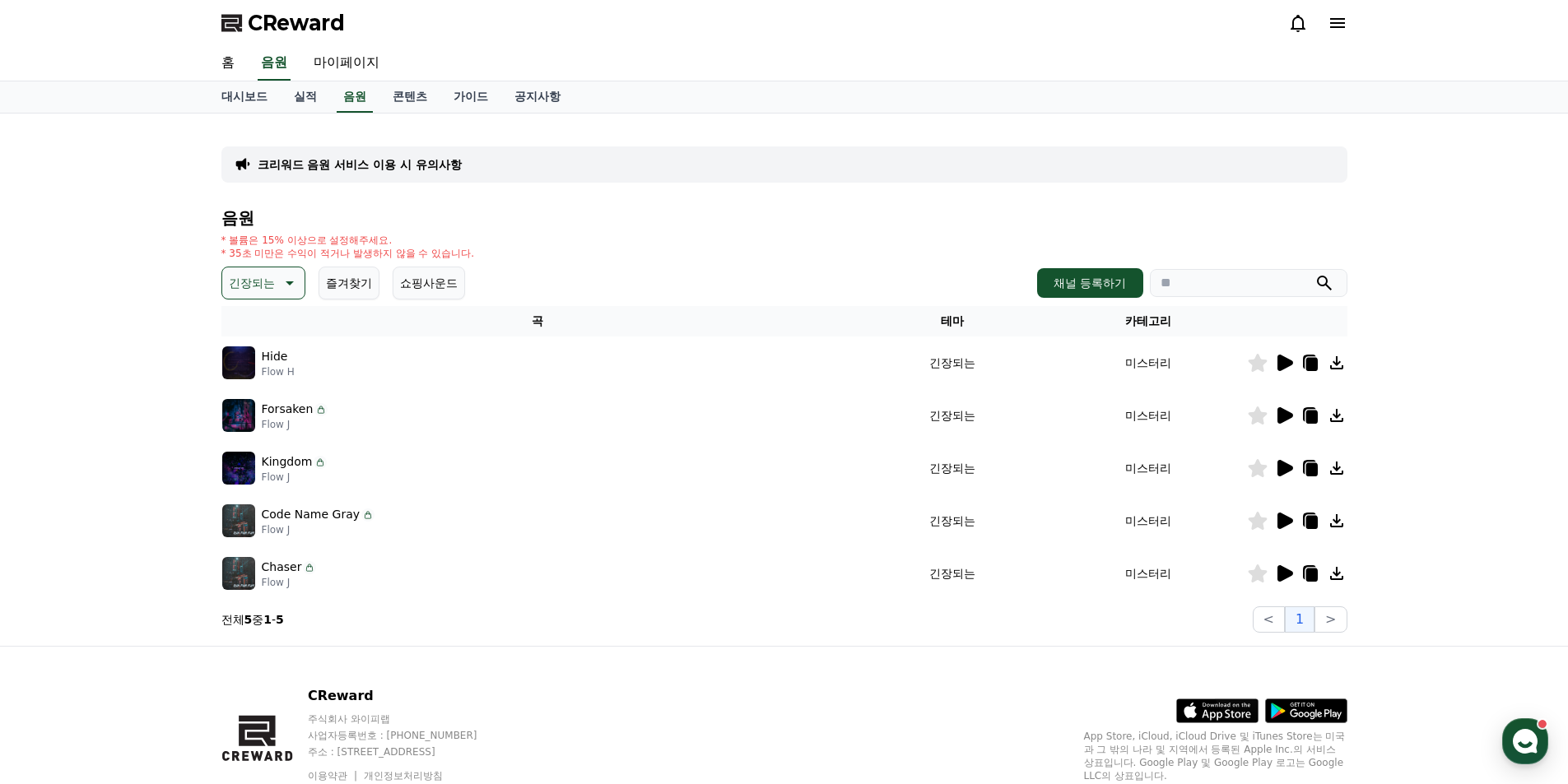
click at [1284, 518] on icon at bounding box center [1286, 520] width 16 height 17
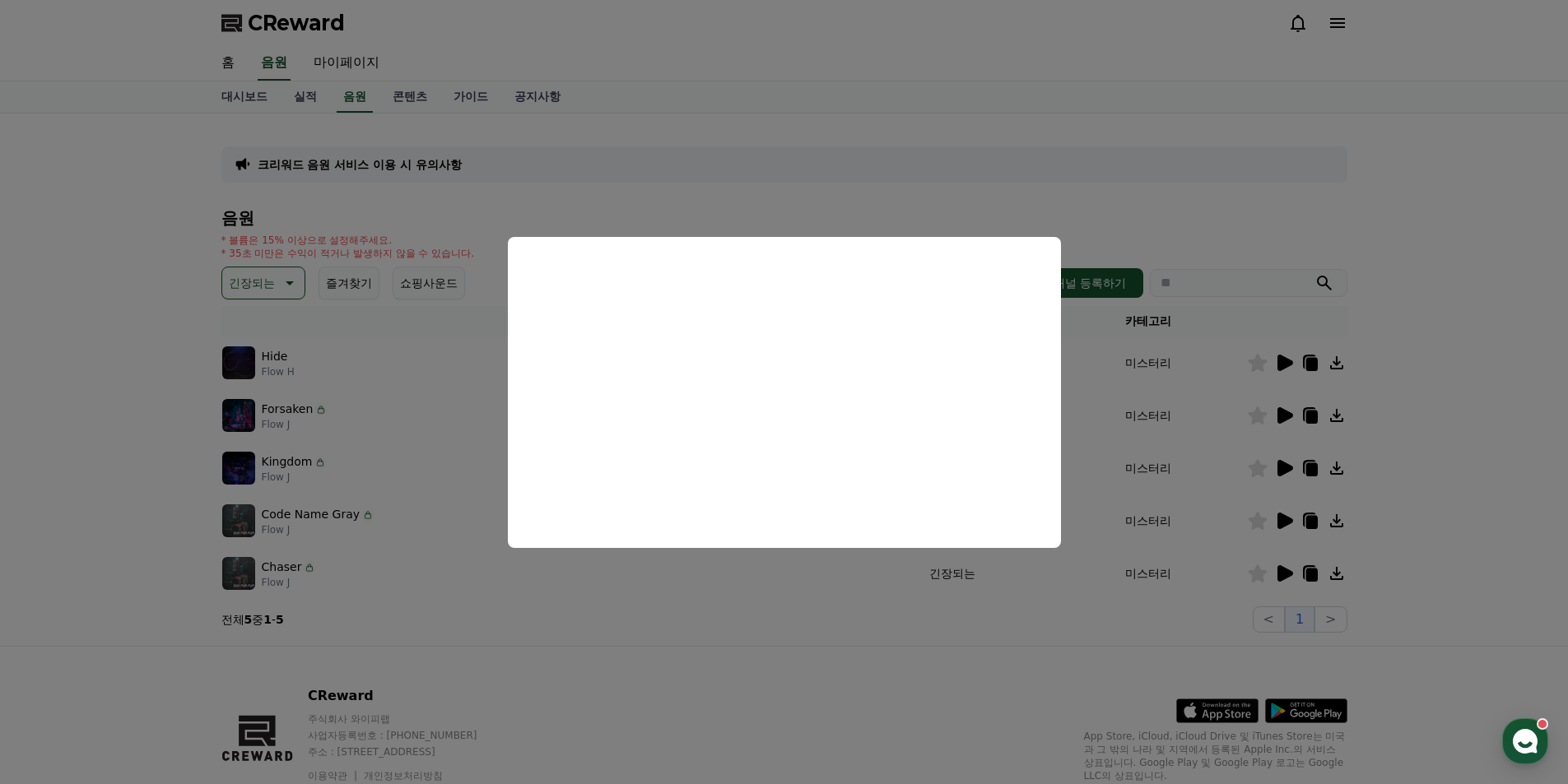
click at [1048, 657] on button "close modal" at bounding box center [784, 392] width 1568 height 784
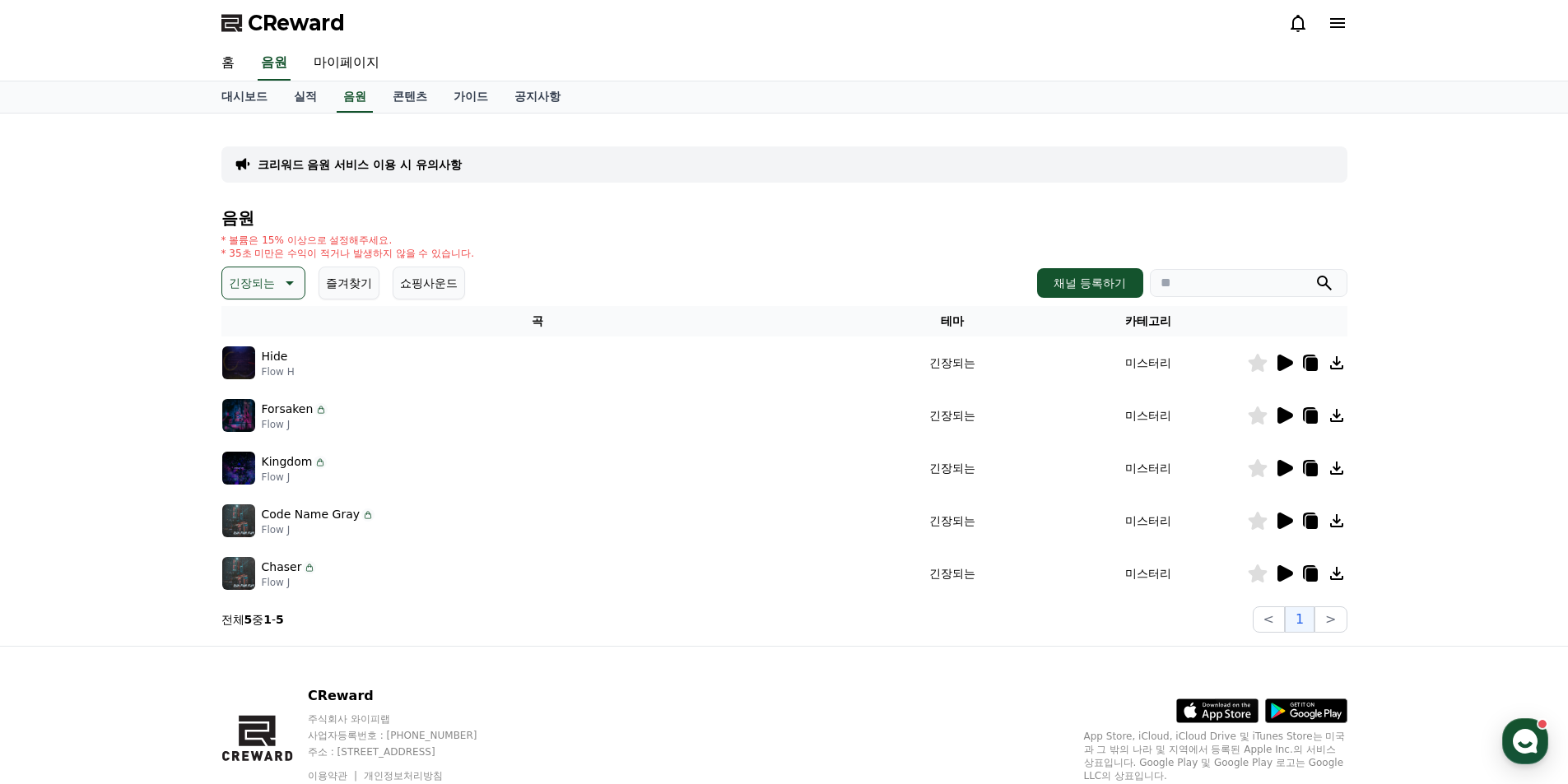
click at [1278, 460] on icon at bounding box center [1284, 468] width 19 height 19
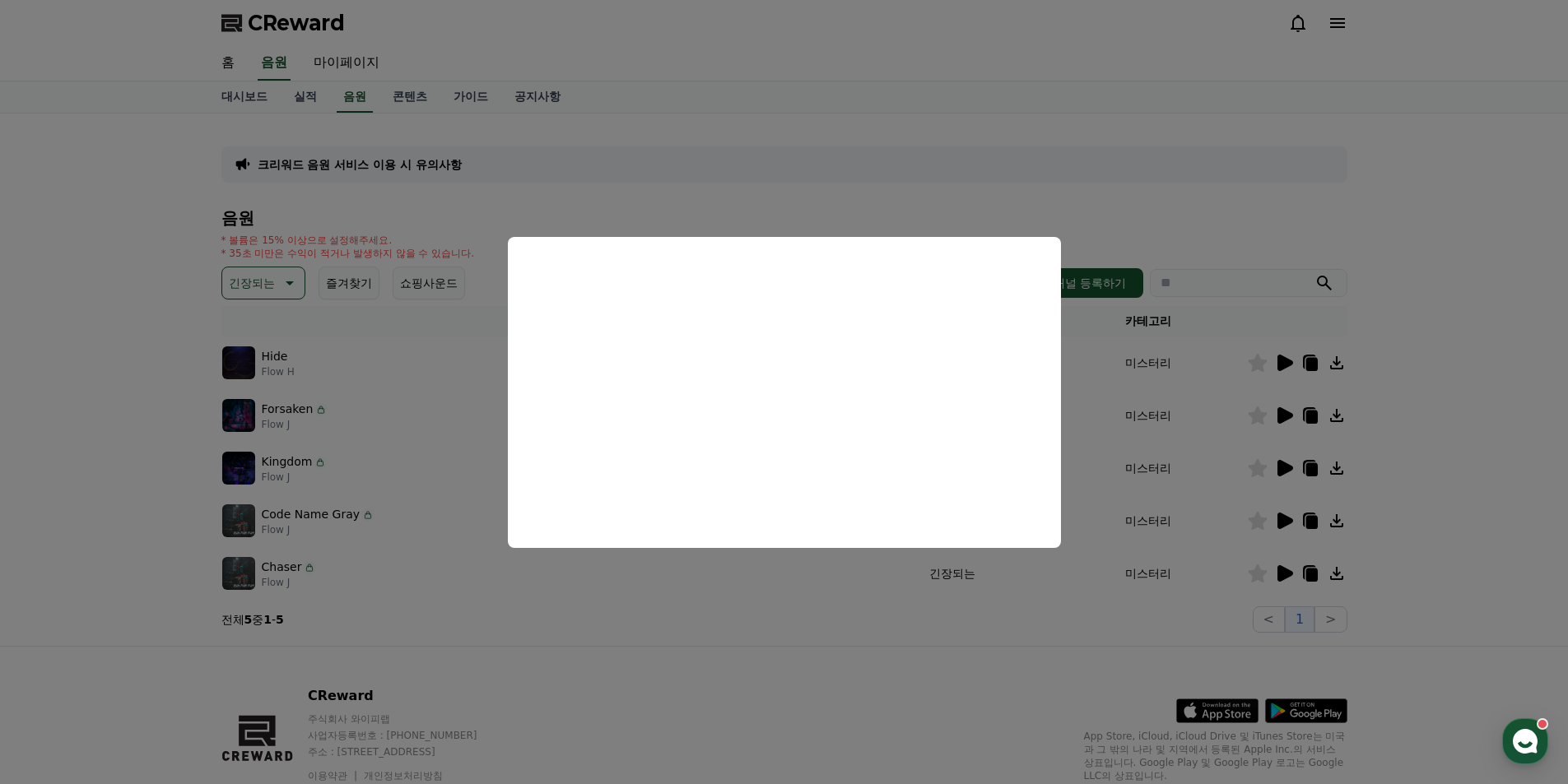
click at [1273, 198] on button "close modal" at bounding box center [784, 392] width 1568 height 784
